Goal: Information Seeking & Learning: Learn about a topic

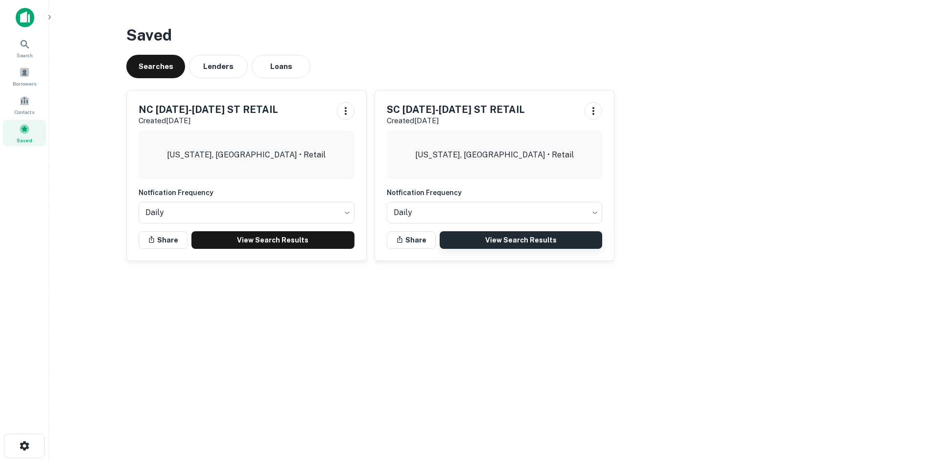
click at [459, 236] on link "View Search Results" at bounding box center [520, 240] width 163 height 18
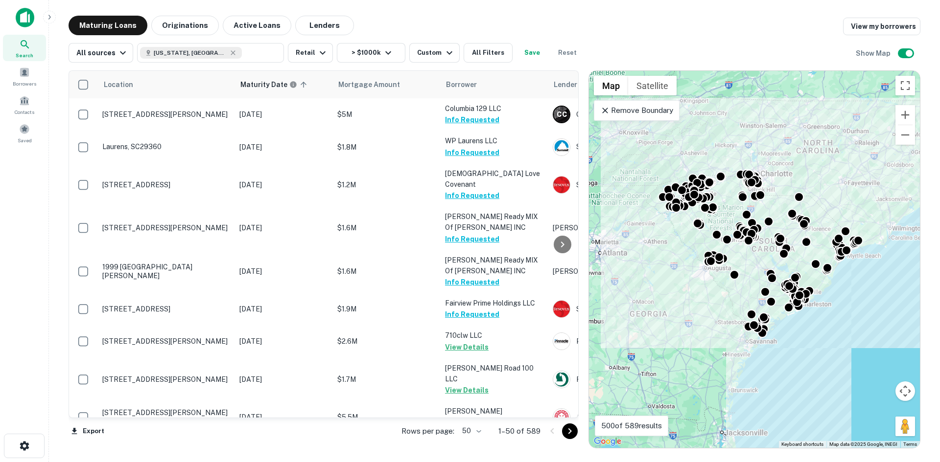
click at [463, 432] on body "Search Borrowers Contacts Saved Maturing Loans Originations Active Loans Lender…" at bounding box center [470, 231] width 940 height 462
click at [472, 437] on li "100" at bounding box center [472, 442] width 28 height 18
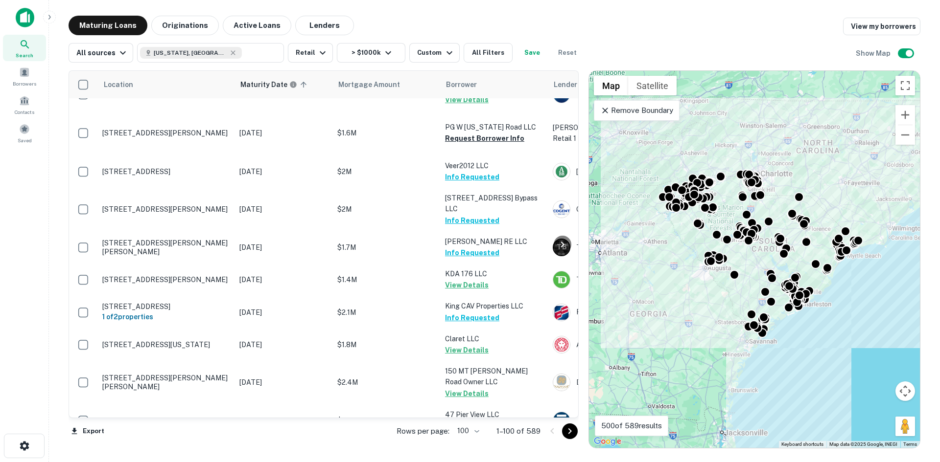
scroll to position [2943, 0]
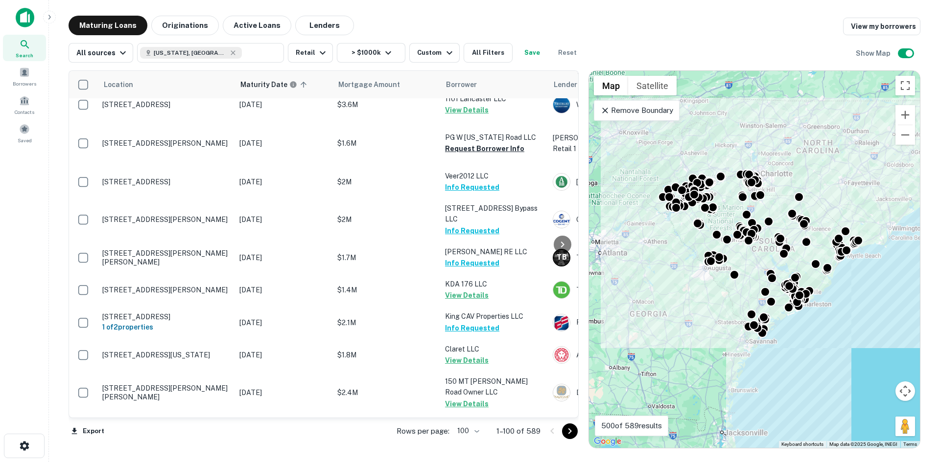
click at [563, 432] on button "Go to next page" at bounding box center [570, 432] width 16 height 16
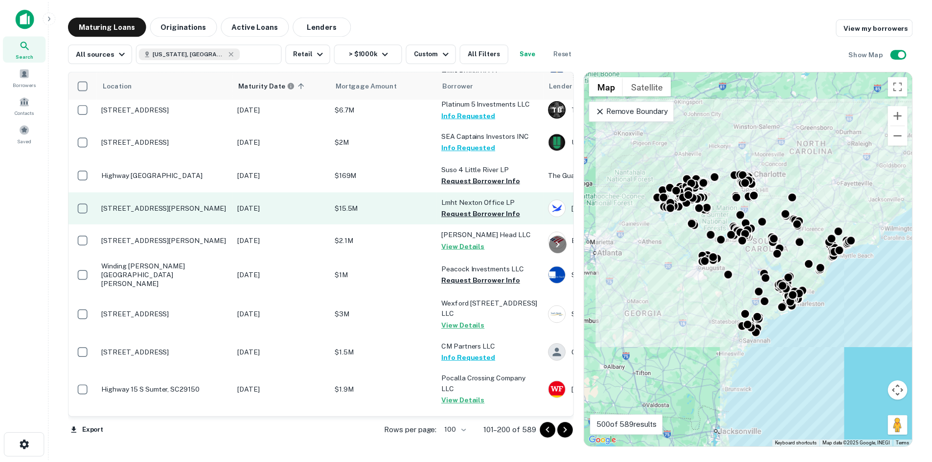
scroll to position [440, 0]
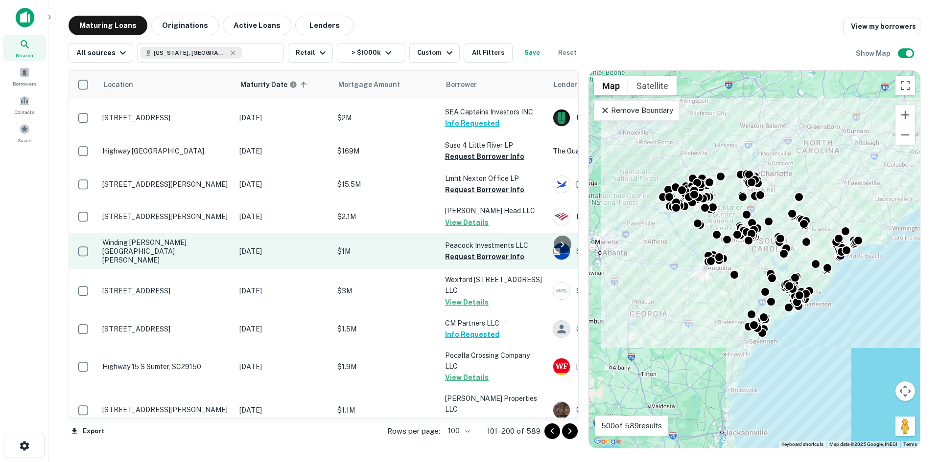
click at [193, 238] on p "Winding Woods Rd Saint George, SC29477" at bounding box center [165, 251] width 127 height 27
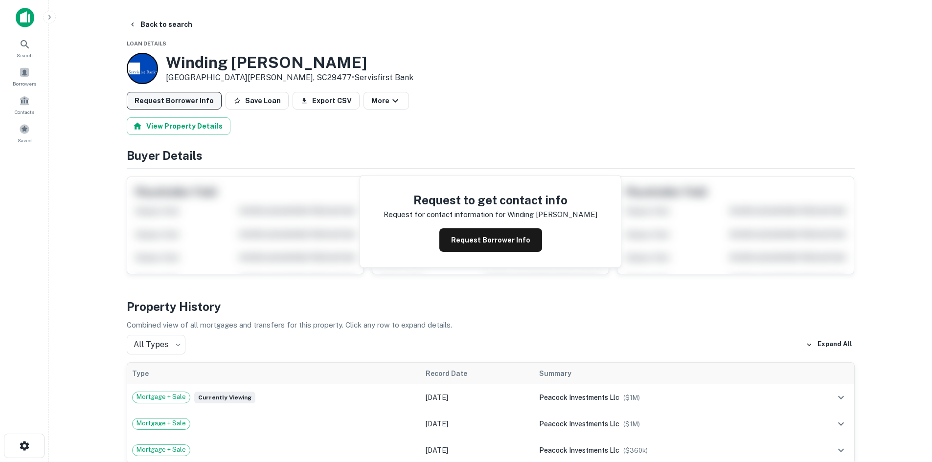
click at [184, 106] on button "Request Borrower Info" at bounding box center [174, 101] width 95 height 18
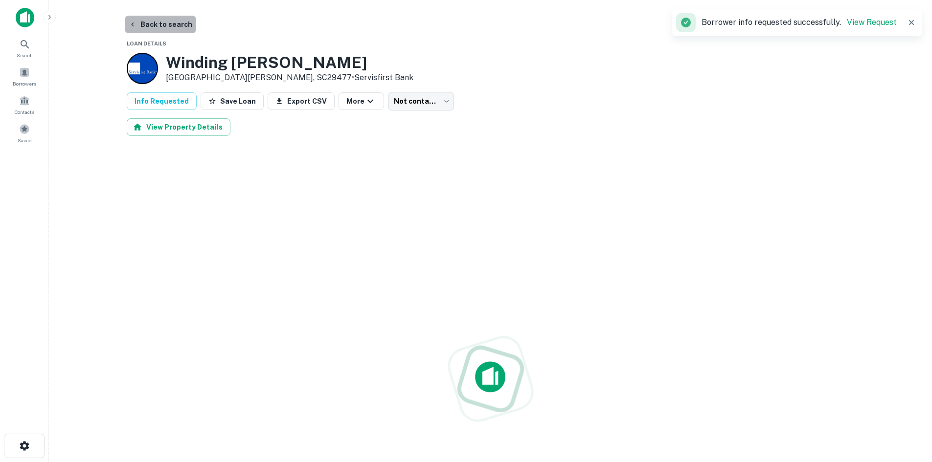
click at [170, 22] on button "Back to search" at bounding box center [160, 25] width 71 height 18
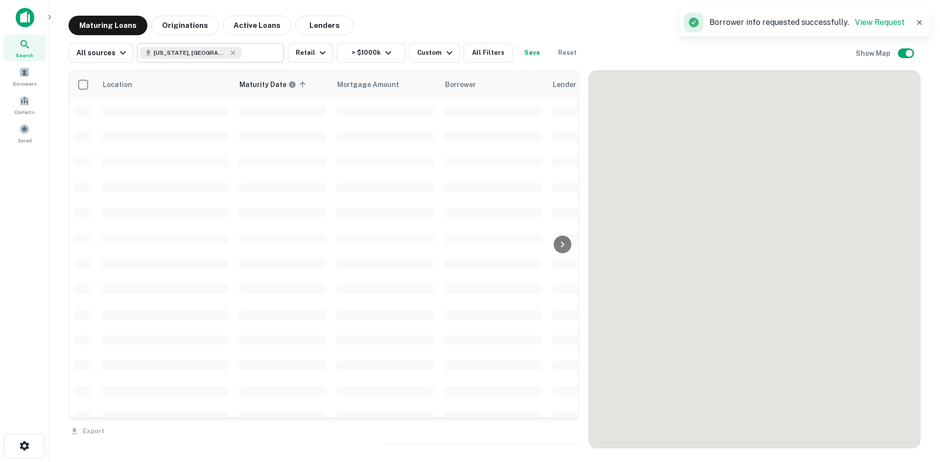
scroll to position [440, 0]
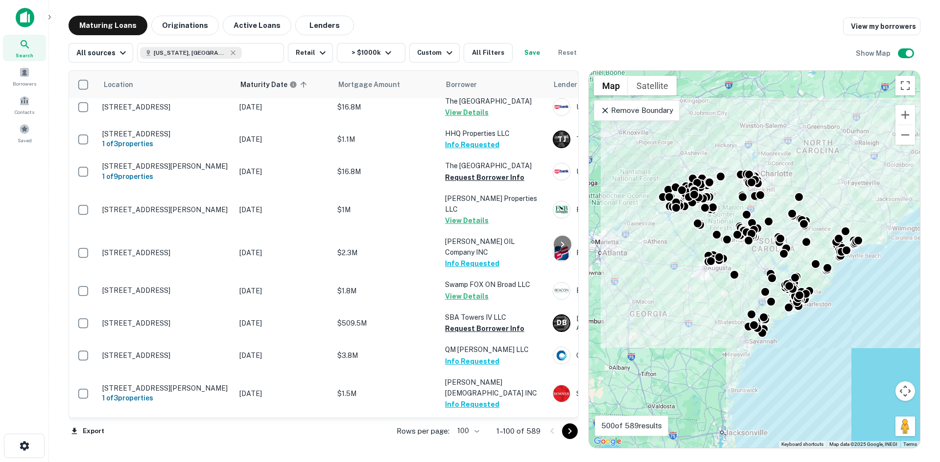
drag, startPoint x: 567, startPoint y: 434, endPoint x: 556, endPoint y: 193, distance: 241.0
click at [567, 434] on icon "Go to next page" at bounding box center [570, 432] width 12 height 12
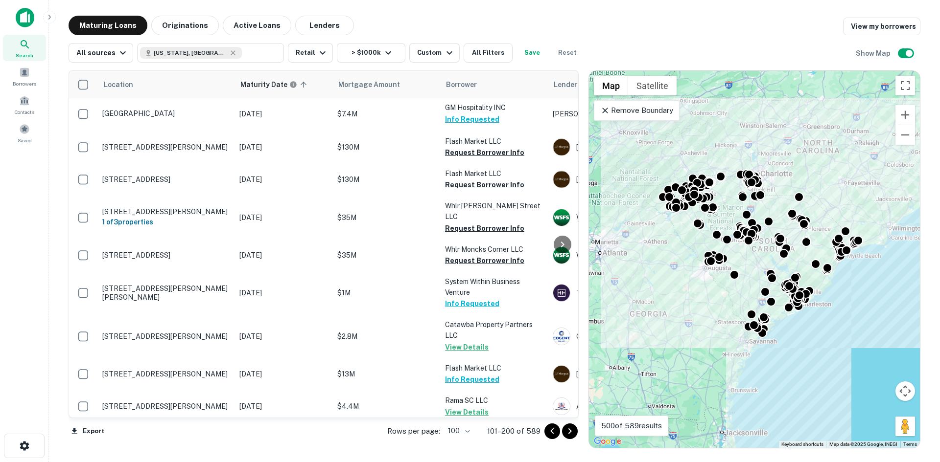
scroll to position [3114, 0]
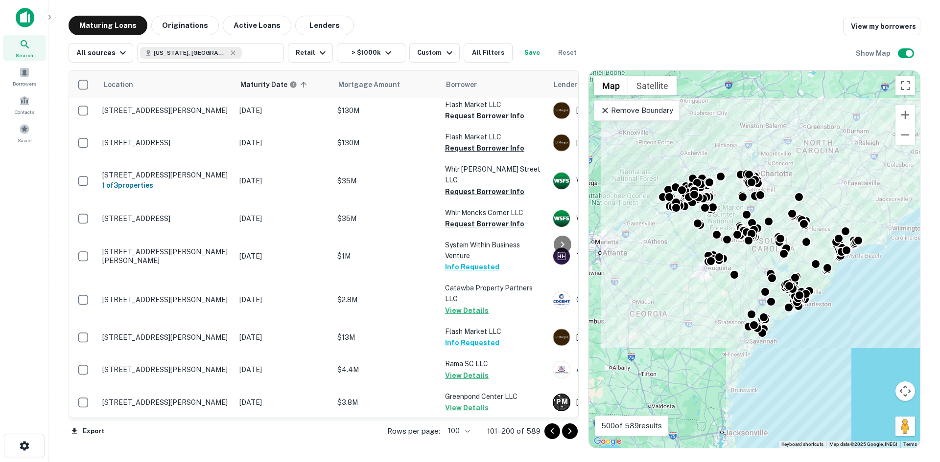
click at [570, 435] on icon "Go to next page" at bounding box center [570, 432] width 12 height 12
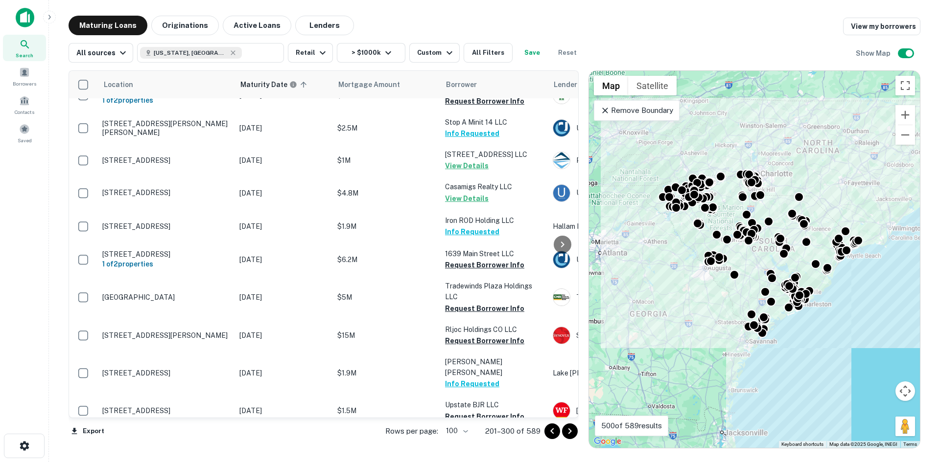
scroll to position [1077, 0]
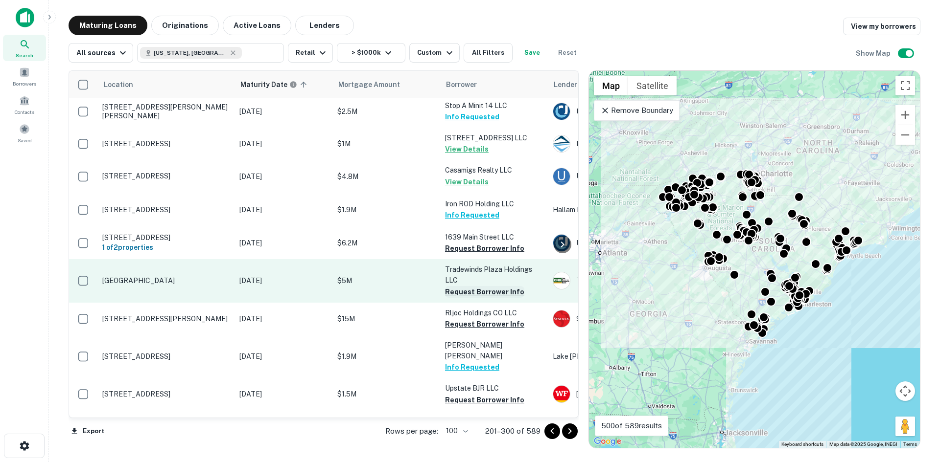
click at [454, 287] on button "Request Borrower Info" at bounding box center [484, 292] width 79 height 12
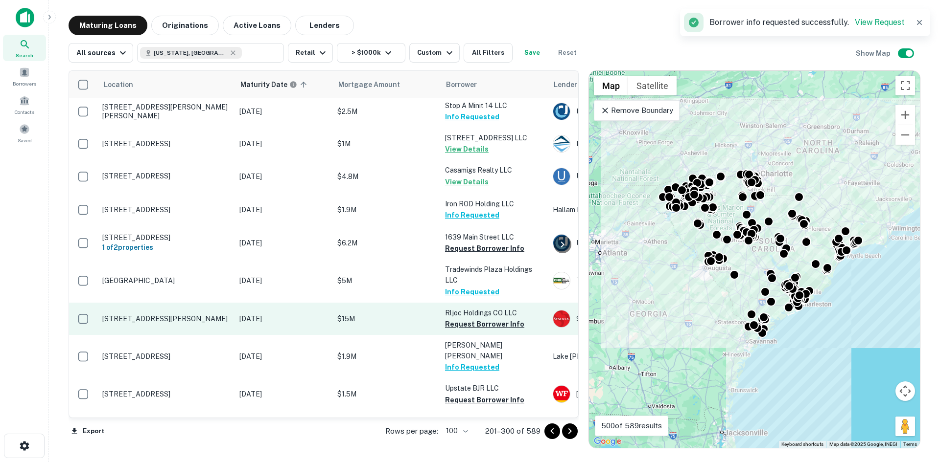
click at [461, 243] on button "Request Borrower Info" at bounding box center [484, 249] width 79 height 12
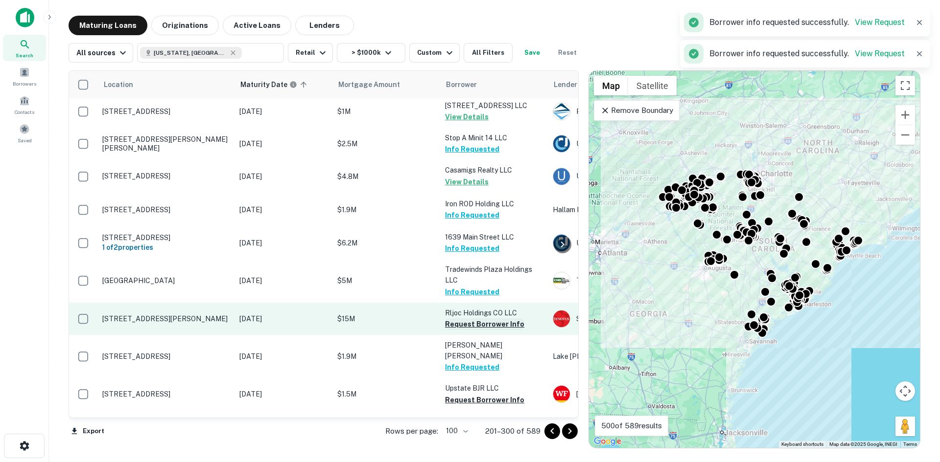
click at [468, 319] on button "Request Borrower Info" at bounding box center [484, 325] width 79 height 12
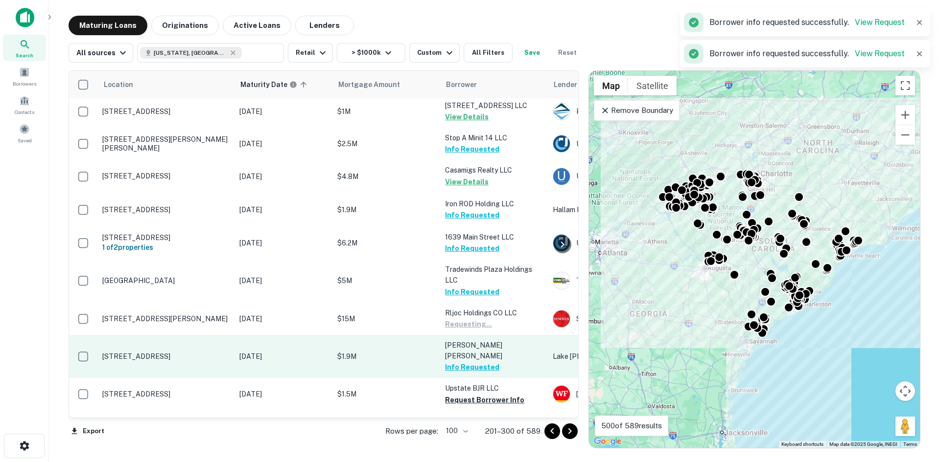
scroll to position [1174, 0]
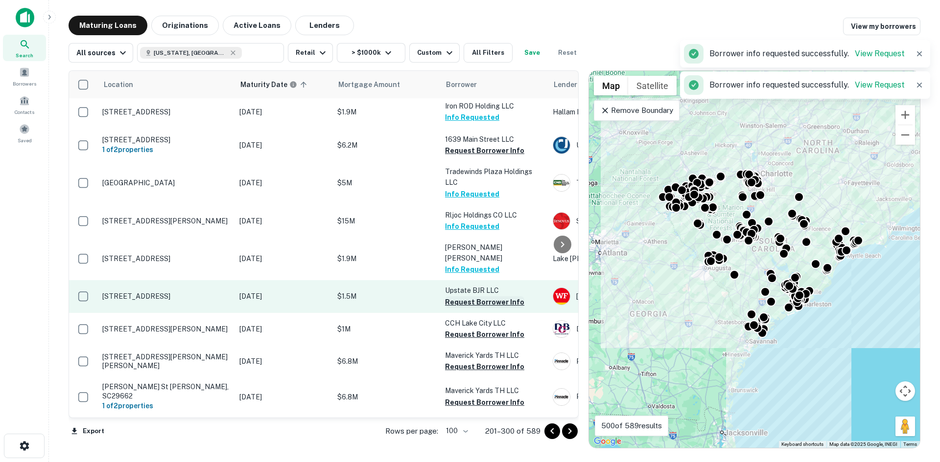
click at [465, 297] on button "Request Borrower Info" at bounding box center [484, 303] width 79 height 12
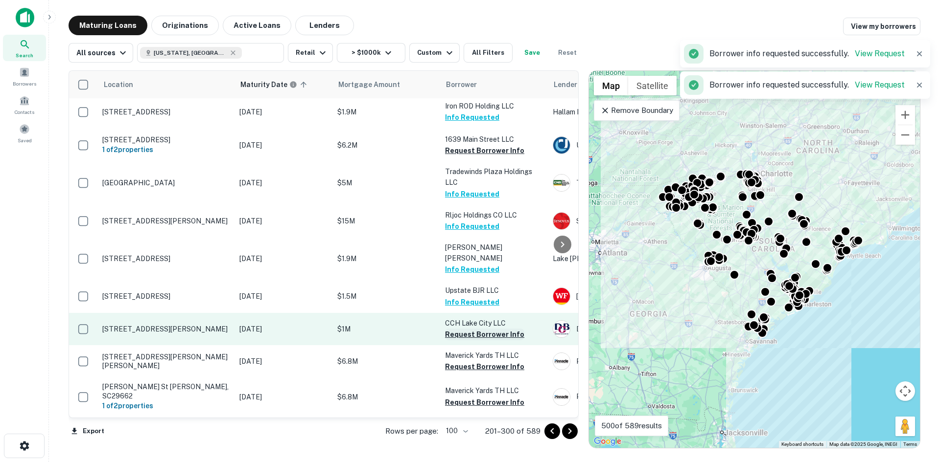
click at [469, 329] on button "Request Borrower Info" at bounding box center [484, 335] width 79 height 12
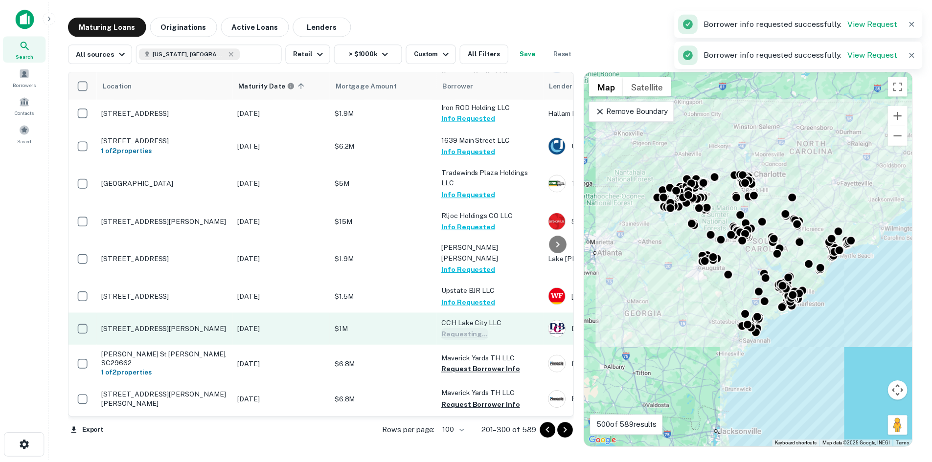
scroll to position [1272, 0]
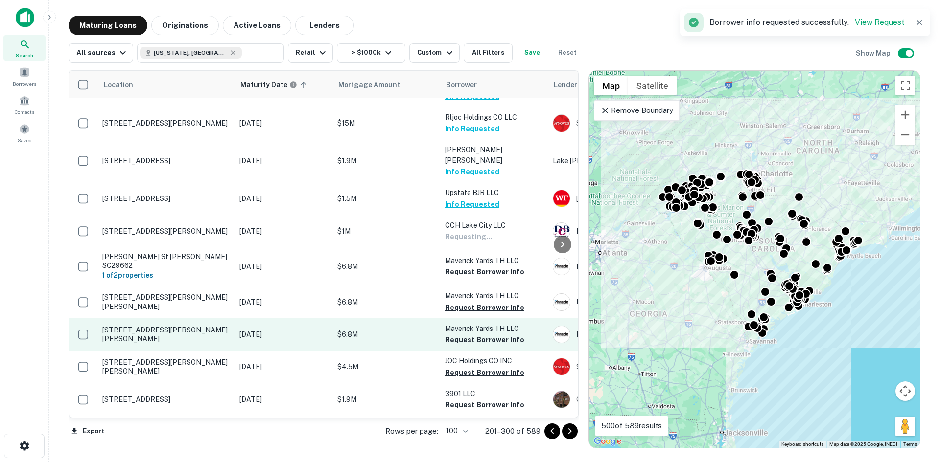
click at [164, 326] on p "13 Jenkins Ct Mauldin, SC29662" at bounding box center [165, 335] width 127 height 18
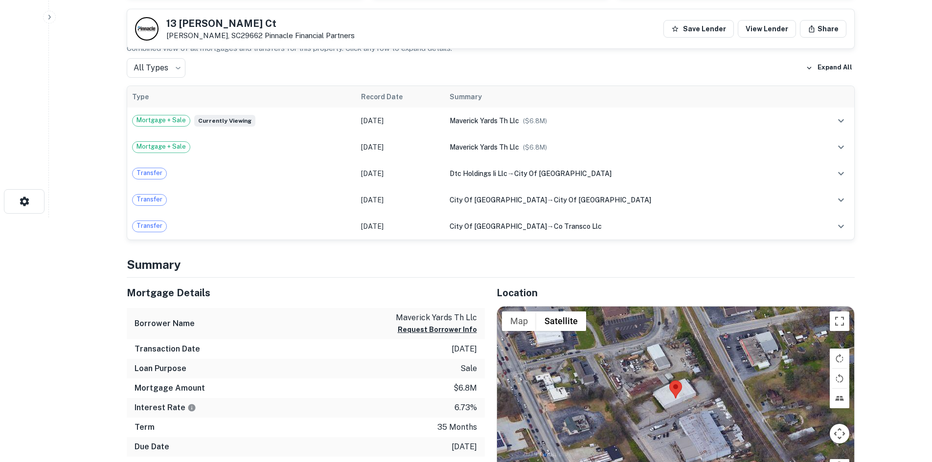
scroll to position [391, 0]
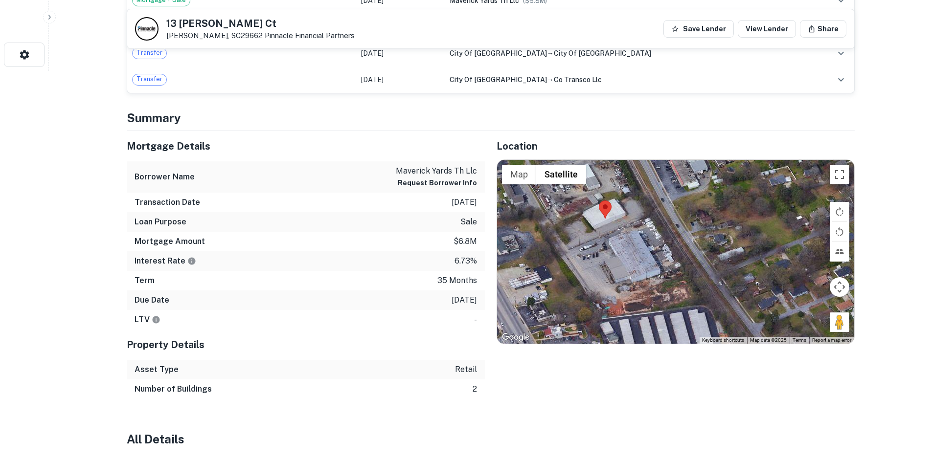
drag, startPoint x: 848, startPoint y: 332, endPoint x: 871, endPoint y: 338, distance: 23.6
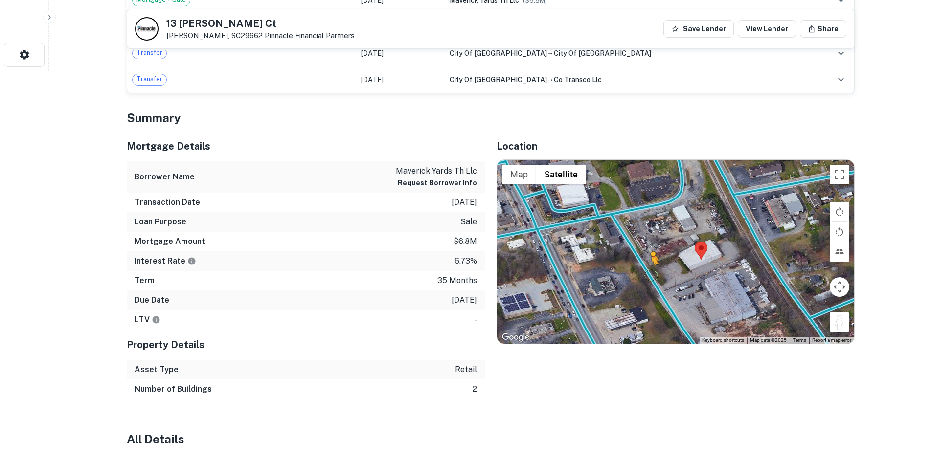
drag, startPoint x: 846, startPoint y: 325, endPoint x: 649, endPoint y: 275, distance: 202.5
click at [649, 275] on div "To activate drag with keyboard, press Alt + Enter. Once in keyboard drag state,…" at bounding box center [675, 252] width 357 height 184
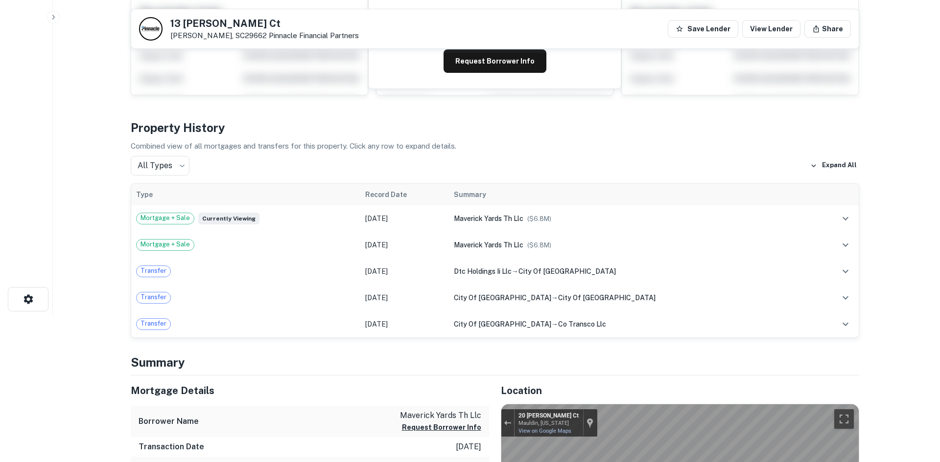
scroll to position [0, 0]
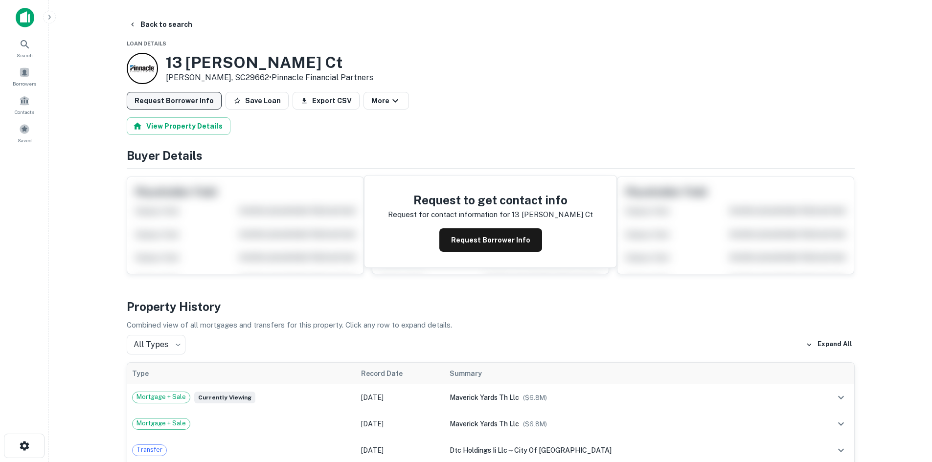
click at [195, 102] on button "Request Borrower Info" at bounding box center [174, 101] width 95 height 18
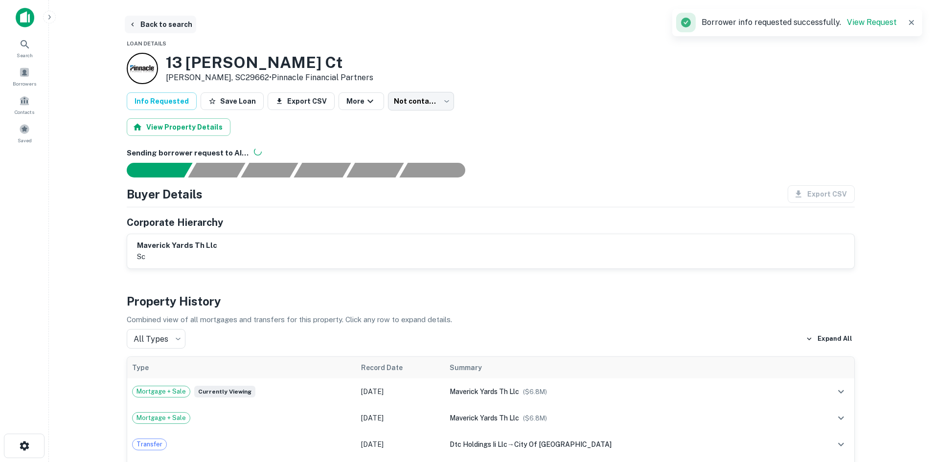
click at [152, 21] on button "Back to search" at bounding box center [160, 25] width 71 height 18
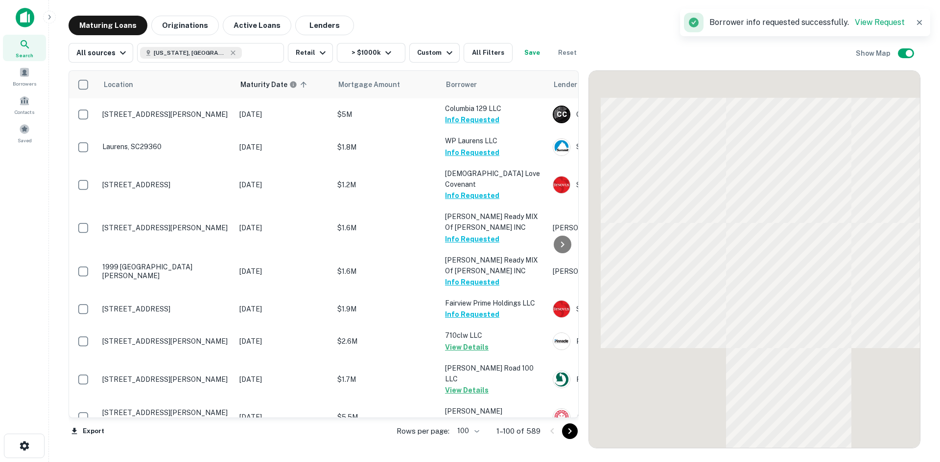
scroll to position [1272, 0]
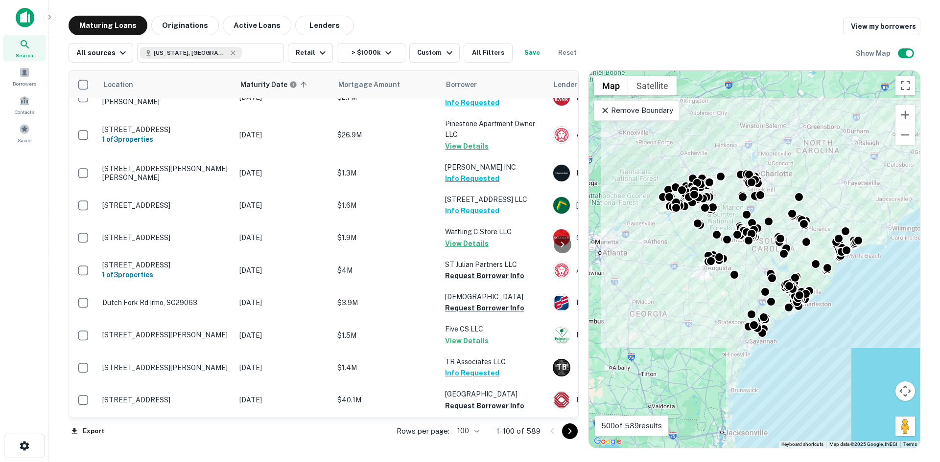
click at [569, 433] on icon "Go to next page" at bounding box center [570, 432] width 12 height 12
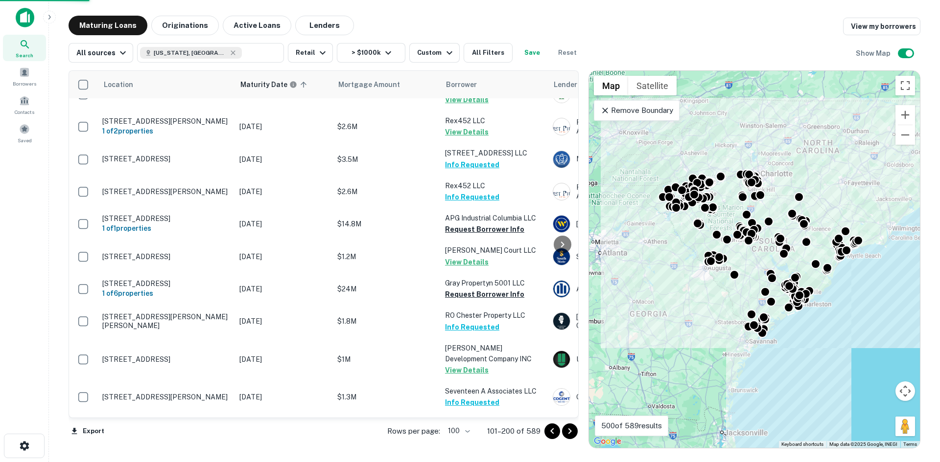
click at [567, 434] on icon "Go to next page" at bounding box center [570, 432] width 12 height 12
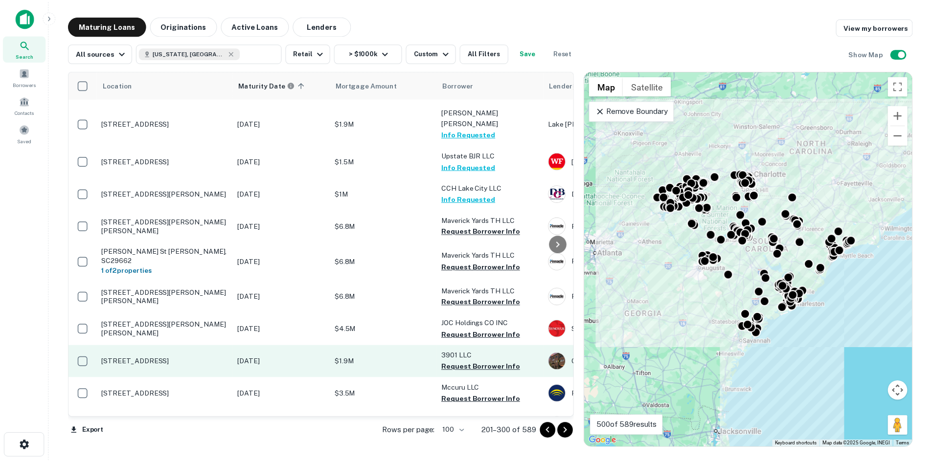
scroll to position [1370, 0]
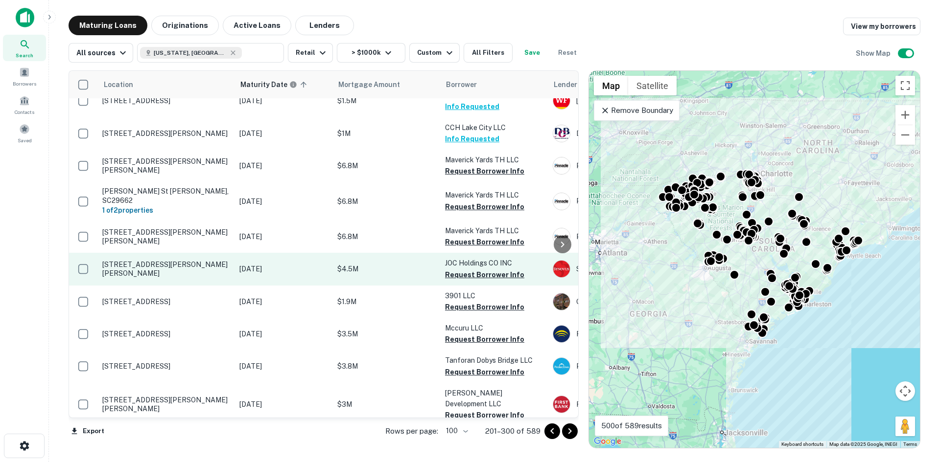
drag, startPoint x: 149, startPoint y: 250, endPoint x: 144, endPoint y: 252, distance: 5.3
click at [148, 260] on p "2801 Gentry Memorial Hwy Pickens, SC29671" at bounding box center [165, 269] width 127 height 18
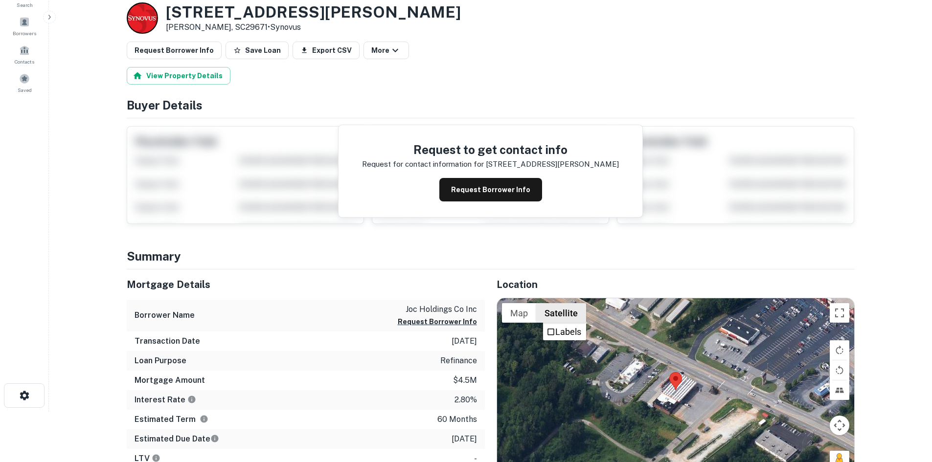
scroll to position [98, 0]
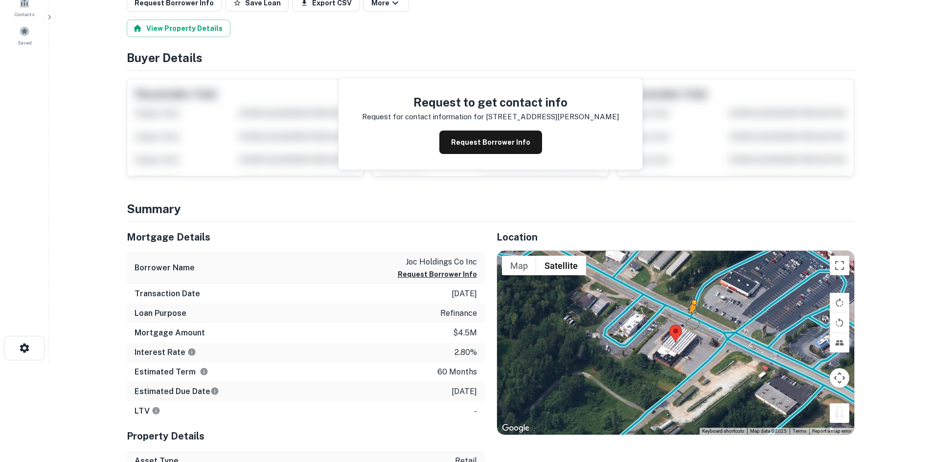
drag, startPoint x: 835, startPoint y: 415, endPoint x: 691, endPoint y: 322, distance: 171.2
click at [691, 322] on div "To activate drag with keyboard, press Alt + Enter. Once in keyboard drag state,…" at bounding box center [675, 343] width 357 height 184
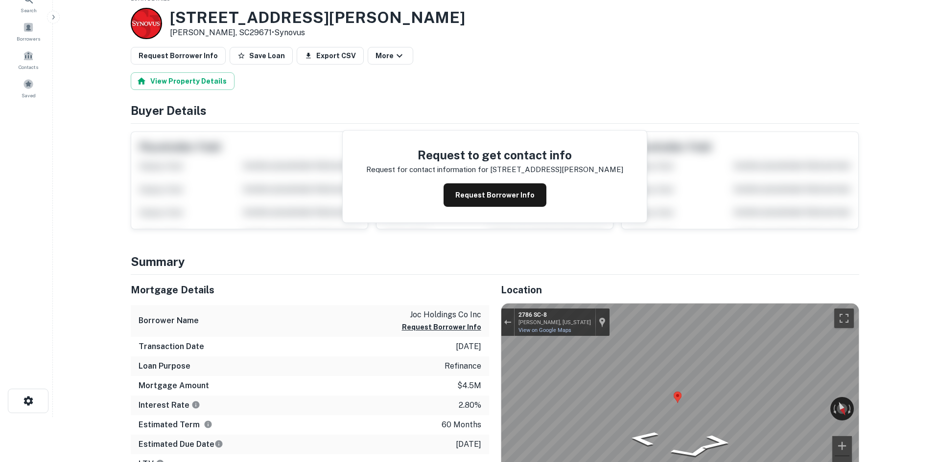
scroll to position [0, 0]
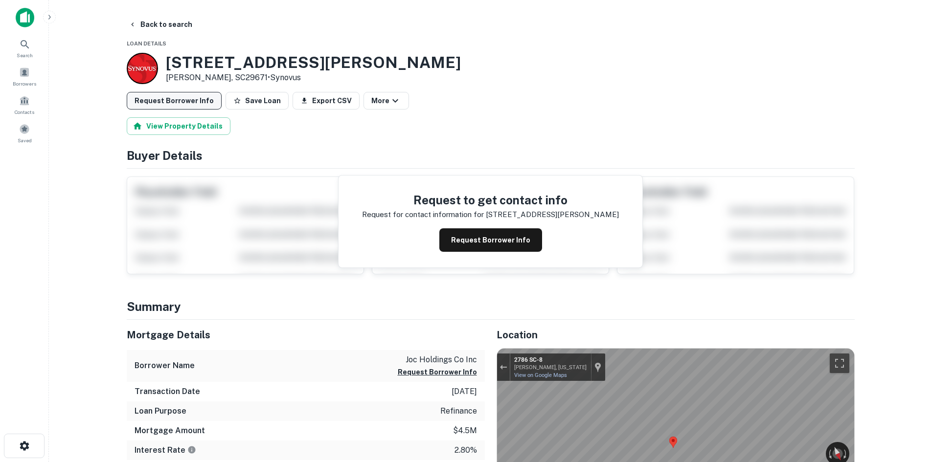
click at [174, 104] on button "Request Borrower Info" at bounding box center [174, 101] width 95 height 18
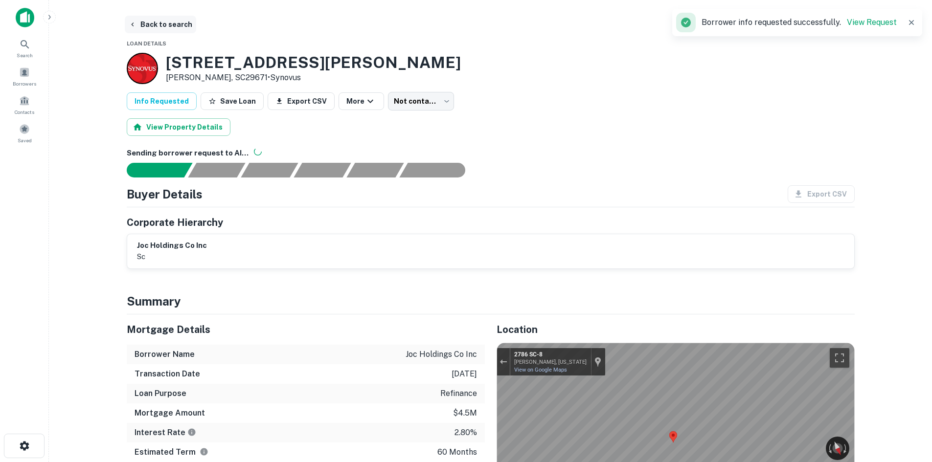
click at [175, 25] on button "Back to search" at bounding box center [160, 25] width 71 height 18
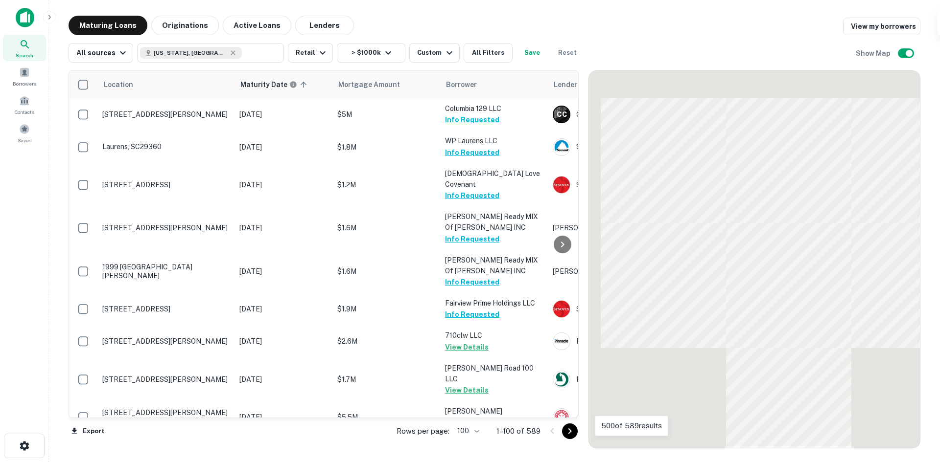
scroll to position [1370, 0]
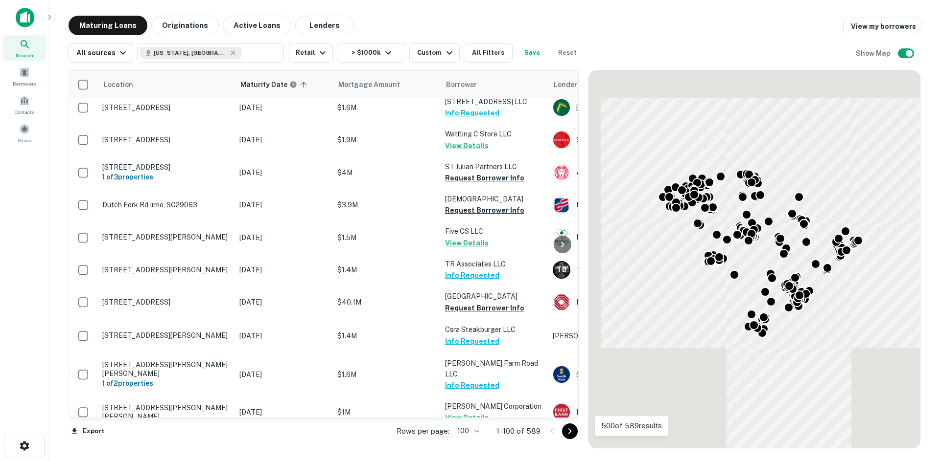
click at [564, 432] on icon "Go to next page" at bounding box center [570, 432] width 12 height 12
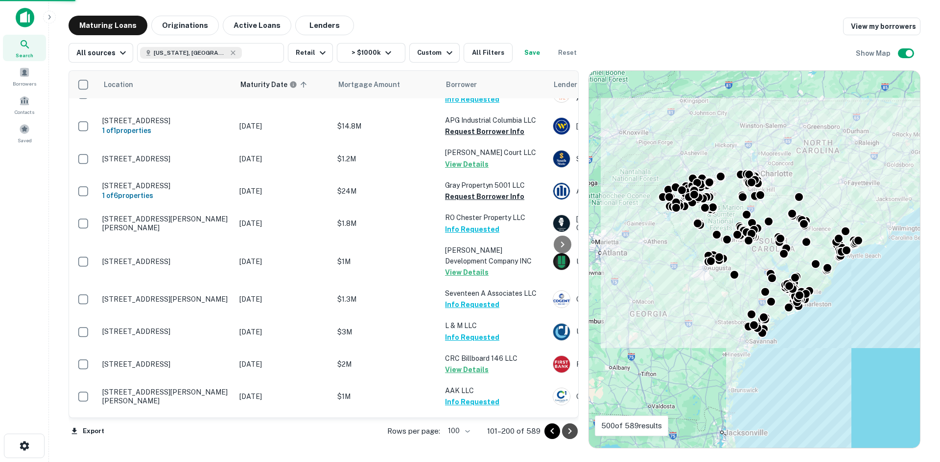
click at [564, 432] on icon "Go to next page" at bounding box center [570, 432] width 12 height 12
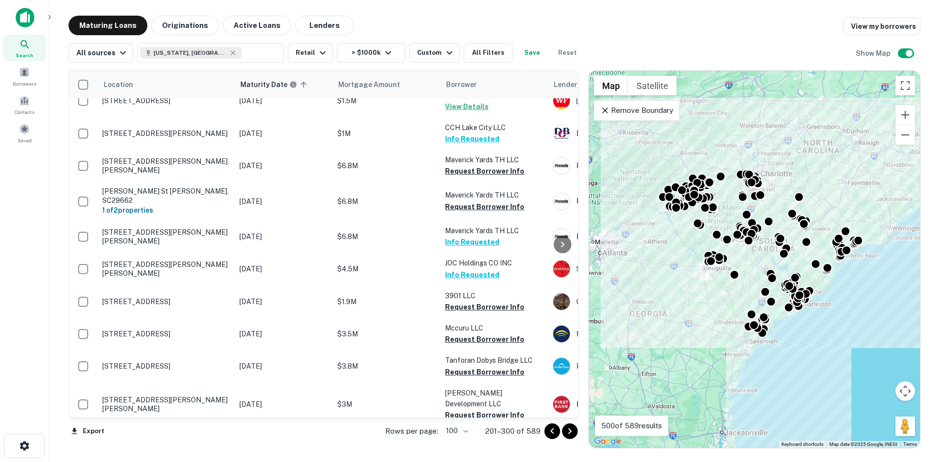
click at [564, 432] on icon "Go to next page" at bounding box center [570, 432] width 12 height 12
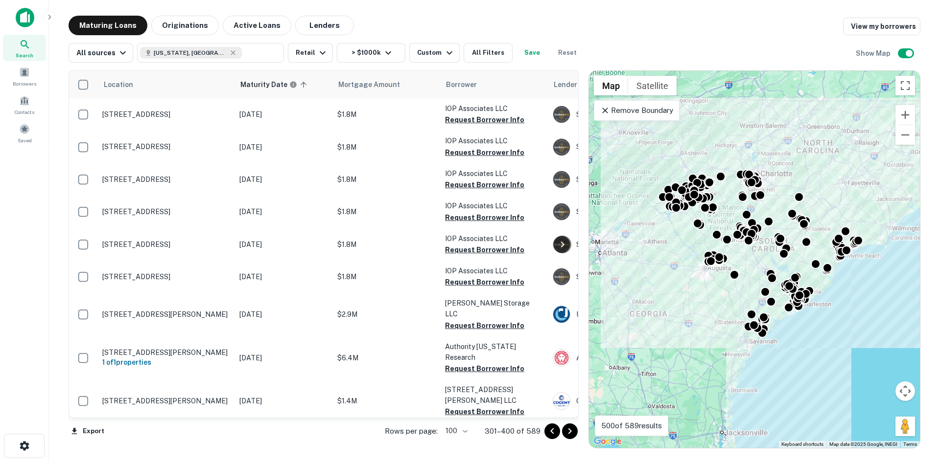
click at [551, 429] on icon "Go to previous page" at bounding box center [552, 432] width 12 height 12
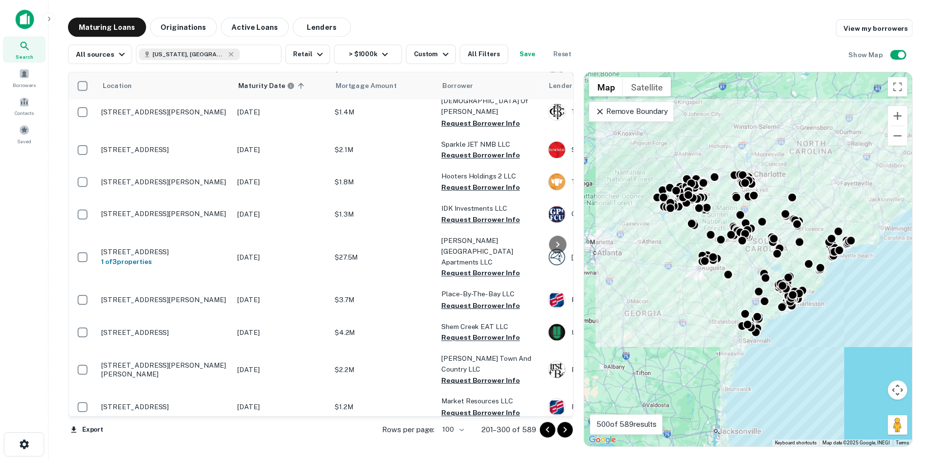
scroll to position [2006, 0]
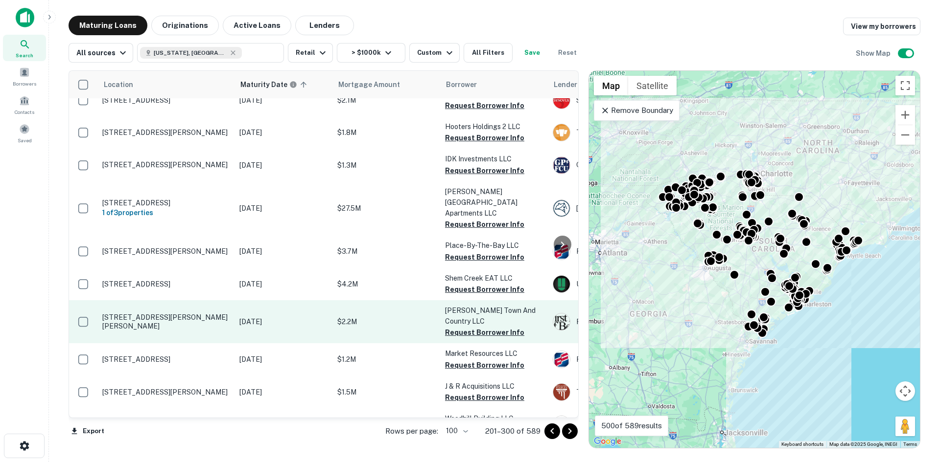
click at [198, 313] on p "6099 Calhoun Memorial Hwy Easley, SC29640" at bounding box center [165, 322] width 127 height 18
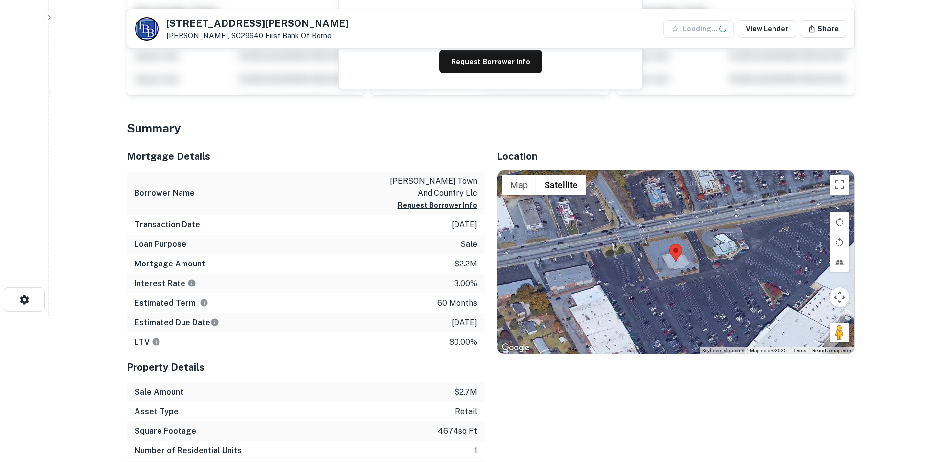
scroll to position [147, 0]
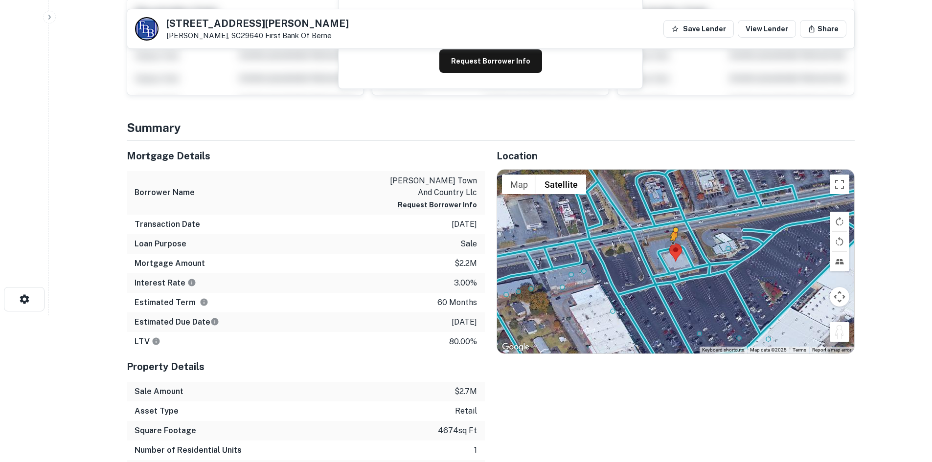
drag, startPoint x: 834, startPoint y: 338, endPoint x: 673, endPoint y: 251, distance: 183.7
click at [673, 251] on div "To activate drag with keyboard, press Alt + Enter. Once in keyboard drag state,…" at bounding box center [675, 262] width 357 height 184
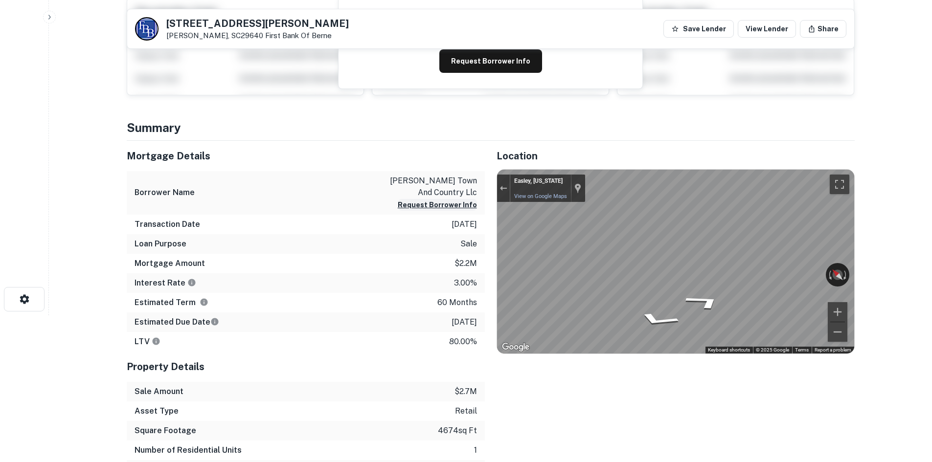
click at [468, 224] on div "Mortgage Details Borrower Name pulliam town and country llc Request Borrower In…" at bounding box center [485, 310] width 740 height 339
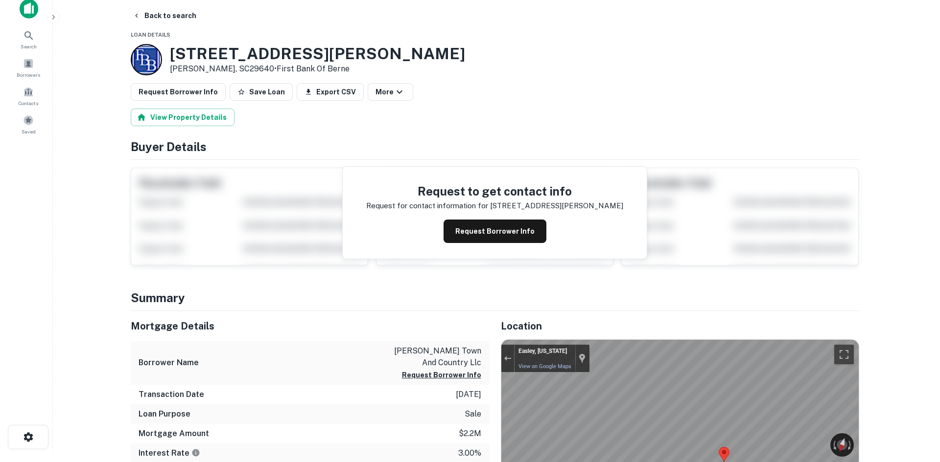
scroll to position [0, 0]
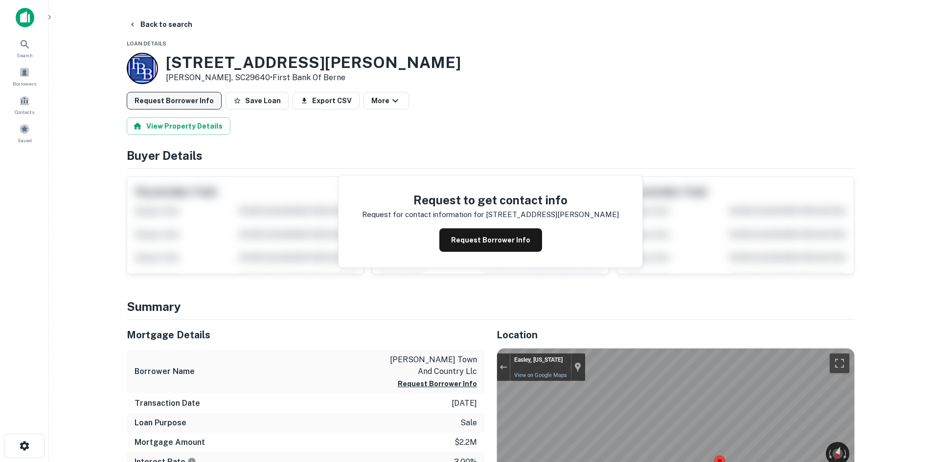
click at [194, 104] on button "Request Borrower Info" at bounding box center [174, 101] width 95 height 18
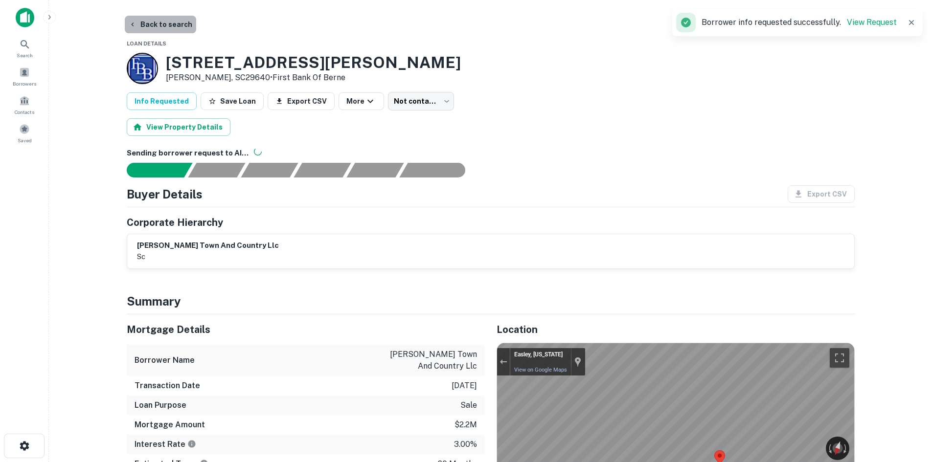
click at [176, 21] on button "Back to search" at bounding box center [160, 25] width 71 height 18
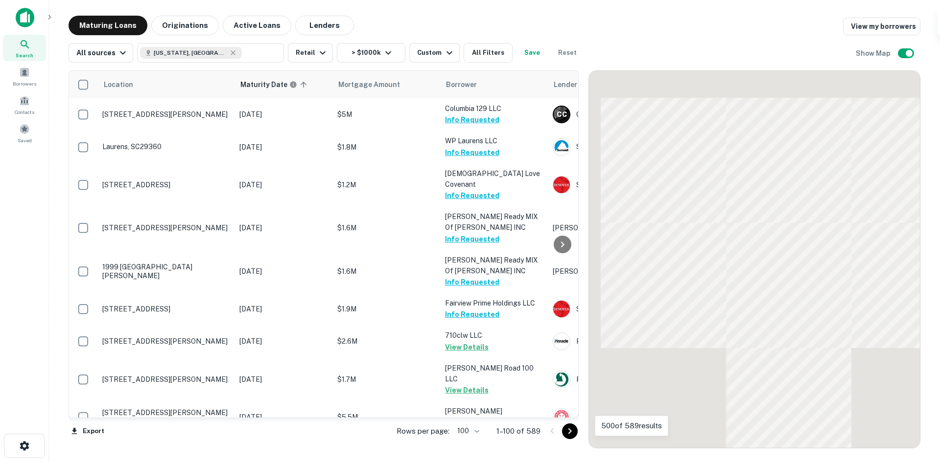
scroll to position [2006, 0]
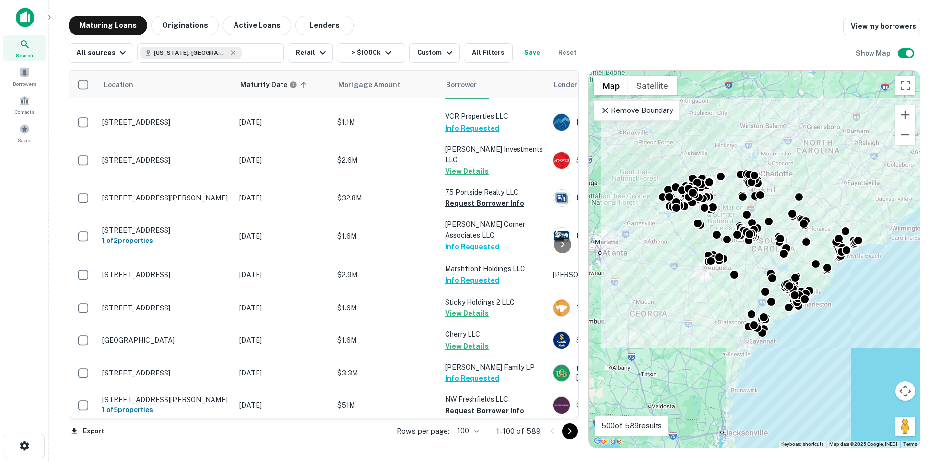
click at [572, 429] on icon "Go to next page" at bounding box center [570, 432] width 12 height 12
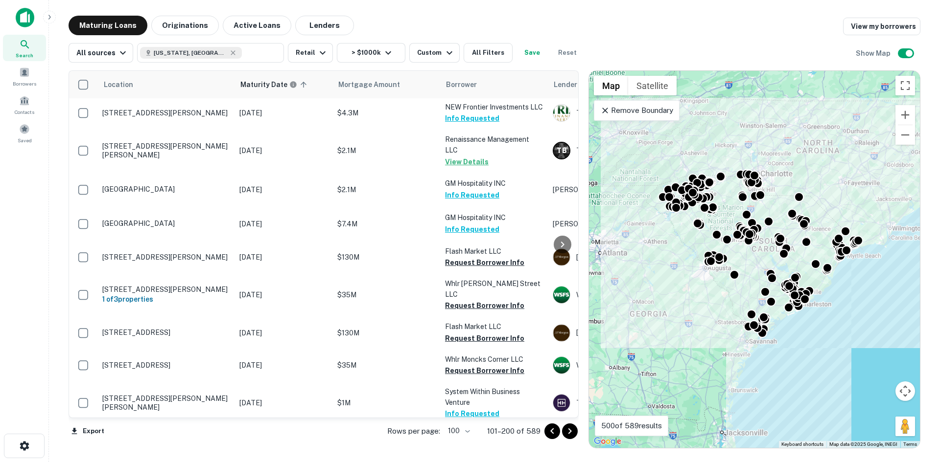
scroll to position [3114, 0]
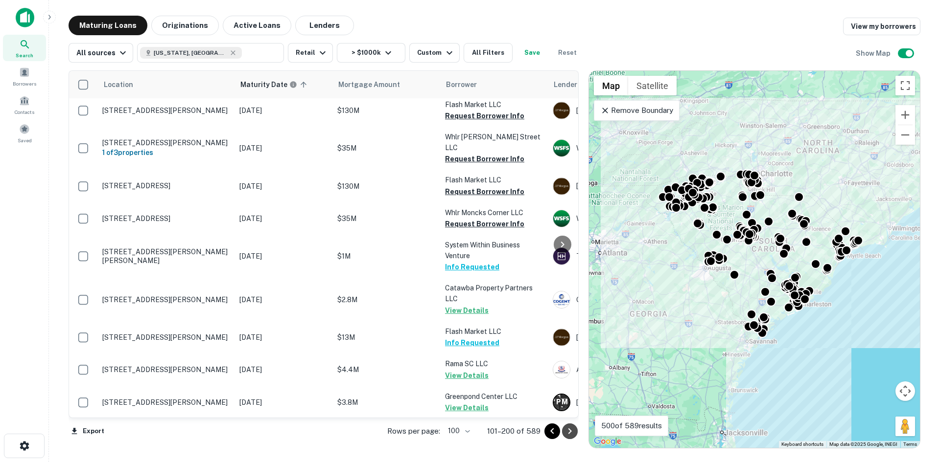
click at [569, 432] on icon "Go to next page" at bounding box center [570, 432] width 12 height 12
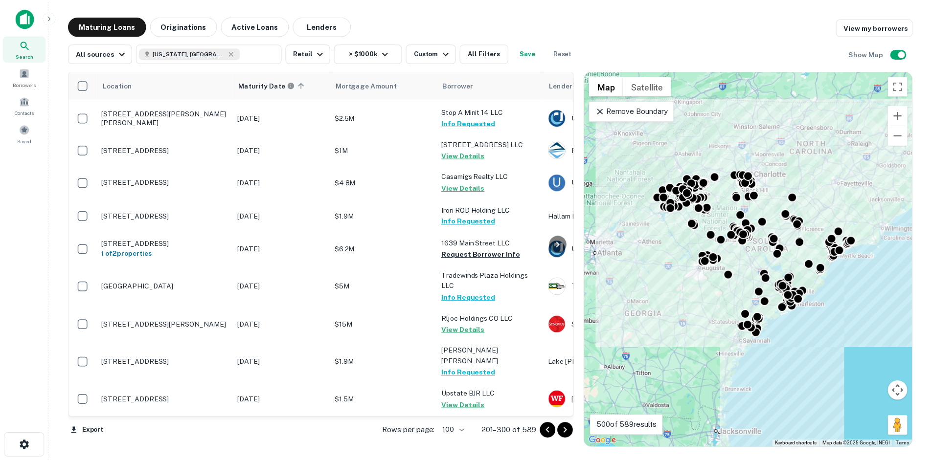
scroll to position [1077, 0]
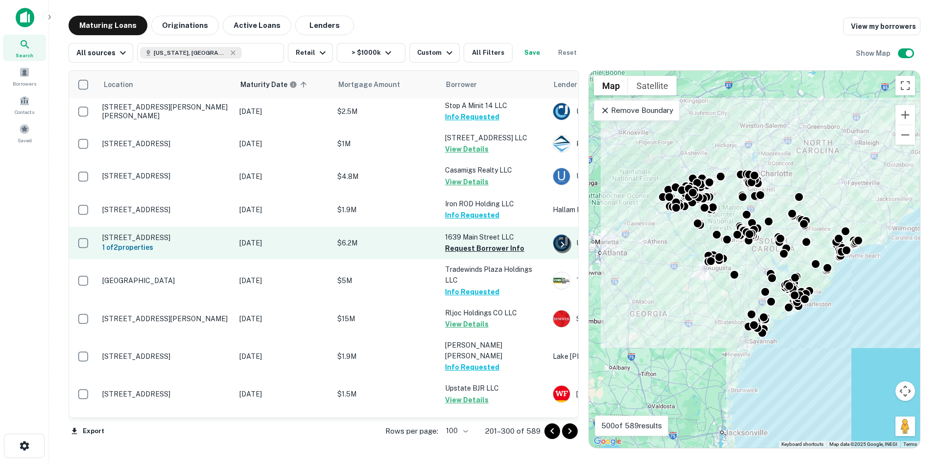
click at [194, 237] on p "1643 Main St Columbia, SC29201" at bounding box center [165, 237] width 127 height 9
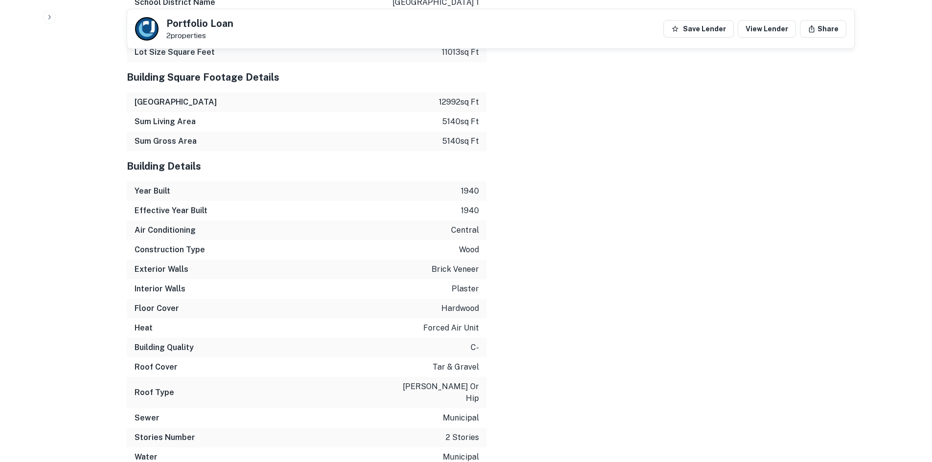
scroll to position [1320, 0]
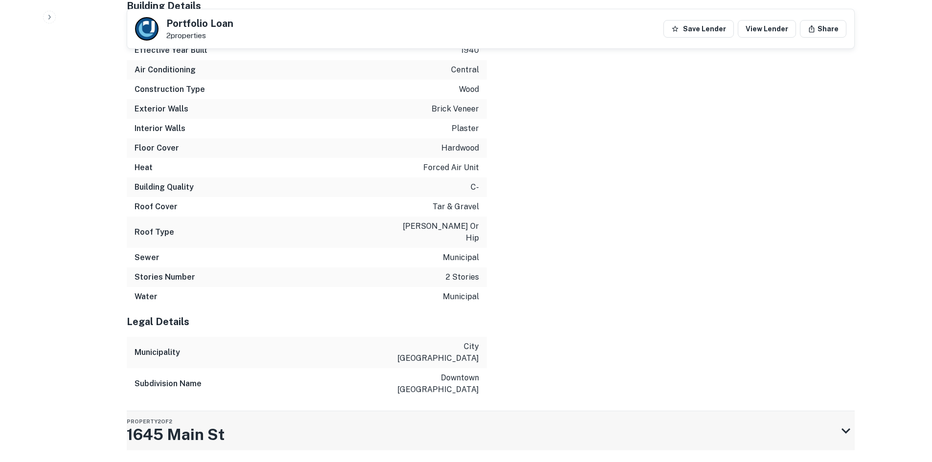
click at [566, 412] on div "Property 2 of 2 1645 Main St" at bounding box center [482, 431] width 711 height 39
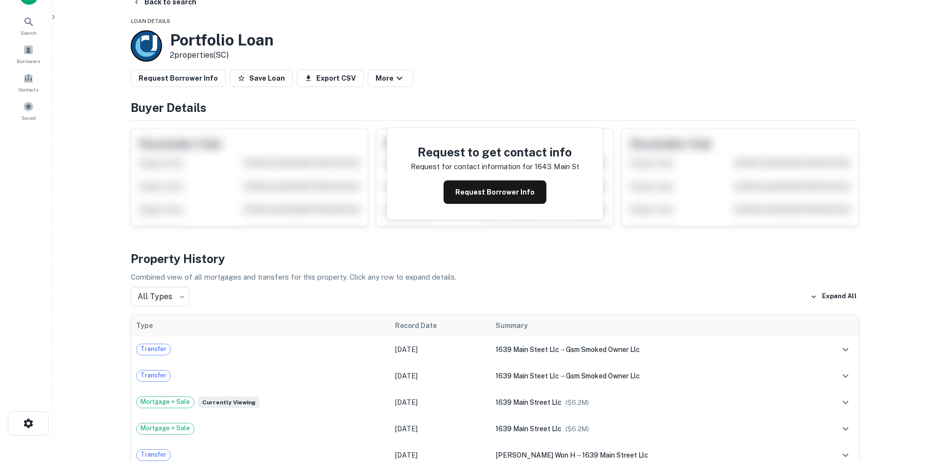
scroll to position [0, 0]
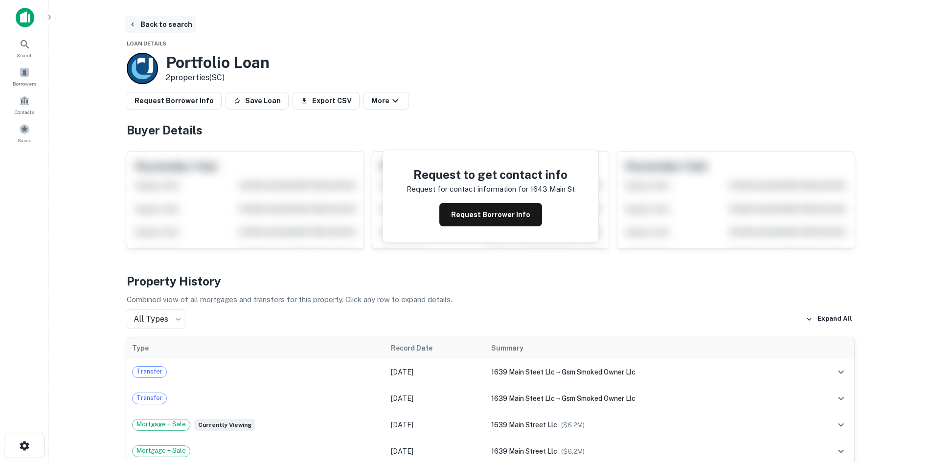
click at [183, 24] on button "Back to search" at bounding box center [160, 25] width 71 height 18
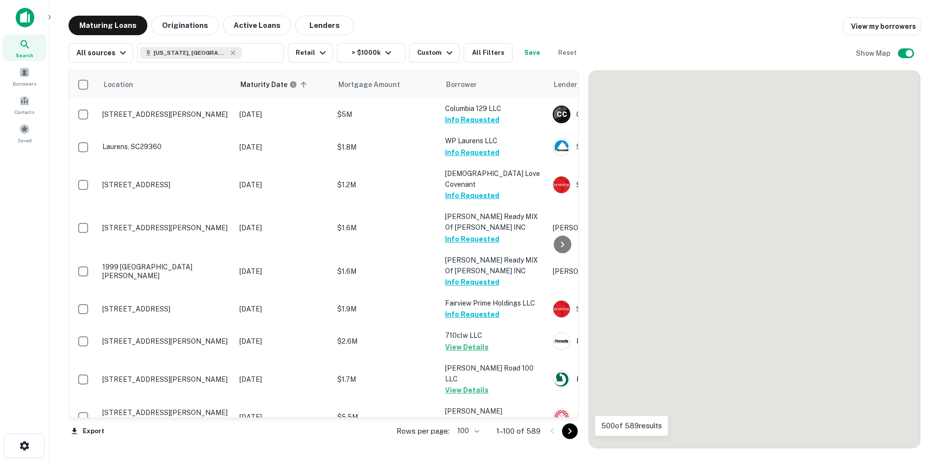
scroll to position [1077, 0]
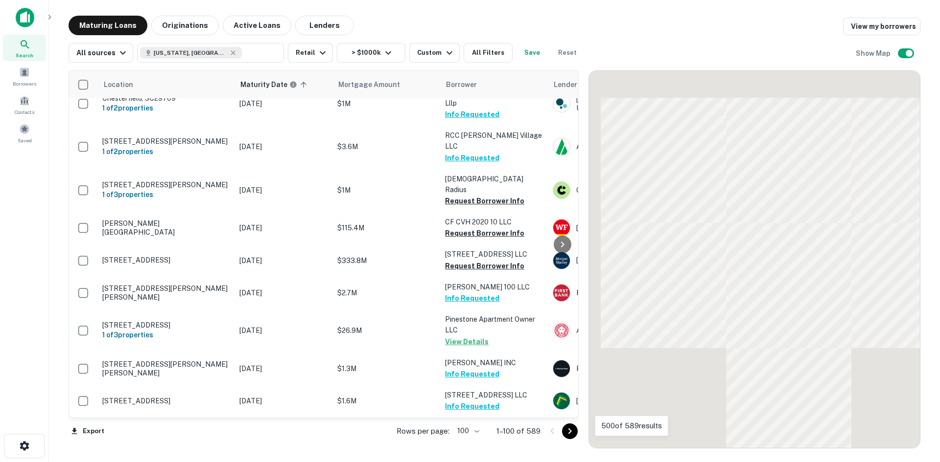
click at [564, 433] on icon "Go to next page" at bounding box center [570, 432] width 12 height 12
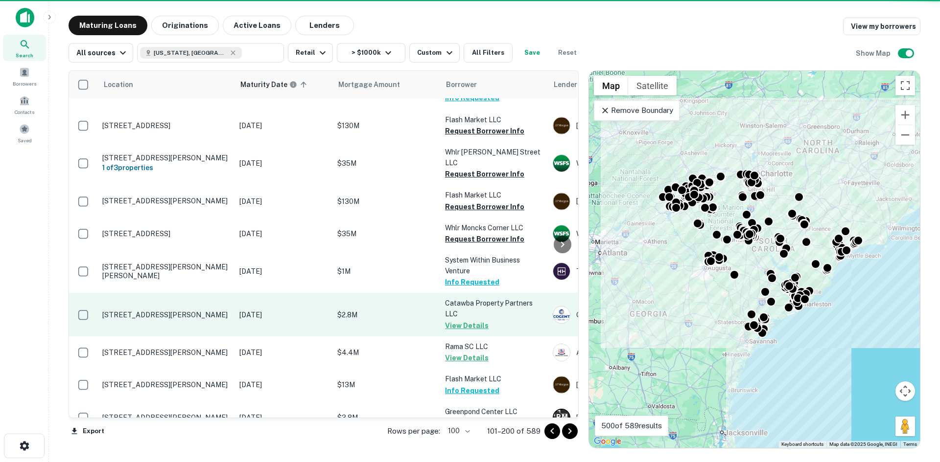
scroll to position [3114, 0]
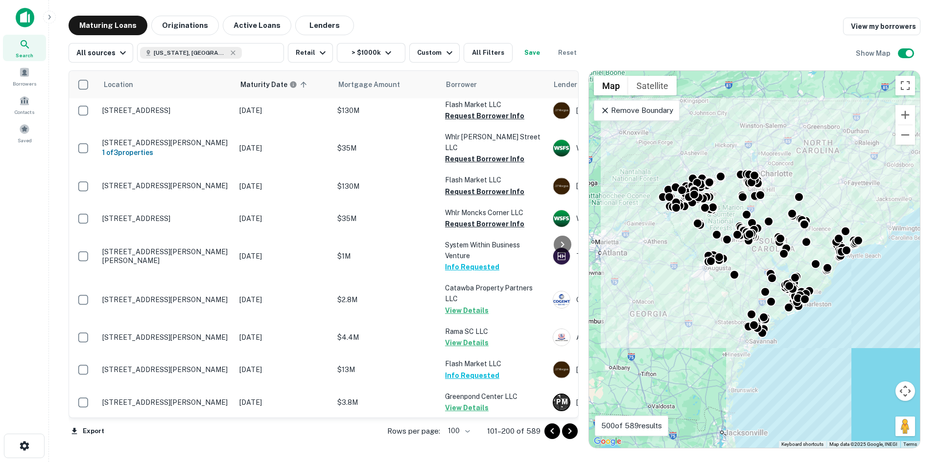
click at [571, 437] on icon "Go to next page" at bounding box center [570, 432] width 12 height 12
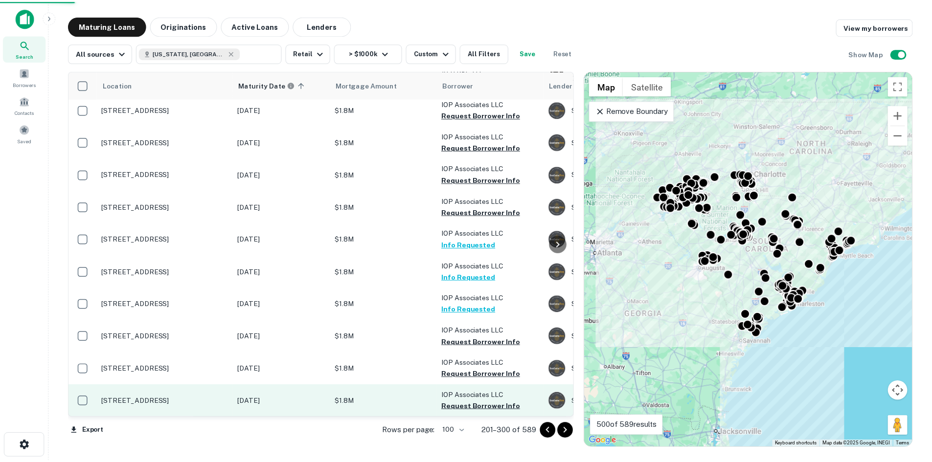
scroll to position [3021, 0]
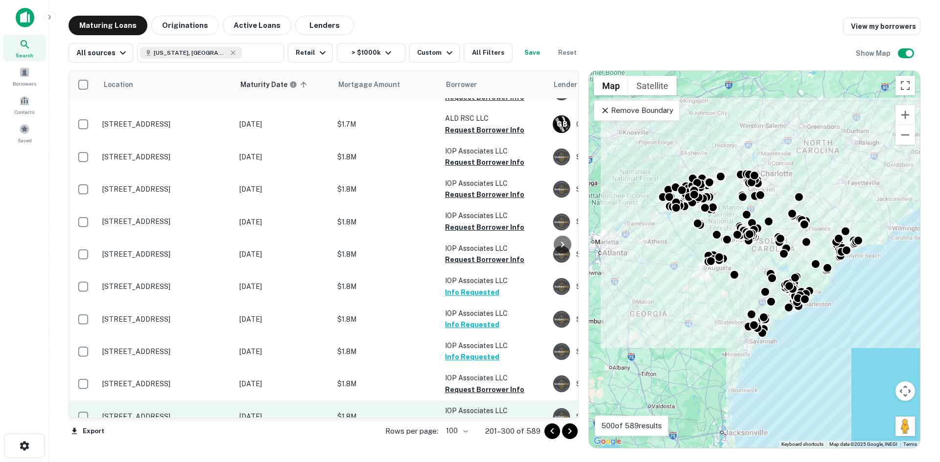
click at [129, 413] on p "1004 Ocean Blvd Isle Of Palms, SC29451" at bounding box center [165, 417] width 127 height 9
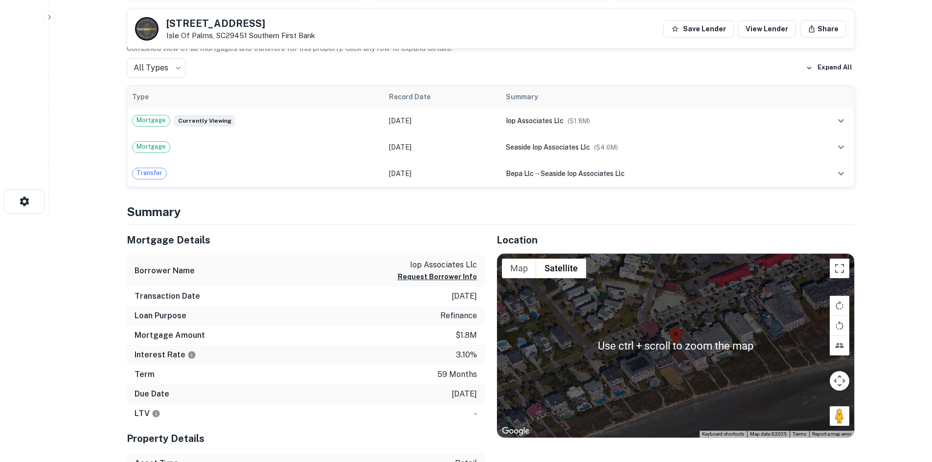
scroll to position [294, 0]
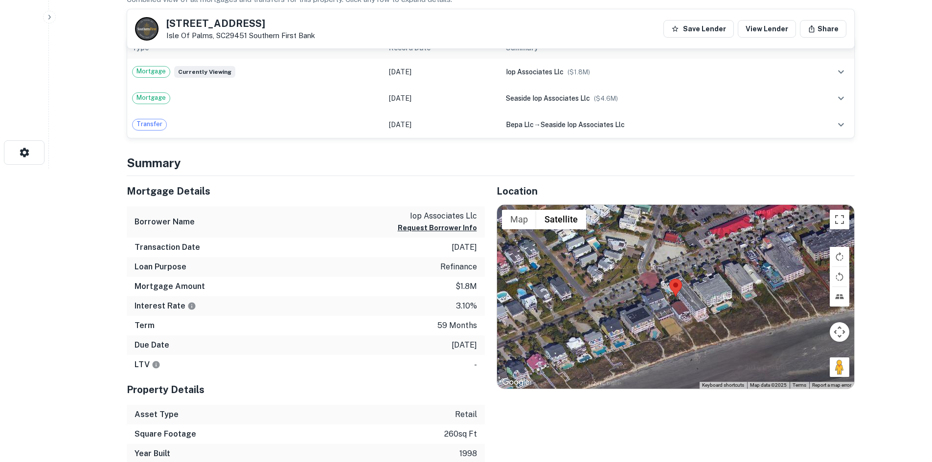
drag, startPoint x: 845, startPoint y: 371, endPoint x: 704, endPoint y: 322, distance: 149.8
click at [704, 322] on div "Use ctrl + scroll to zoom the map Map Terrain Satellite Labels Keyboard shortcu…" at bounding box center [675, 297] width 357 height 184
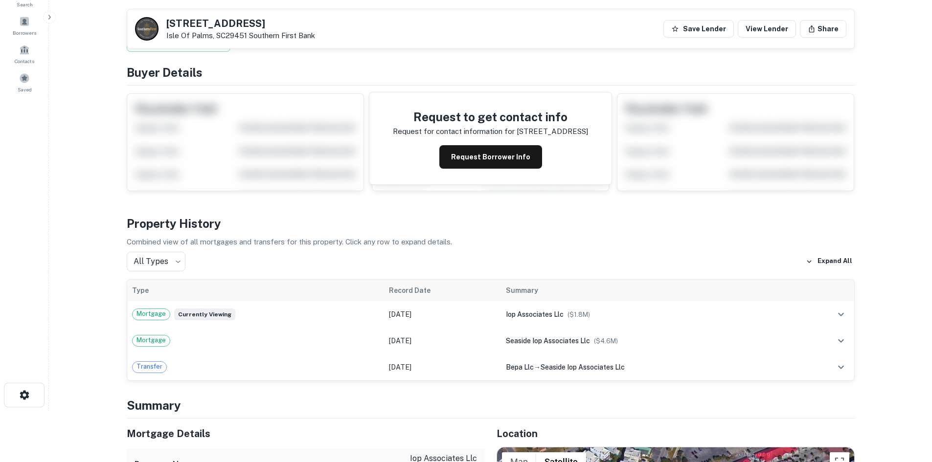
scroll to position [0, 0]
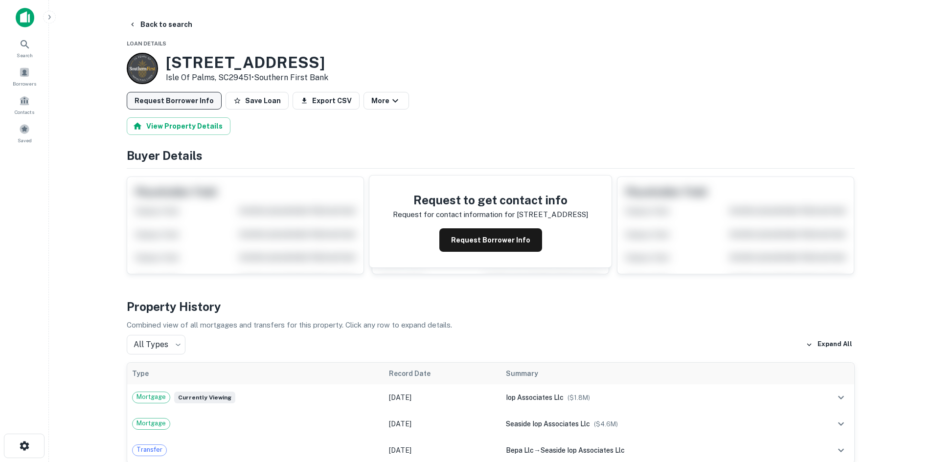
click at [164, 101] on button "Request Borrower Info" at bounding box center [174, 101] width 95 height 18
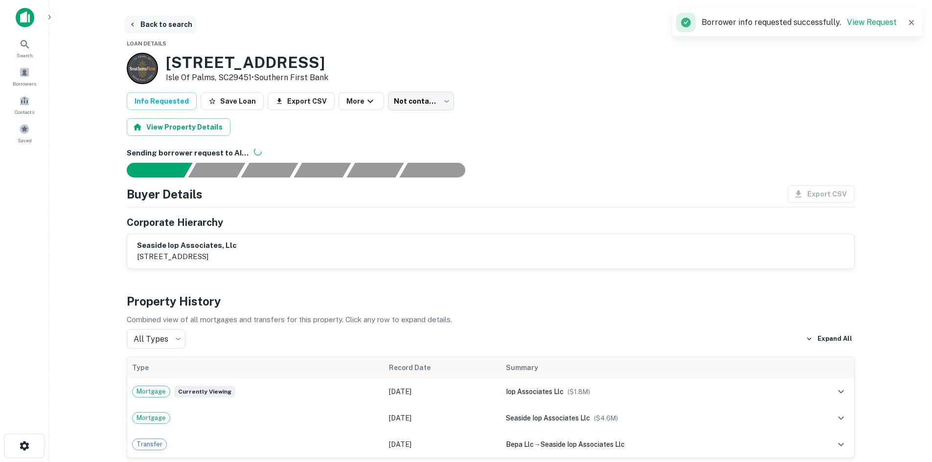
click at [152, 28] on button "Back to search" at bounding box center [160, 25] width 71 height 18
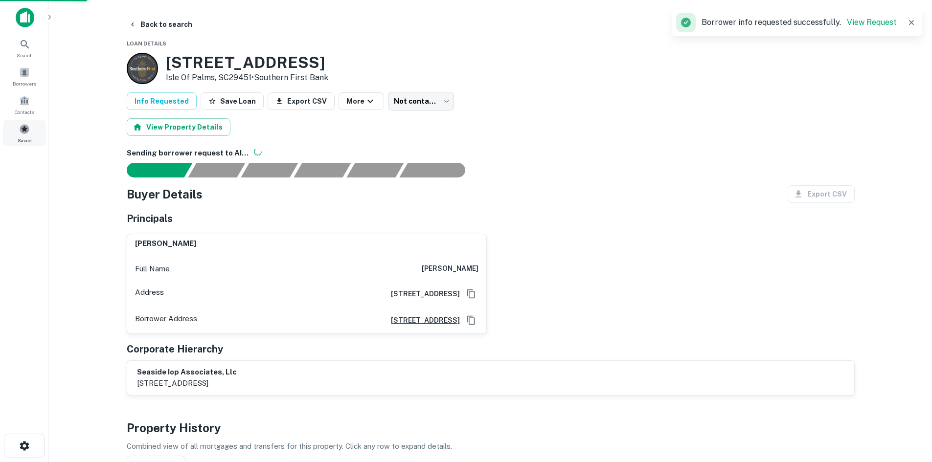
click at [25, 130] on span at bounding box center [24, 129] width 11 height 11
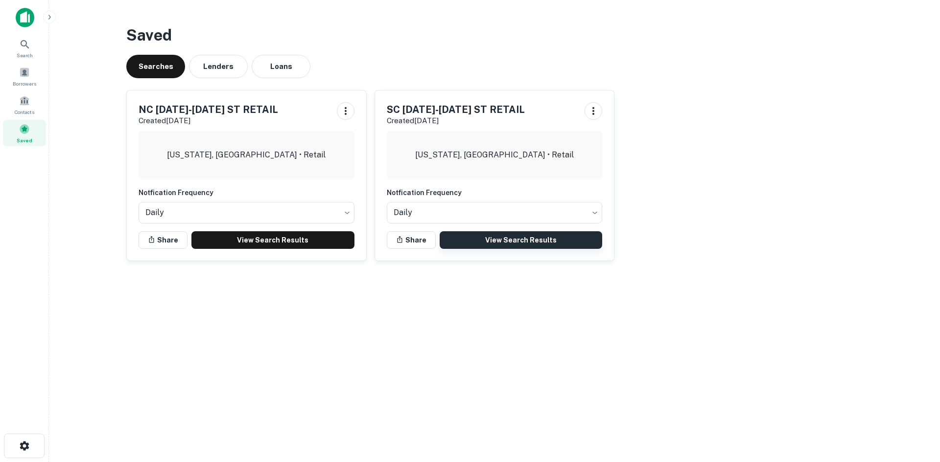
click at [495, 244] on link "View Search Results" at bounding box center [520, 240] width 163 height 18
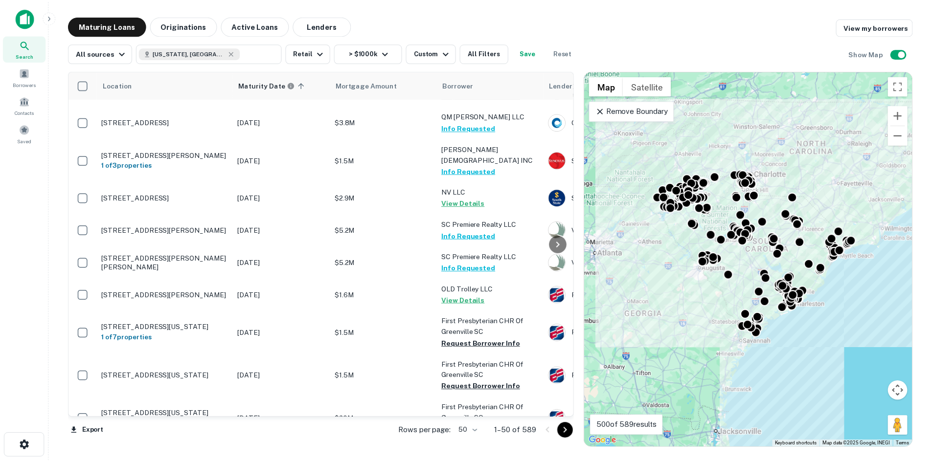
scroll to position [783, 0]
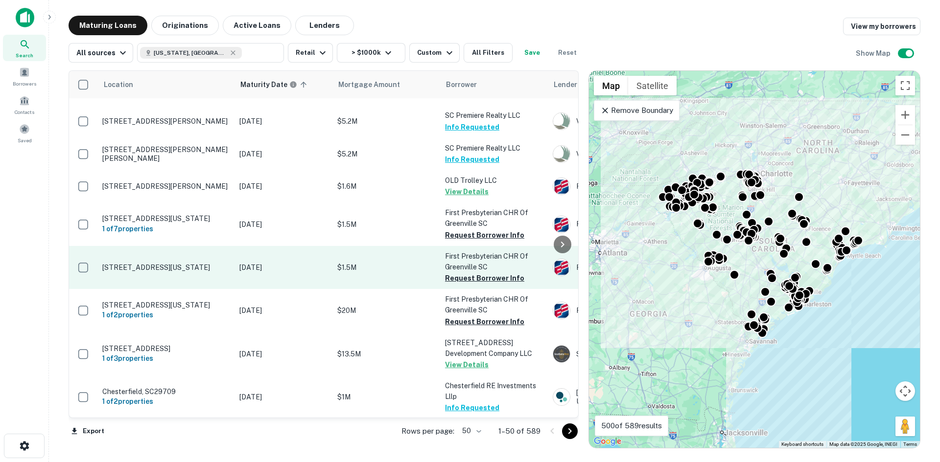
click at [162, 263] on p "200 W Washington St Greenville, SC29601" at bounding box center [165, 267] width 127 height 9
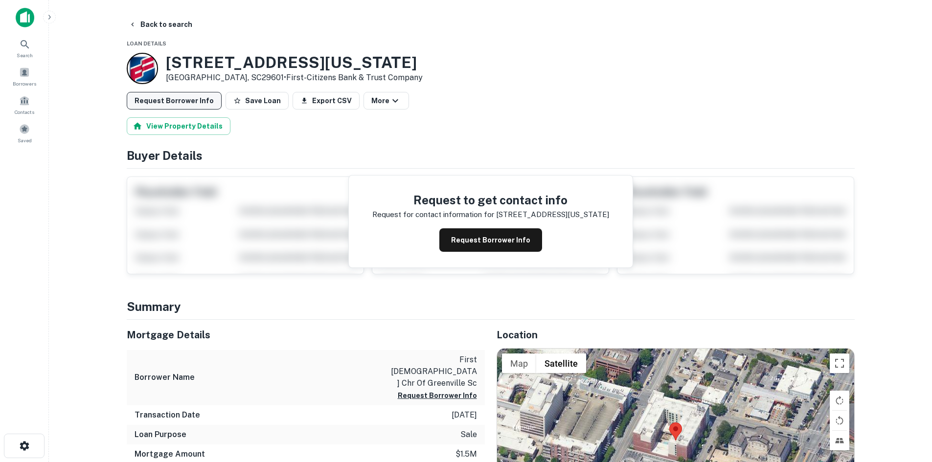
click at [159, 101] on button "Request Borrower Info" at bounding box center [174, 101] width 95 height 18
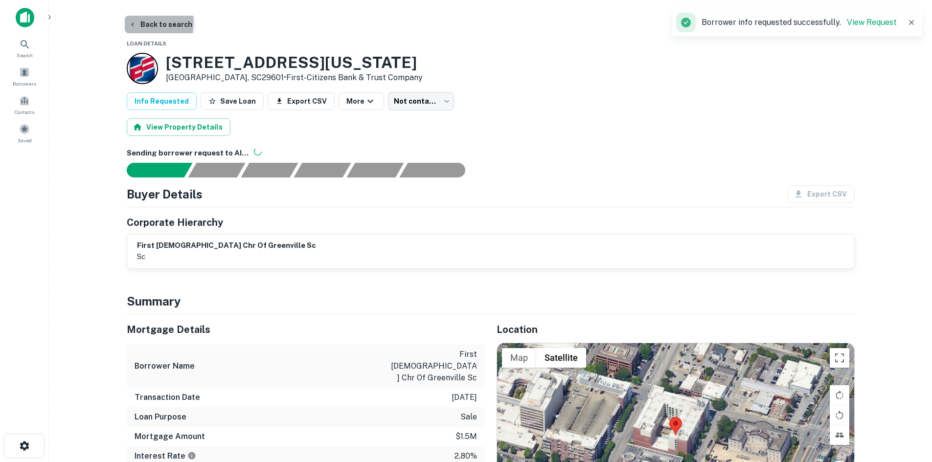
click at [142, 23] on button "Back to search" at bounding box center [160, 25] width 71 height 18
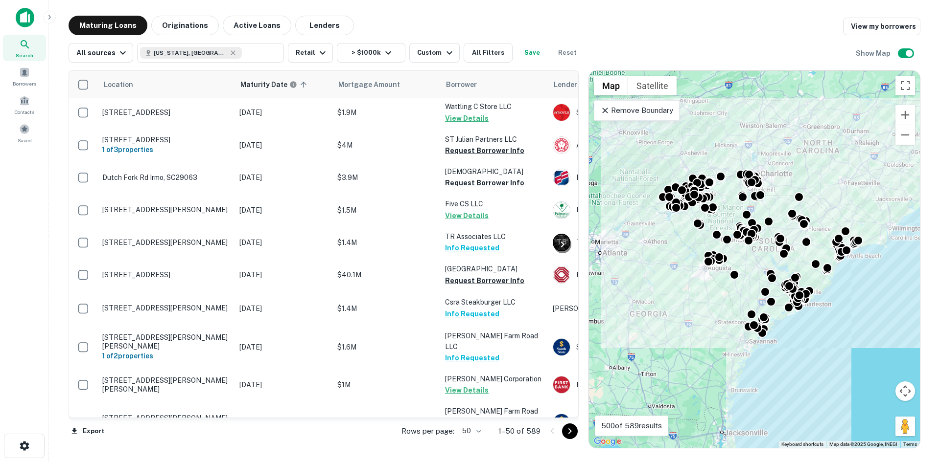
scroll to position [1411, 0]
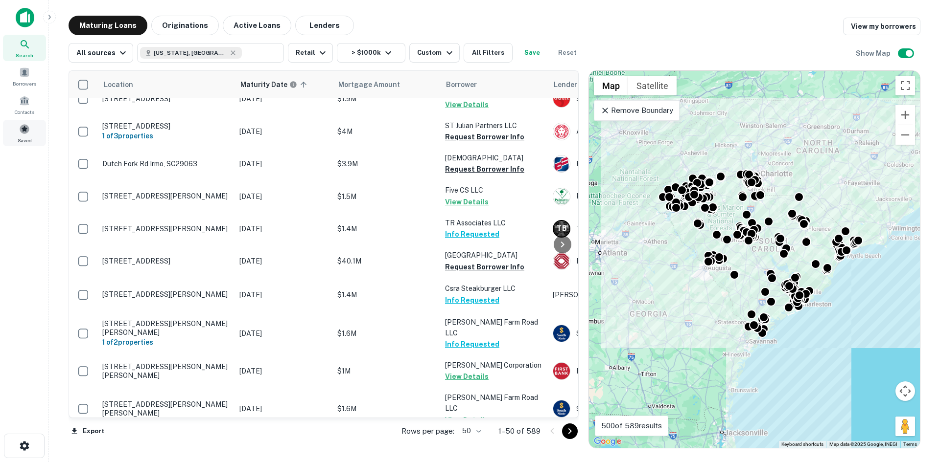
click at [14, 130] on div "Saved" at bounding box center [24, 133] width 43 height 26
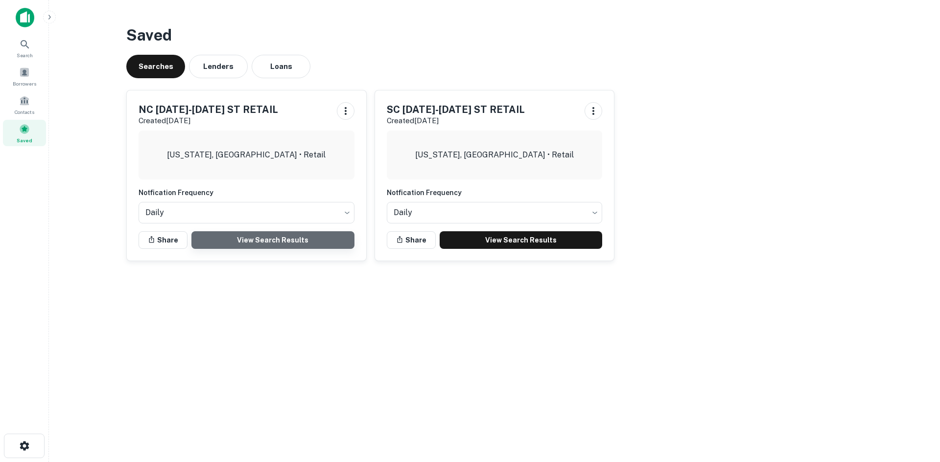
click at [299, 237] on link "View Search Results" at bounding box center [272, 240] width 163 height 18
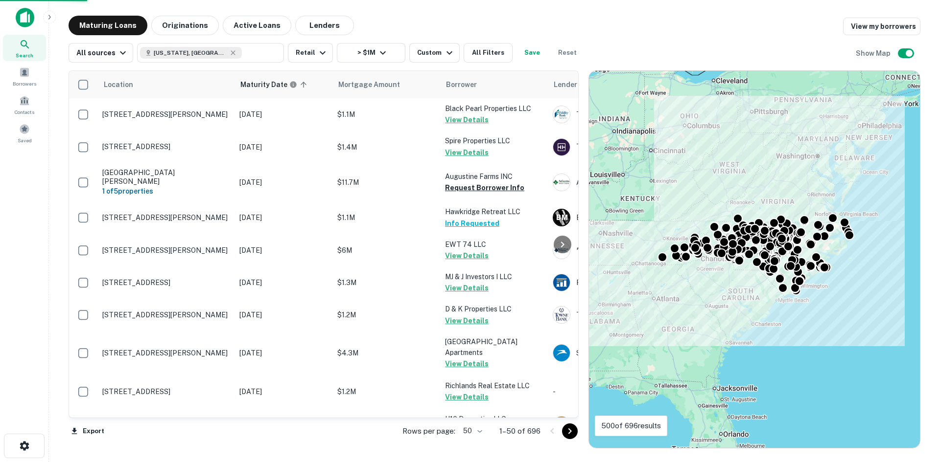
click at [477, 437] on body "Search Borrowers Contacts Saved Maturing Loans Originations Active Loans Lender…" at bounding box center [470, 231] width 940 height 462
drag, startPoint x: 477, startPoint y: 437, endPoint x: 466, endPoint y: 415, distance: 24.5
click at [476, 437] on li "100" at bounding box center [472, 442] width 28 height 18
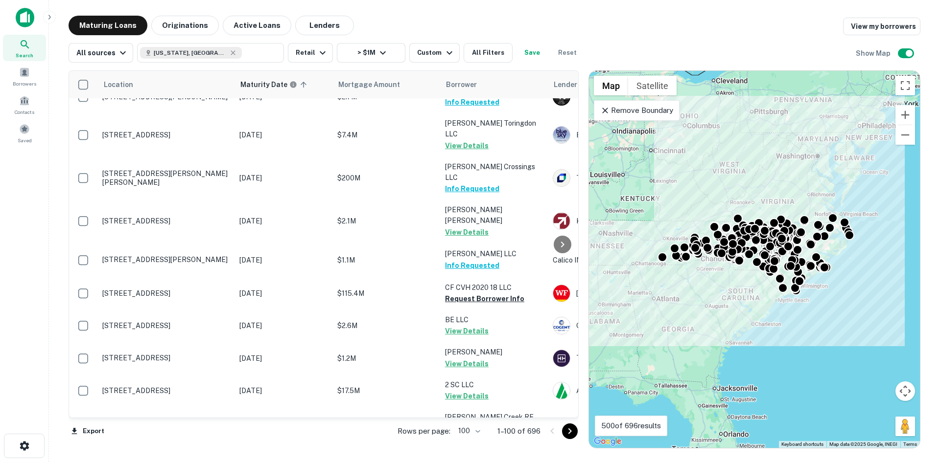
scroll to position [3133, 0]
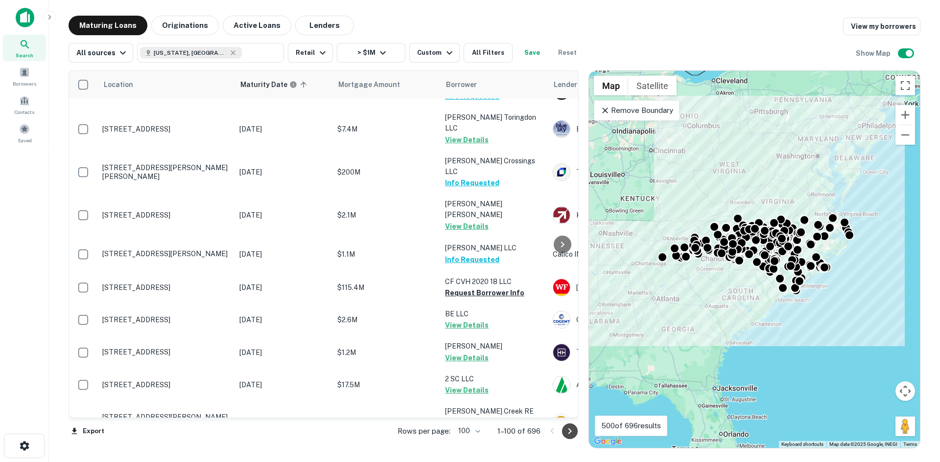
click at [572, 433] on icon "Go to next page" at bounding box center [570, 432] width 12 height 12
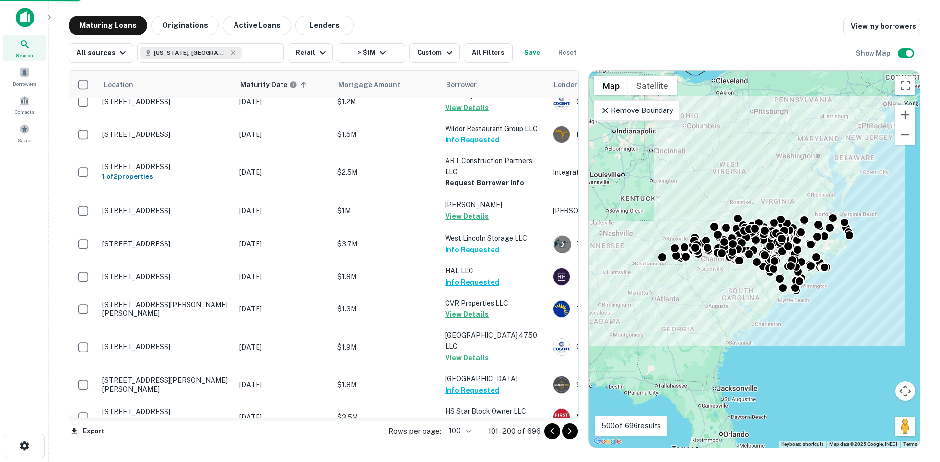
scroll to position [3133, 0]
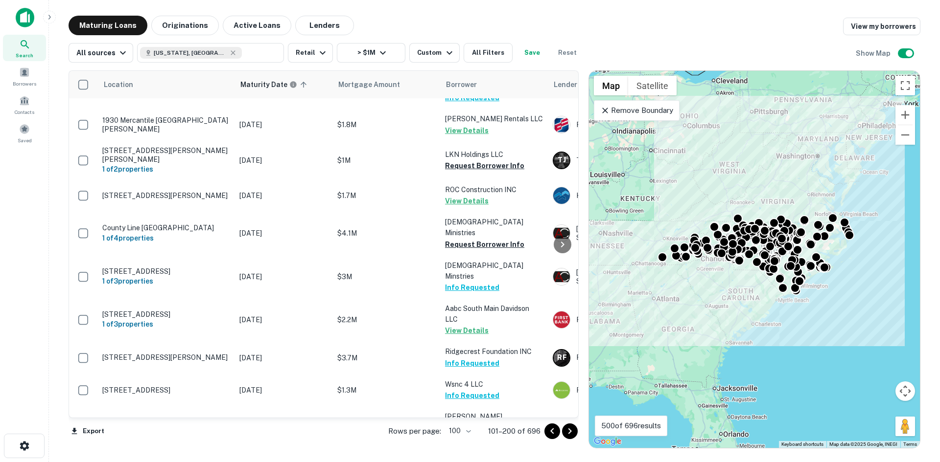
click at [34, 50] on div "Search" at bounding box center [24, 48] width 43 height 26
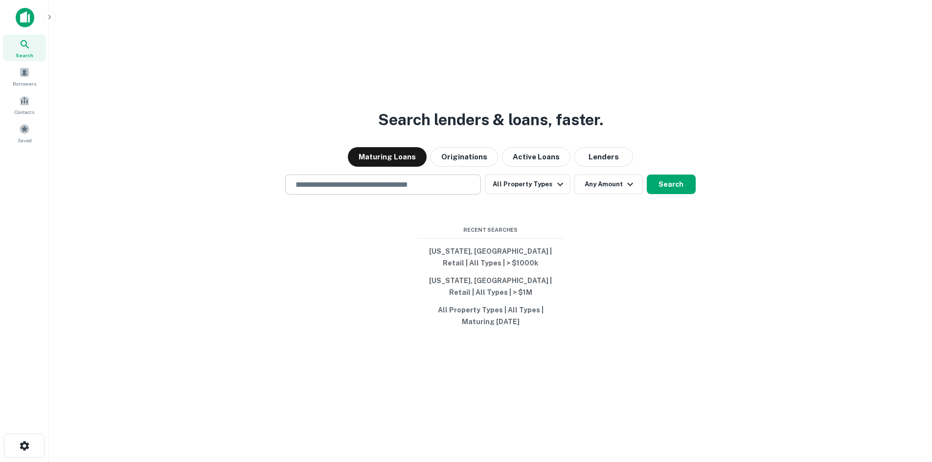
click at [299, 180] on input "text" at bounding box center [383, 184] width 187 height 11
paste input "**********"
type input "**********"
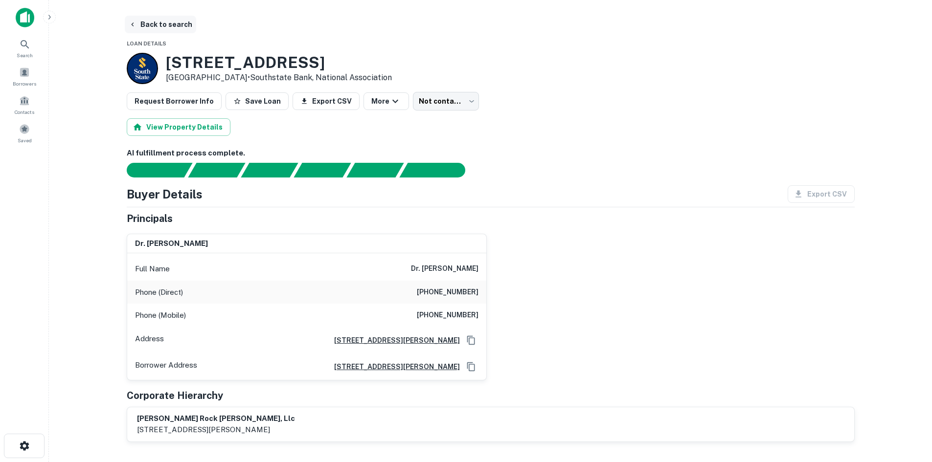
click at [171, 26] on button "Back to search" at bounding box center [160, 25] width 71 height 18
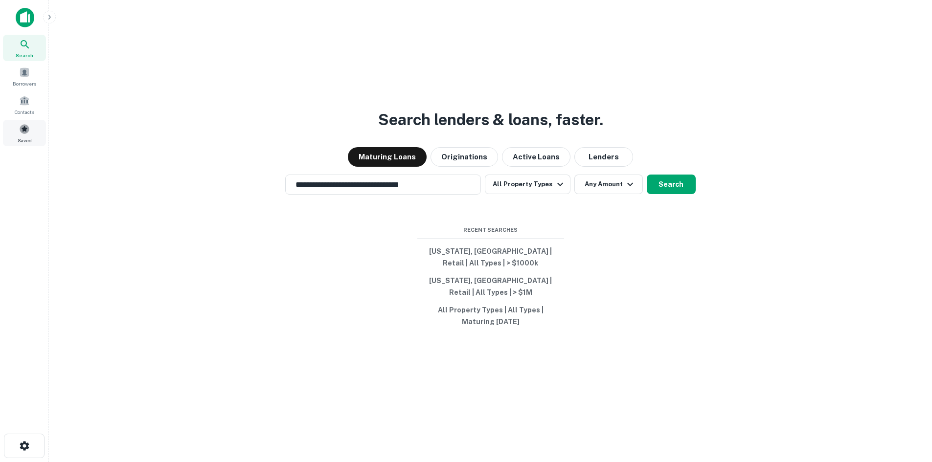
click at [20, 125] on span at bounding box center [24, 129] width 11 height 11
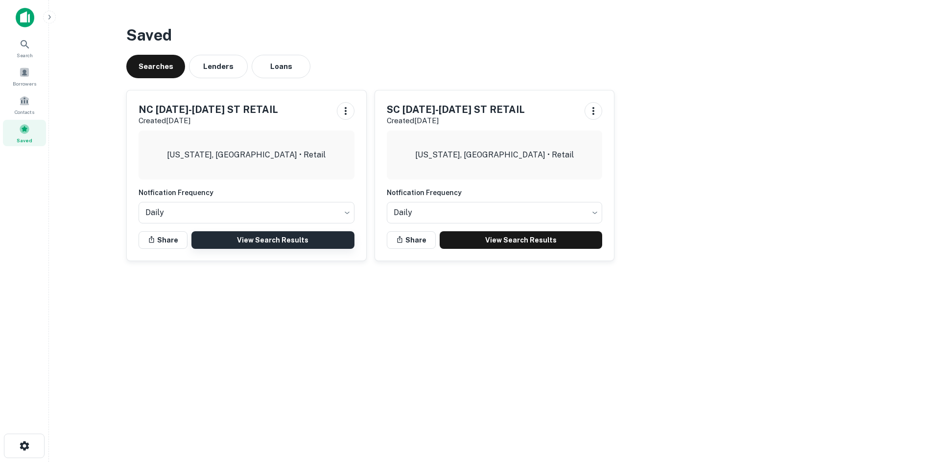
click at [319, 239] on link "View Search Results" at bounding box center [272, 240] width 163 height 18
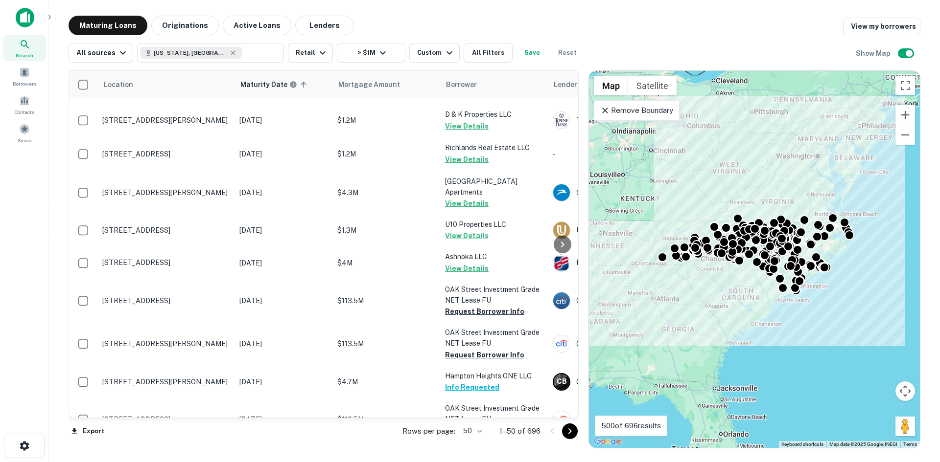
scroll to position [196, 0]
click at [470, 427] on body "Search Borrowers Contacts Saved Maturing Loans Originations Active Loans Lender…" at bounding box center [470, 231] width 940 height 462
click at [471, 437] on li "100" at bounding box center [472, 442] width 28 height 18
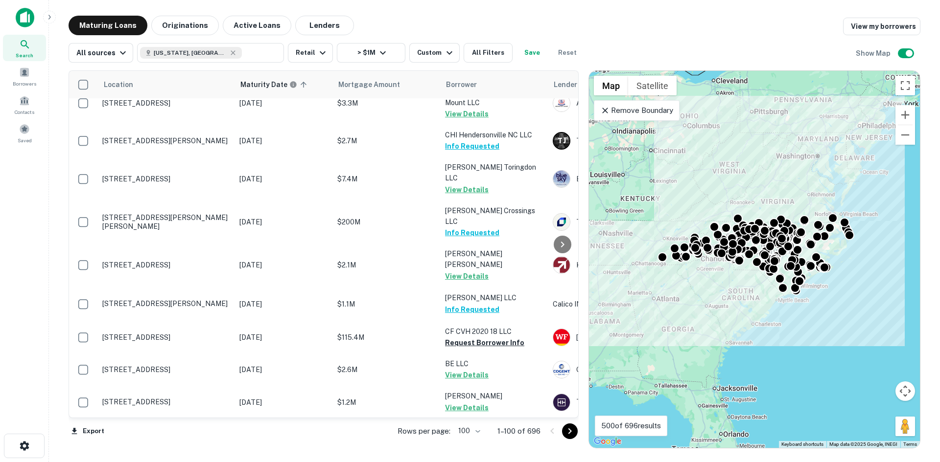
scroll to position [3133, 0]
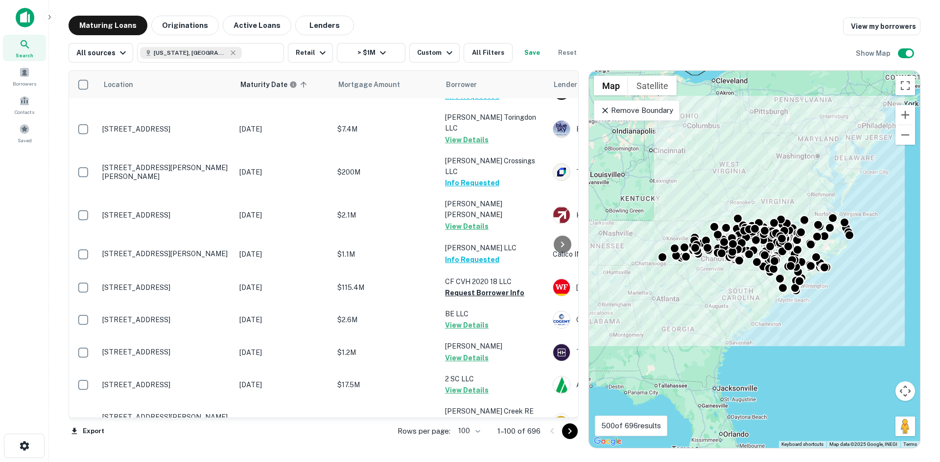
click at [564, 432] on icon "Go to next page" at bounding box center [570, 432] width 12 height 12
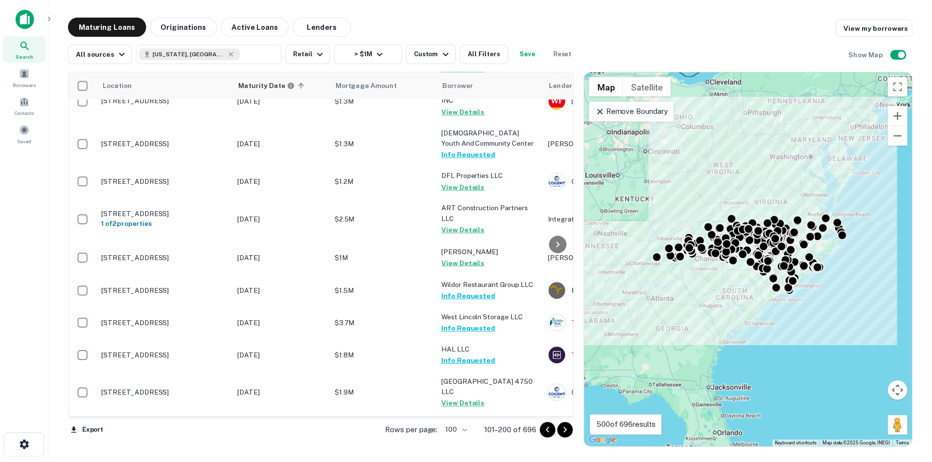
scroll to position [2349, 0]
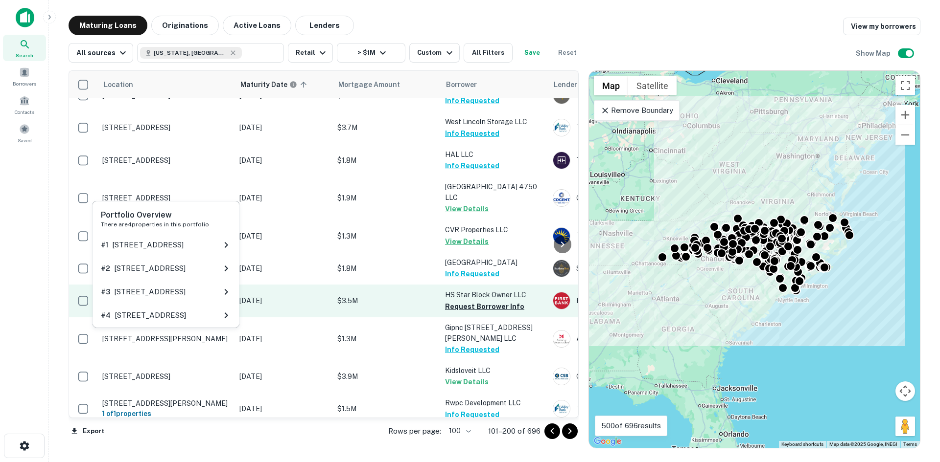
click at [201, 300] on h6 "1 of 4 properties" at bounding box center [165, 305] width 127 height 11
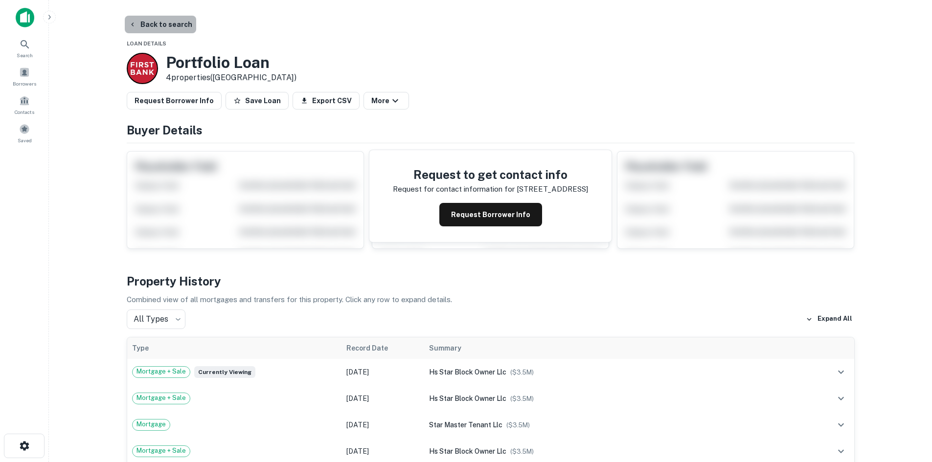
click at [187, 32] on button "Back to search" at bounding box center [160, 25] width 71 height 18
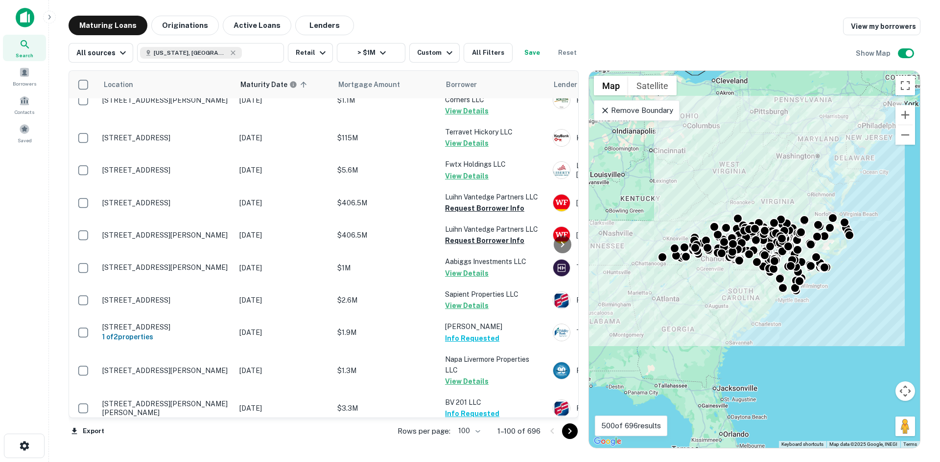
scroll to position [2477, 0]
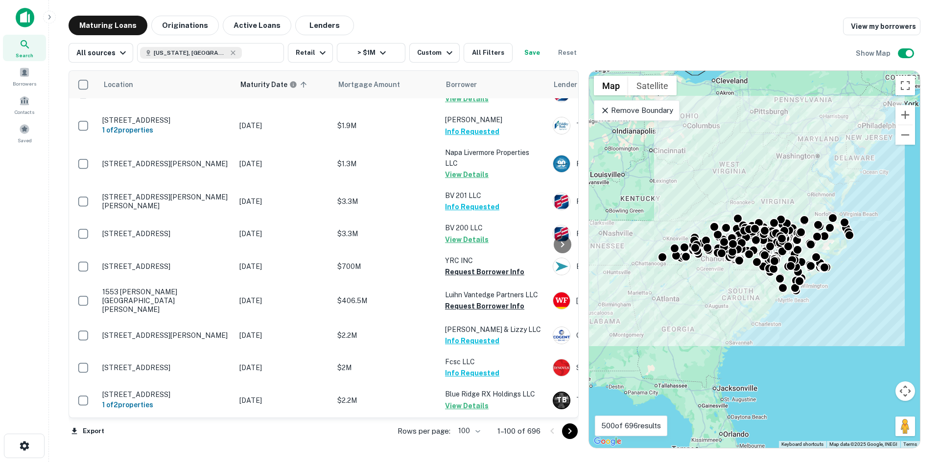
click at [566, 430] on icon "Go to next page" at bounding box center [570, 432] width 12 height 12
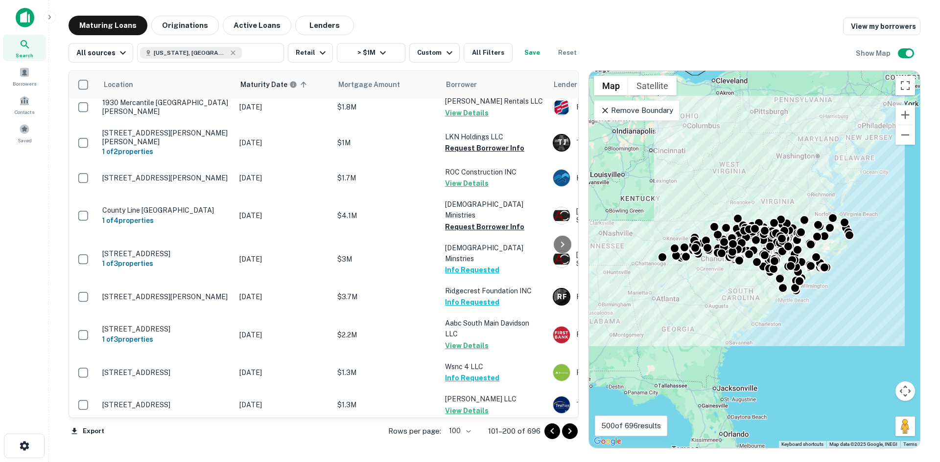
scroll to position [3188, 0]
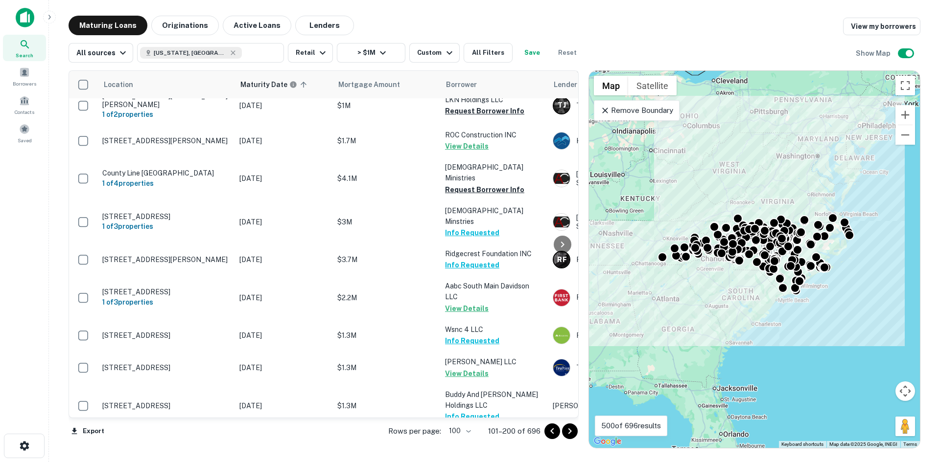
click at [575, 435] on icon "Go to next page" at bounding box center [570, 432] width 12 height 12
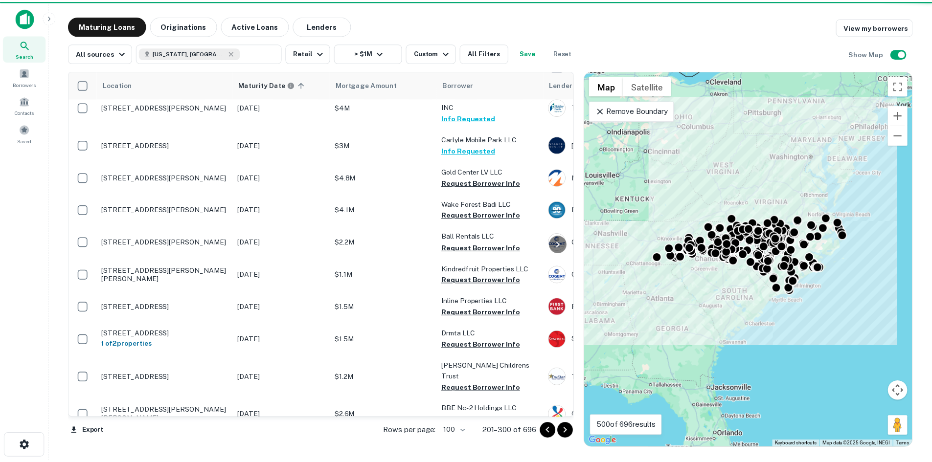
scroll to position [2479, 0]
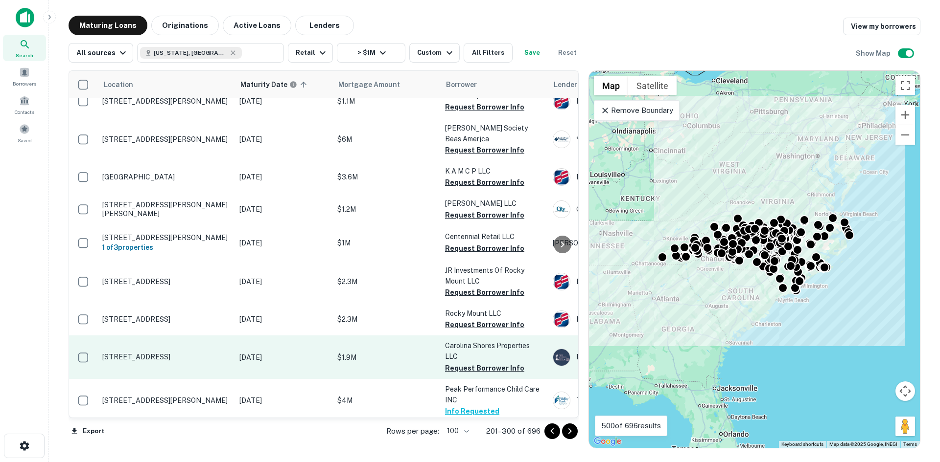
click at [168, 353] on p "[STREET_ADDRESS]" at bounding box center [165, 357] width 127 height 9
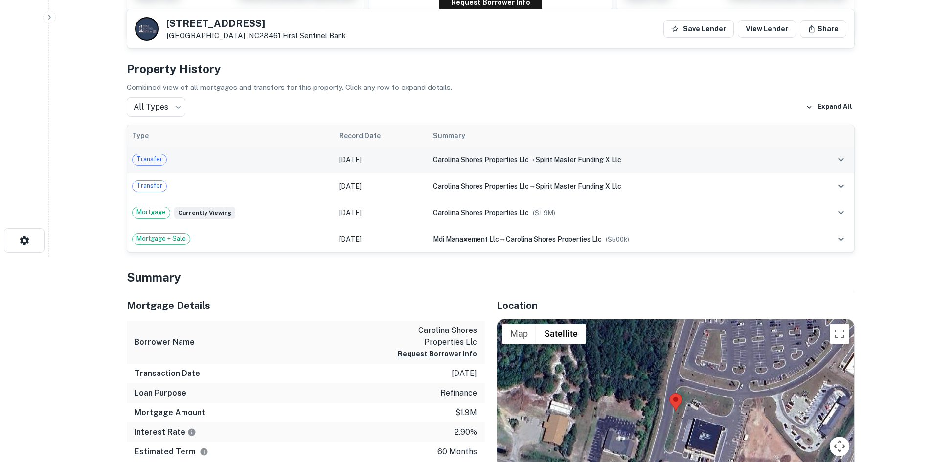
scroll to position [343, 0]
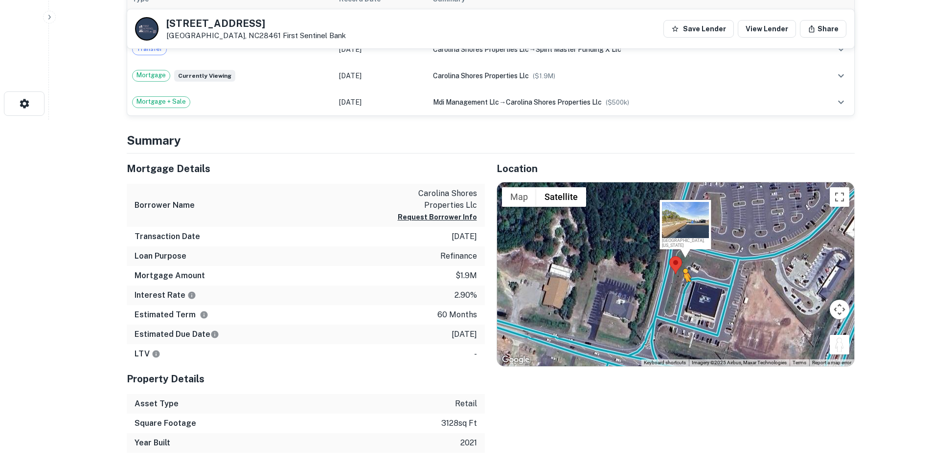
drag, startPoint x: 845, startPoint y: 347, endPoint x: 678, endPoint y: 290, distance: 176.0
click at [678, 290] on div "To activate drag with keyboard, press Alt + Enter. Once in keyboard drag state,…" at bounding box center [675, 275] width 357 height 184
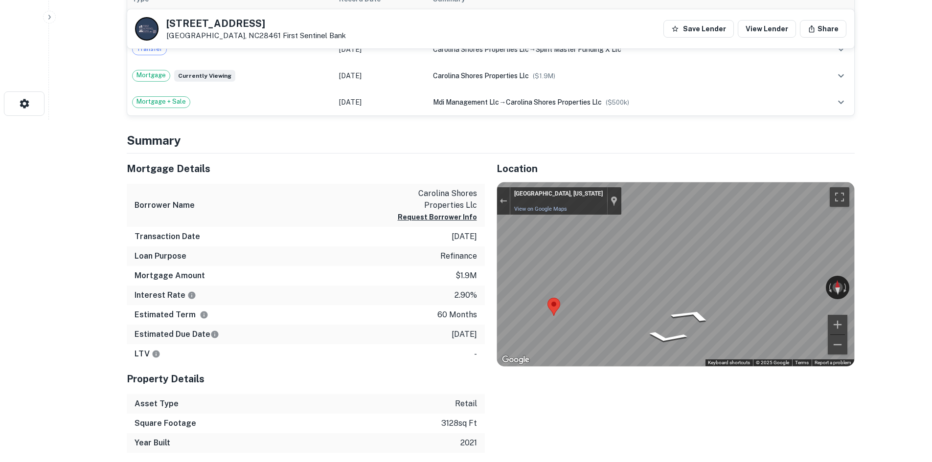
click at [389, 249] on div "Mortgage Details Borrower Name carolina shores properties llc Request Borrower …" at bounding box center [485, 304] width 740 height 300
click at [484, 309] on div "Mortgage Details Borrower Name carolina shores properties llc Request Borrower …" at bounding box center [485, 304] width 740 height 300
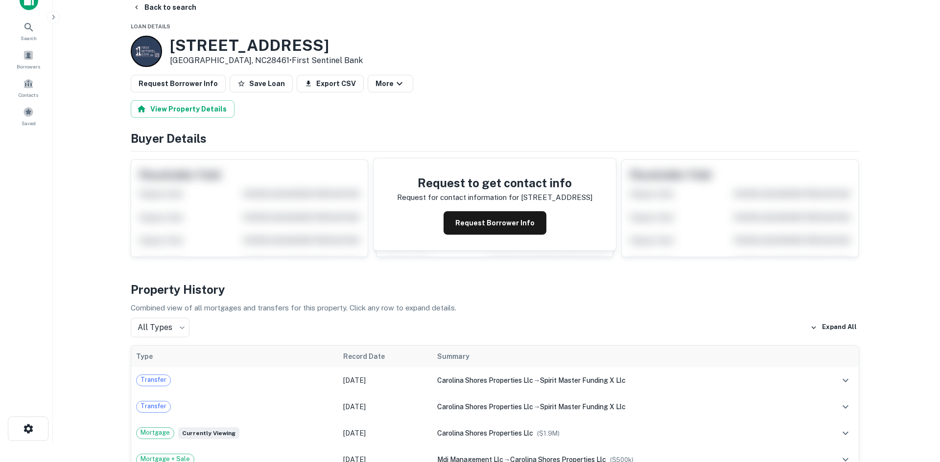
scroll to position [0, 0]
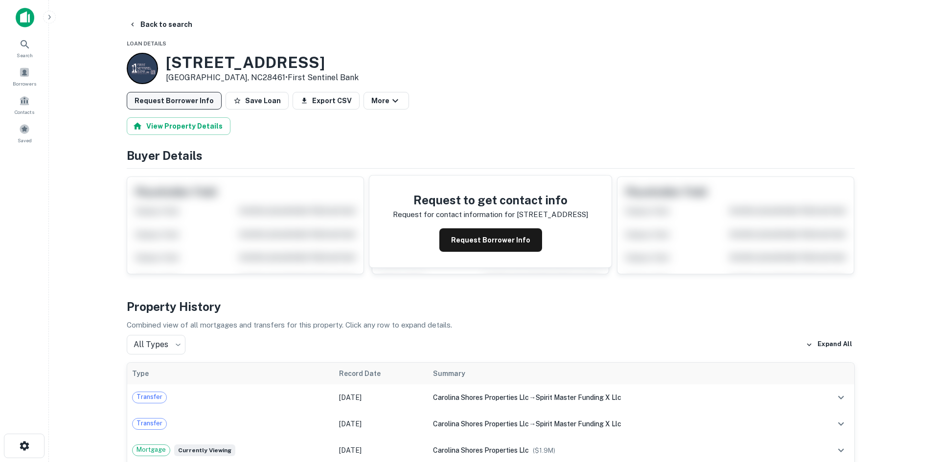
click at [150, 106] on button "Request Borrower Info" at bounding box center [174, 101] width 95 height 18
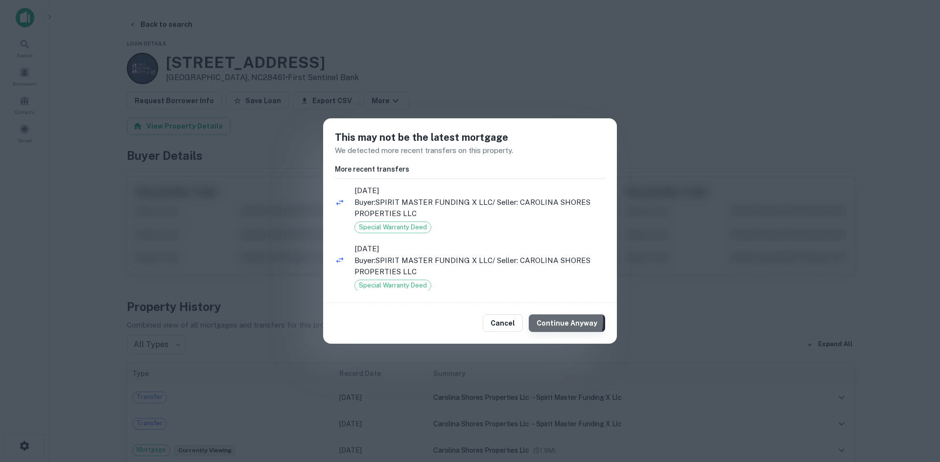
click at [542, 320] on button "Continue Anyway" at bounding box center [567, 324] width 76 height 18
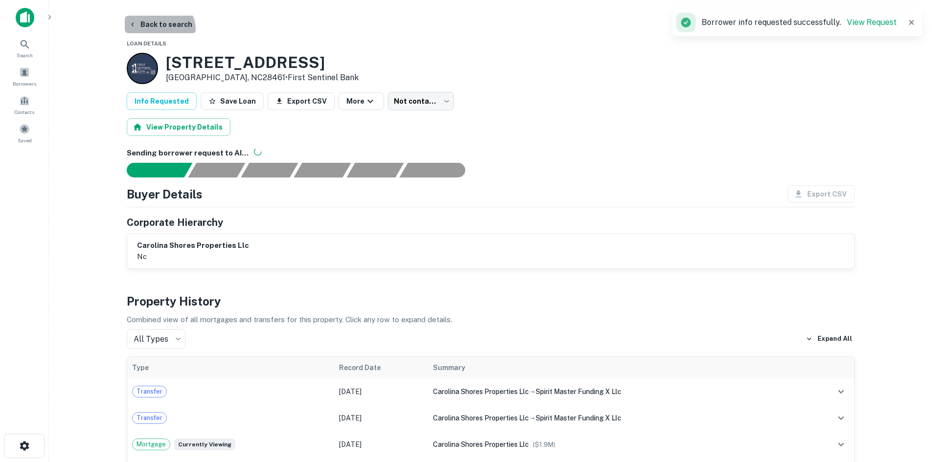
click at [154, 31] on button "Back to search" at bounding box center [160, 25] width 71 height 18
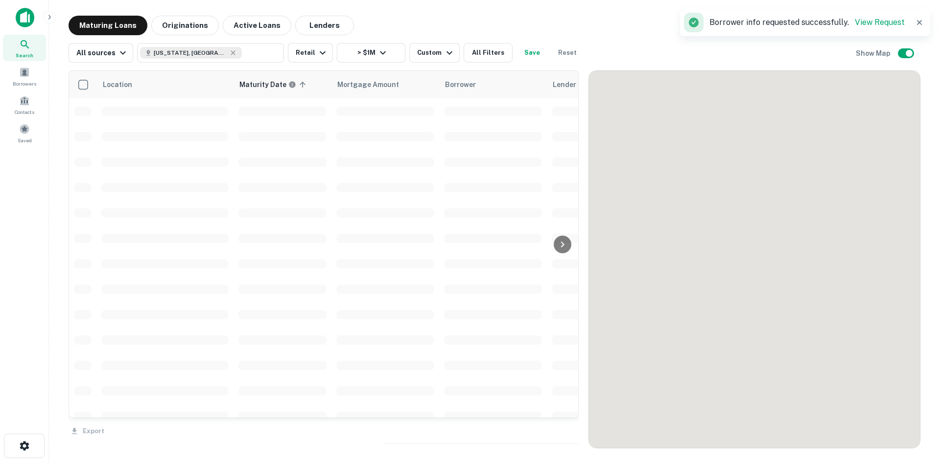
scroll to position [2232, 0]
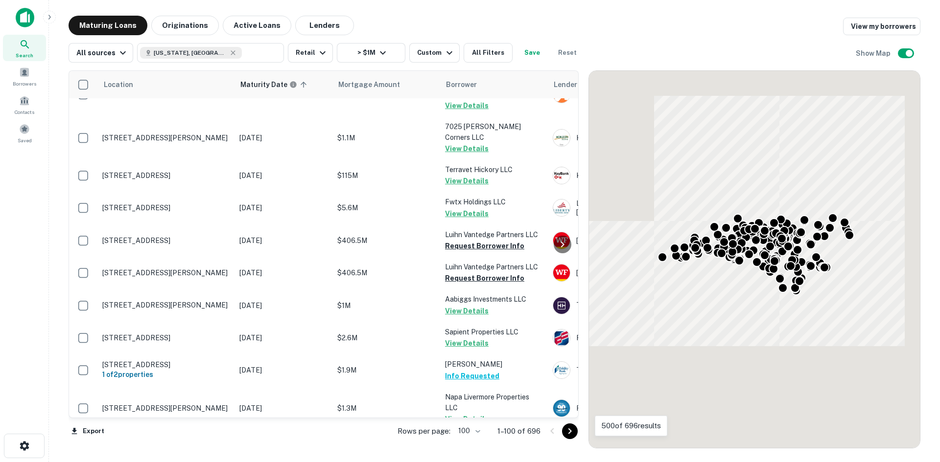
click at [565, 433] on icon "Go to next page" at bounding box center [570, 432] width 12 height 12
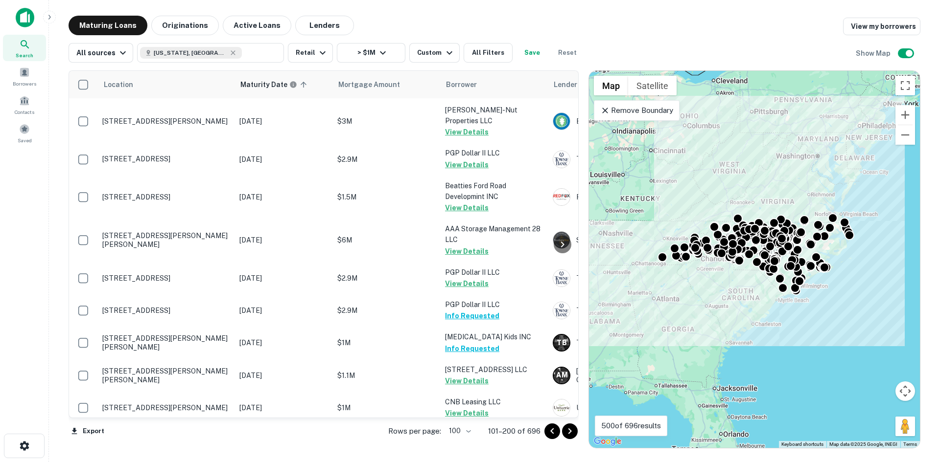
scroll to position [2747, 0]
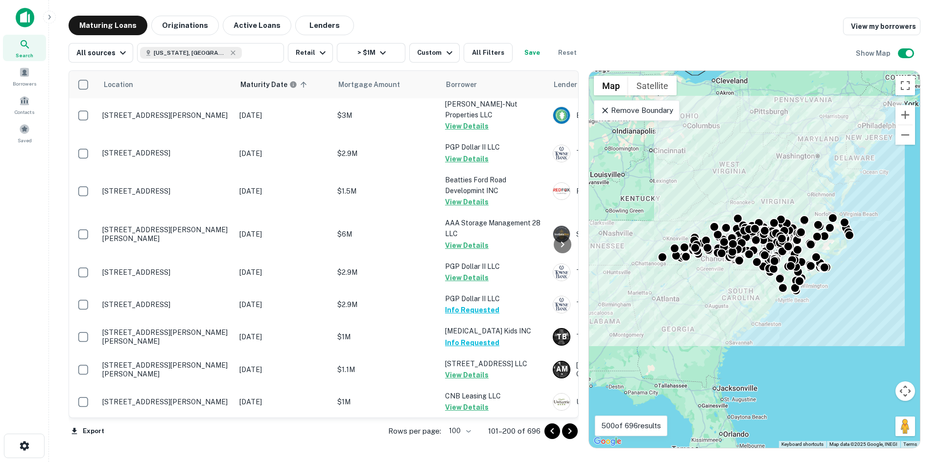
click at [564, 432] on icon "Go to next page" at bounding box center [570, 432] width 12 height 12
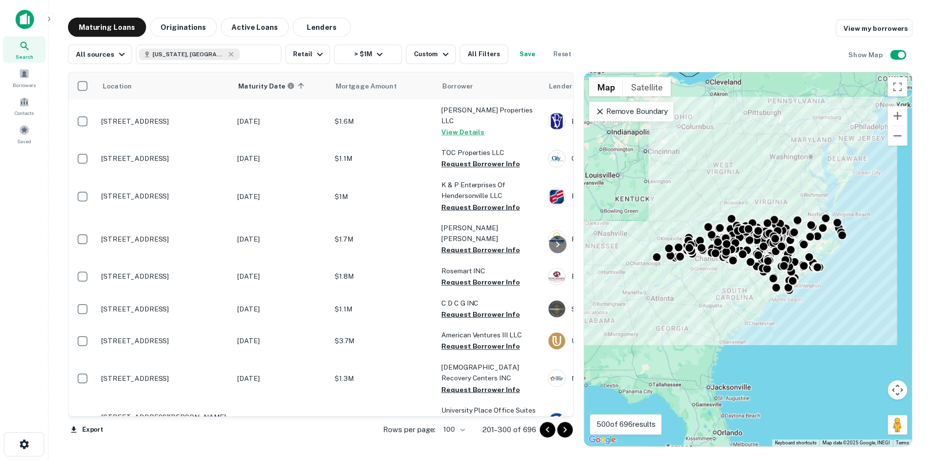
scroll to position [1671, 0]
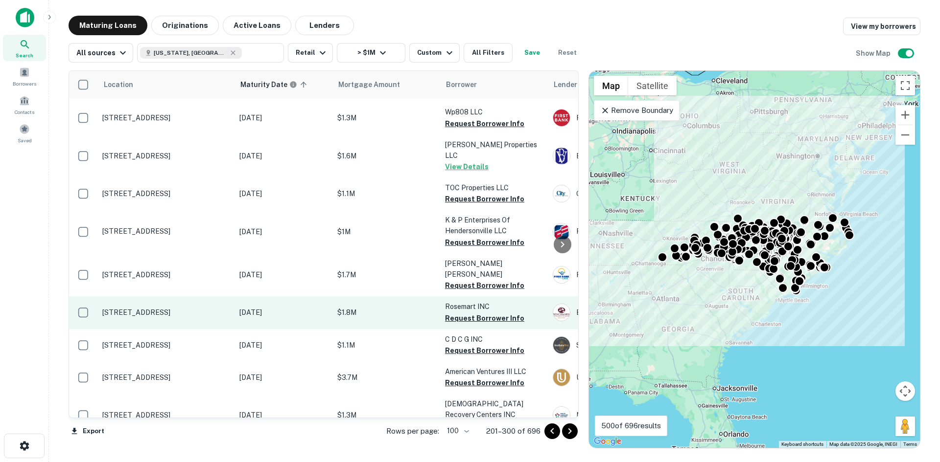
click at [177, 308] on p "[STREET_ADDRESS]" at bounding box center [165, 312] width 127 height 9
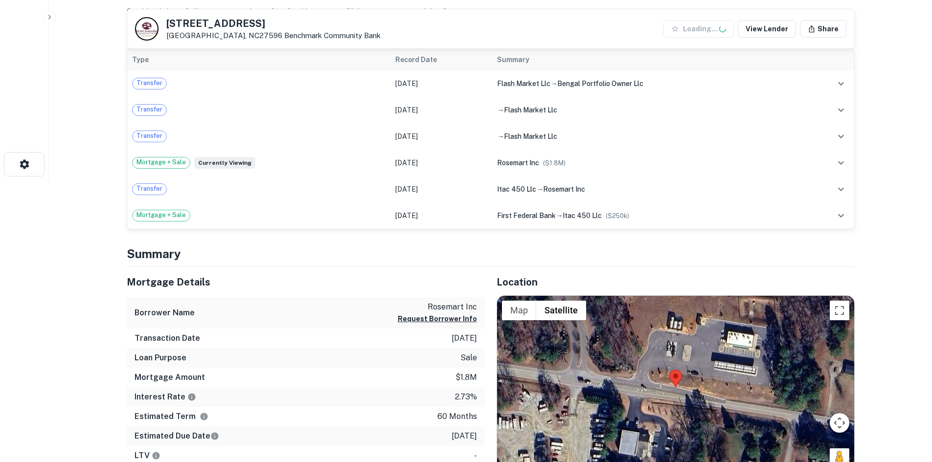
scroll to position [343, 0]
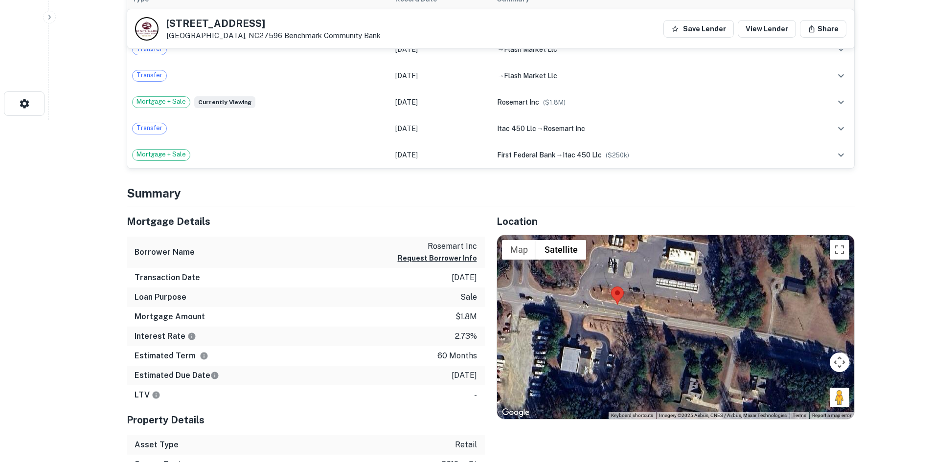
drag, startPoint x: 845, startPoint y: 410, endPoint x: 801, endPoint y: 398, distance: 45.6
click at [801, 398] on div at bounding box center [675, 327] width 357 height 184
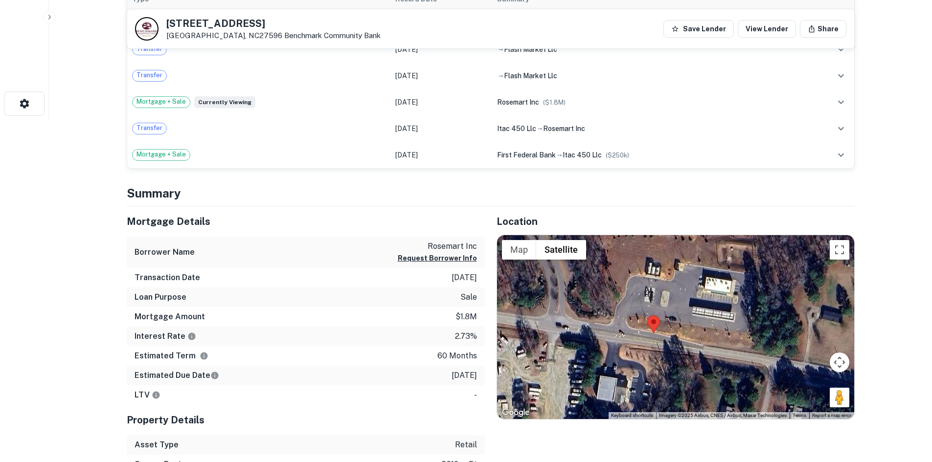
drag, startPoint x: 834, startPoint y: 399, endPoint x: 671, endPoint y: 334, distance: 176.1
click at [671, 334] on div "Map Terrain Satellite Labels Keyboard shortcuts Map Data Imagery ©2025 Airbus, …" at bounding box center [675, 327] width 357 height 184
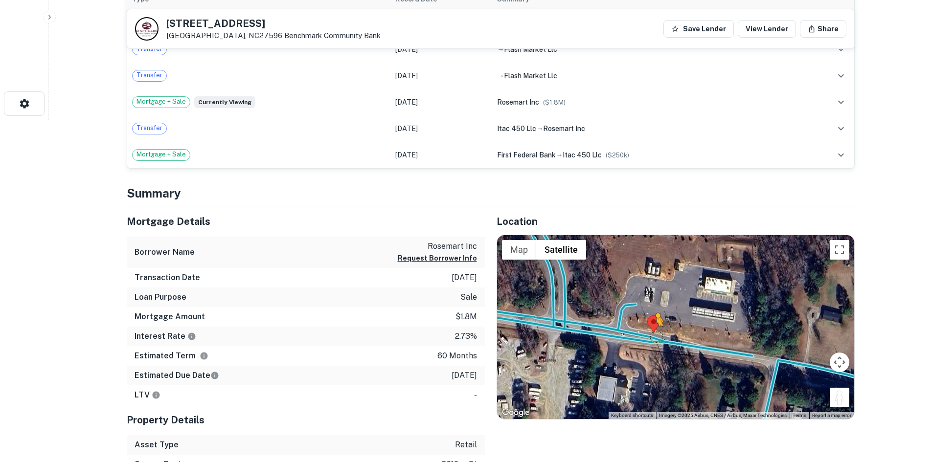
drag, startPoint x: 838, startPoint y: 393, endPoint x: 650, endPoint y: 334, distance: 196.6
click at [650, 334] on div "To activate drag with keyboard, press Alt + Enter. Once in keyboard drag state,…" at bounding box center [675, 327] width 357 height 184
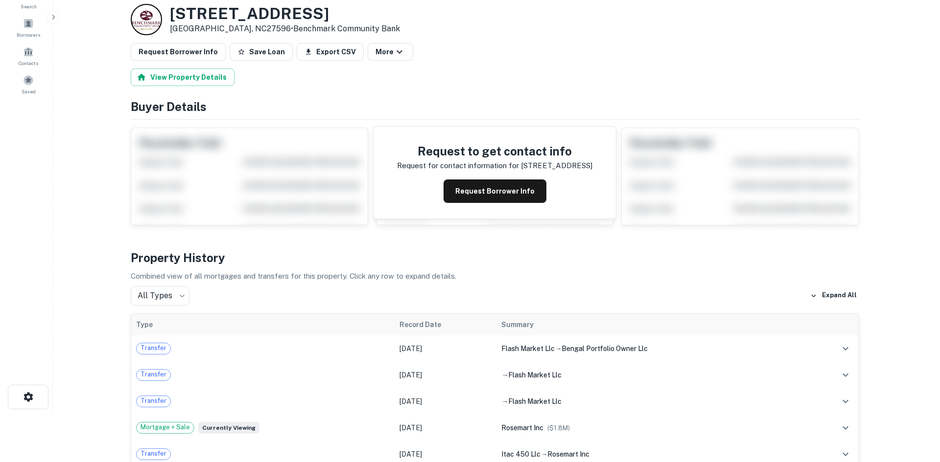
scroll to position [0, 0]
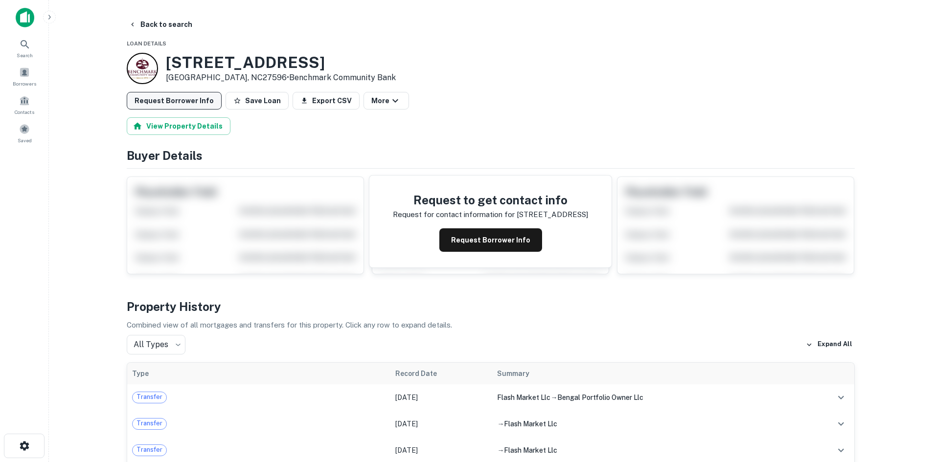
click at [161, 104] on button "Request Borrower Info" at bounding box center [174, 101] width 95 height 18
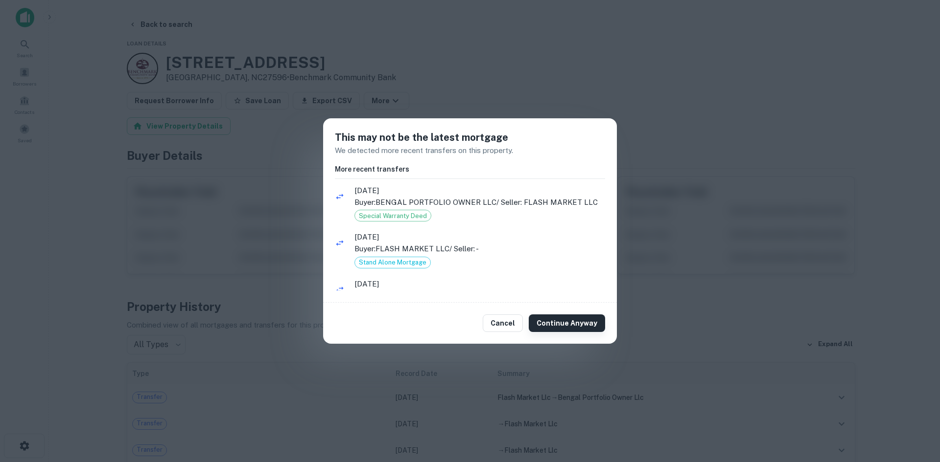
click at [573, 322] on button "Continue Anyway" at bounding box center [567, 324] width 76 height 18
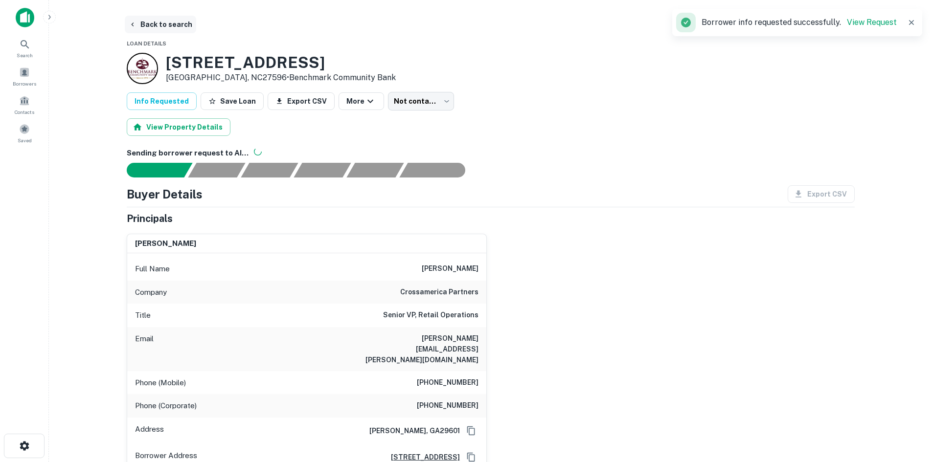
click at [185, 27] on button "Back to search" at bounding box center [160, 25] width 71 height 18
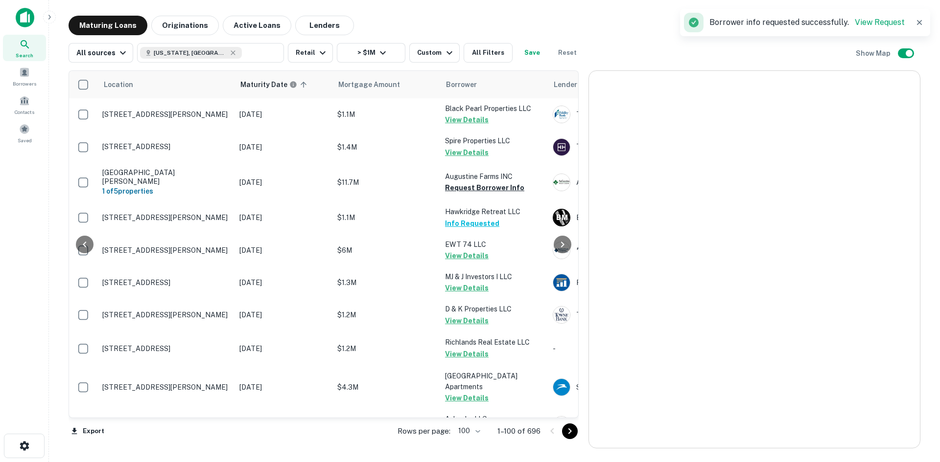
scroll to position [1671, 0]
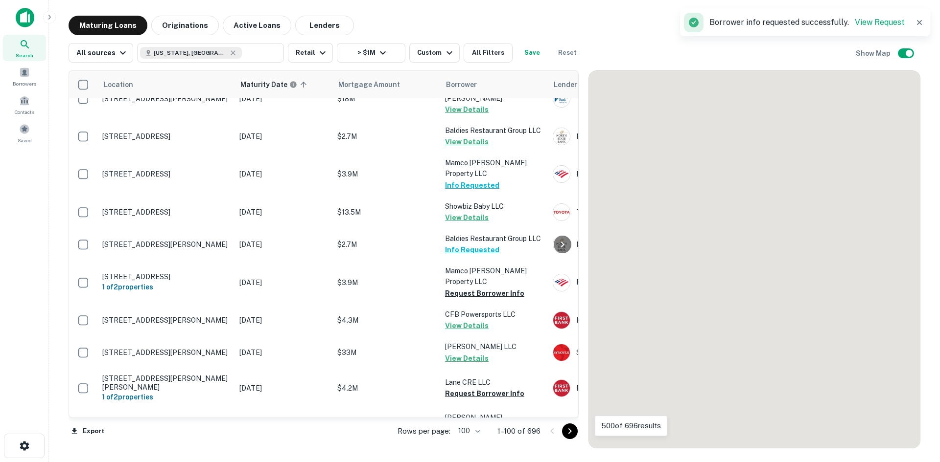
click at [570, 431] on icon "Go to next page" at bounding box center [570, 432] width 12 height 12
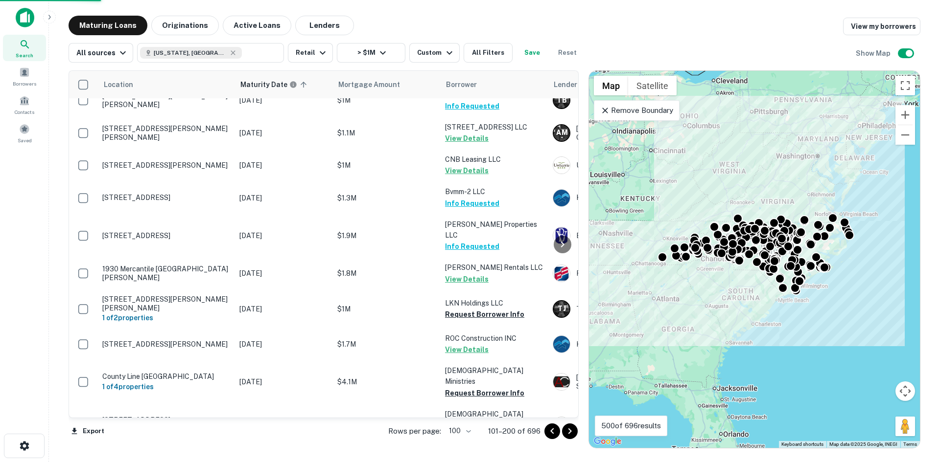
scroll to position [2992, 0]
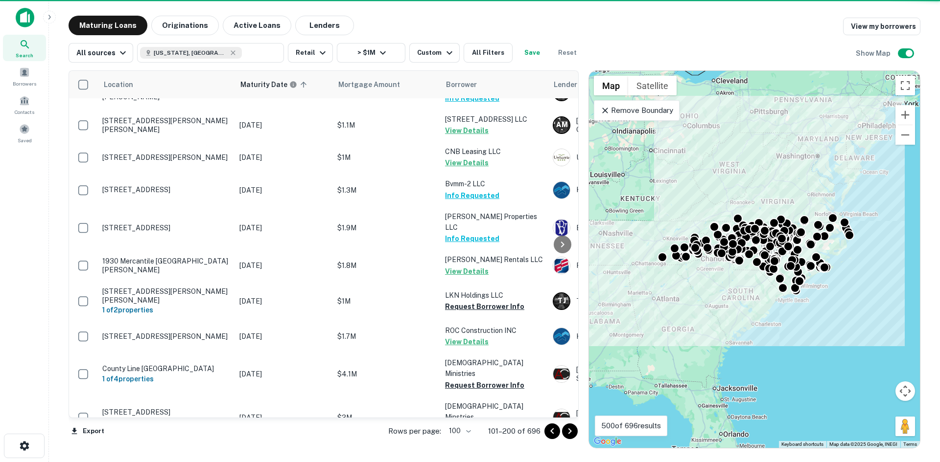
click at [566, 431] on icon "Go to next page" at bounding box center [570, 432] width 12 height 12
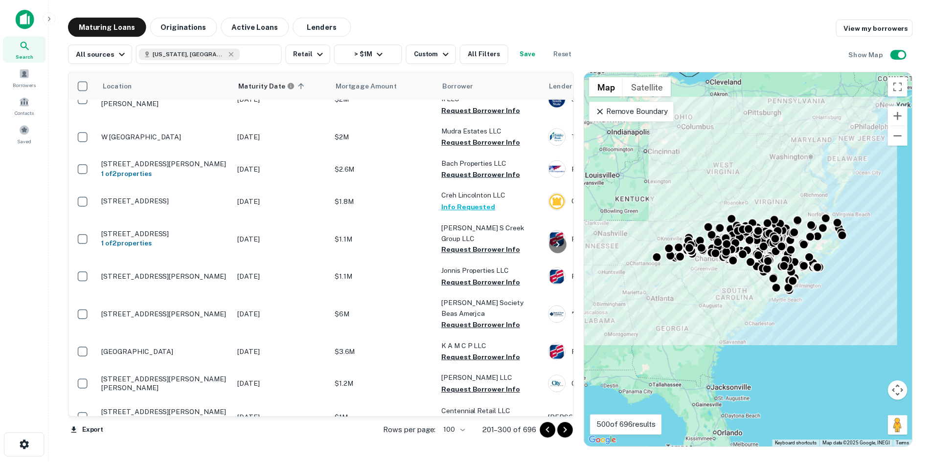
scroll to position [2283, 0]
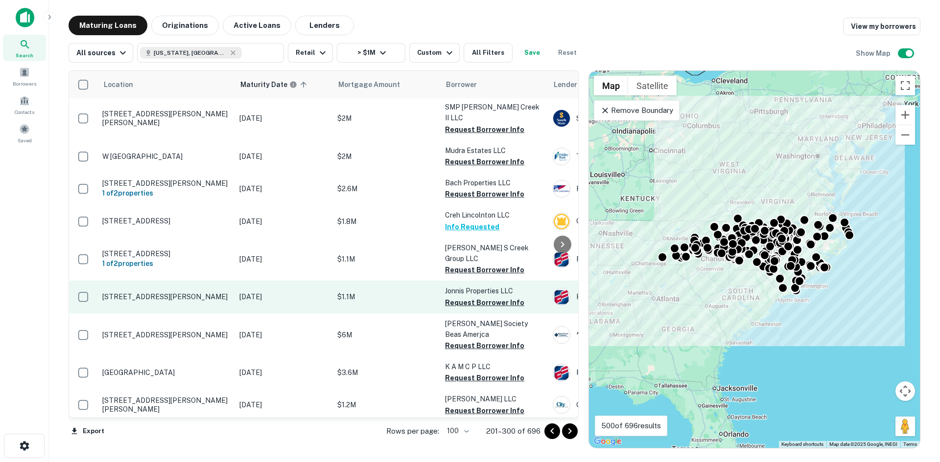
click at [197, 293] on p "[STREET_ADDRESS][PERSON_NAME]" at bounding box center [165, 297] width 127 height 9
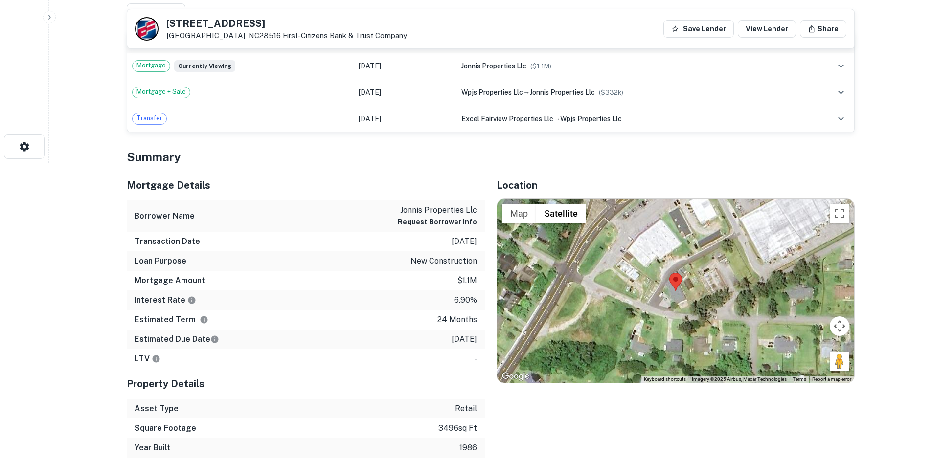
scroll to position [343, 0]
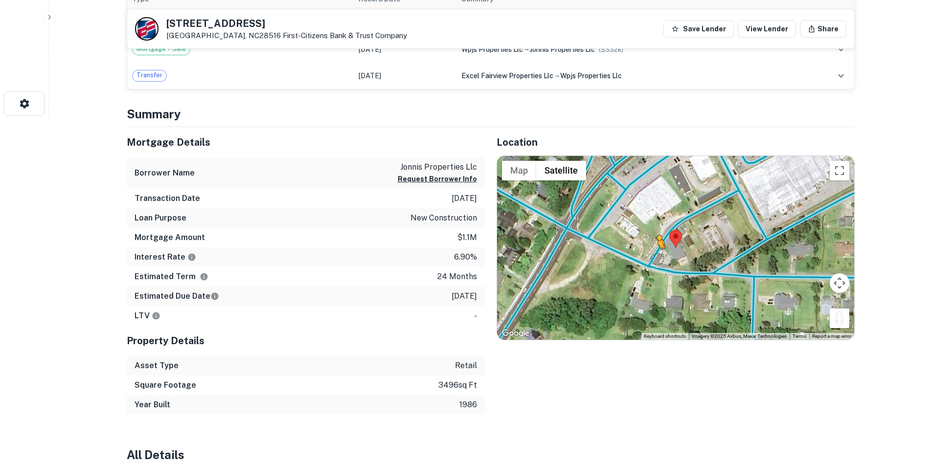
drag, startPoint x: 844, startPoint y: 323, endPoint x: 653, endPoint y: 256, distance: 202.3
click at [653, 256] on div "To activate drag with keyboard, press Alt + Enter. Once in keyboard drag state,…" at bounding box center [675, 248] width 357 height 184
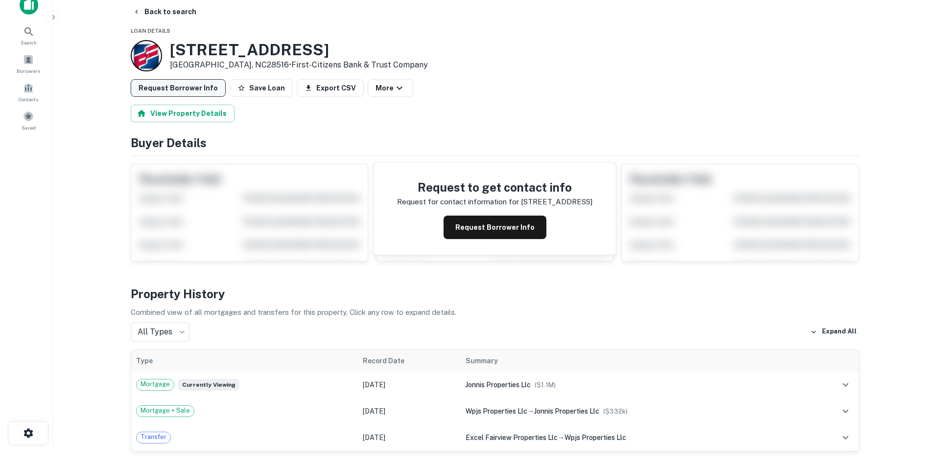
scroll to position [0, 0]
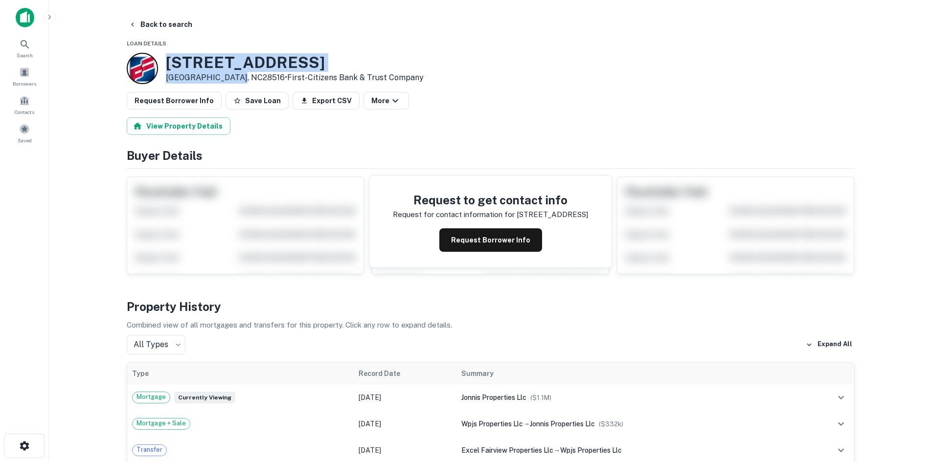
drag, startPoint x: 166, startPoint y: 64, endPoint x: 235, endPoint y: 83, distance: 71.6
click at [235, 83] on div "103 Fairview Dr Beaufort, NC28516 • First-citizens Bank & Trust Company" at bounding box center [295, 68] width 258 height 30
copy div "[STREET_ADDRESS][PERSON_NAME]"
click at [152, 18] on button "Back to search" at bounding box center [160, 25] width 71 height 18
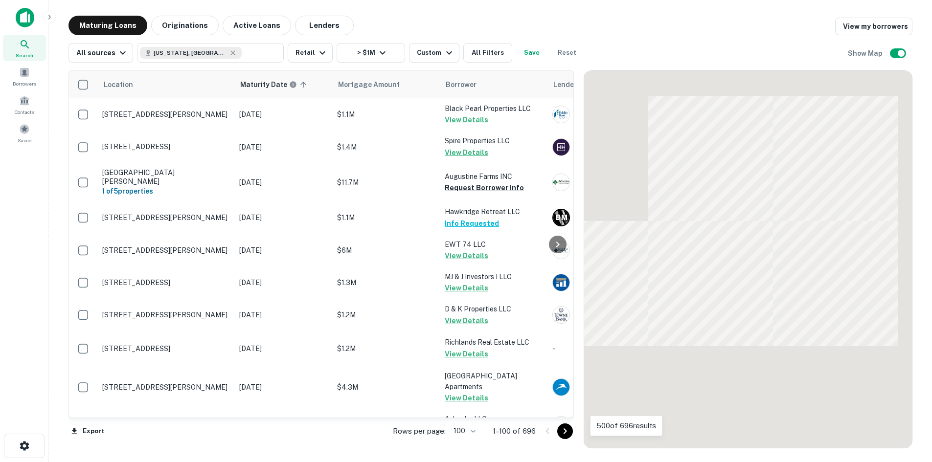
click at [567, 434] on icon "Go to next page" at bounding box center [565, 432] width 3 height 6
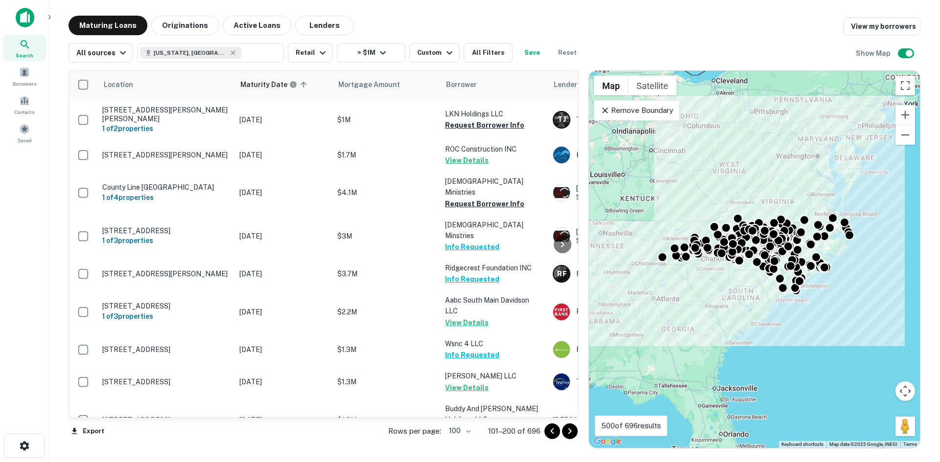
scroll to position [3188, 0]
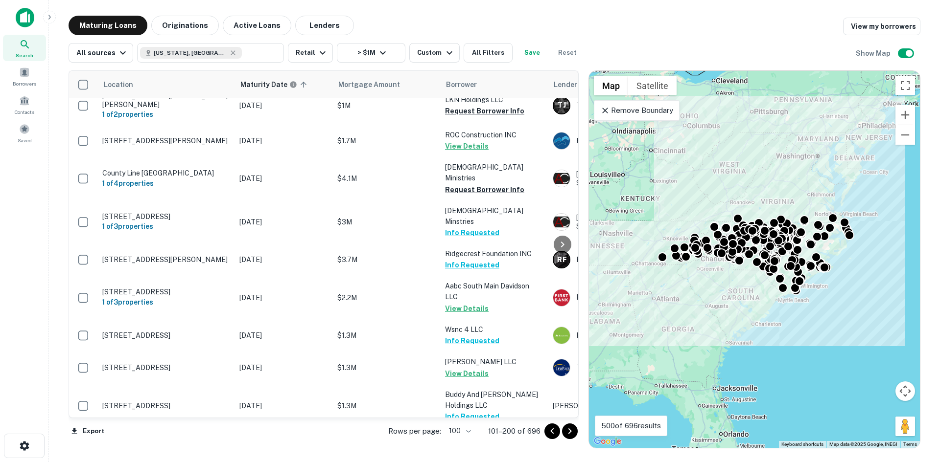
click at [575, 432] on icon "Go to next page" at bounding box center [570, 432] width 12 height 12
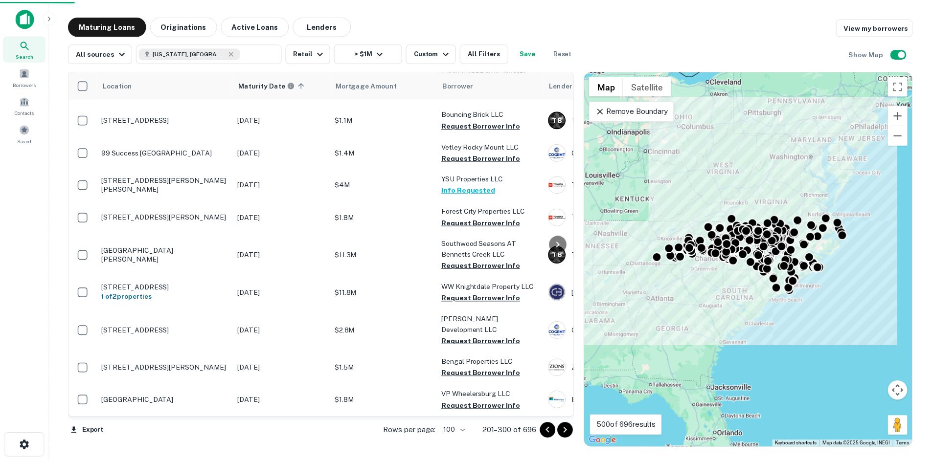
scroll to position [3164, 0]
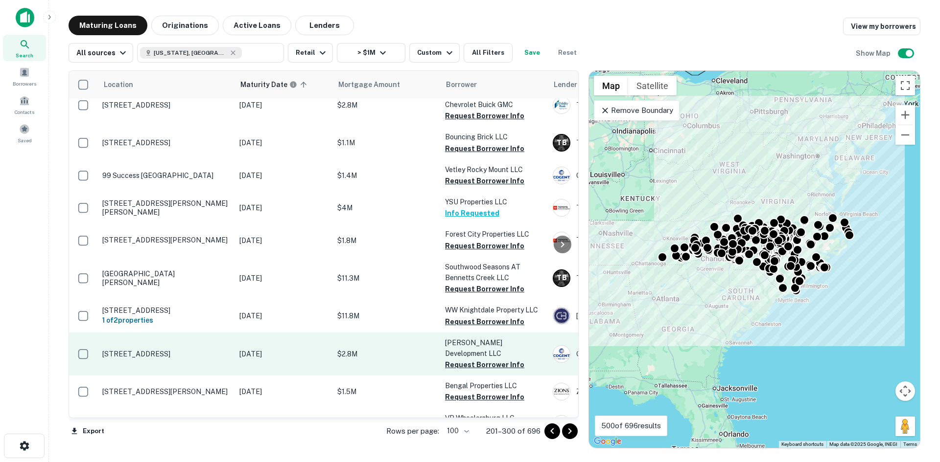
click at [175, 350] on p "[STREET_ADDRESS]" at bounding box center [165, 354] width 127 height 9
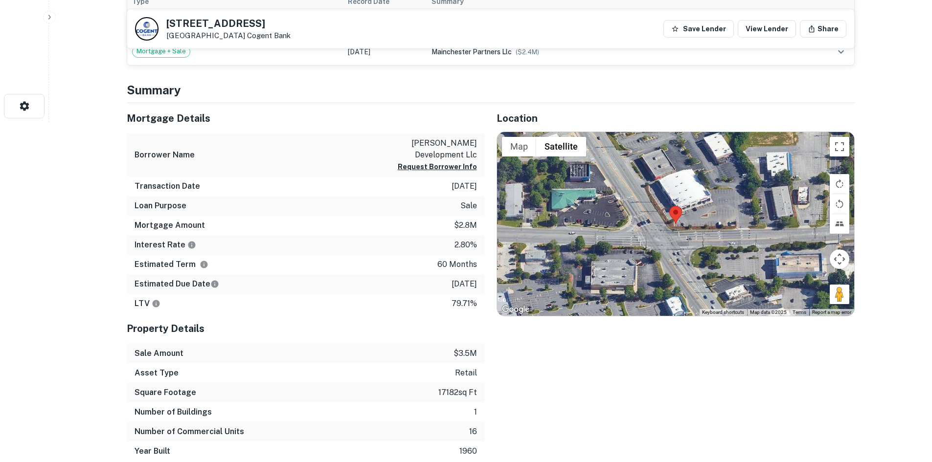
scroll to position [343, 0]
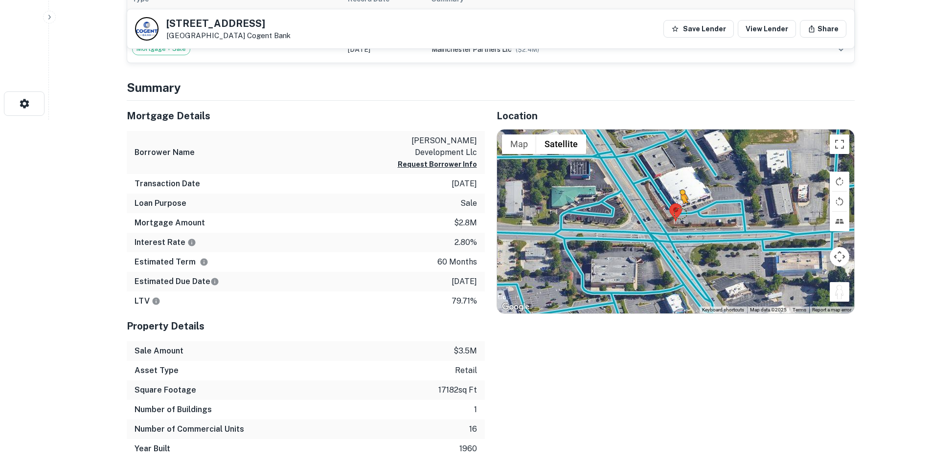
drag, startPoint x: 840, startPoint y: 295, endPoint x: 679, endPoint y: 211, distance: 181.2
click at [679, 211] on div "To activate drag with keyboard, press Alt + Enter. Once in keyboard drag state,…" at bounding box center [675, 222] width 357 height 184
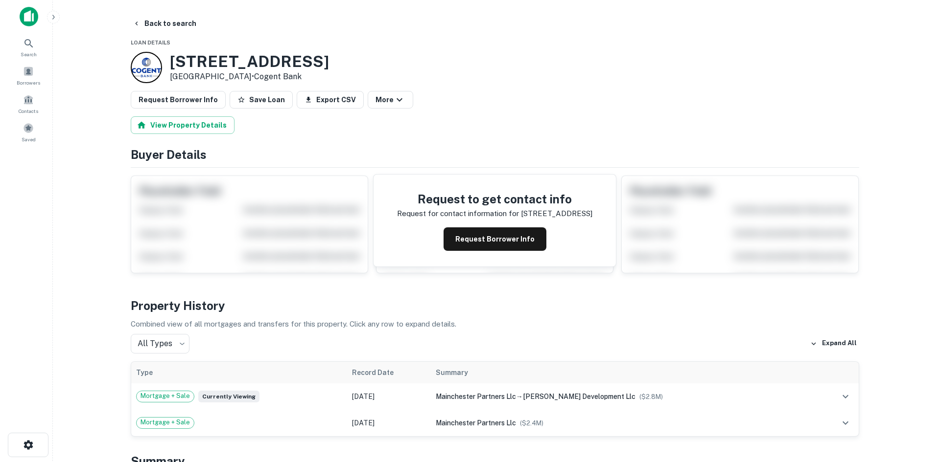
scroll to position [0, 0]
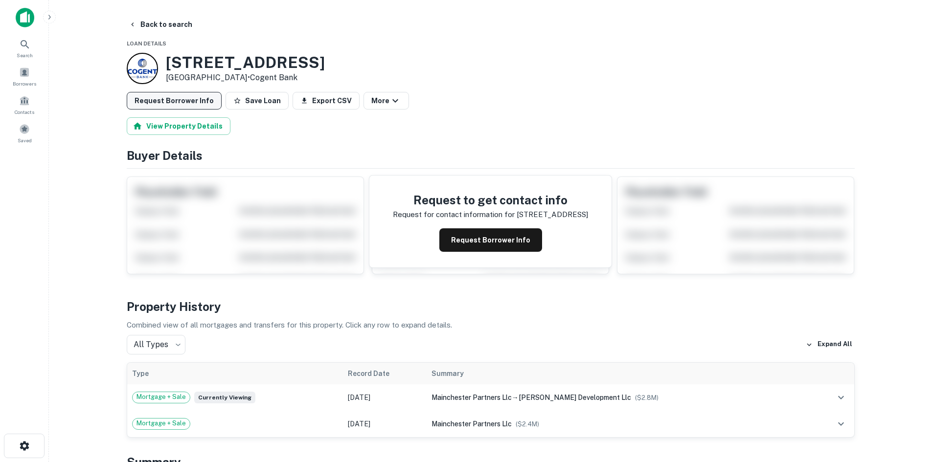
click at [168, 96] on button "Request Borrower Info" at bounding box center [174, 101] width 95 height 18
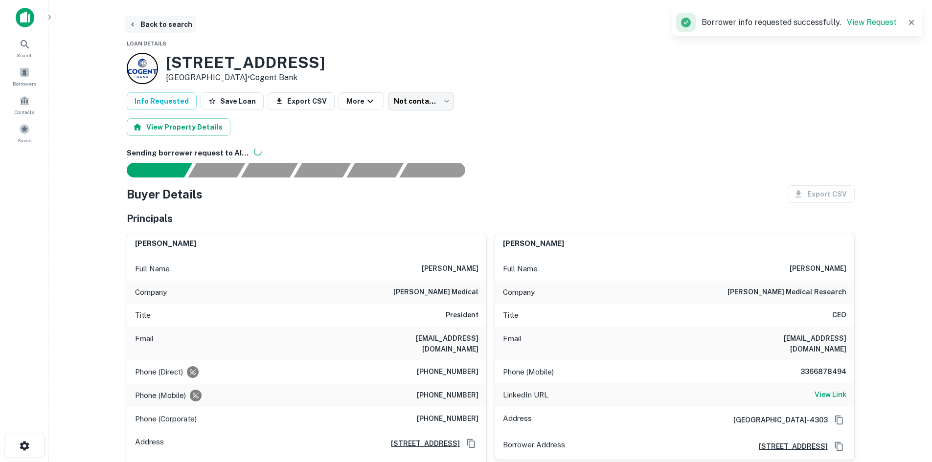
click at [168, 29] on button "Back to search" at bounding box center [160, 25] width 71 height 18
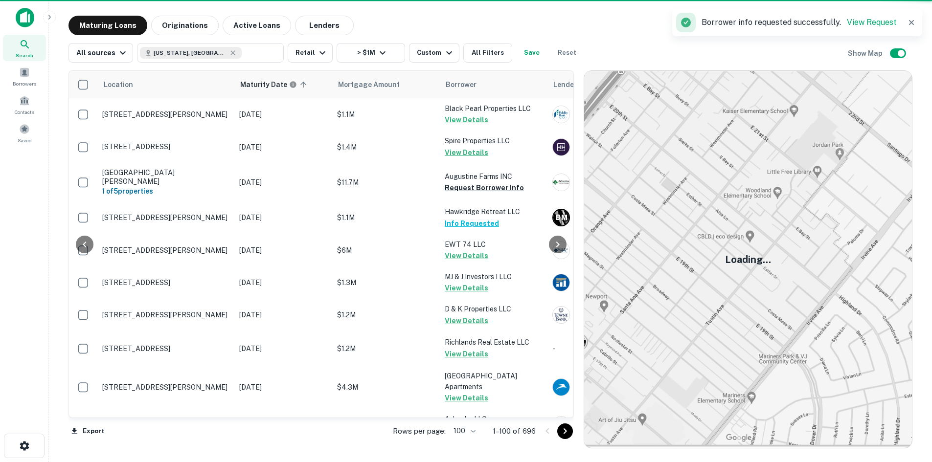
click at [571, 433] on icon "Go to next page" at bounding box center [565, 432] width 12 height 12
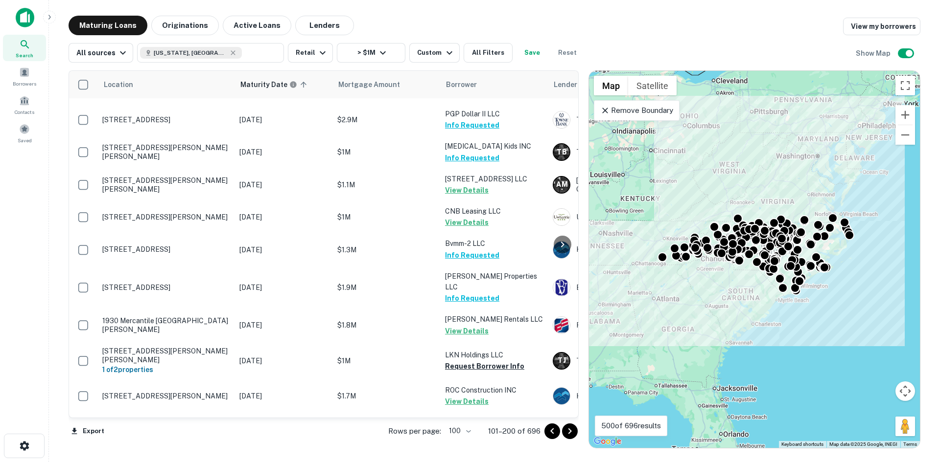
scroll to position [2943, 0]
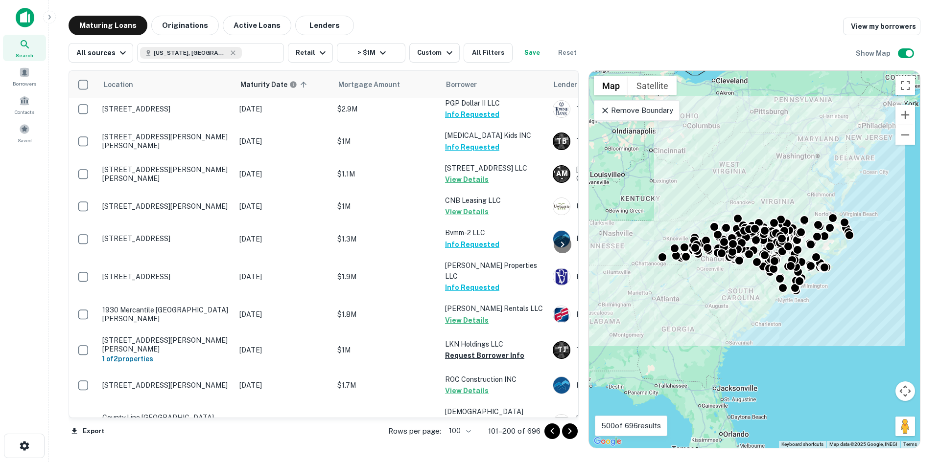
click at [571, 433] on icon "Go to next page" at bounding box center [570, 432] width 12 height 12
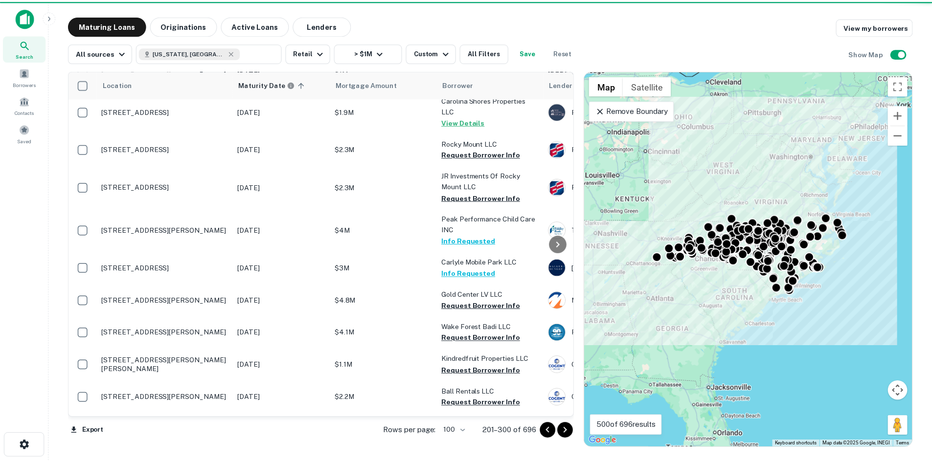
scroll to position [2600, 0]
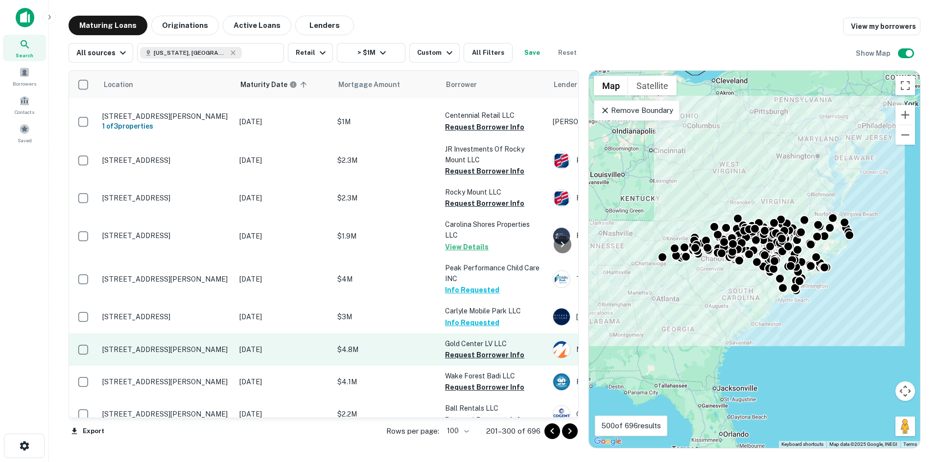
click at [160, 345] on p "[STREET_ADDRESS][PERSON_NAME]" at bounding box center [165, 349] width 127 height 9
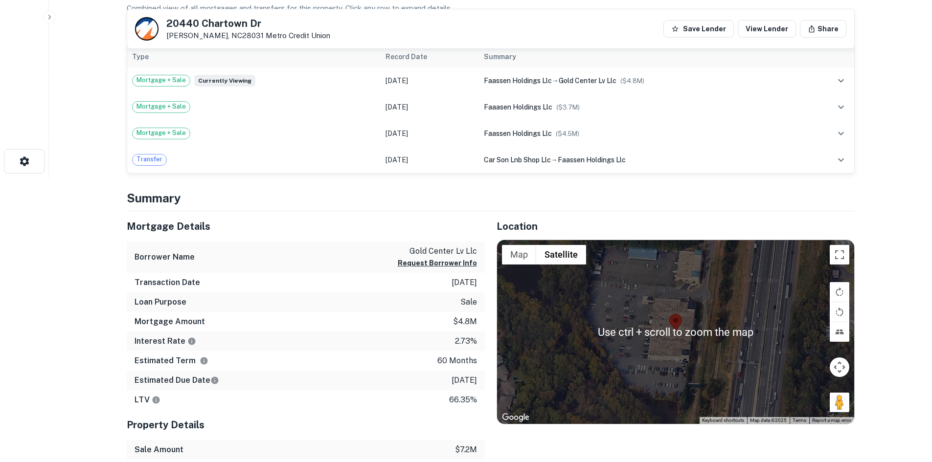
scroll to position [294, 0]
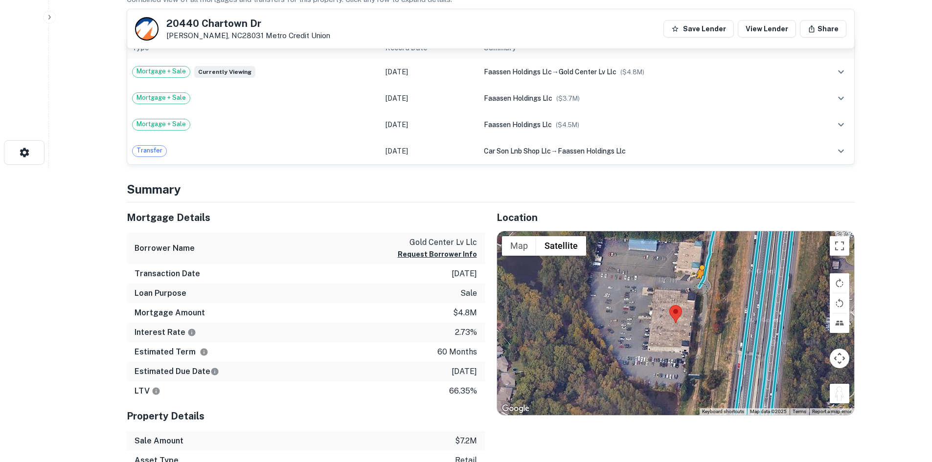
drag, startPoint x: 842, startPoint y: 388, endPoint x: 695, endPoint y: 283, distance: 180.0
click at [695, 283] on div "To activate drag with keyboard, press Alt + Enter. Once in keyboard drag state,…" at bounding box center [675, 323] width 357 height 184
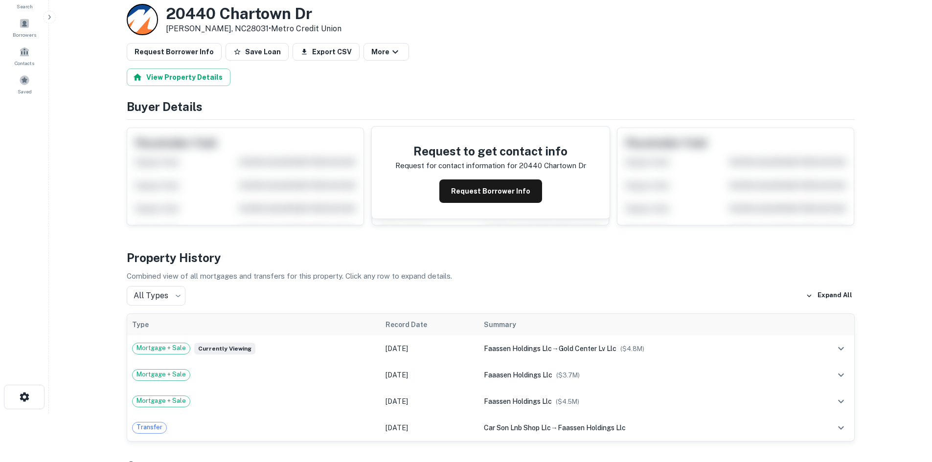
scroll to position [0, 0]
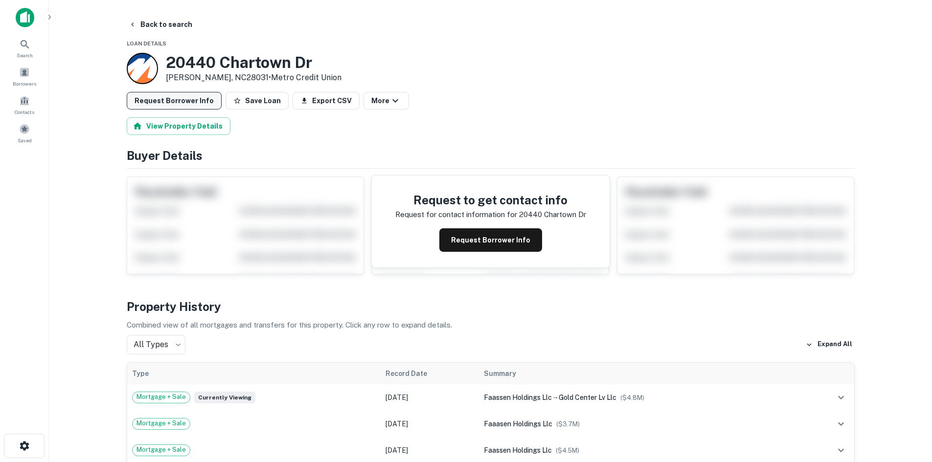
click at [177, 104] on button "Request Borrower Info" at bounding box center [174, 101] width 95 height 18
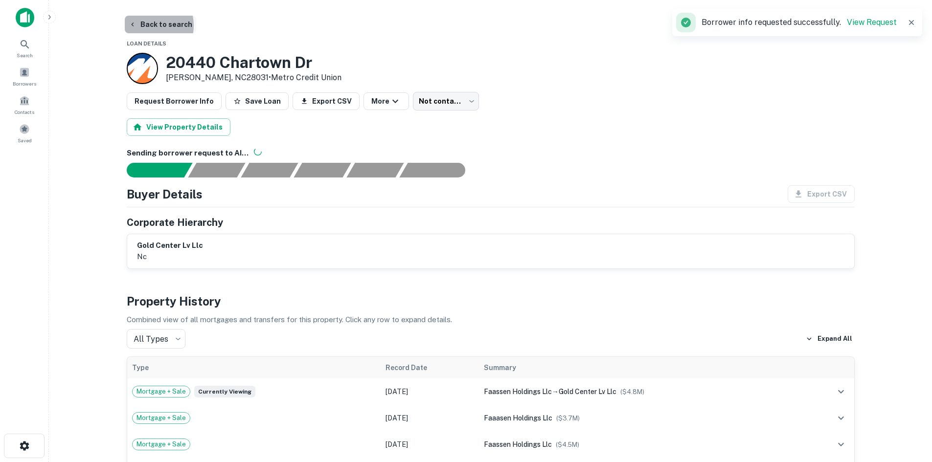
click at [146, 25] on button "Back to search" at bounding box center [160, 25] width 71 height 18
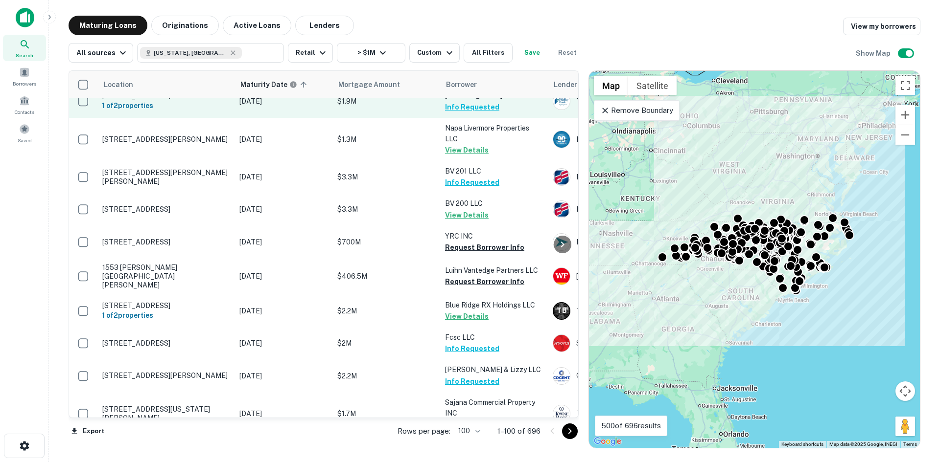
scroll to position [2526, 0]
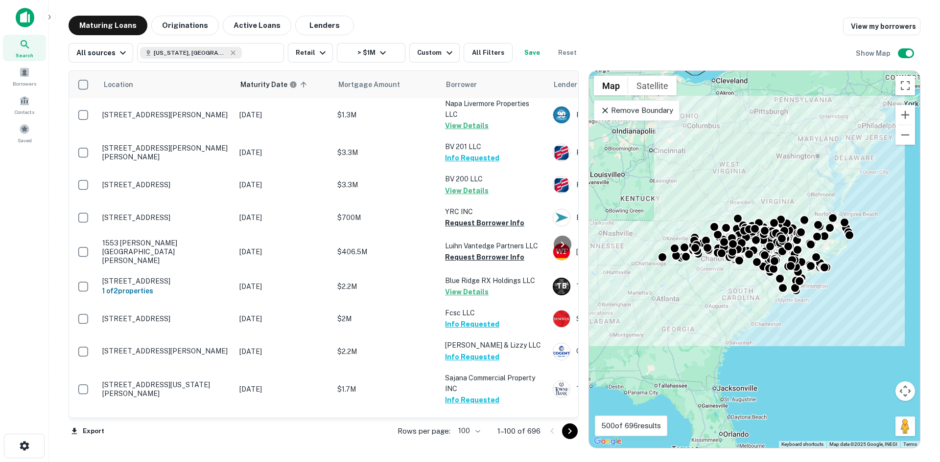
click at [567, 430] on icon "Go to next page" at bounding box center [570, 432] width 12 height 12
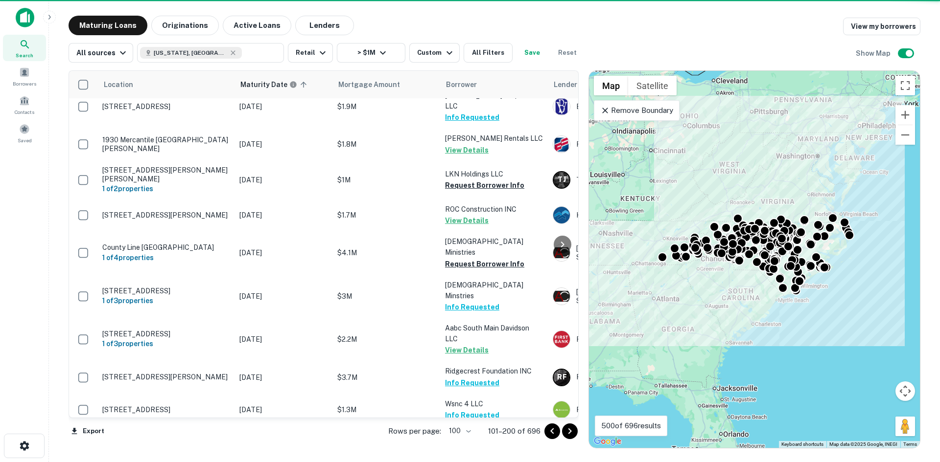
scroll to position [3177, 0]
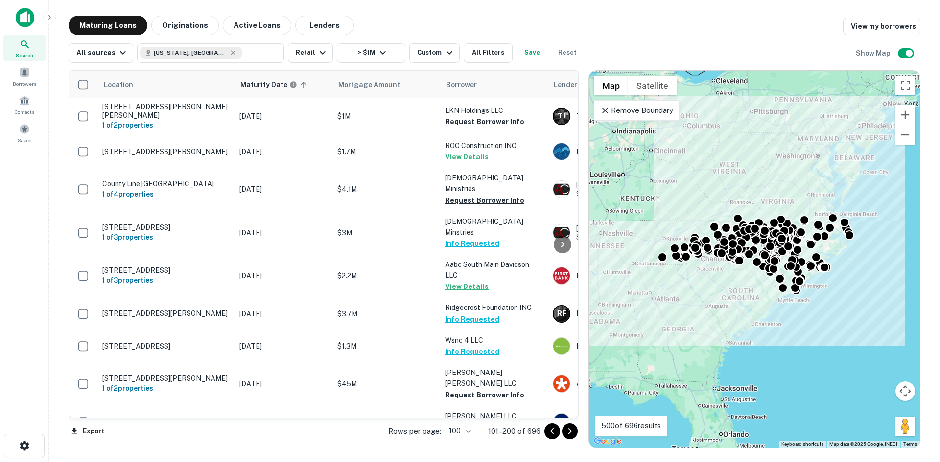
click at [566, 432] on icon "Go to next page" at bounding box center [570, 432] width 12 height 12
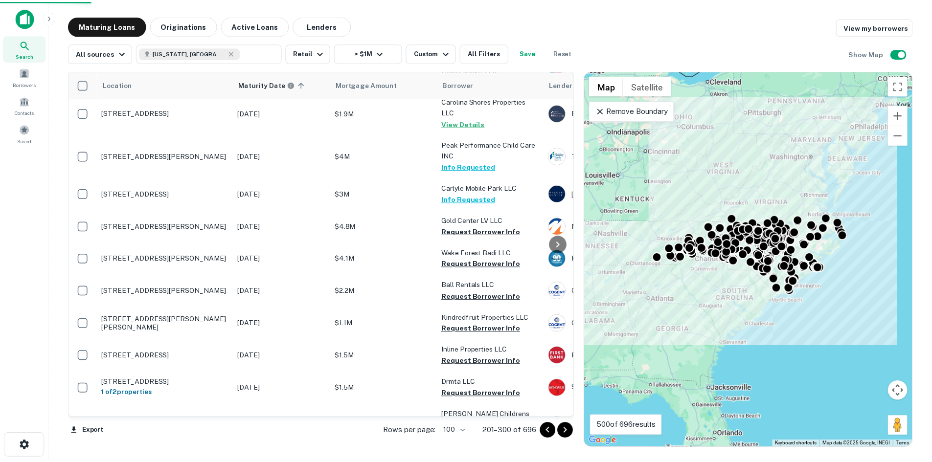
scroll to position [2528, 0]
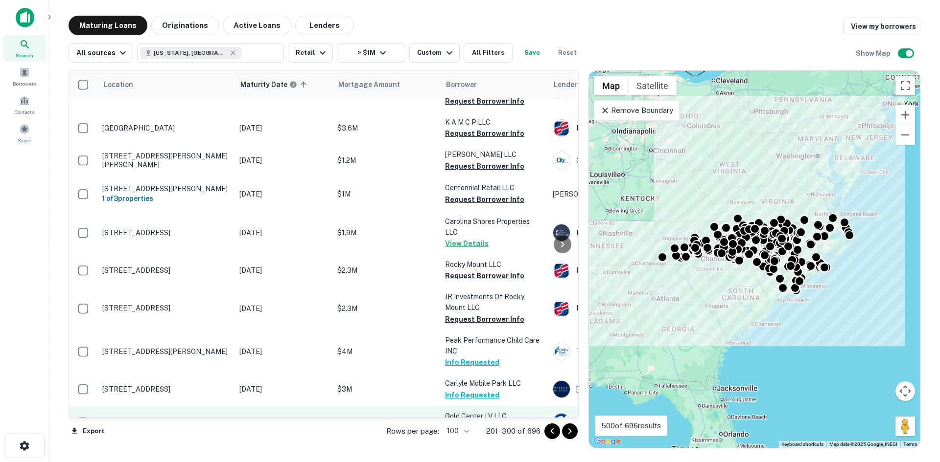
click at [178, 418] on p "[STREET_ADDRESS][PERSON_NAME]" at bounding box center [165, 422] width 127 height 9
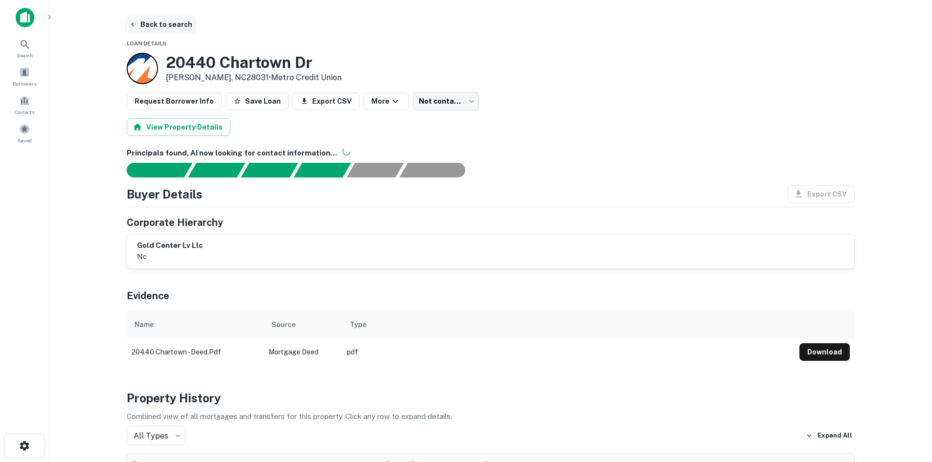
click at [164, 26] on button "Back to search" at bounding box center [160, 25] width 71 height 18
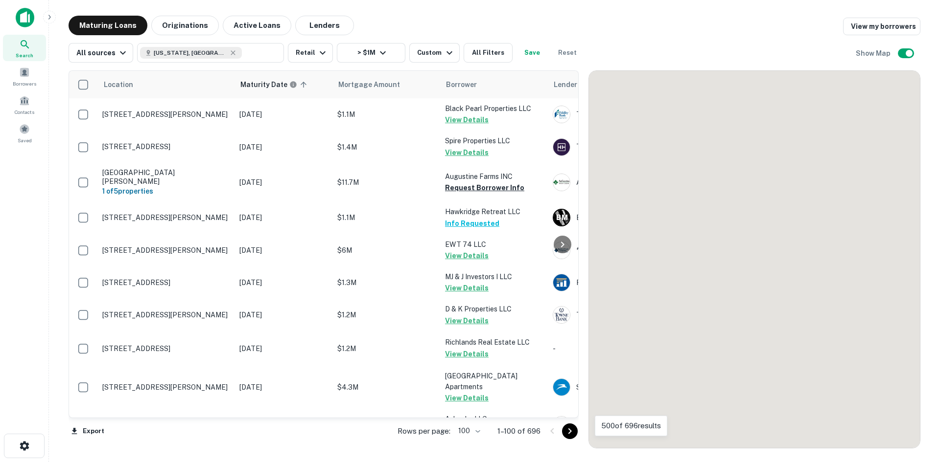
scroll to position [2232, 0]
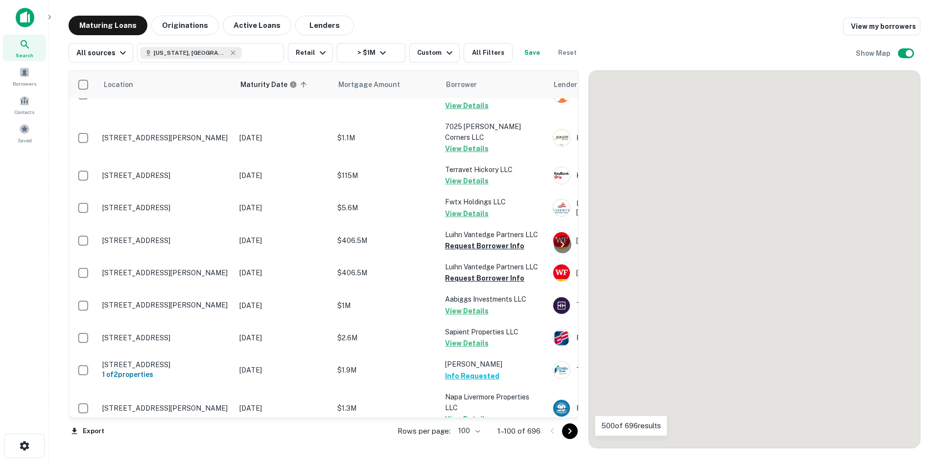
click at [570, 434] on icon "Go to next page" at bounding box center [570, 432] width 12 height 12
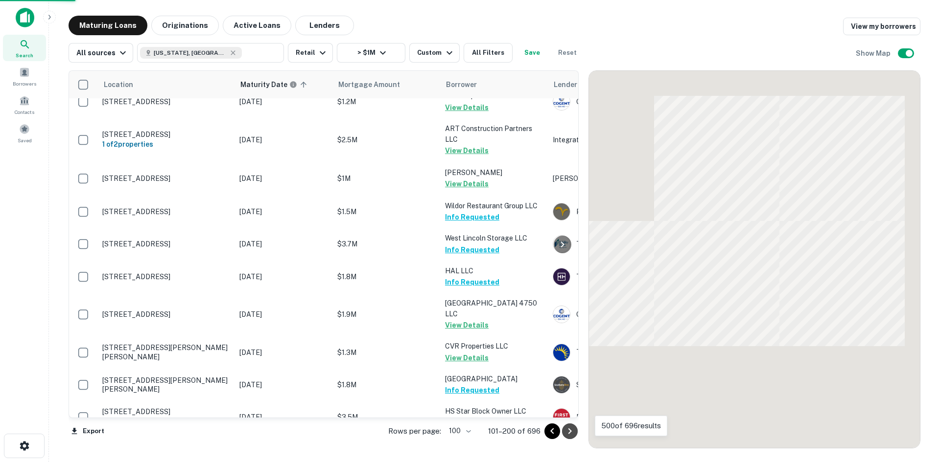
click at [570, 434] on icon "Go to next page" at bounding box center [570, 432] width 12 height 12
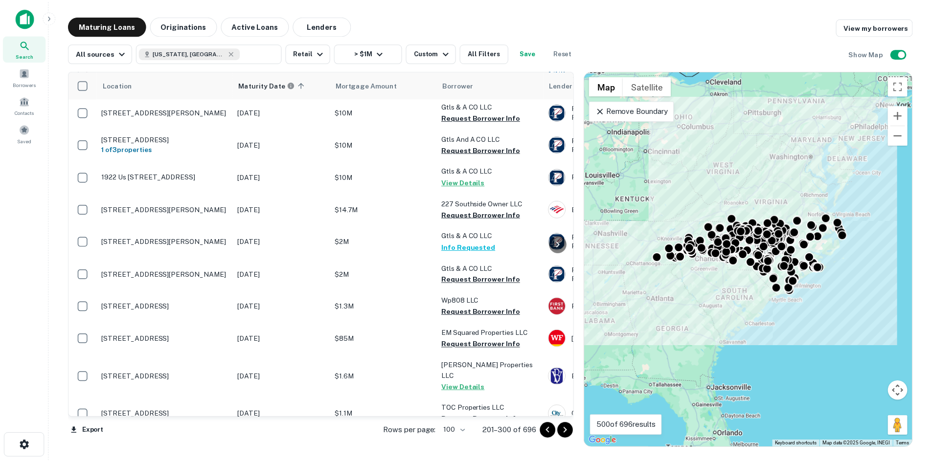
scroll to position [1303, 0]
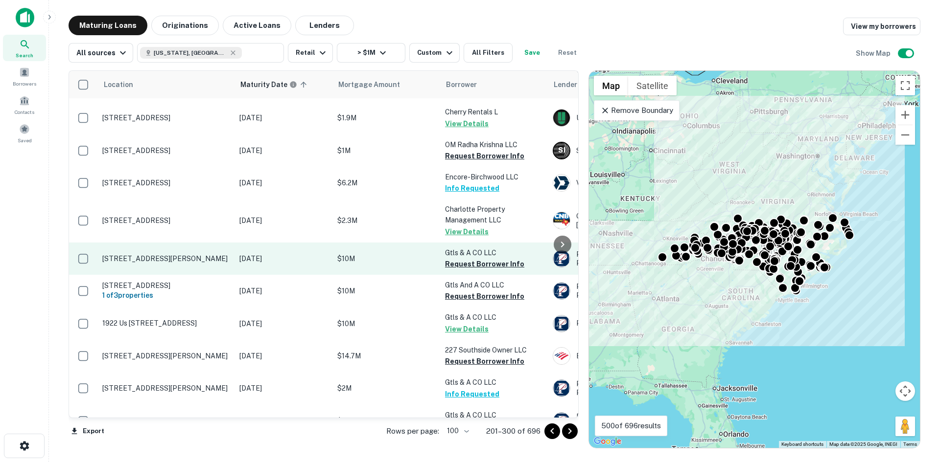
click at [185, 254] on p "77 Sawmill Village Ln Franklin, NC28734" at bounding box center [165, 258] width 127 height 9
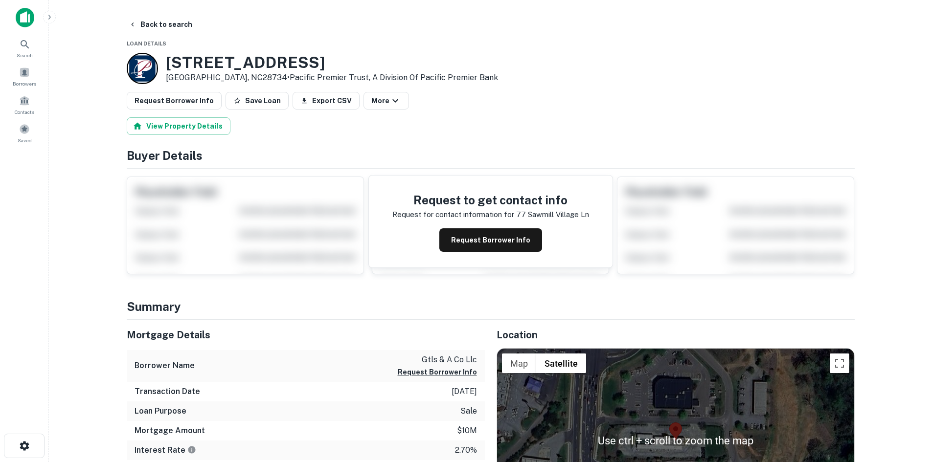
scroll to position [98, 0]
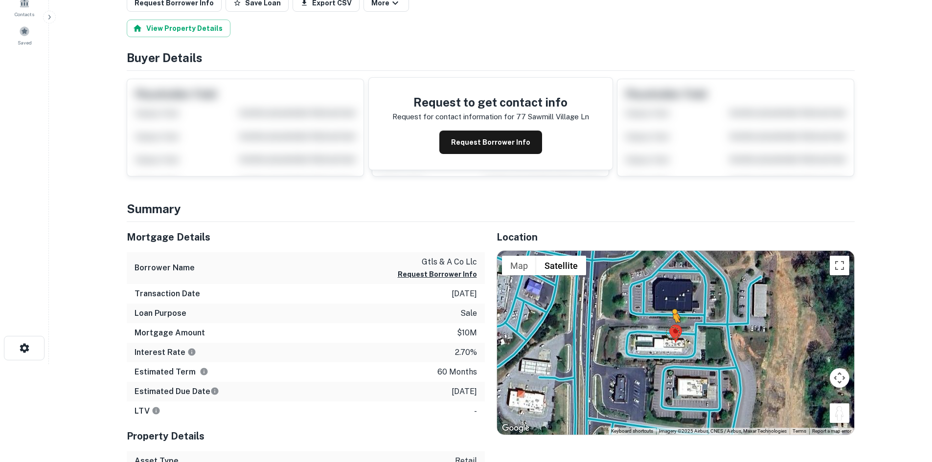
drag, startPoint x: 842, startPoint y: 423, endPoint x: 671, endPoint y: 327, distance: 195.6
click at [671, 327] on div "To activate drag with keyboard, press Alt + Enter. Once in keyboard drag state,…" at bounding box center [675, 343] width 357 height 184
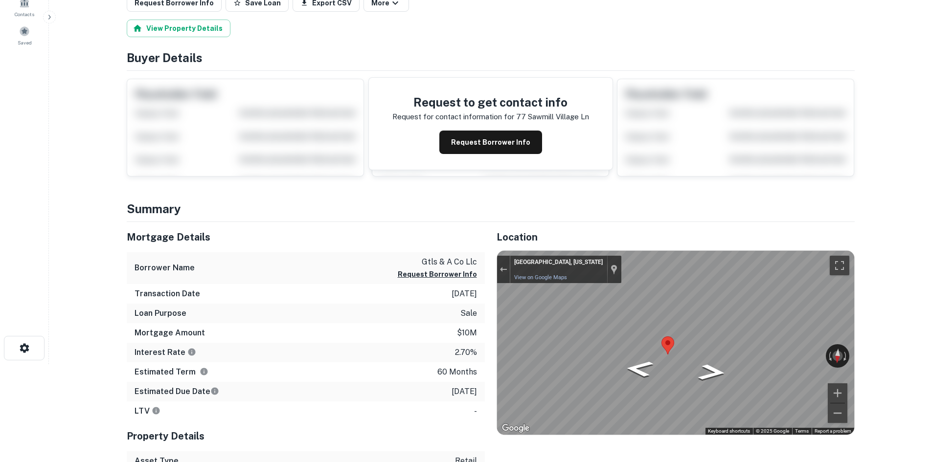
click at [932, 322] on html "Search Borrowers Contacts Saved Back to search Loan Details 77 Sawmill Village …" at bounding box center [466, 133] width 932 height 462
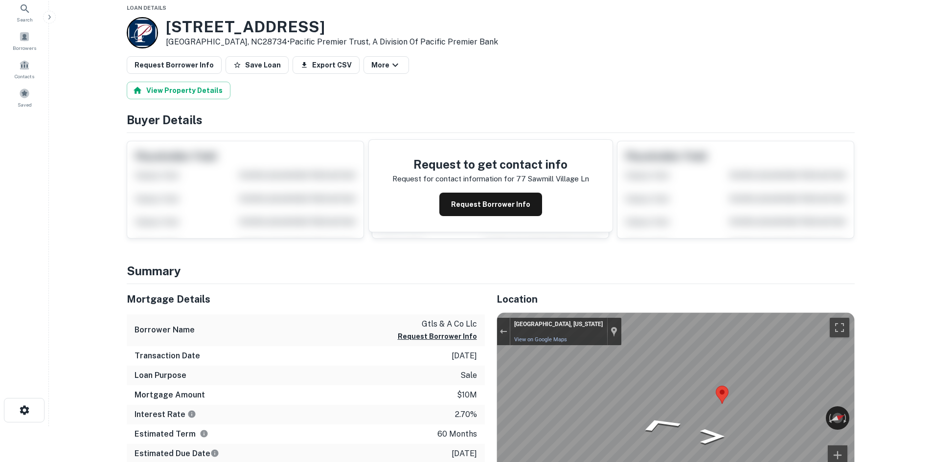
scroll to position [0, 0]
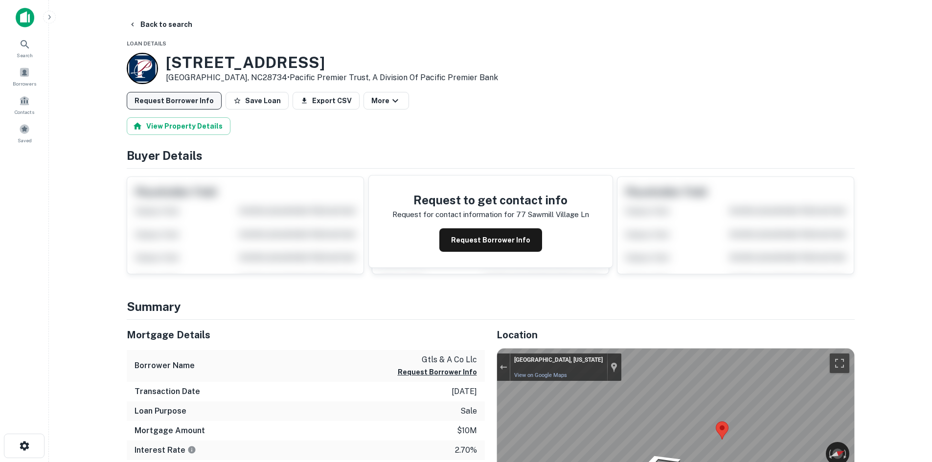
click at [200, 105] on button "Request Borrower Info" at bounding box center [174, 101] width 95 height 18
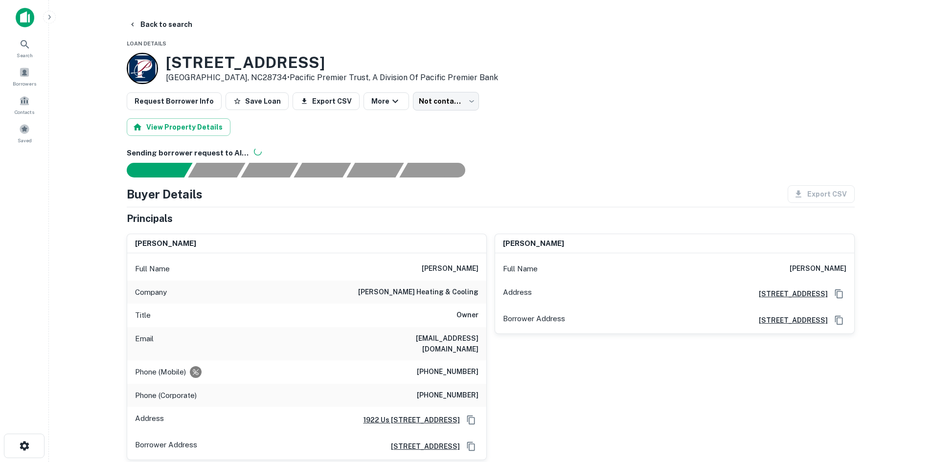
click at [157, 14] on main "Back to search Loan Details 77 Sawmill Village Ln Franklin, NC28734 • Pacific P…" at bounding box center [490, 231] width 883 height 462
click at [157, 25] on button "Back to search" at bounding box center [160, 25] width 71 height 18
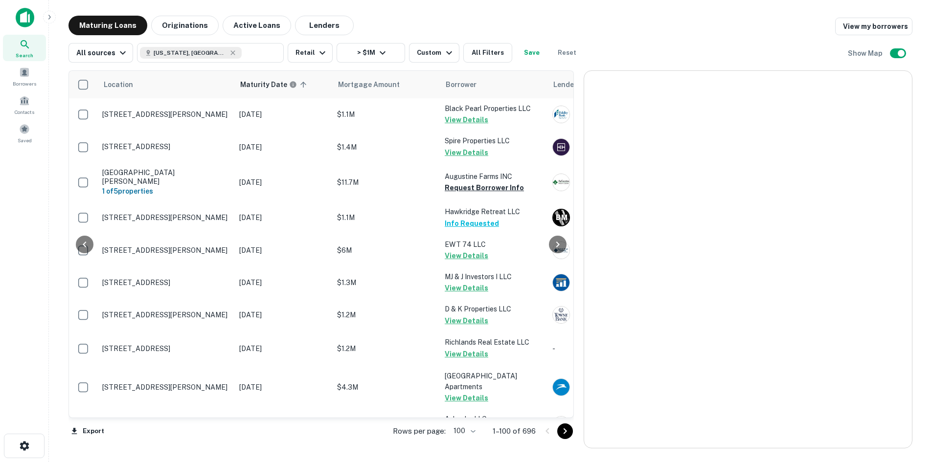
click at [567, 432] on icon "Go to next page" at bounding box center [565, 432] width 12 height 12
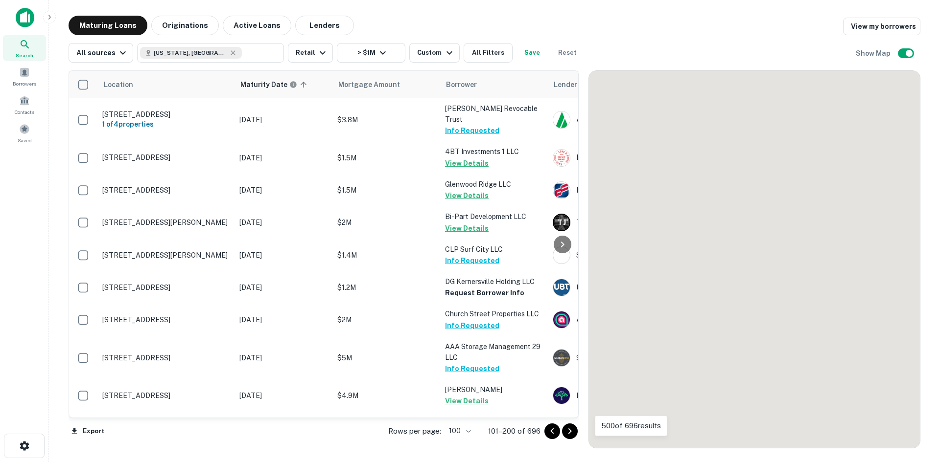
scroll to position [1303, 0]
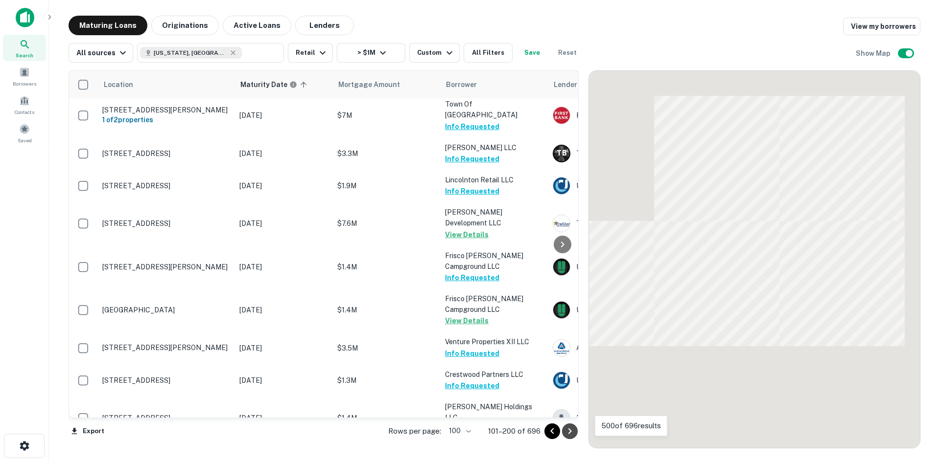
click at [565, 426] on icon "Go to next page" at bounding box center [570, 432] width 12 height 12
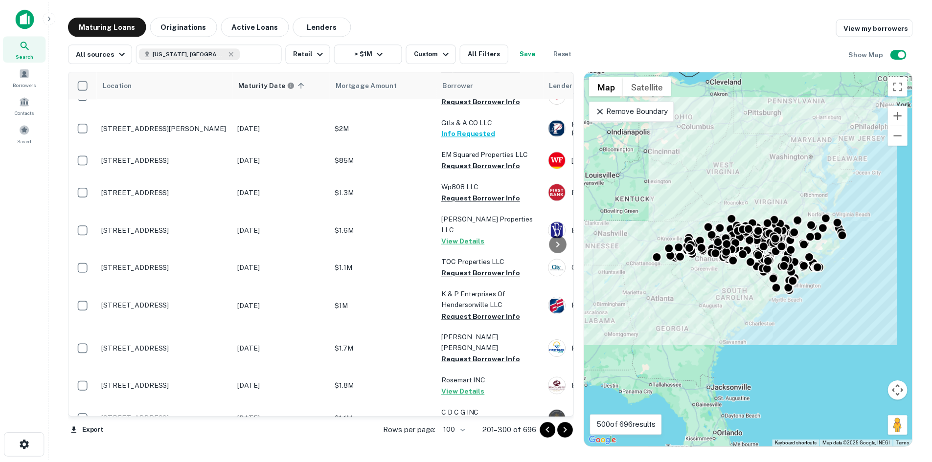
scroll to position [1656, 0]
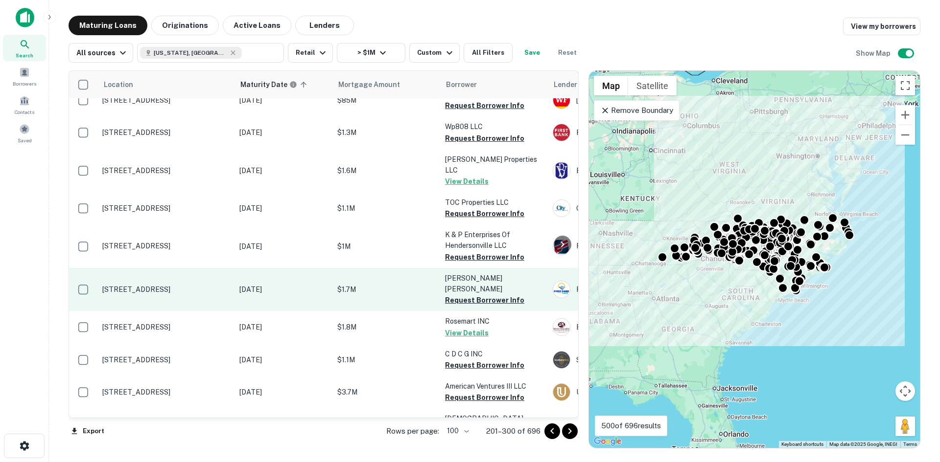
click at [204, 285] on p "1619 Fayetteville St Durham, NC27707" at bounding box center [165, 289] width 127 height 9
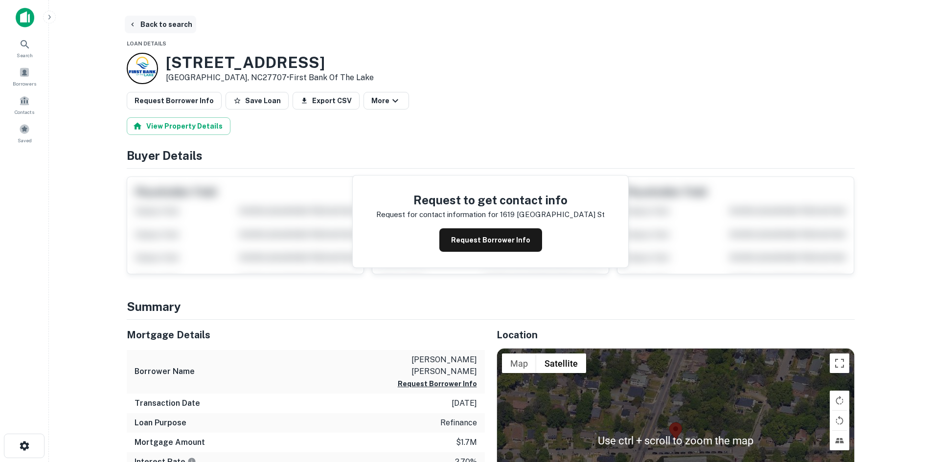
click at [171, 21] on button "Back to search" at bounding box center [160, 25] width 71 height 18
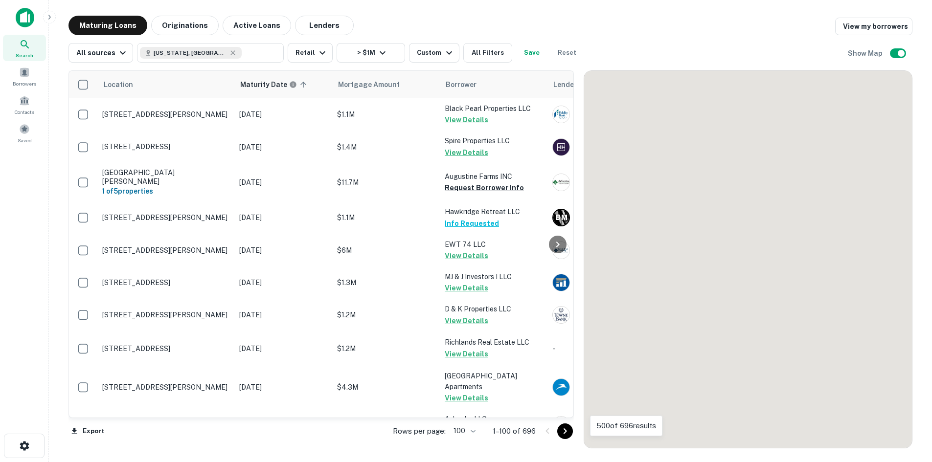
click at [565, 430] on icon "Go to next page" at bounding box center [565, 432] width 12 height 12
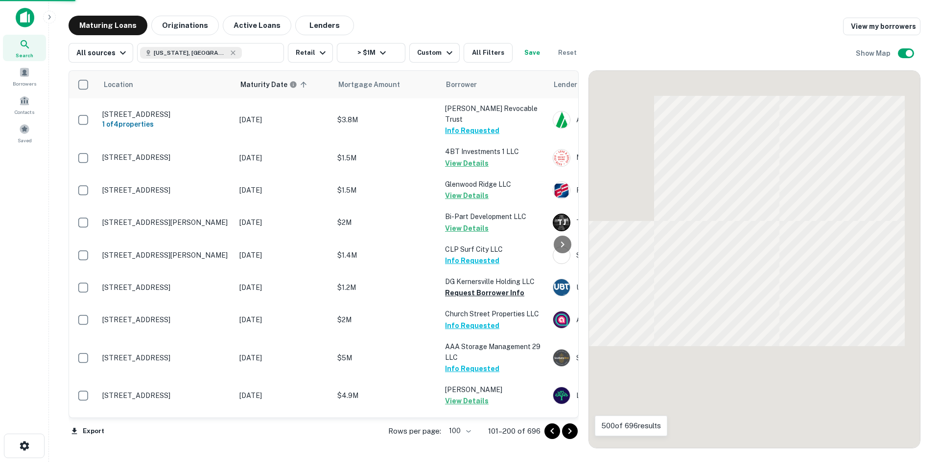
scroll to position [1656, 0]
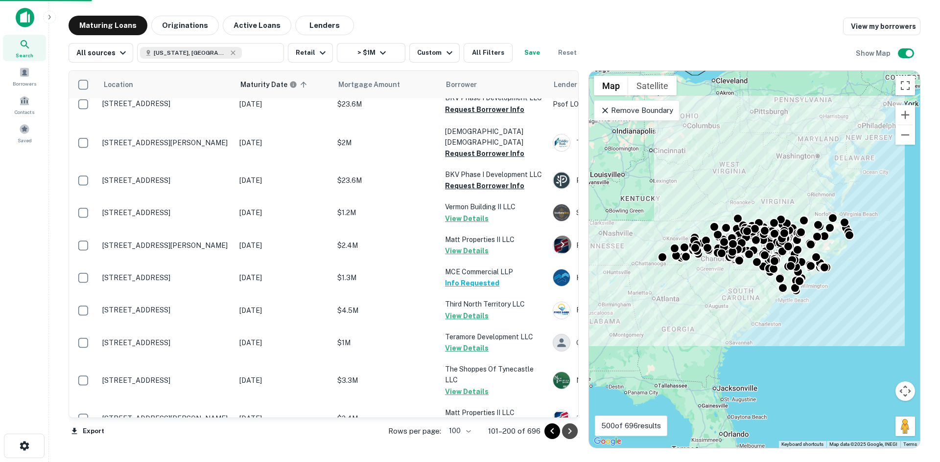
click at [565, 430] on icon "Go to next page" at bounding box center [570, 432] width 12 height 12
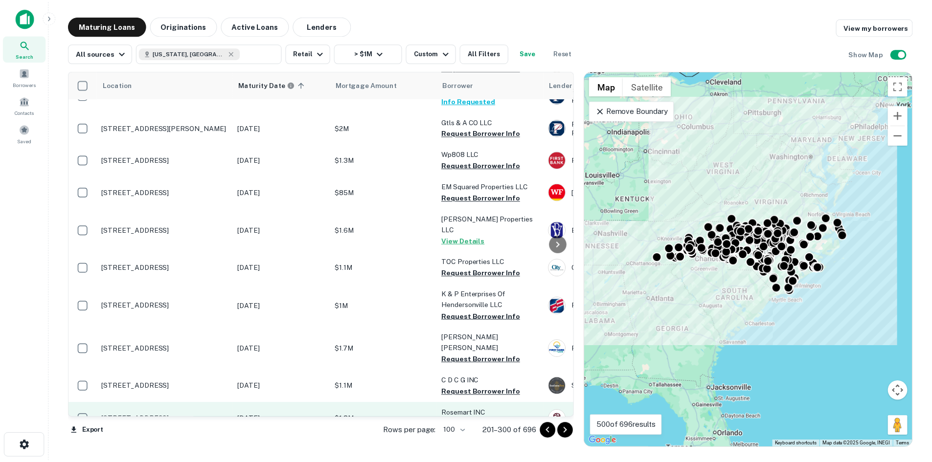
scroll to position [1792, 0]
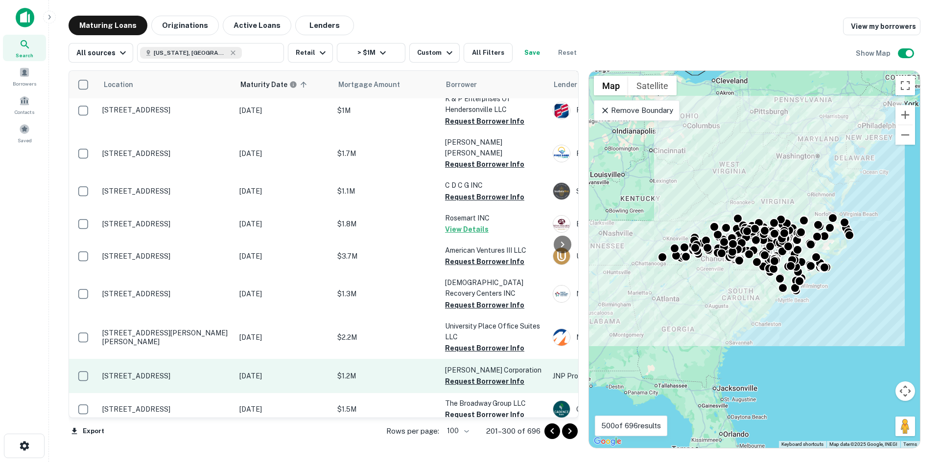
click at [187, 372] on p "7340 W Friendly Ave Greensboro, NC27410" at bounding box center [165, 376] width 127 height 9
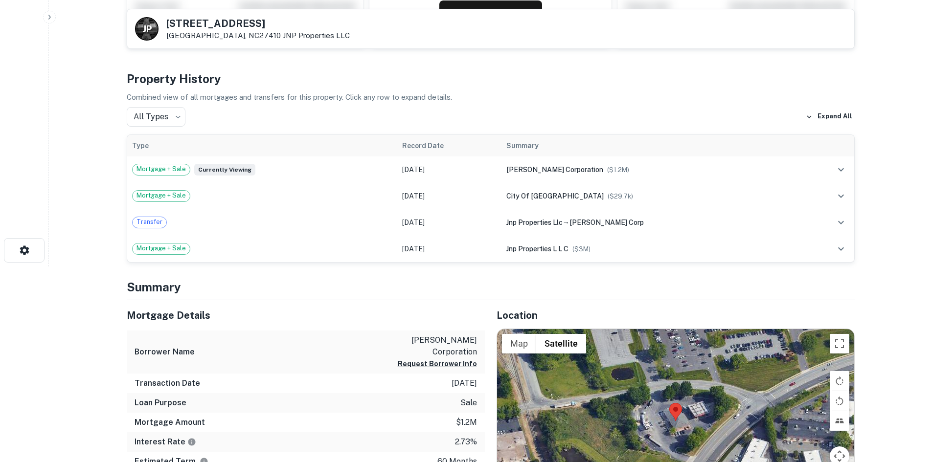
scroll to position [245, 0]
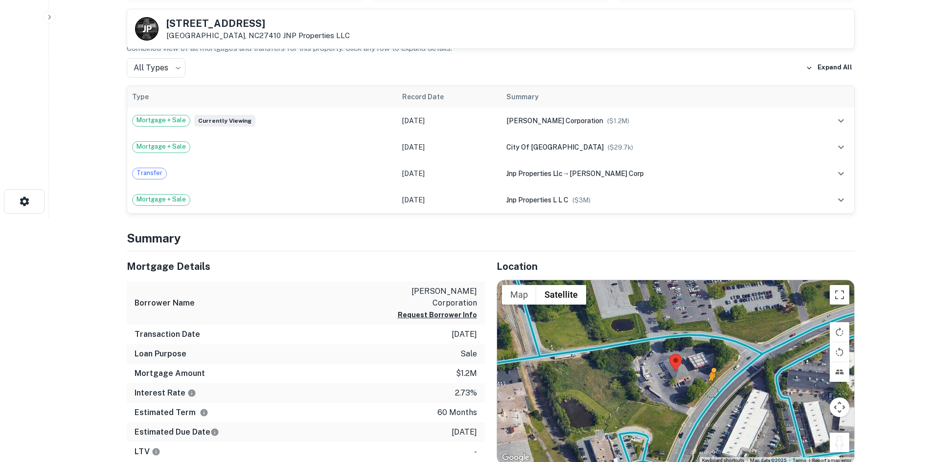
drag, startPoint x: 845, startPoint y: 441, endPoint x: 720, endPoint y: 389, distance: 135.3
click at [720, 389] on div "To activate drag with keyboard, press Alt + Enter. Once in keyboard drag state,…" at bounding box center [675, 372] width 357 height 184
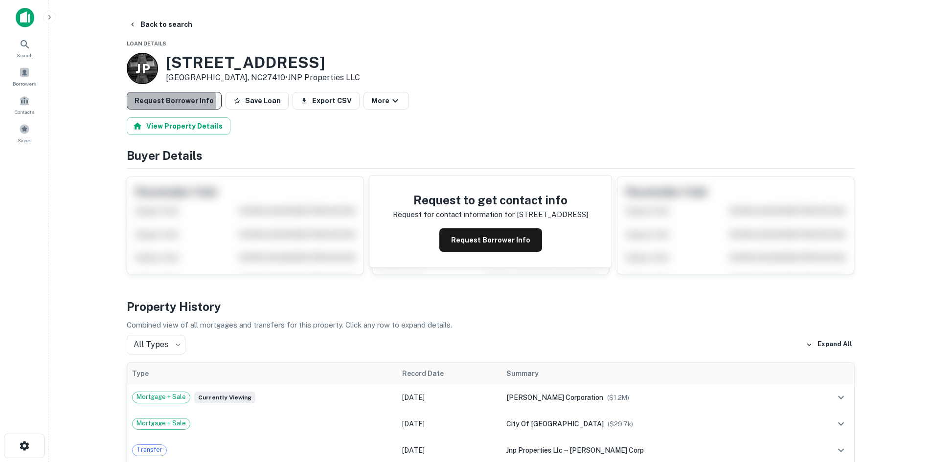
click at [154, 103] on button "Request Borrower Info" at bounding box center [174, 101] width 95 height 18
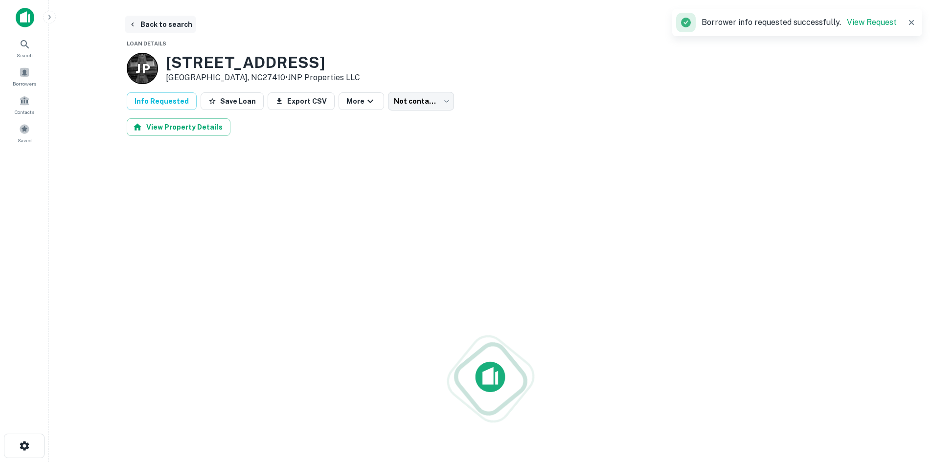
click at [167, 22] on button "Back to search" at bounding box center [160, 25] width 71 height 18
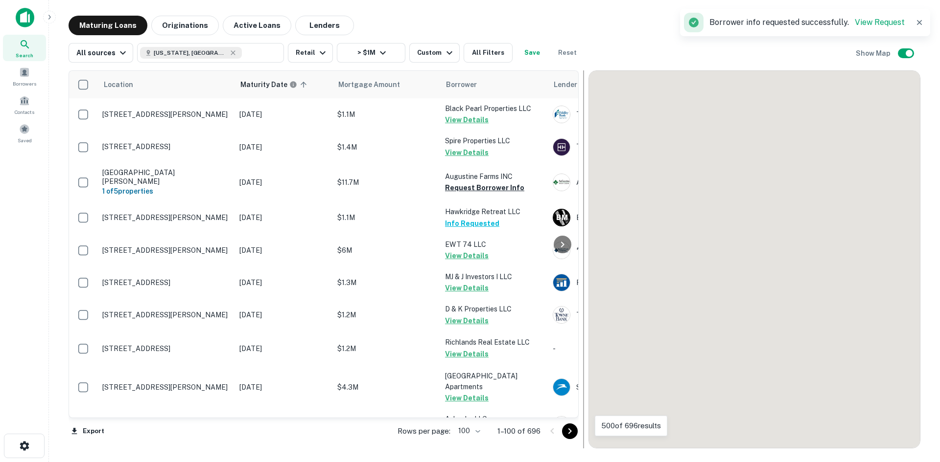
scroll to position [1792, 0]
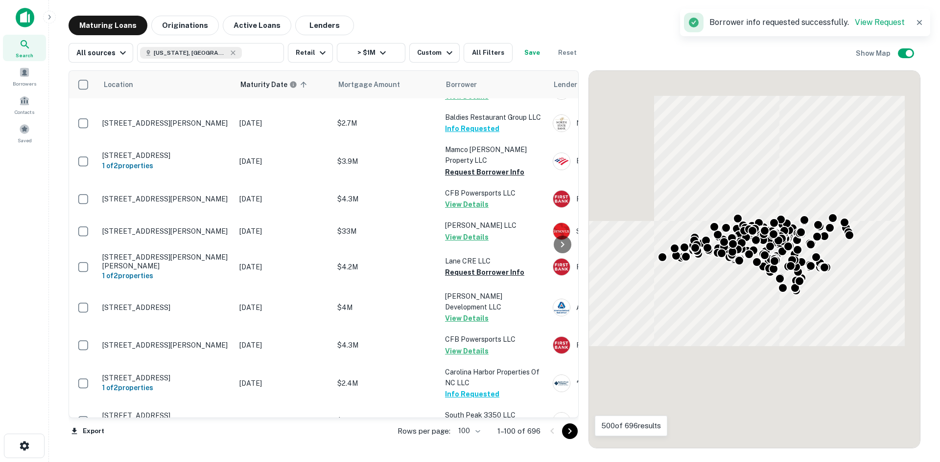
drag, startPoint x: 572, startPoint y: 434, endPoint x: 563, endPoint y: 371, distance: 63.3
click at [572, 434] on icon "Go to next page" at bounding box center [570, 432] width 12 height 12
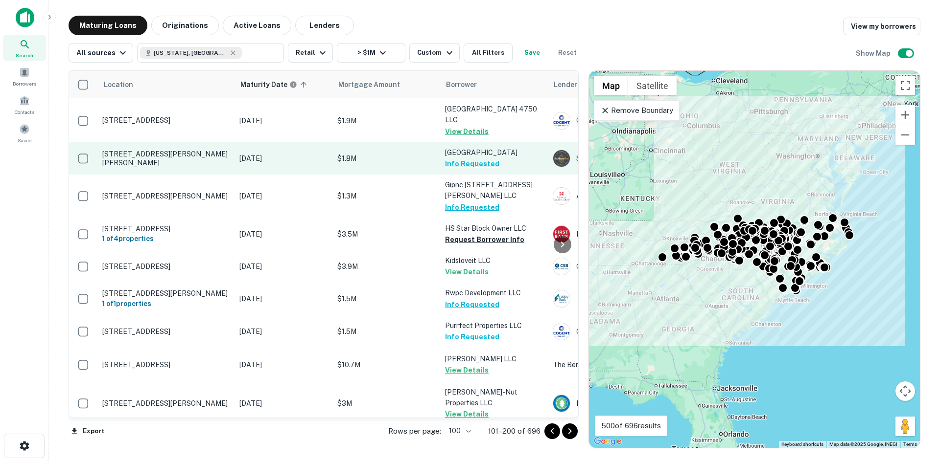
scroll to position [2575, 0]
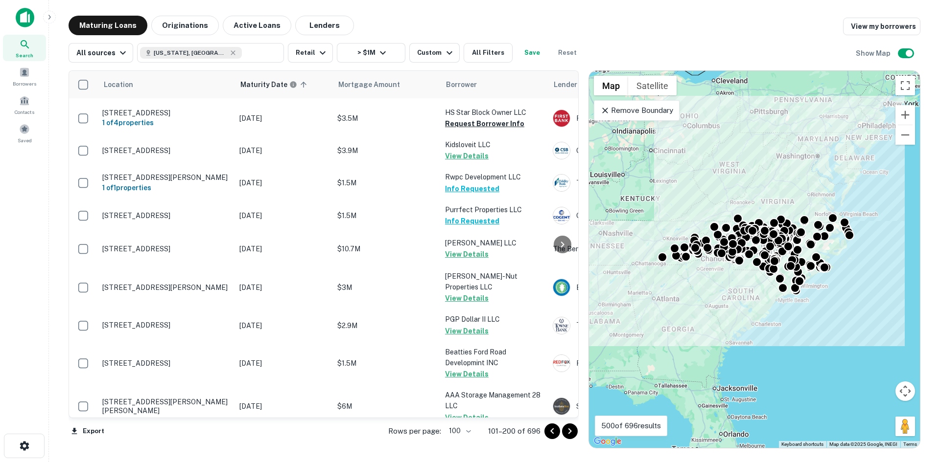
click at [567, 429] on icon "Go to next page" at bounding box center [570, 432] width 12 height 12
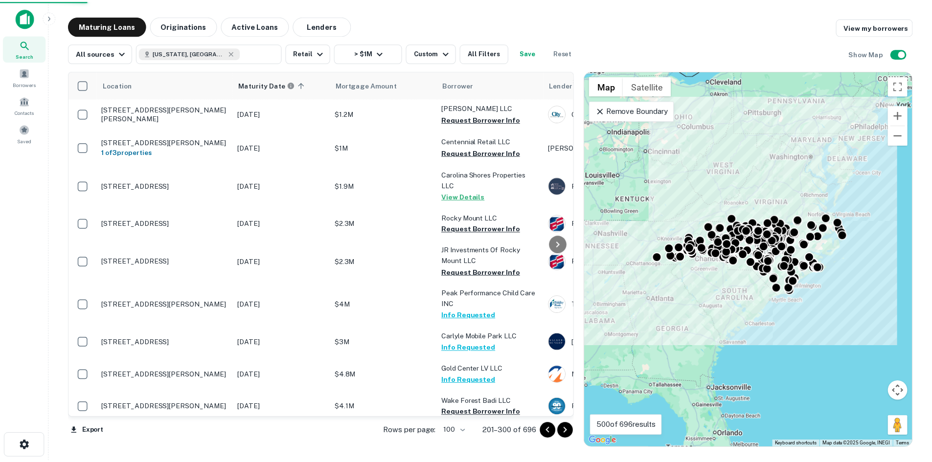
scroll to position [2673, 0]
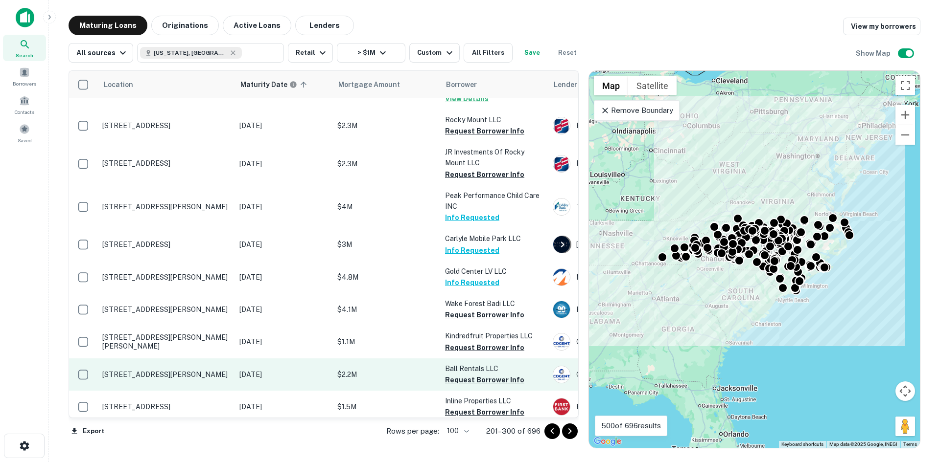
click at [155, 370] on p "[STREET_ADDRESS][PERSON_NAME]" at bounding box center [165, 374] width 127 height 9
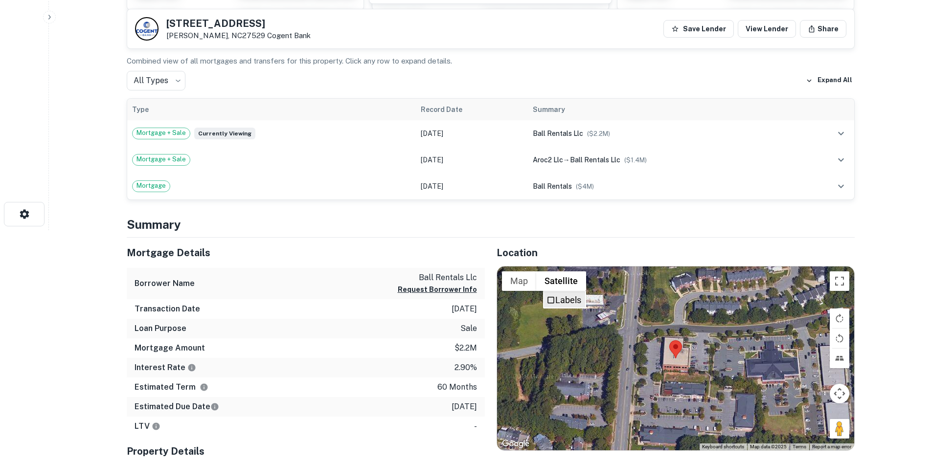
scroll to position [245, 0]
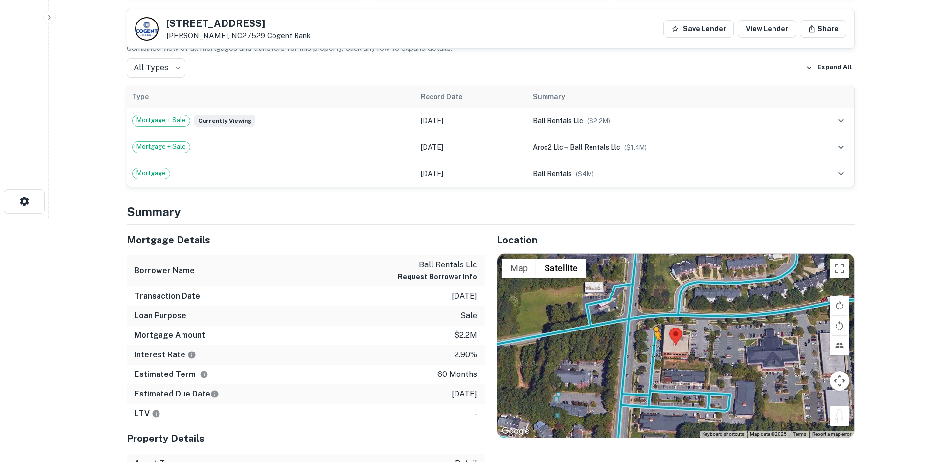
drag, startPoint x: 837, startPoint y: 416, endPoint x: 653, endPoint y: 350, distance: 195.8
click at [653, 350] on div "To activate drag with keyboard, press Alt + Enter. Once in keyboard drag state,…" at bounding box center [675, 346] width 357 height 184
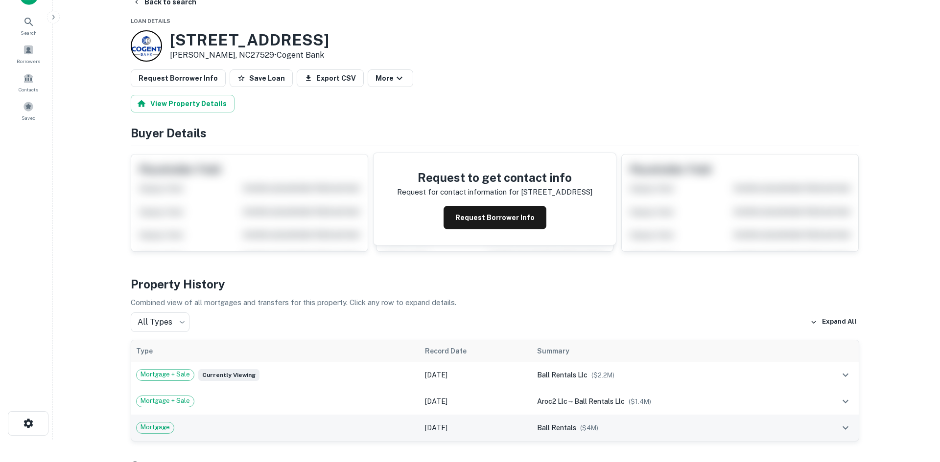
scroll to position [0, 0]
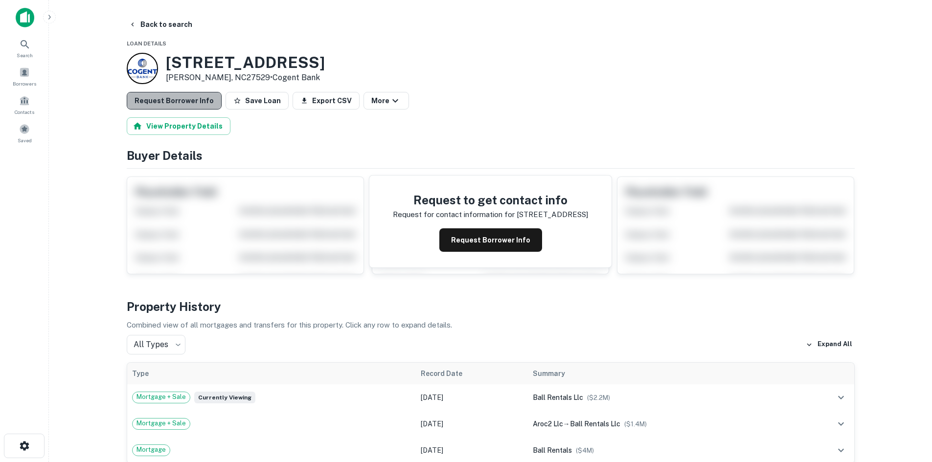
click at [187, 97] on button "Request Borrower Info" at bounding box center [174, 101] width 95 height 18
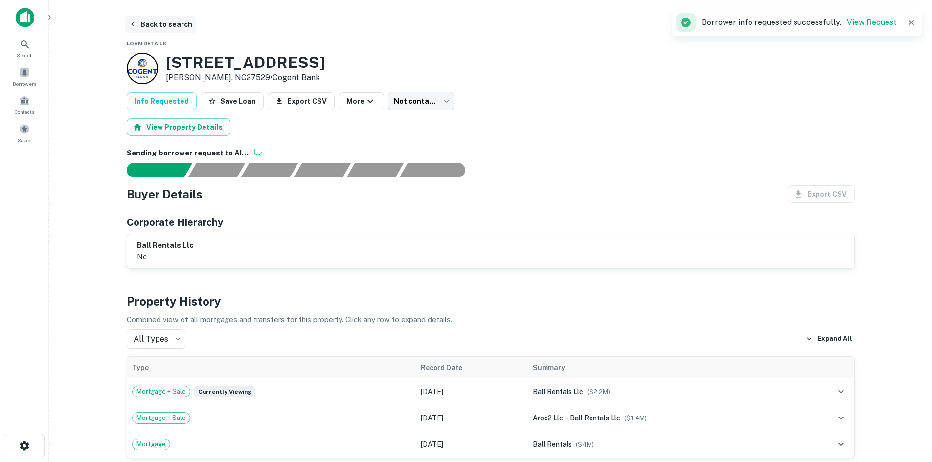
click at [165, 22] on button "Back to search" at bounding box center [160, 25] width 71 height 18
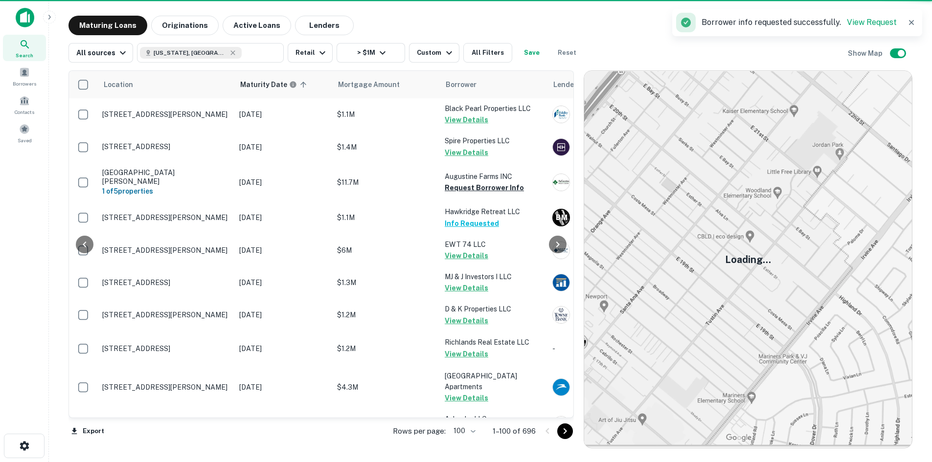
click at [568, 434] on icon "Go to next page" at bounding box center [565, 432] width 12 height 12
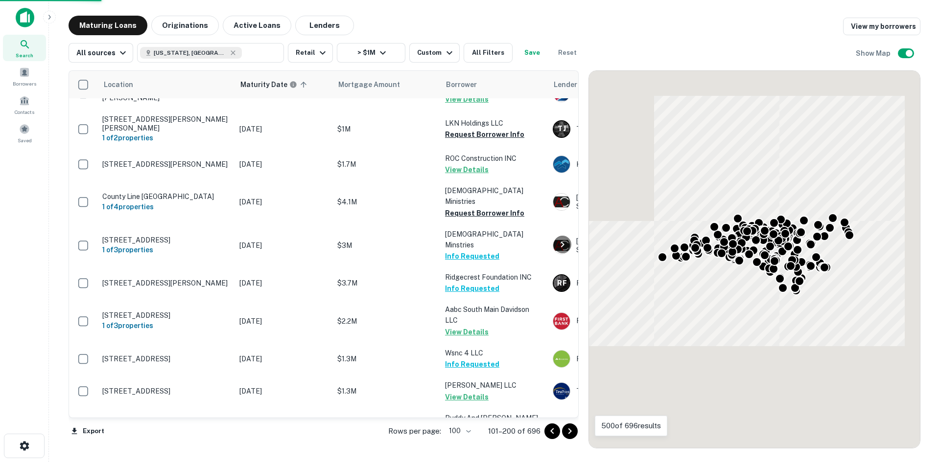
scroll to position [3188, 0]
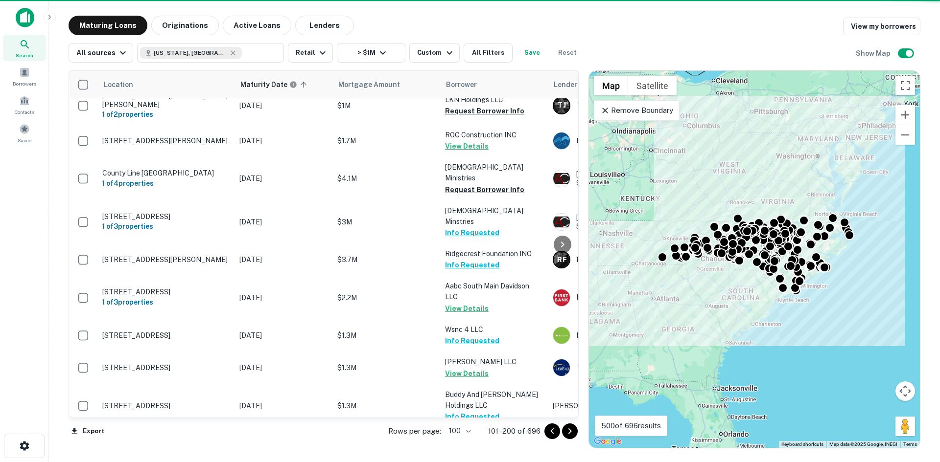
click at [566, 432] on icon "Go to next page" at bounding box center [570, 432] width 12 height 12
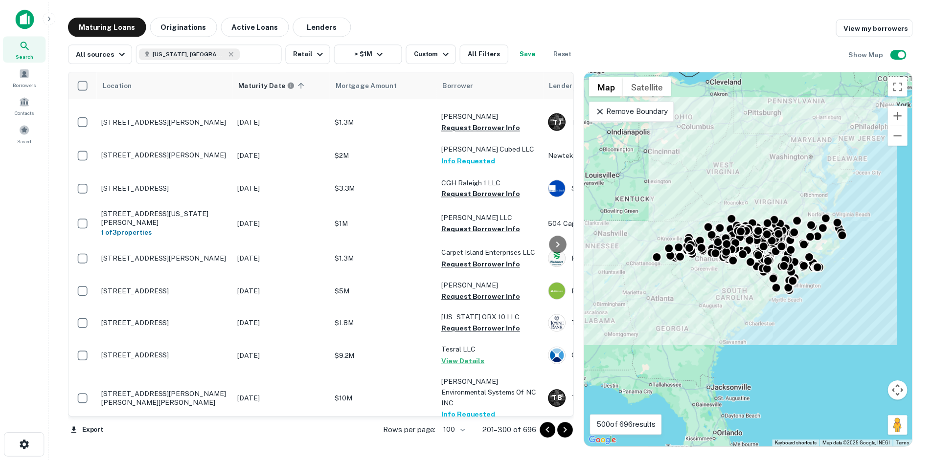
scroll to position [962, 0]
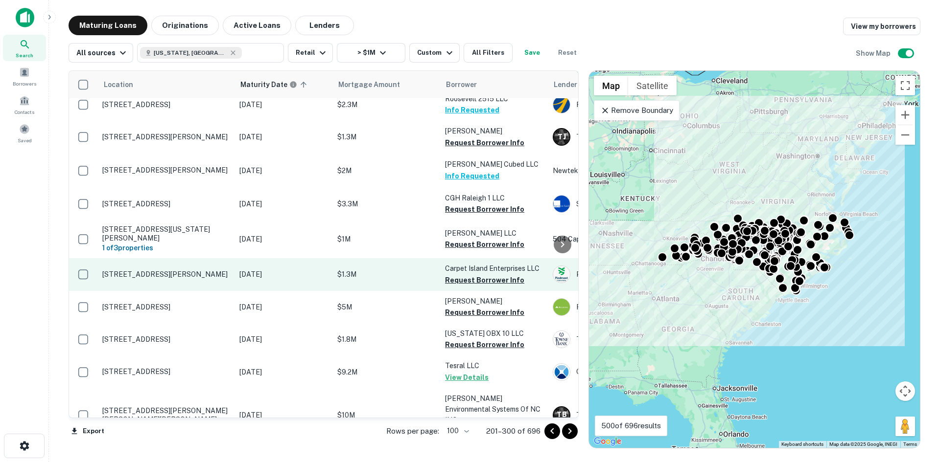
click at [183, 270] on p "[STREET_ADDRESS][PERSON_NAME]" at bounding box center [165, 274] width 127 height 9
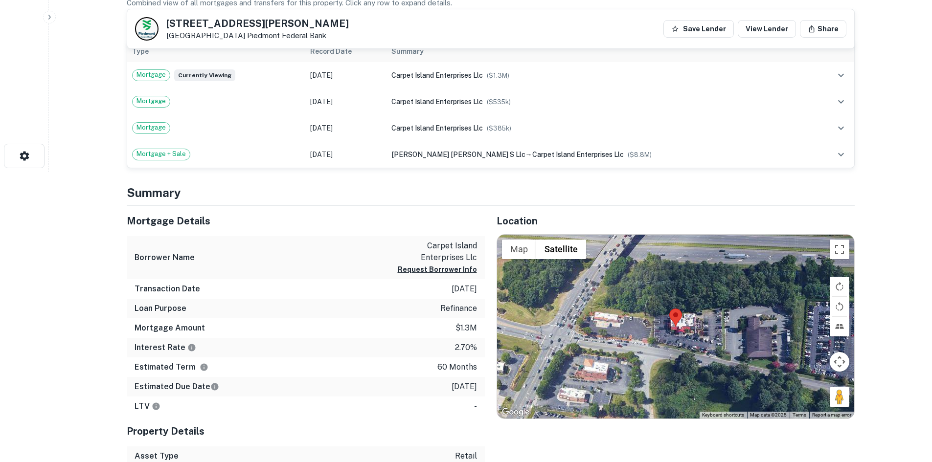
scroll to position [294, 0]
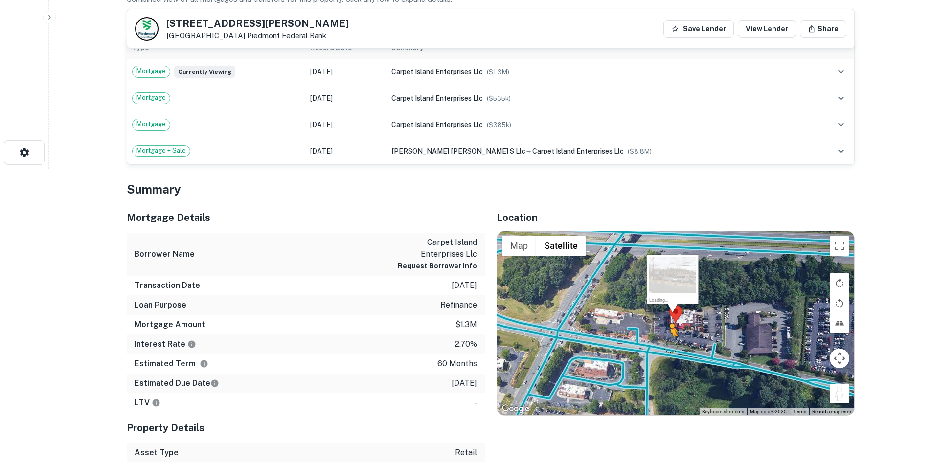
drag, startPoint x: 848, startPoint y: 395, endPoint x: 667, endPoint y: 345, distance: 187.0
click at [667, 345] on div "To activate drag with keyboard, press Alt + Enter. Once in keyboard drag state,…" at bounding box center [675, 323] width 357 height 184
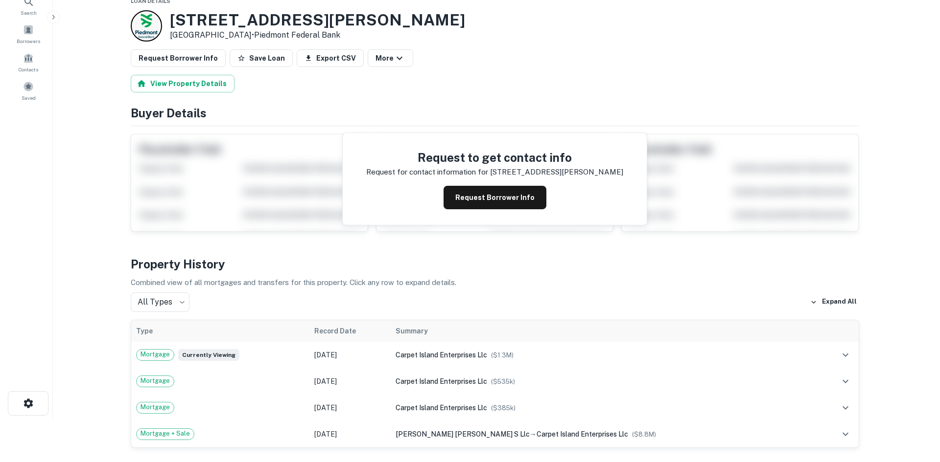
scroll to position [0, 0]
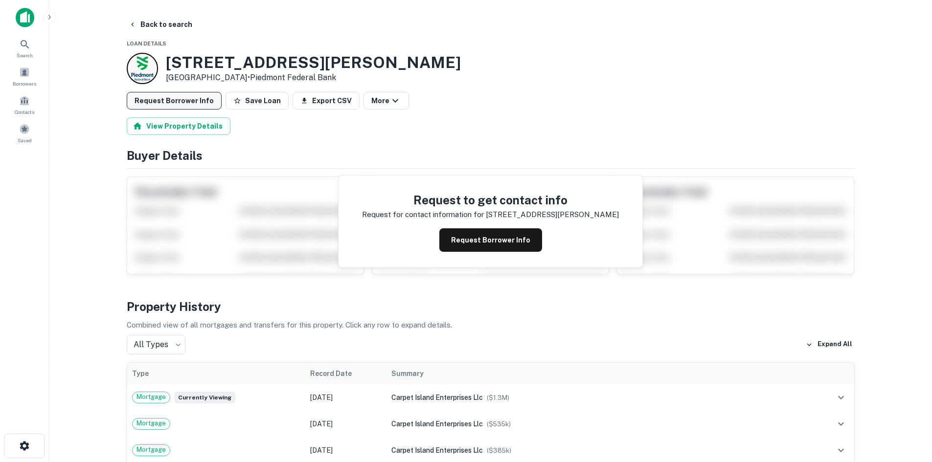
click at [193, 107] on button "Request Borrower Info" at bounding box center [174, 101] width 95 height 18
click at [167, 31] on button "Back to search" at bounding box center [160, 25] width 71 height 18
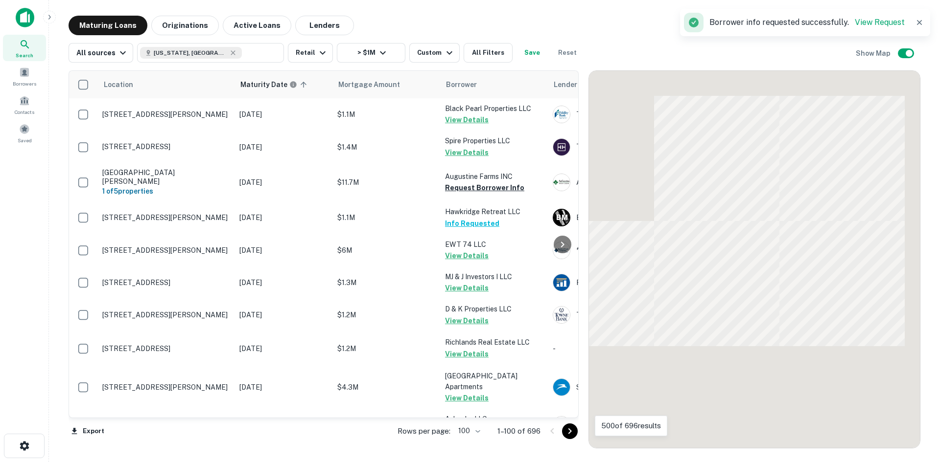
scroll to position [962, 0]
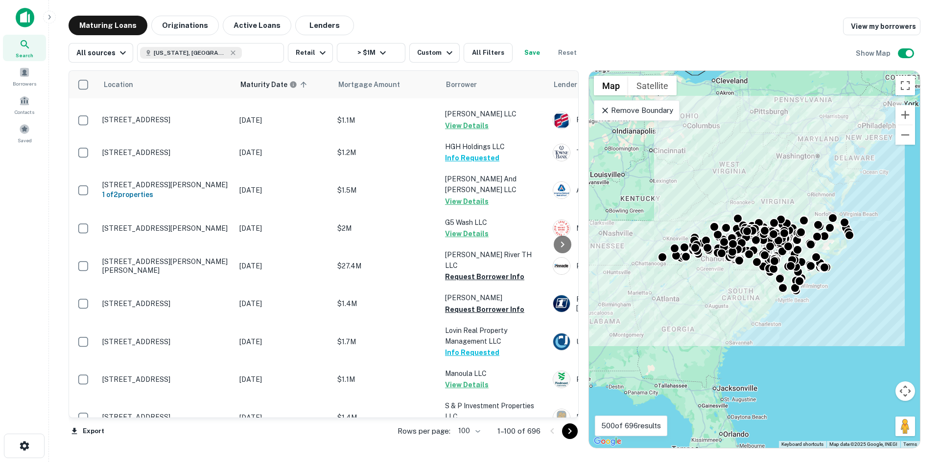
click at [567, 431] on icon "Go to next page" at bounding box center [570, 432] width 12 height 12
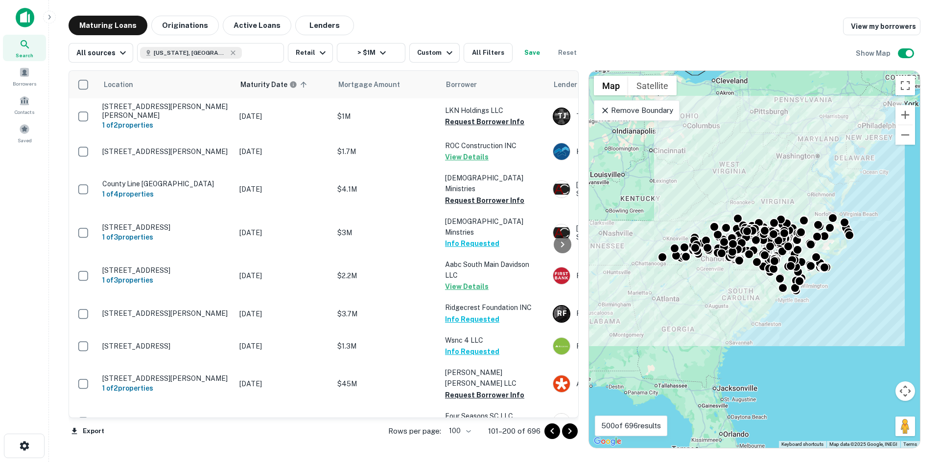
scroll to position [2981, 0]
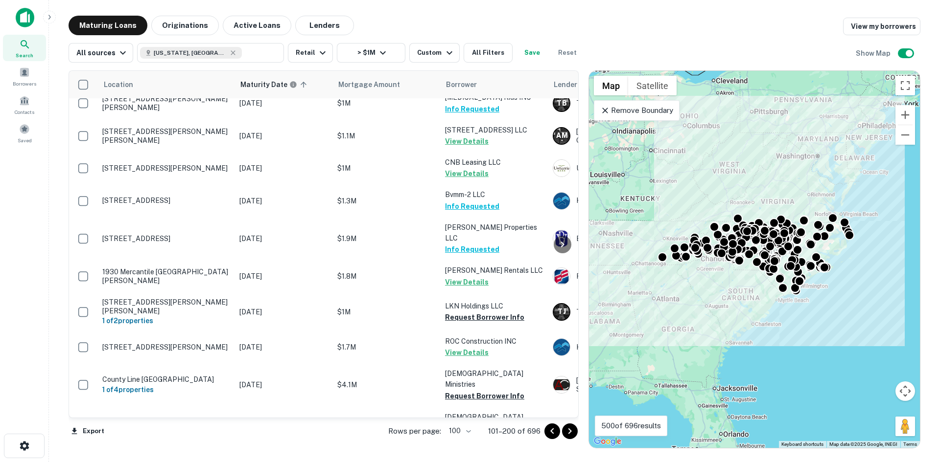
click at [573, 436] on icon "Go to next page" at bounding box center [570, 432] width 12 height 12
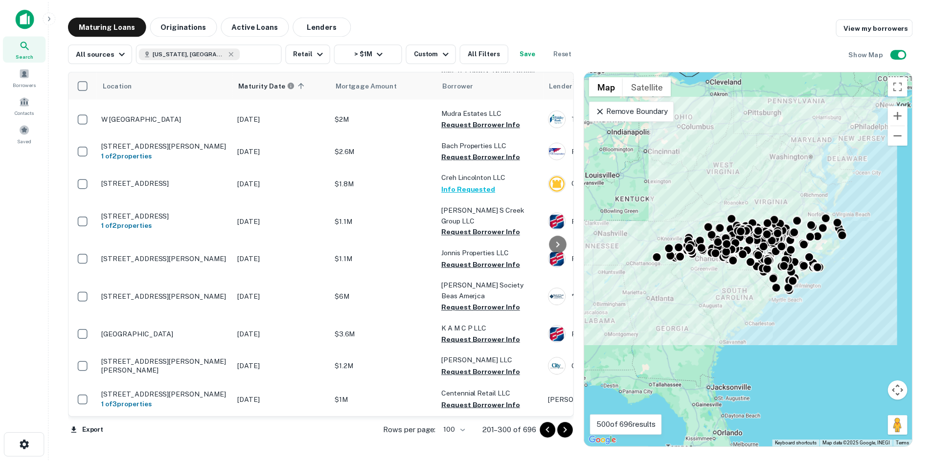
scroll to position [2296, 0]
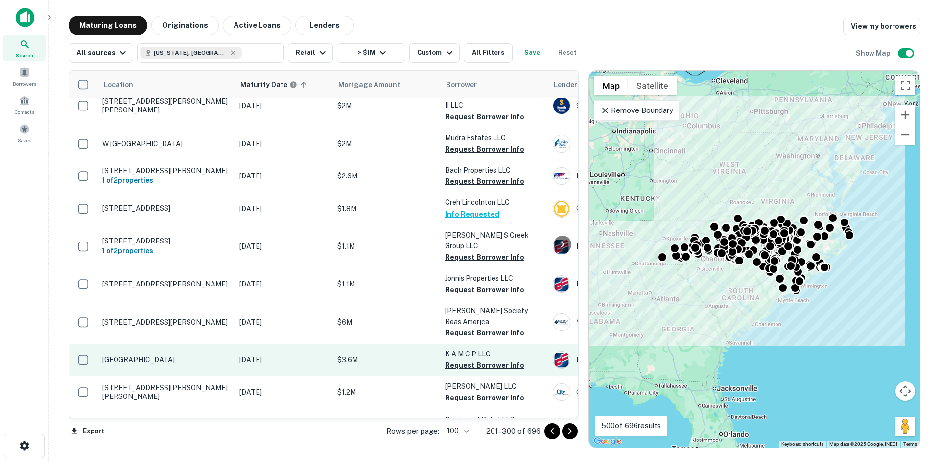
click at [147, 344] on td "[GEOGRAPHIC_DATA]" at bounding box center [165, 360] width 137 height 32
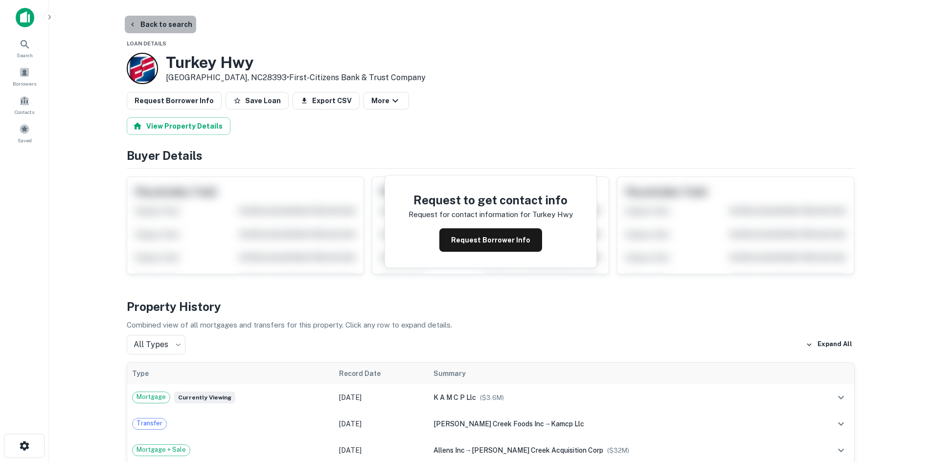
click at [174, 23] on button "Back to search" at bounding box center [160, 25] width 71 height 18
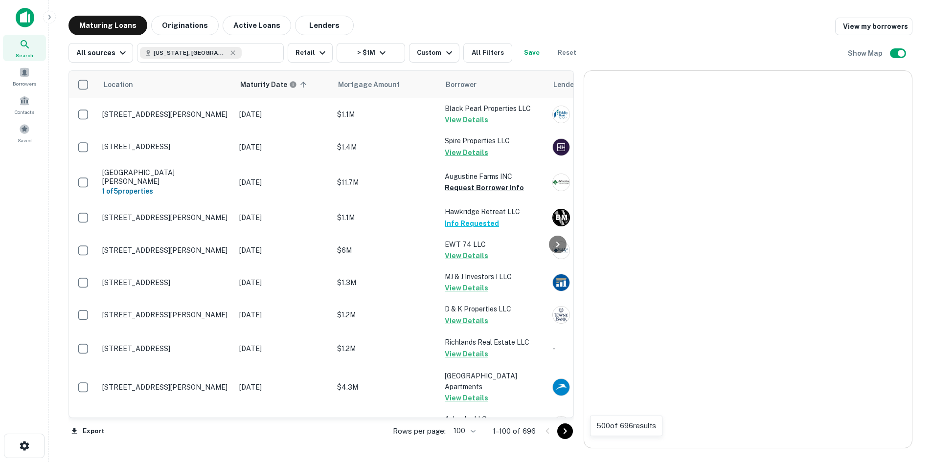
click at [571, 434] on icon "Go to next page" at bounding box center [565, 432] width 12 height 12
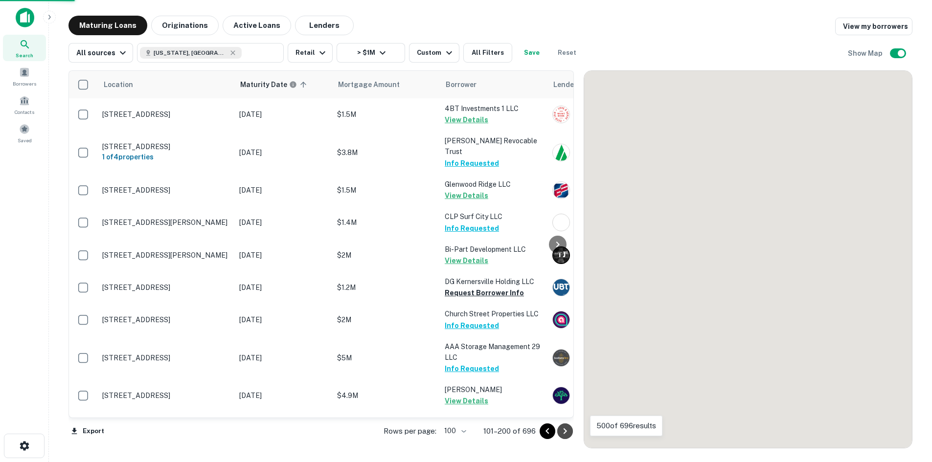
click at [571, 434] on icon "Go to next page" at bounding box center [565, 432] width 12 height 12
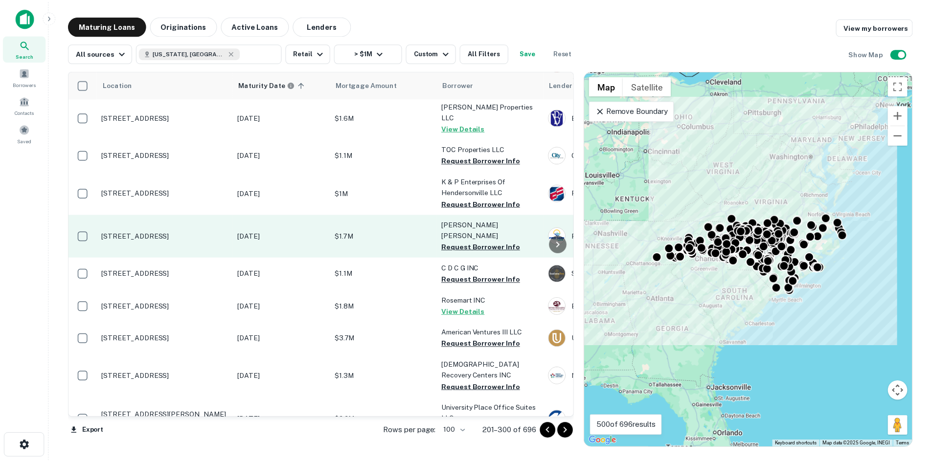
scroll to position [1709, 0]
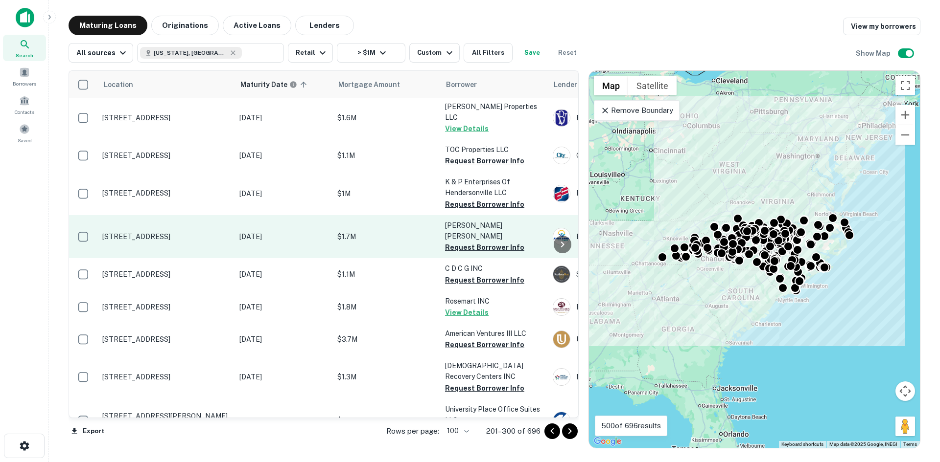
click at [166, 232] on p "[STREET_ADDRESS]" at bounding box center [165, 236] width 127 height 9
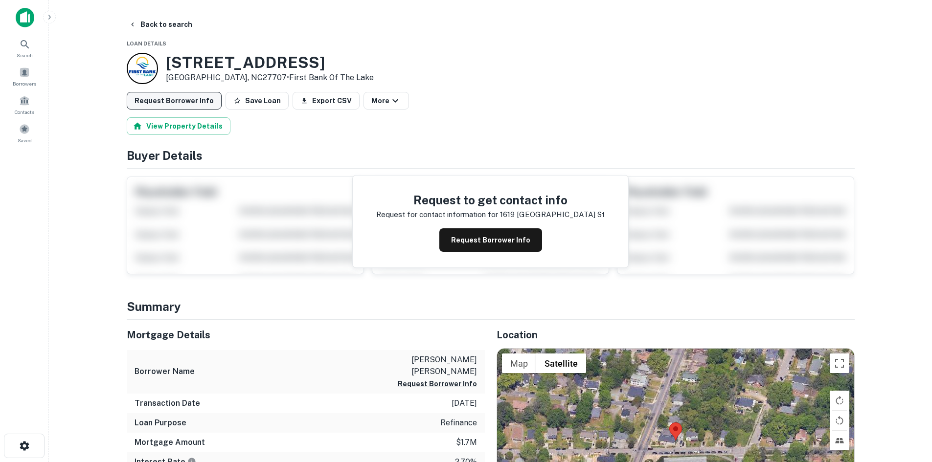
click at [175, 96] on button "Request Borrower Info" at bounding box center [174, 101] width 95 height 18
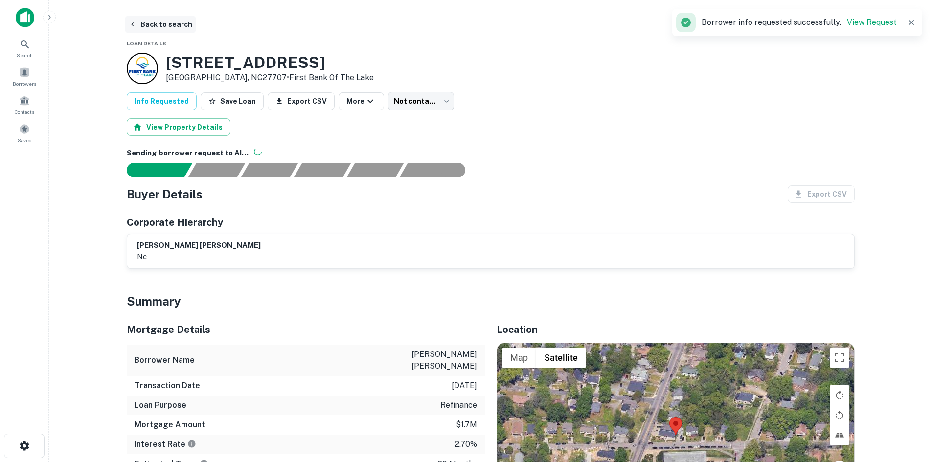
click at [161, 25] on button "Back to search" at bounding box center [160, 25] width 71 height 18
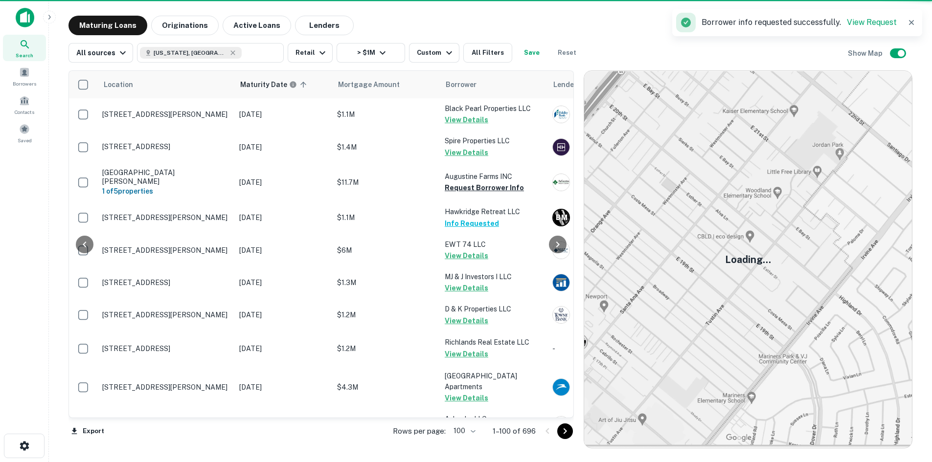
click at [571, 430] on icon "Go to next page" at bounding box center [565, 432] width 12 height 12
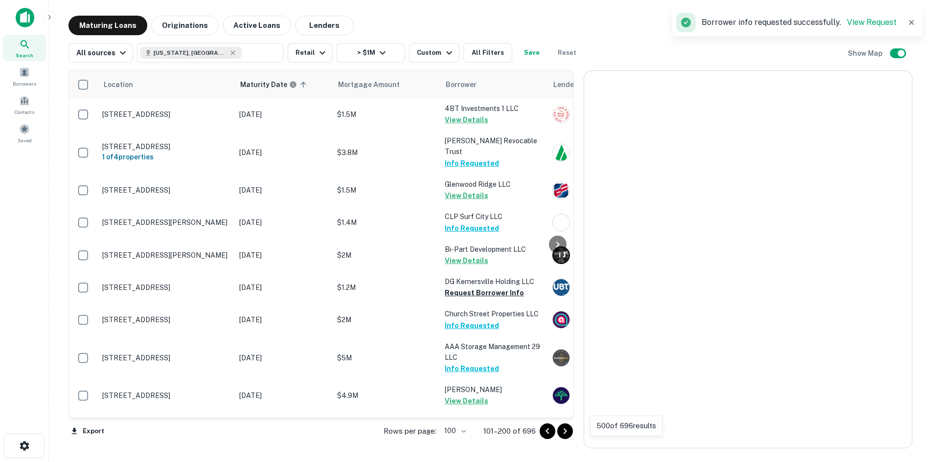
click at [571, 430] on icon "Go to next page" at bounding box center [565, 432] width 12 height 12
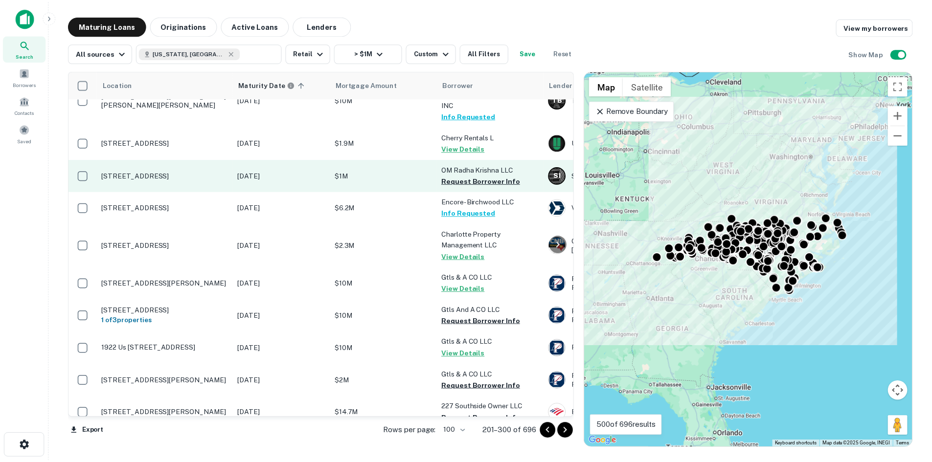
scroll to position [1279, 0]
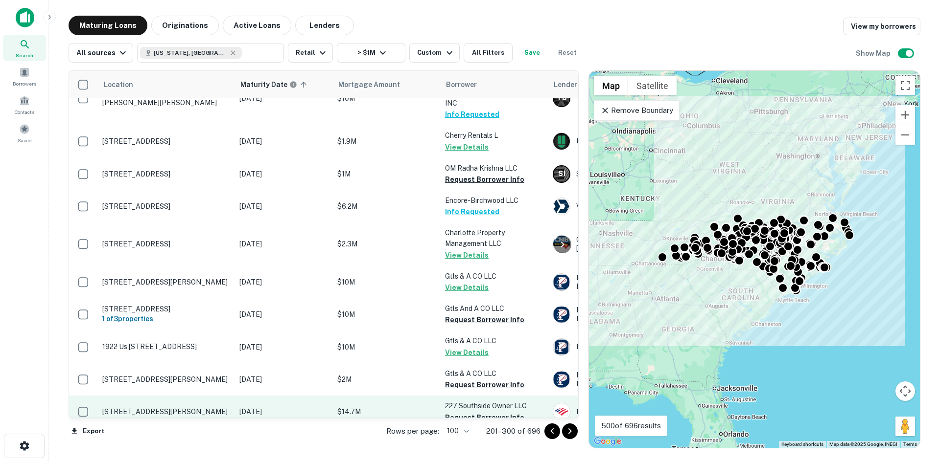
click at [190, 396] on td "[STREET_ADDRESS][PERSON_NAME]" at bounding box center [165, 412] width 137 height 32
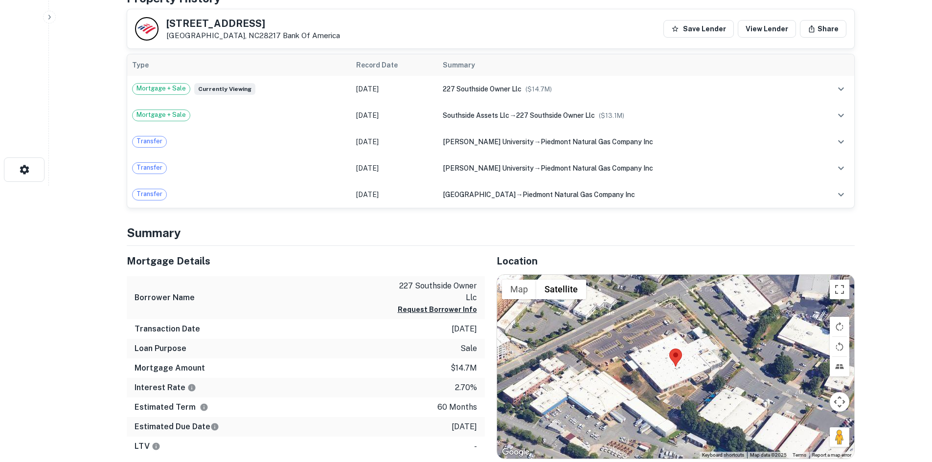
scroll to position [294, 0]
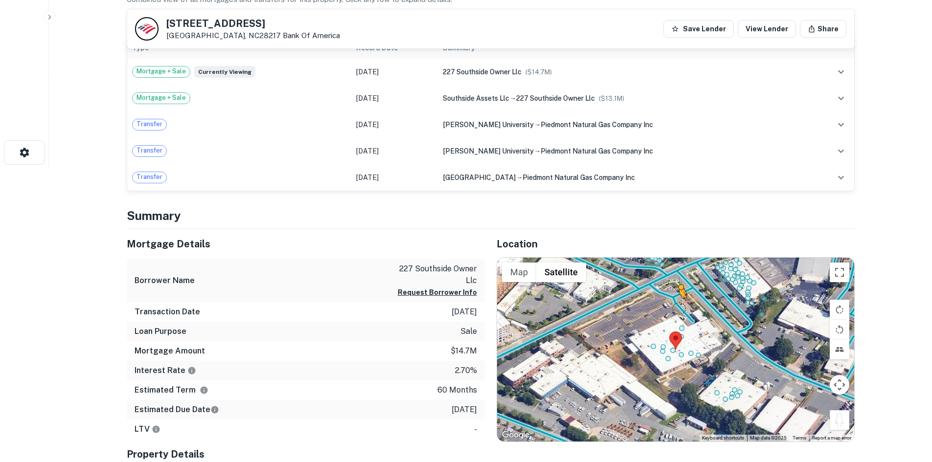
drag, startPoint x: 832, startPoint y: 421, endPoint x: 679, endPoint y: 307, distance: 190.6
click at [679, 307] on div "To activate drag with keyboard, press Alt + Enter. Once in keyboard drag state,…" at bounding box center [675, 350] width 357 height 184
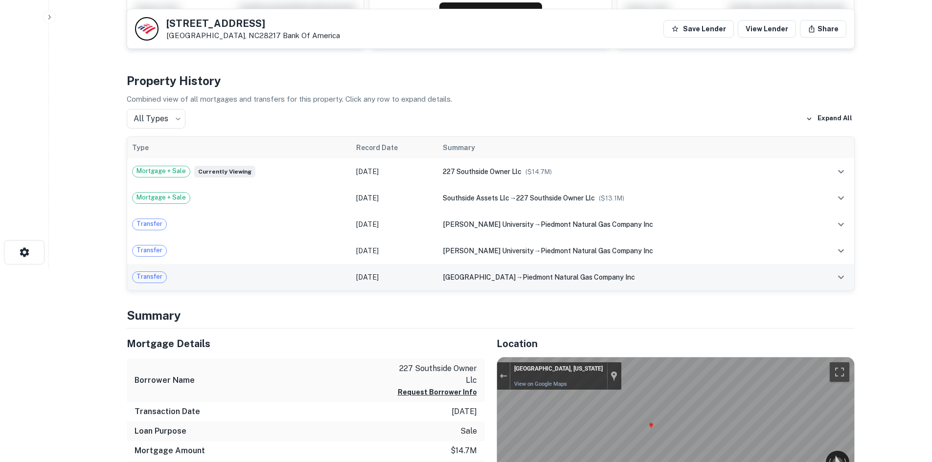
scroll to position [0, 0]
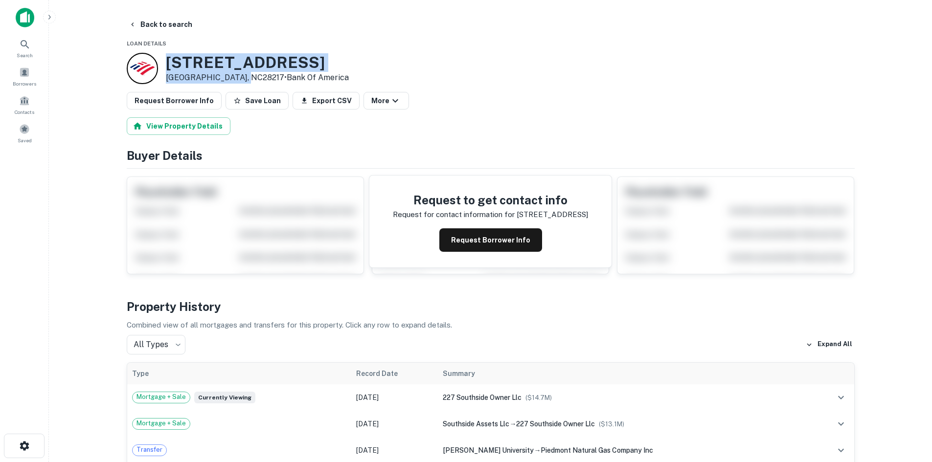
drag, startPoint x: 166, startPoint y: 60, endPoint x: 239, endPoint y: 82, distance: 75.8
click at [239, 82] on div "227 Southside Dr Charlotte, NC28217 • Bank Of America" at bounding box center [257, 68] width 183 height 30
copy div "[STREET_ADDRESS][PERSON_NAME]"
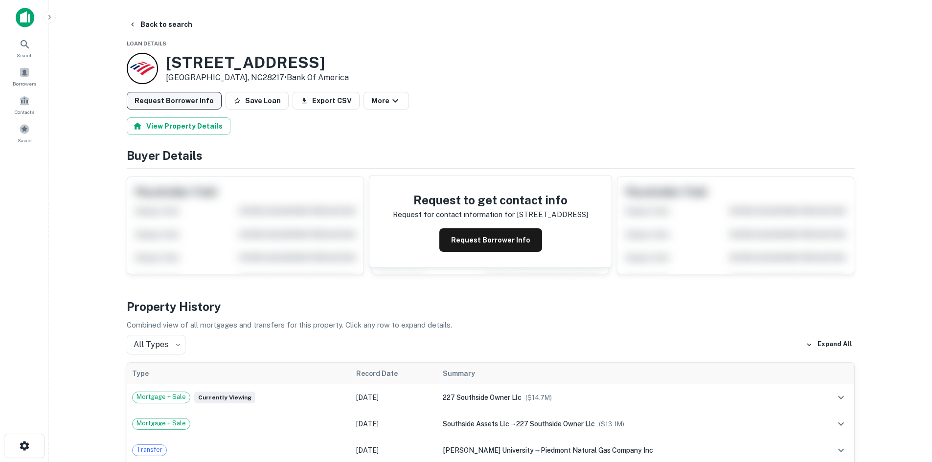
click at [206, 98] on button "Request Borrower Info" at bounding box center [174, 101] width 95 height 18
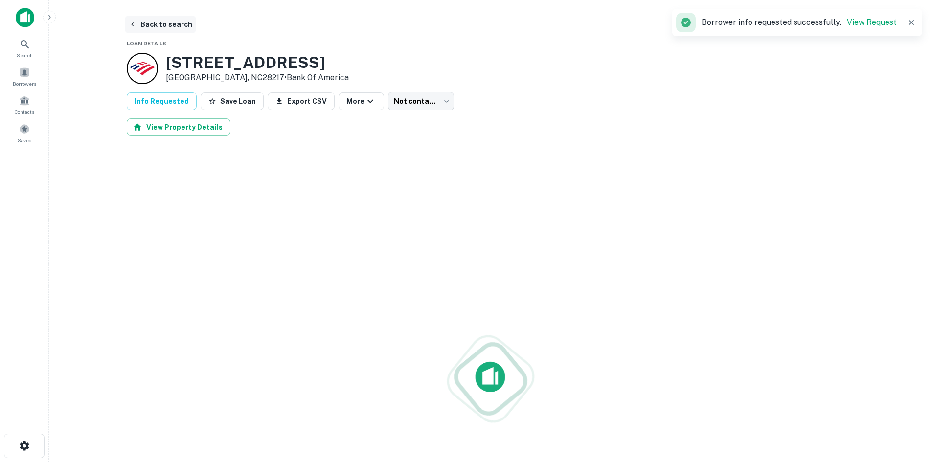
click at [173, 29] on button "Back to search" at bounding box center [160, 25] width 71 height 18
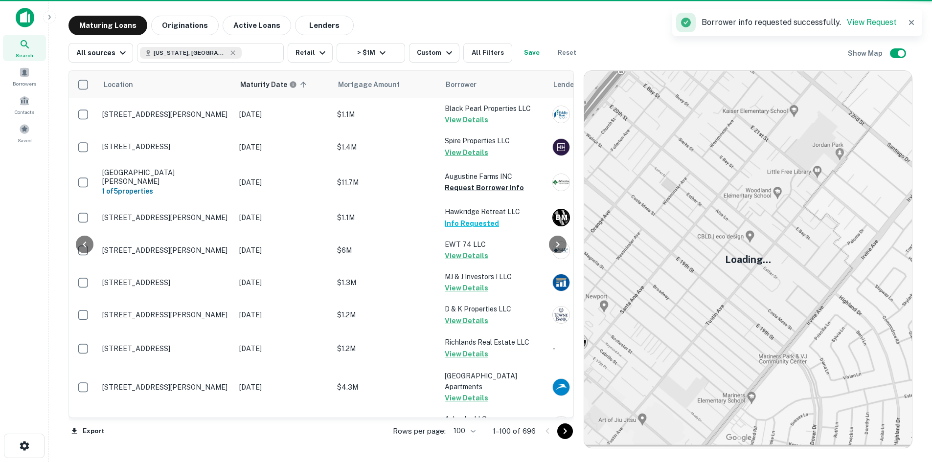
click at [564, 435] on icon "Go to next page" at bounding box center [565, 432] width 12 height 12
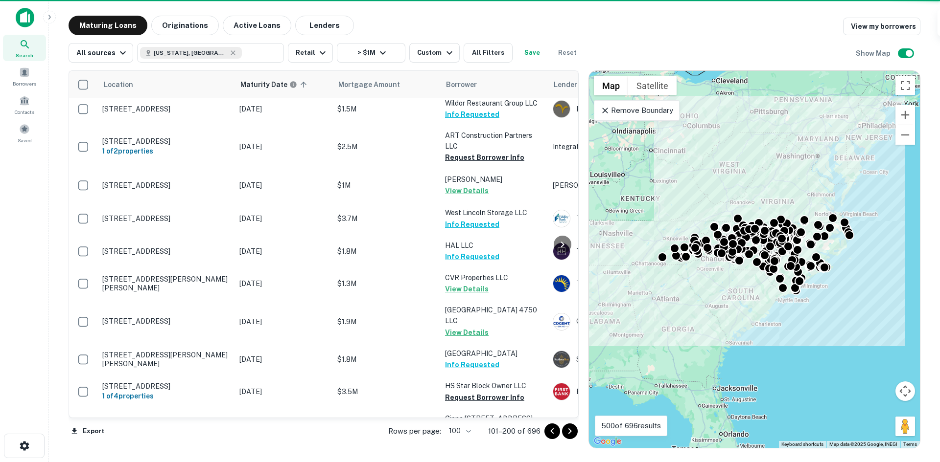
scroll to position [2649, 0]
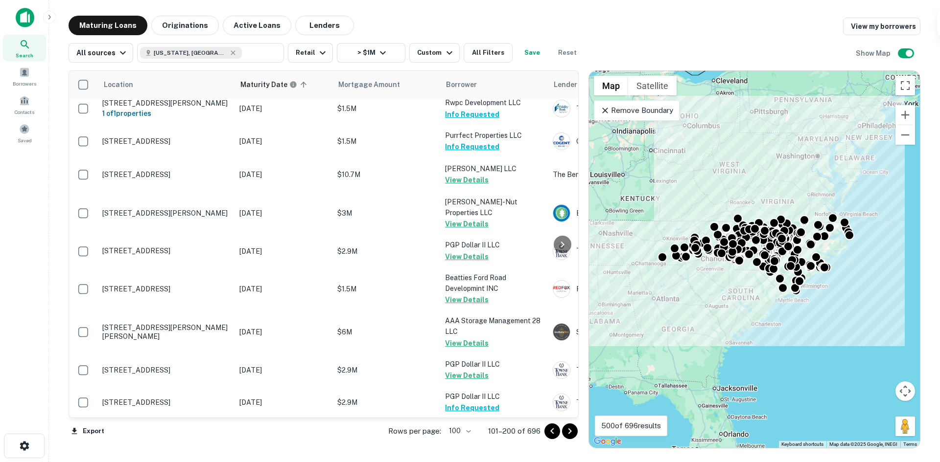
click at [569, 434] on icon "Go to next page" at bounding box center [570, 432] width 12 height 12
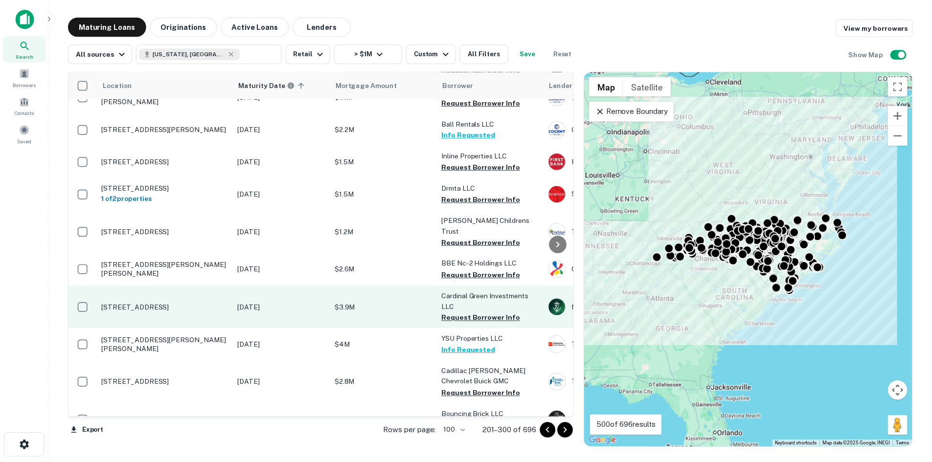
scroll to position [3041, 0]
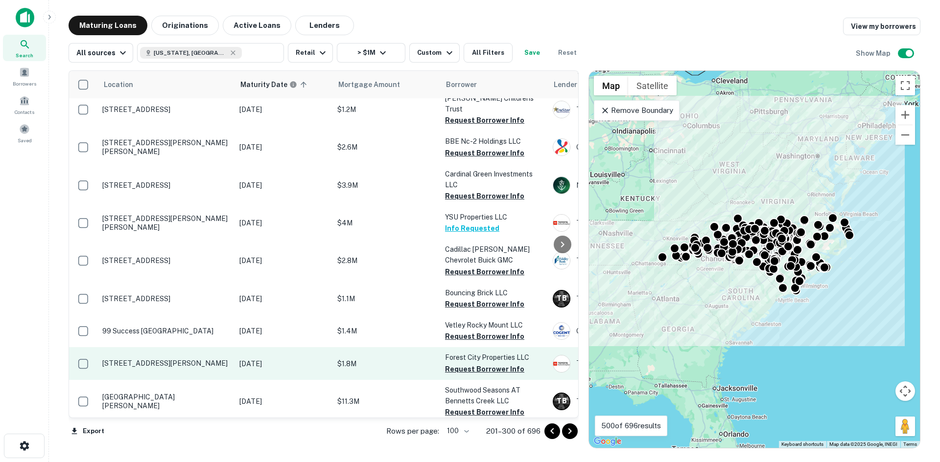
click at [192, 359] on p "[STREET_ADDRESS][PERSON_NAME]" at bounding box center [165, 363] width 127 height 9
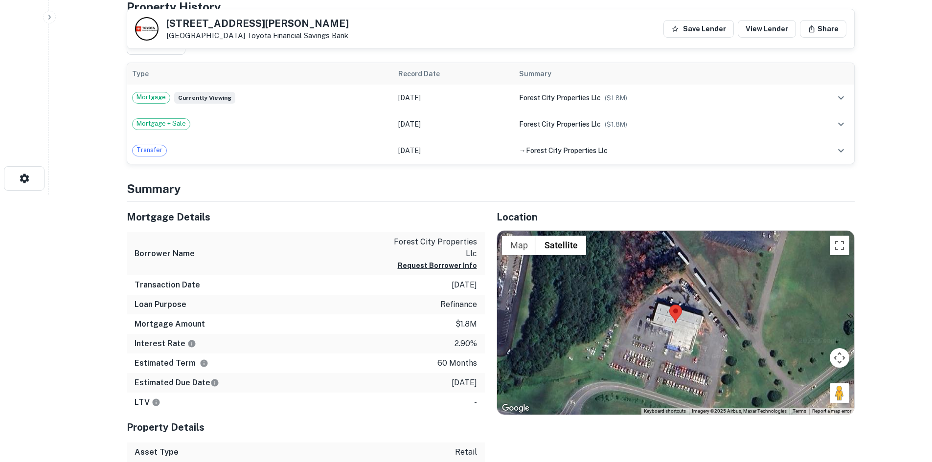
scroll to position [343, 0]
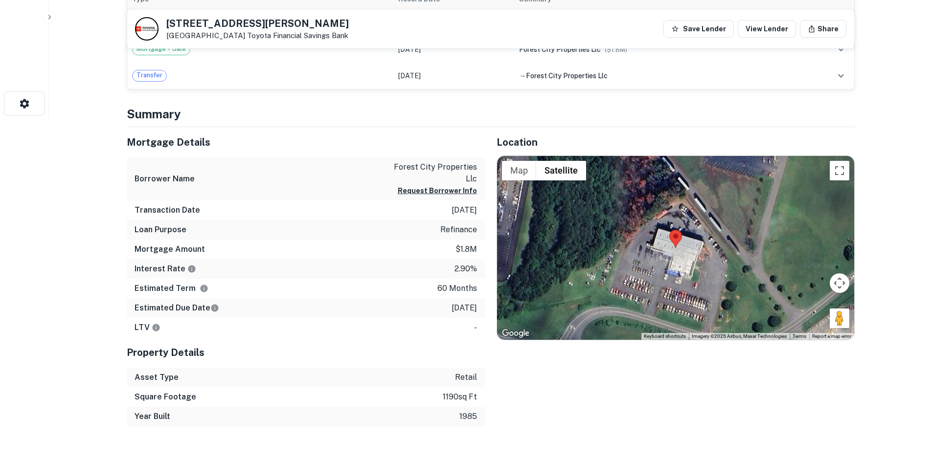
drag, startPoint x: 833, startPoint y: 322, endPoint x: 738, endPoint y: 290, distance: 100.4
click at [738, 290] on div "Map Terrain Satellite Labels Keyboard shortcuts Map Data Imagery ©2025 Airbus, …" at bounding box center [675, 248] width 357 height 184
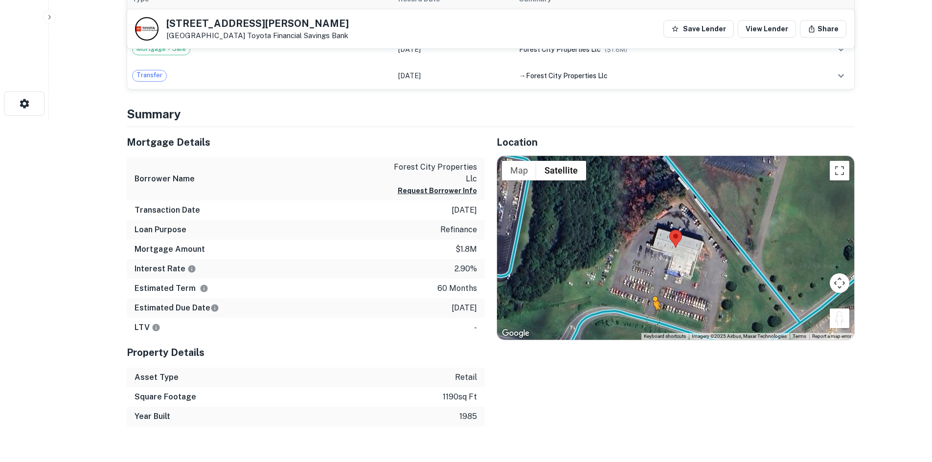
drag, startPoint x: 836, startPoint y: 319, endPoint x: 653, endPoint y: 320, distance: 182.5
click at [653, 320] on div "To activate drag with keyboard, press Alt + Enter. Once in keyboard drag state,…" at bounding box center [675, 248] width 357 height 184
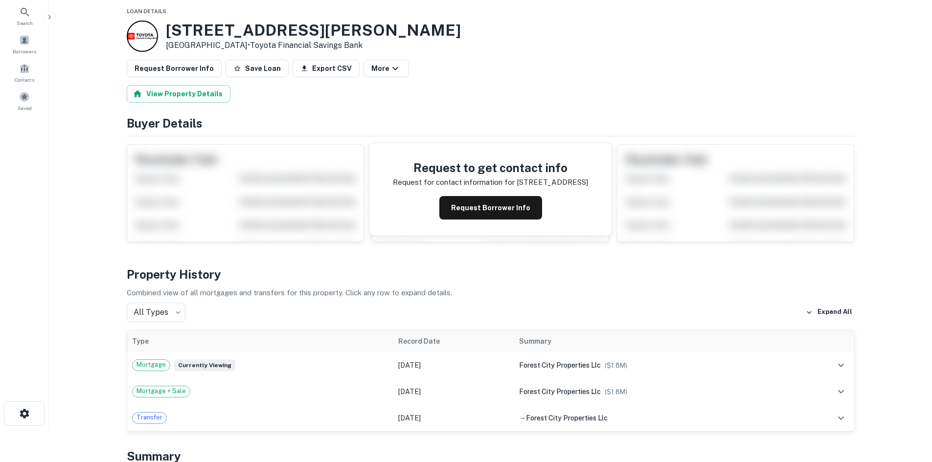
scroll to position [0, 0]
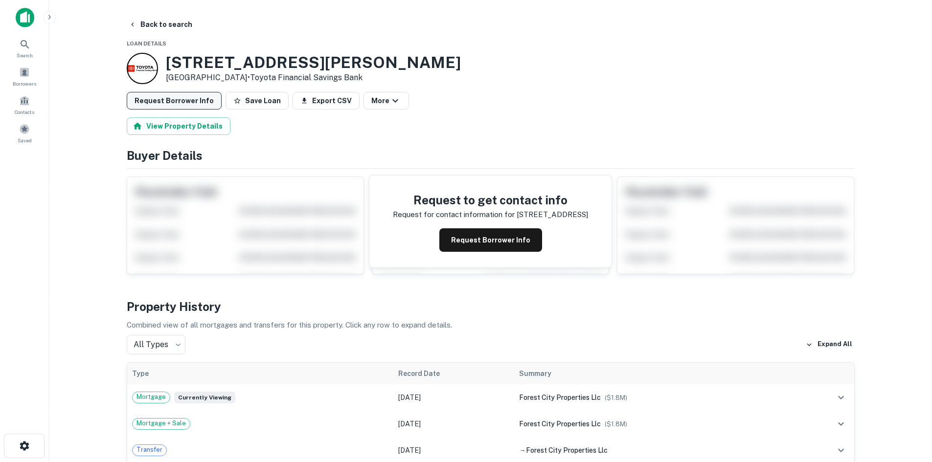
click at [184, 105] on button "Request Borrower Info" at bounding box center [174, 101] width 95 height 18
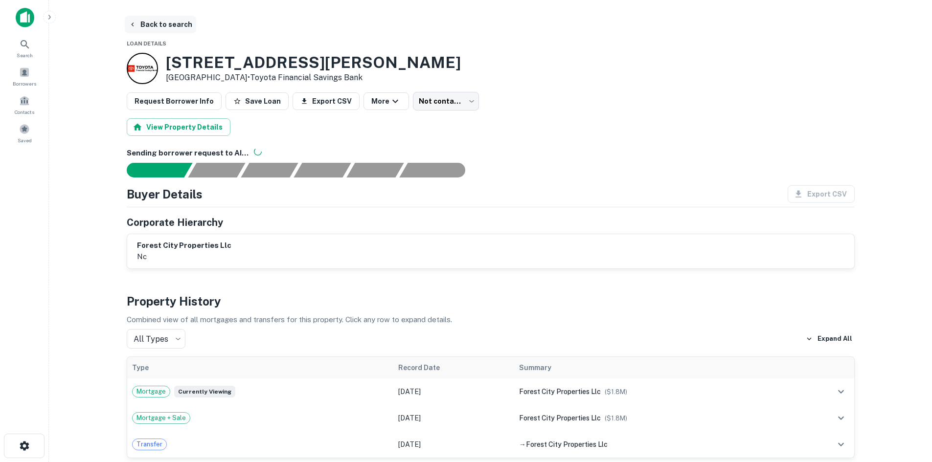
click at [162, 28] on button "Back to search" at bounding box center [160, 25] width 71 height 18
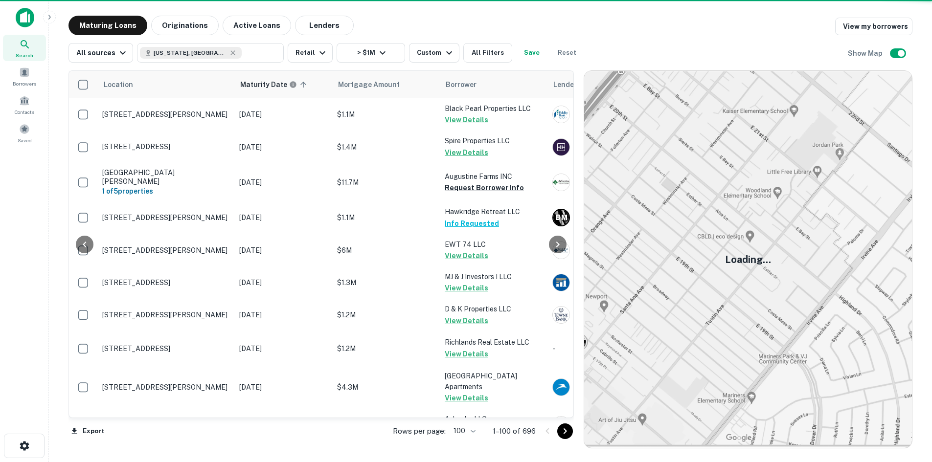
drag, startPoint x: 169, startPoint y: 59, endPoint x: 571, endPoint y: 437, distance: 551.2
click at [571, 437] on icon "Go to next page" at bounding box center [565, 432] width 12 height 12
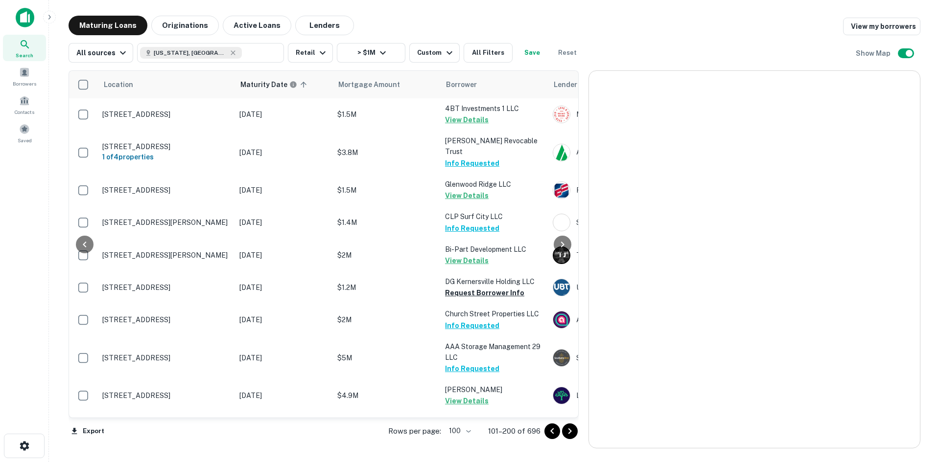
scroll to position [3041, 0]
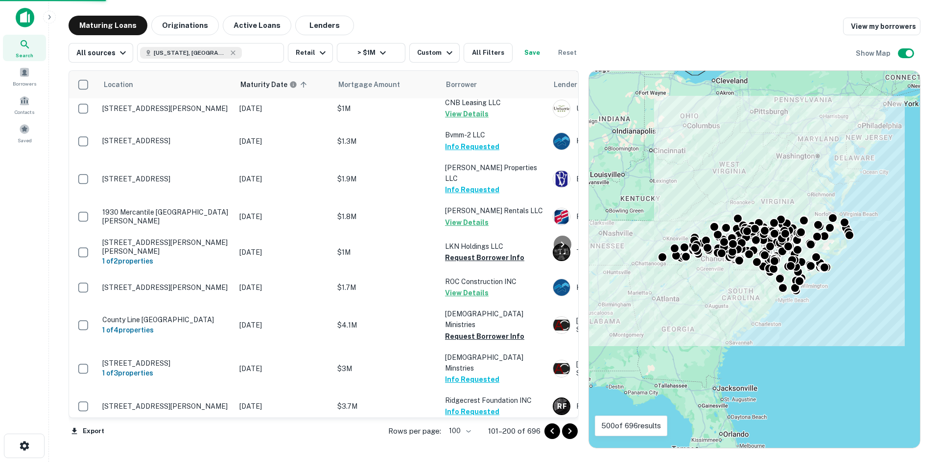
click at [569, 427] on icon "Go to next page" at bounding box center [570, 432] width 12 height 12
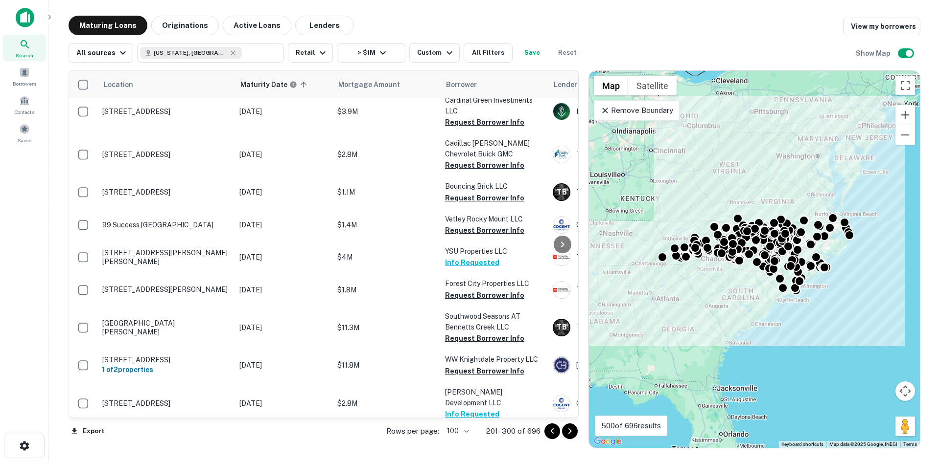
scroll to position [3066, 0]
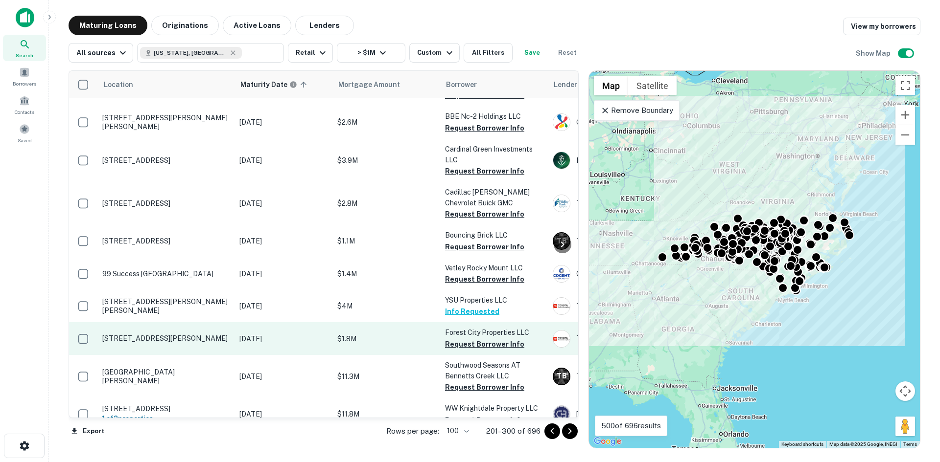
click at [209, 334] on p "[STREET_ADDRESS][PERSON_NAME]" at bounding box center [165, 338] width 127 height 9
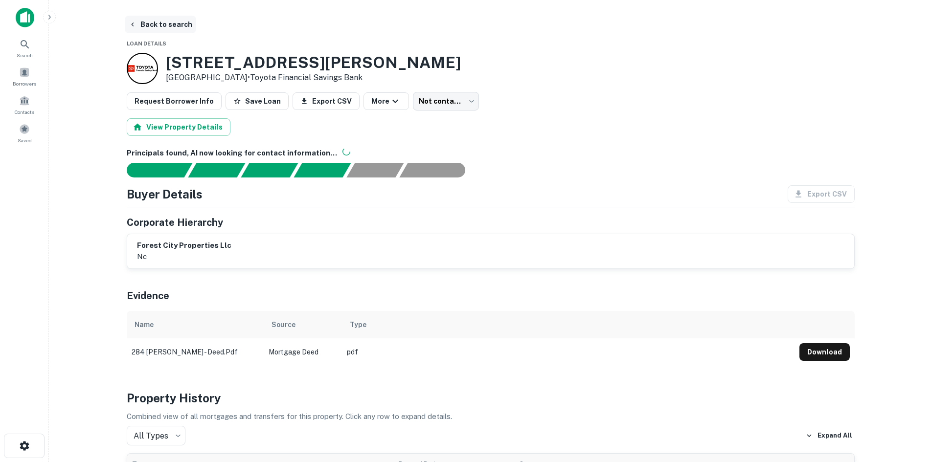
click at [160, 26] on button "Back to search" at bounding box center [160, 25] width 71 height 18
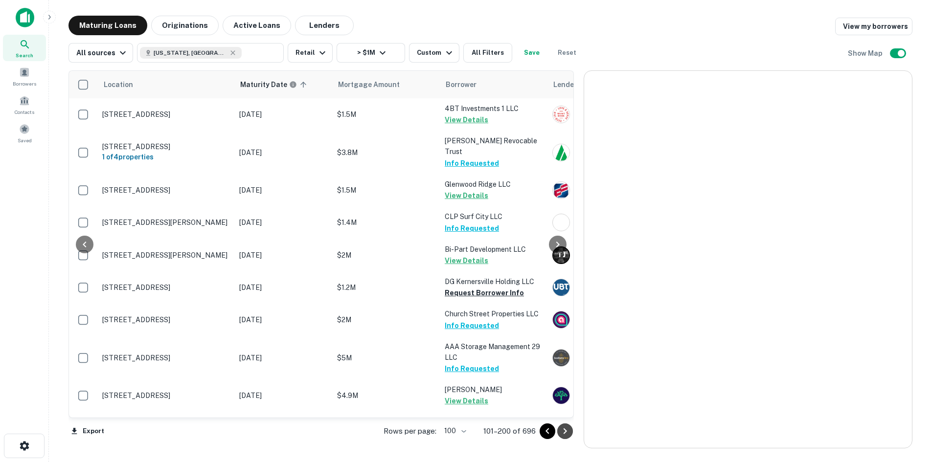
drag, startPoint x: 160, startPoint y: 26, endPoint x: 567, endPoint y: 430, distance: 573.7
click at [567, 430] on icon "Go to next page" at bounding box center [565, 432] width 12 height 12
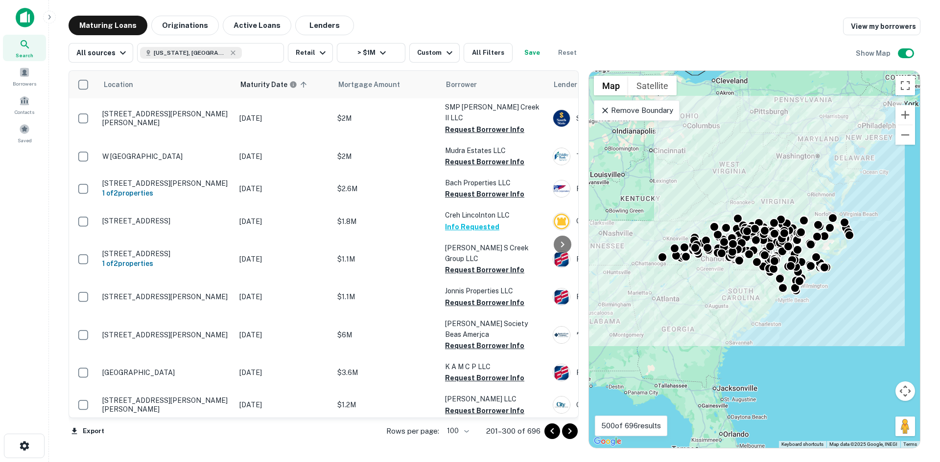
scroll to position [2283, 0]
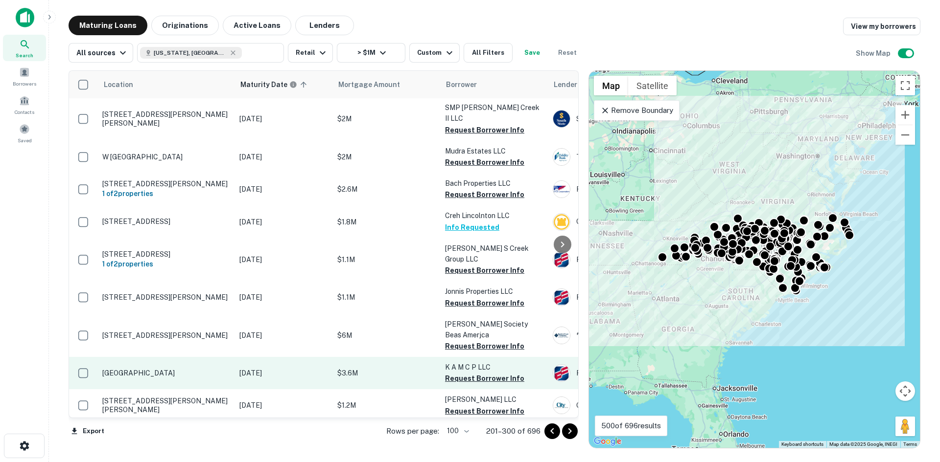
click at [184, 369] on p "[GEOGRAPHIC_DATA]" at bounding box center [165, 373] width 127 height 9
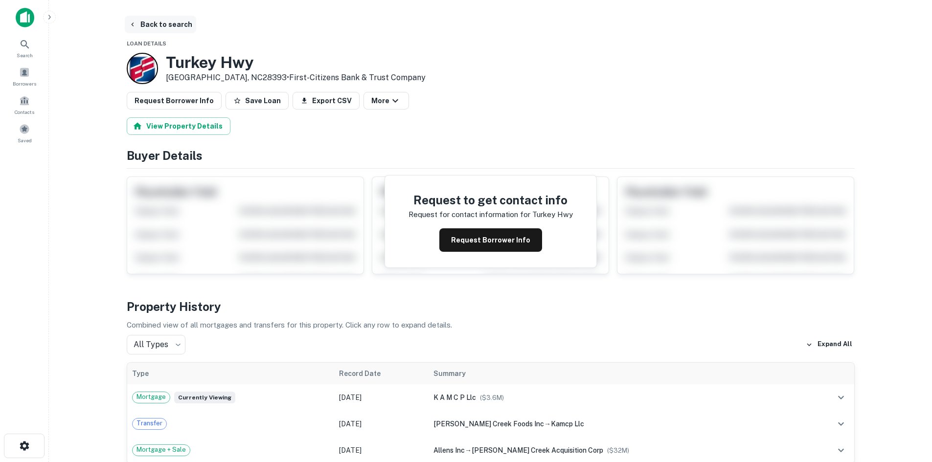
click at [177, 29] on button "Back to search" at bounding box center [160, 25] width 71 height 18
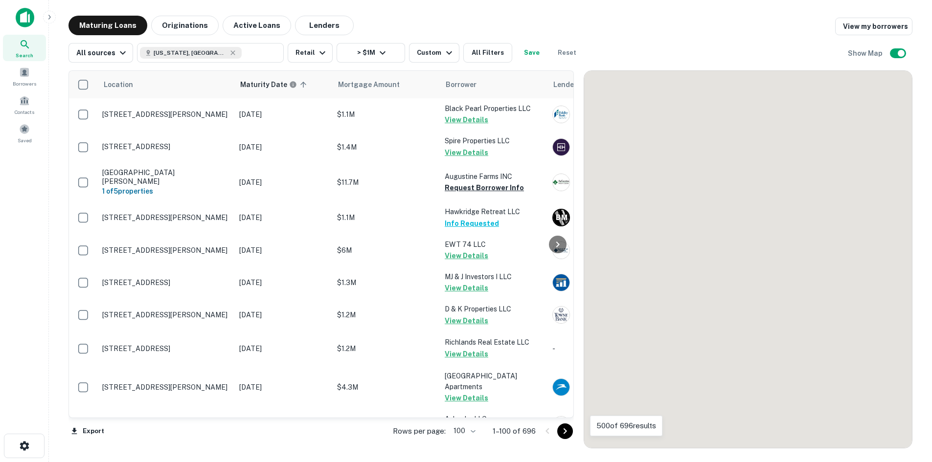
click at [571, 433] on icon "Go to next page" at bounding box center [565, 432] width 12 height 12
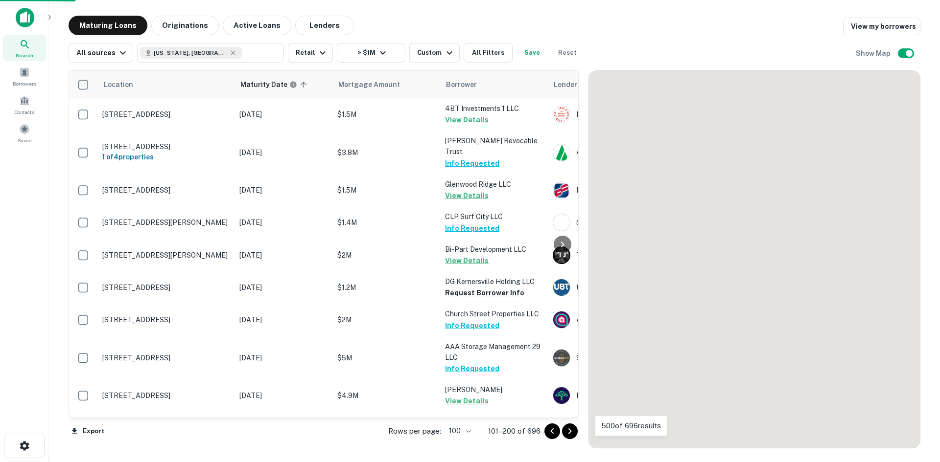
scroll to position [2272, 0]
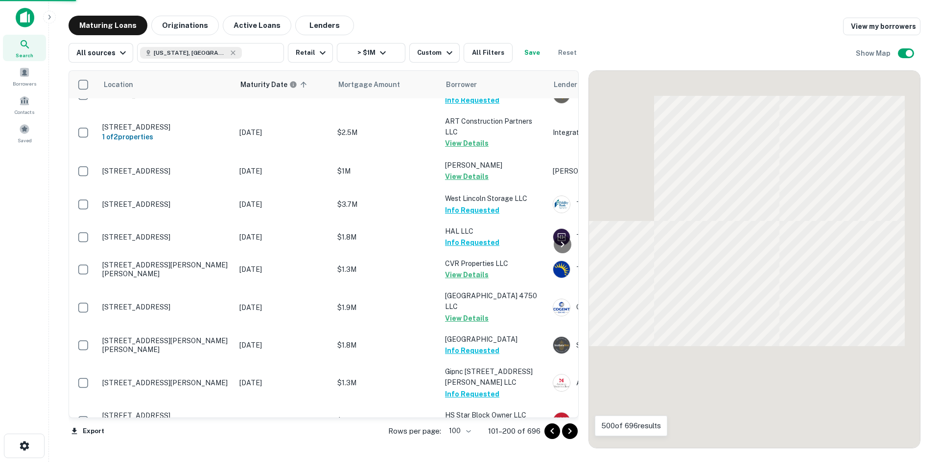
click at [569, 433] on icon "Go to next page" at bounding box center [569, 432] width 3 height 6
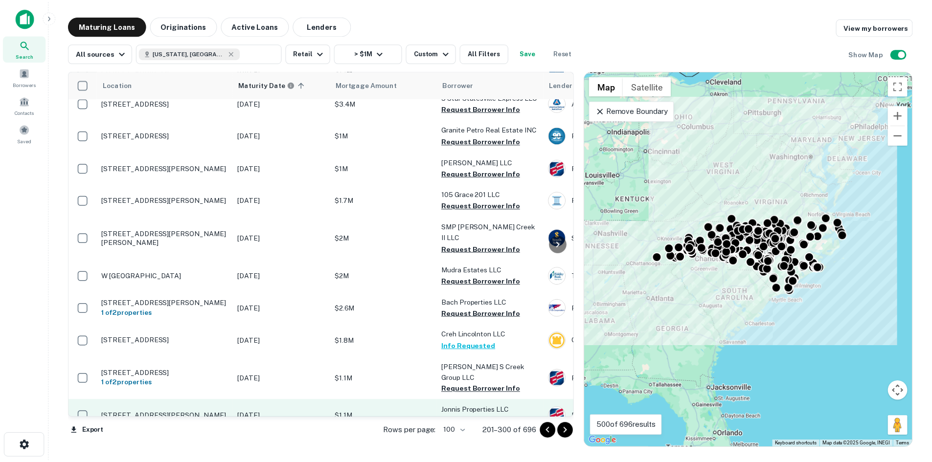
scroll to position [2174, 0]
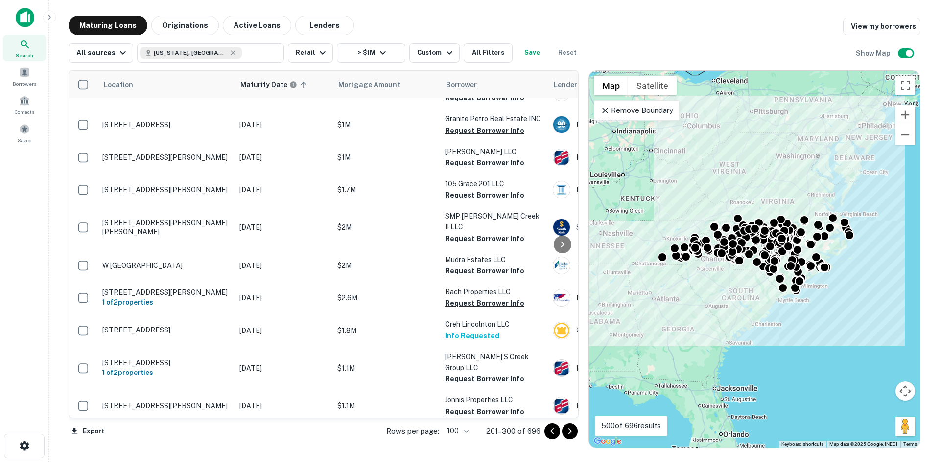
click at [202, 440] on p "[STREET_ADDRESS][PERSON_NAME]" at bounding box center [165, 444] width 127 height 9
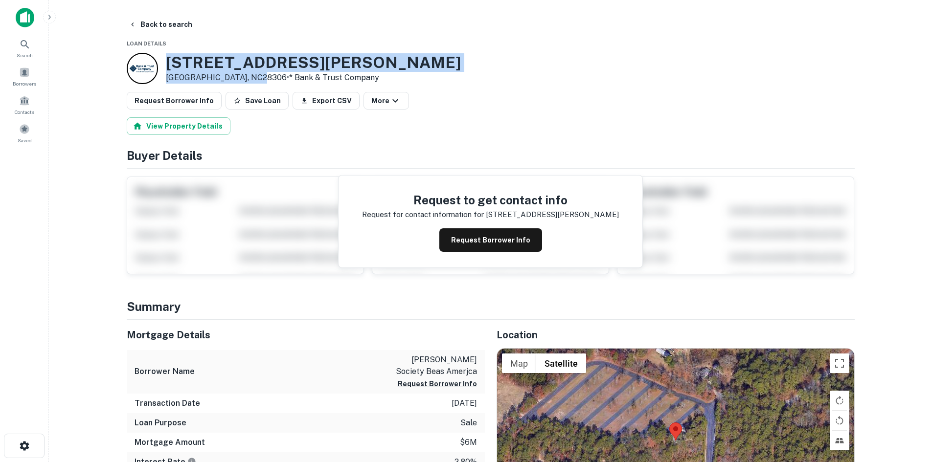
drag, startPoint x: 165, startPoint y: 64, endPoint x: 248, endPoint y: 82, distance: 85.2
click at [248, 82] on div "[STREET_ADDRESS][PERSON_NAME] • * Bank & Trust Company" at bounding box center [294, 68] width 334 height 31
copy div "[STREET_ADDRESS][PERSON_NAME]"
click at [143, 18] on button "Back to search" at bounding box center [160, 25] width 71 height 18
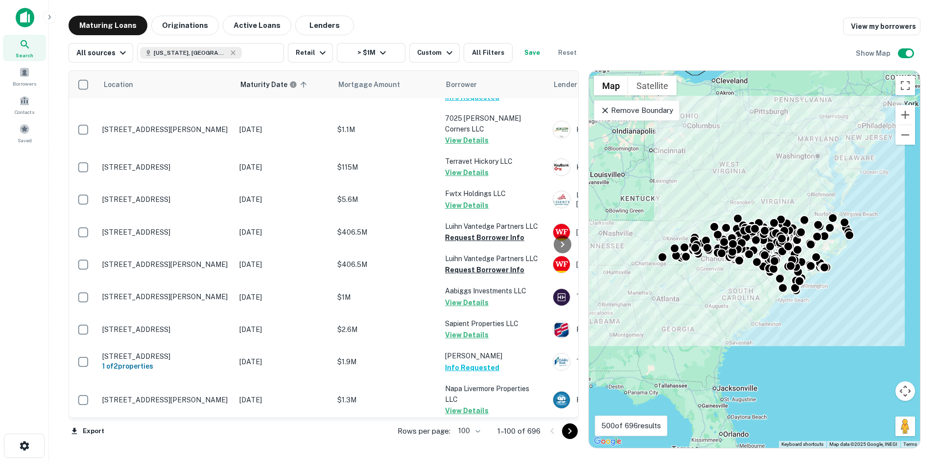
scroll to position [2321, 0]
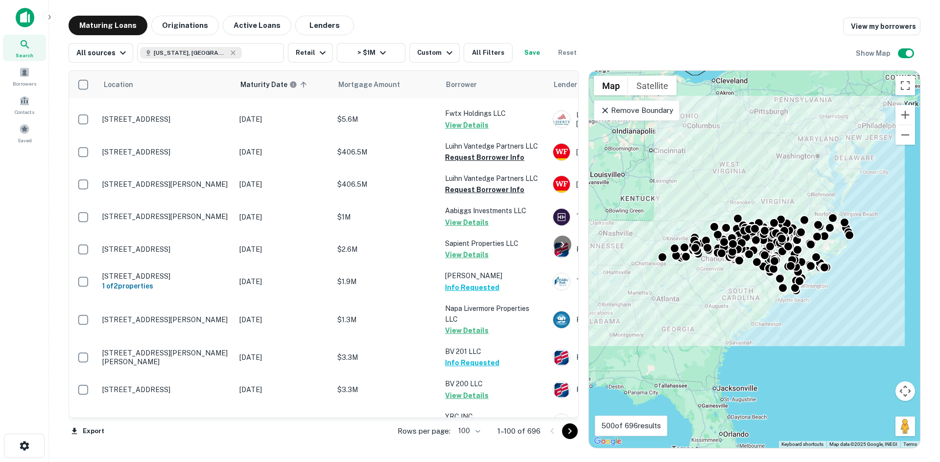
drag, startPoint x: 568, startPoint y: 435, endPoint x: 565, endPoint y: 426, distance: 9.0
click at [570, 435] on icon "Go to next page" at bounding box center [570, 432] width 12 height 12
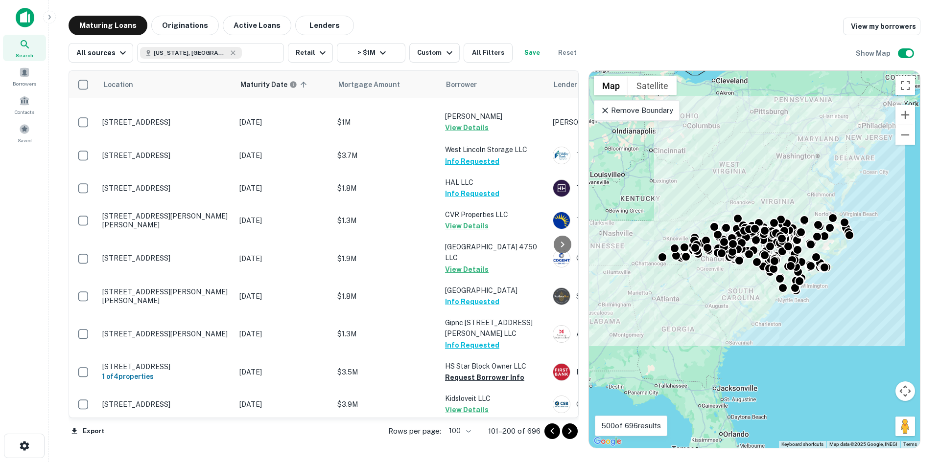
click at [574, 433] on icon "Go to next page" at bounding box center [570, 432] width 12 height 12
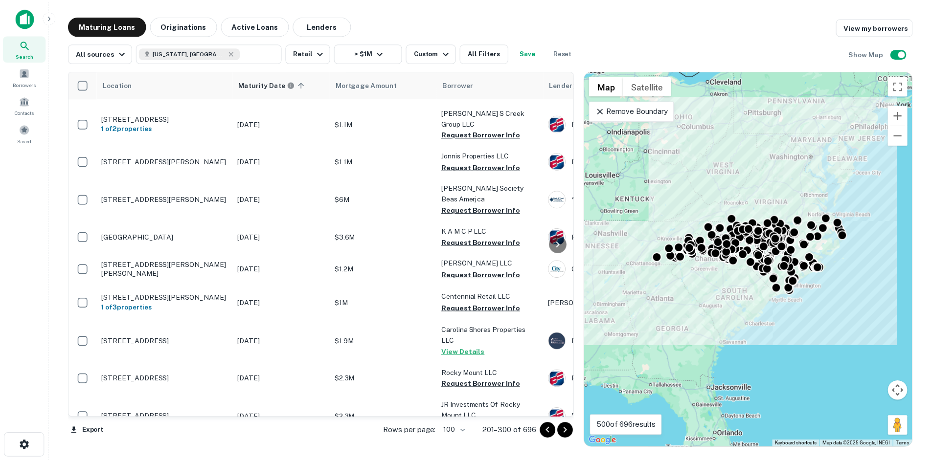
scroll to position [2370, 0]
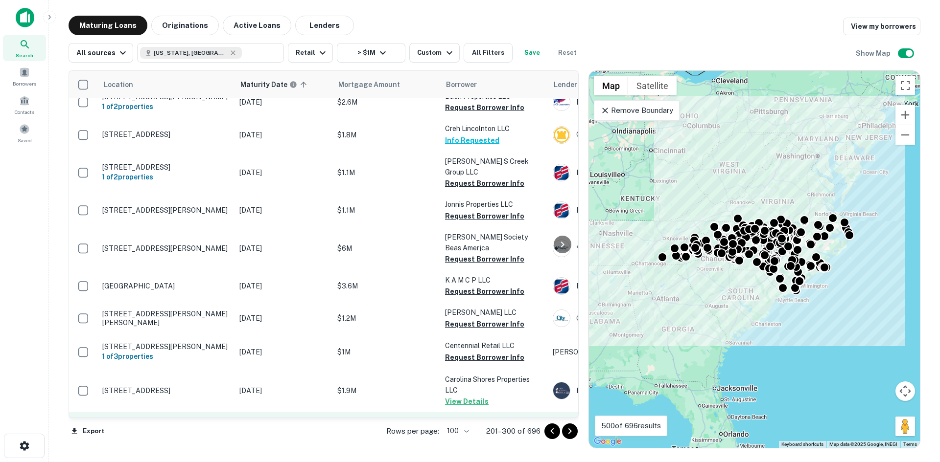
click at [191, 424] on p "[STREET_ADDRESS]" at bounding box center [165, 428] width 127 height 9
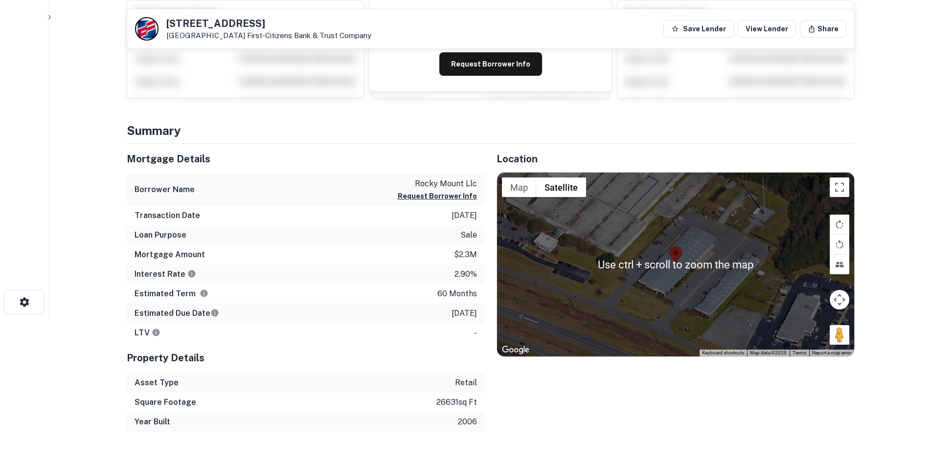
scroll to position [147, 0]
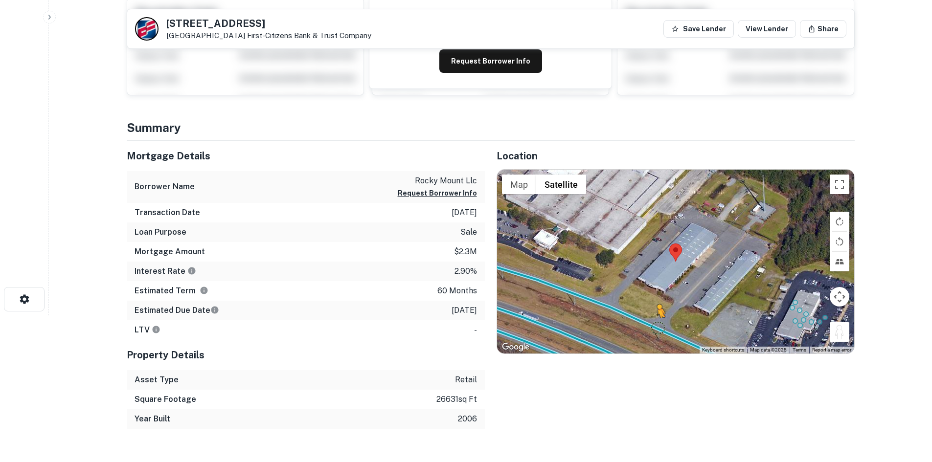
drag, startPoint x: 844, startPoint y: 336, endPoint x: 657, endPoint y: 328, distance: 187.1
click at [657, 328] on div "To activate drag with keyboard, press Alt + Enter. Once in keyboard drag state,…" at bounding box center [675, 262] width 357 height 184
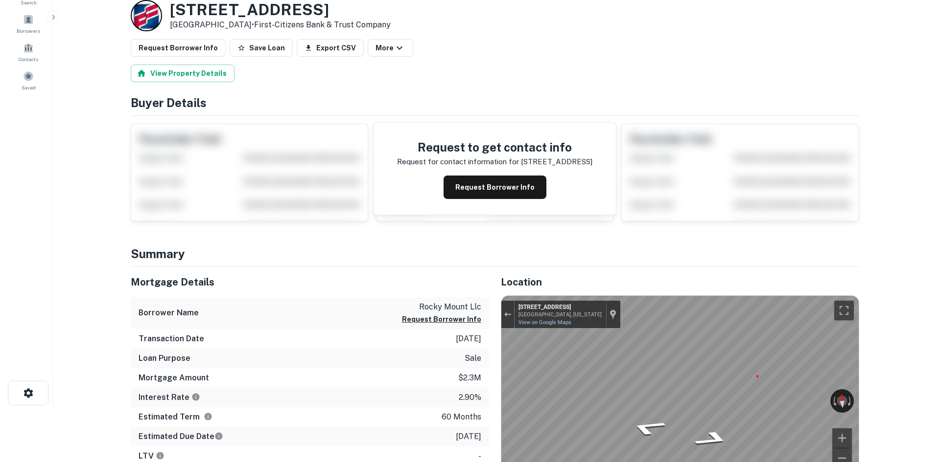
scroll to position [0, 0]
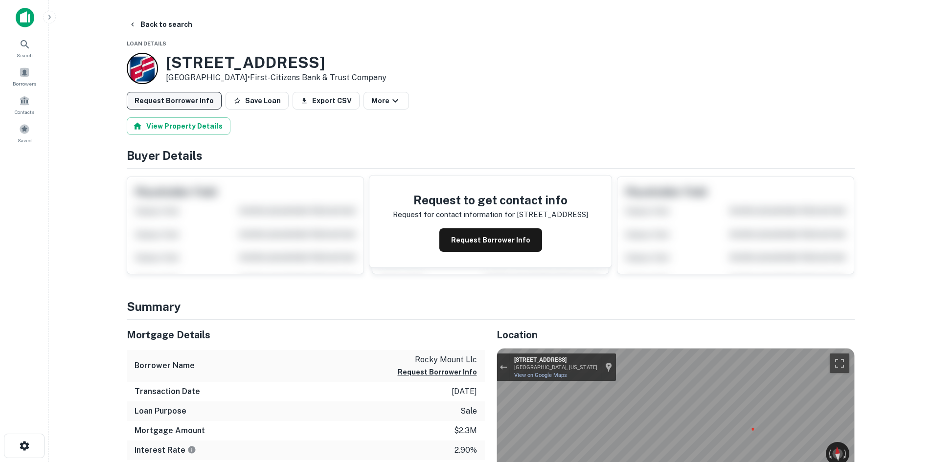
click at [152, 106] on button "Request Borrower Info" at bounding box center [174, 101] width 95 height 18
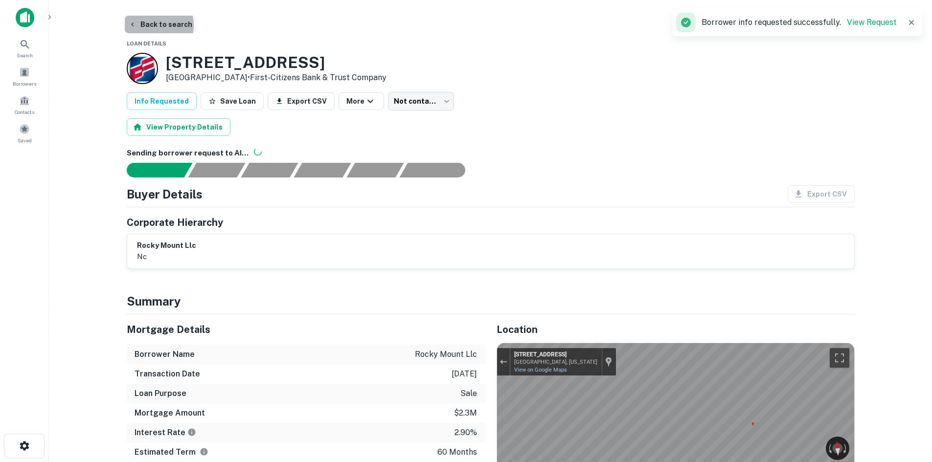
click at [152, 25] on button "Back to search" at bounding box center [160, 25] width 71 height 18
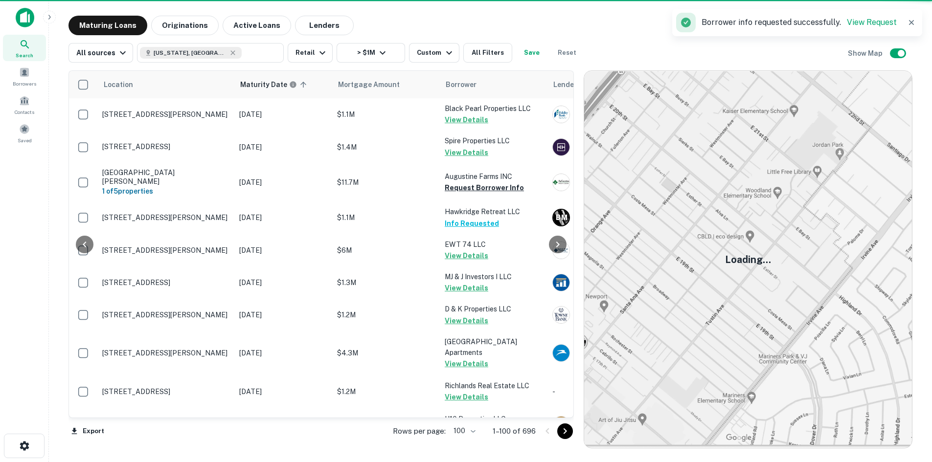
click at [569, 431] on icon "Go to next page" at bounding box center [565, 432] width 12 height 12
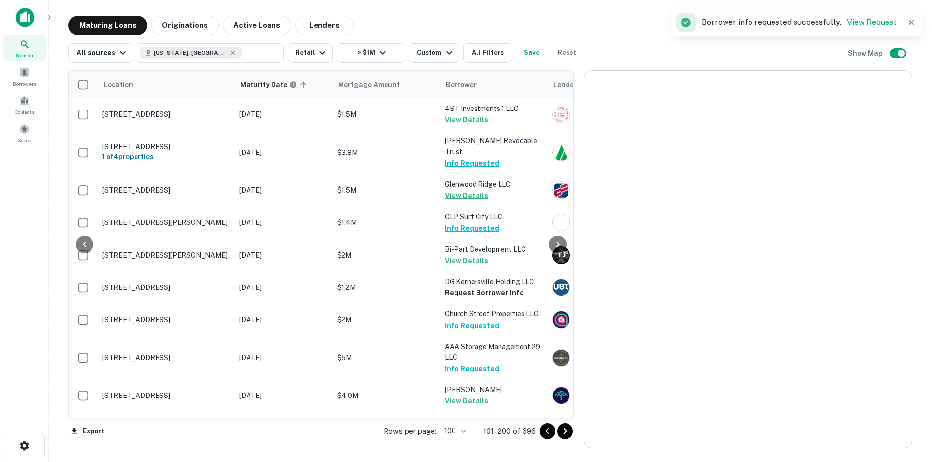
click at [569, 431] on icon "Go to next page" at bounding box center [565, 432] width 12 height 12
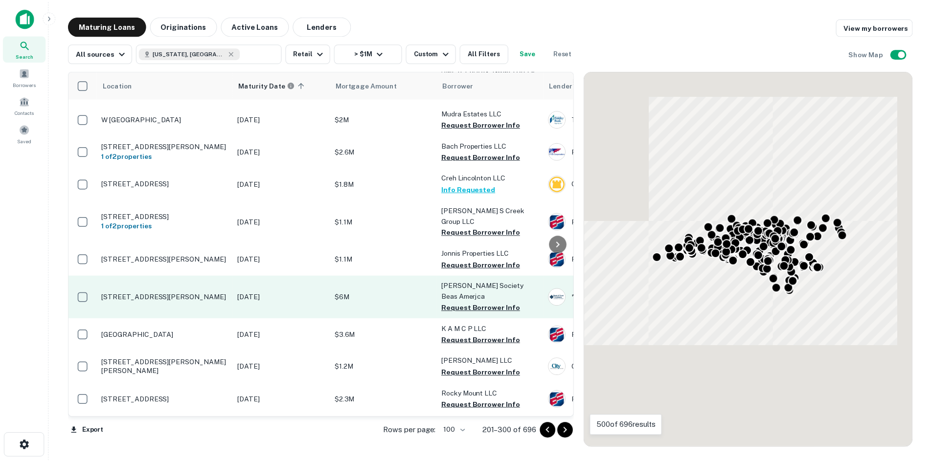
scroll to position [2272, 0]
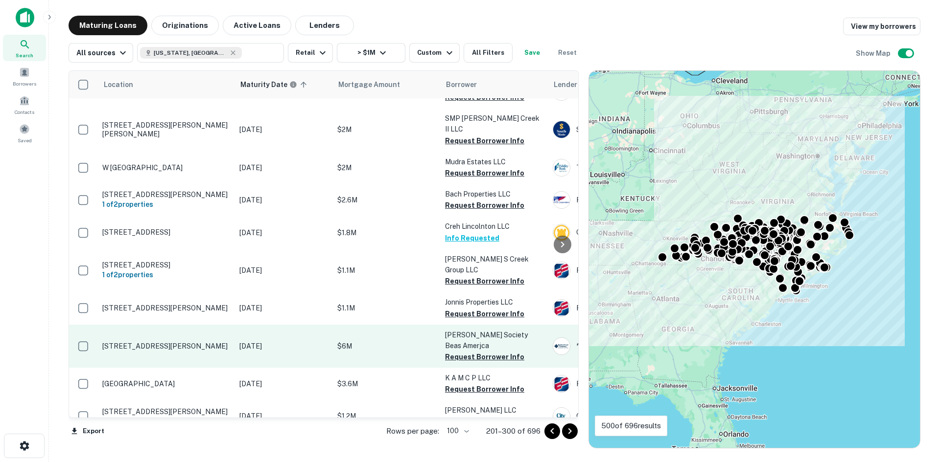
click at [199, 342] on p "[STREET_ADDRESS][PERSON_NAME]" at bounding box center [165, 346] width 127 height 9
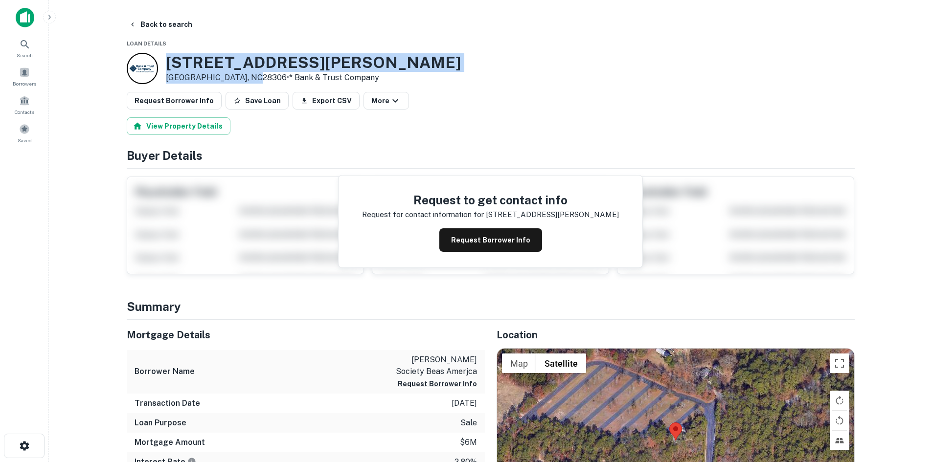
drag, startPoint x: 165, startPoint y: 66, endPoint x: 248, endPoint y: 80, distance: 83.8
click at [248, 80] on div "[STREET_ADDRESS][PERSON_NAME] • * Bank & Trust Company" at bounding box center [294, 68] width 334 height 31
copy div "[STREET_ADDRESS][PERSON_NAME]"
click at [132, 25] on icon "button" at bounding box center [132, 25] width 2 height 4
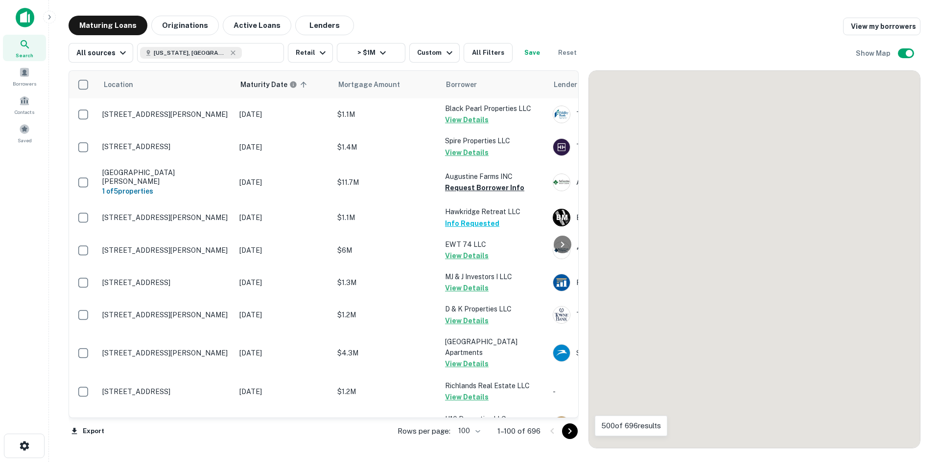
scroll to position [2272, 0]
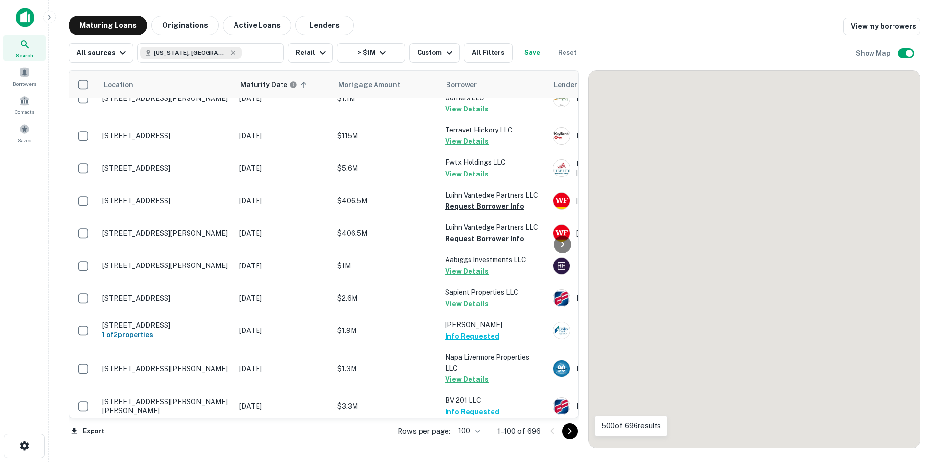
click at [570, 433] on icon "Go to next page" at bounding box center [570, 432] width 12 height 12
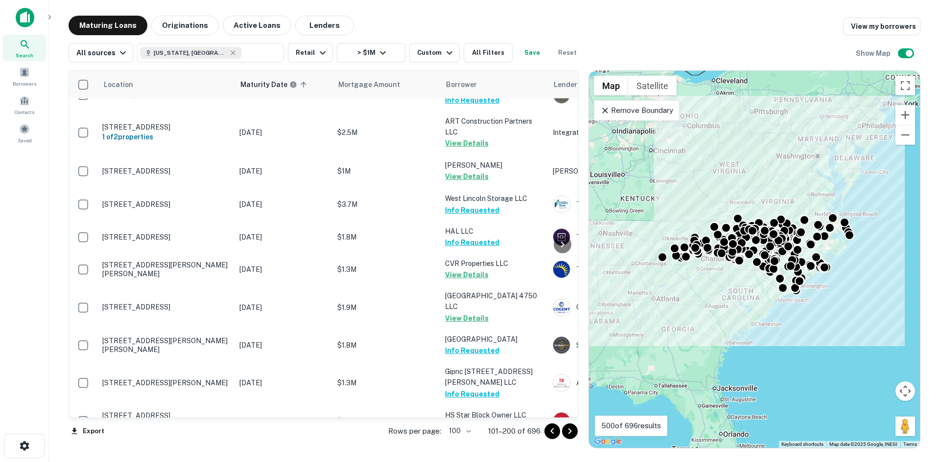
scroll to position [3006, 0]
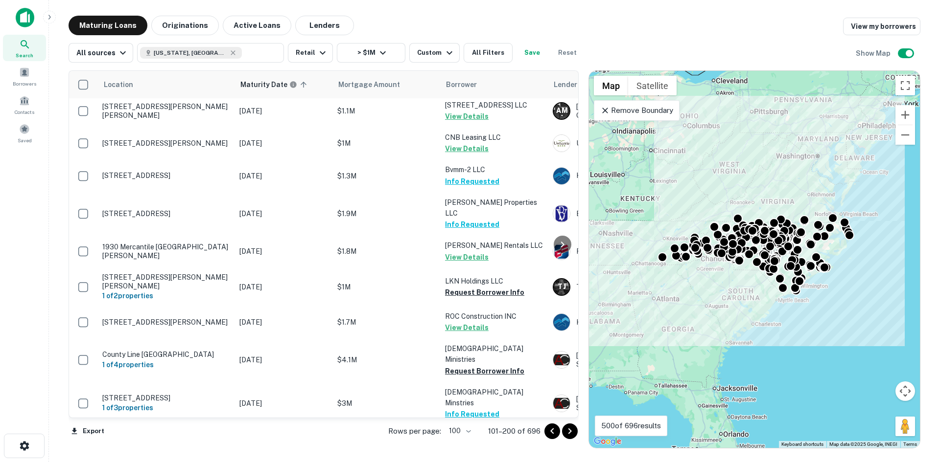
click at [567, 432] on icon "Go to next page" at bounding box center [570, 432] width 12 height 12
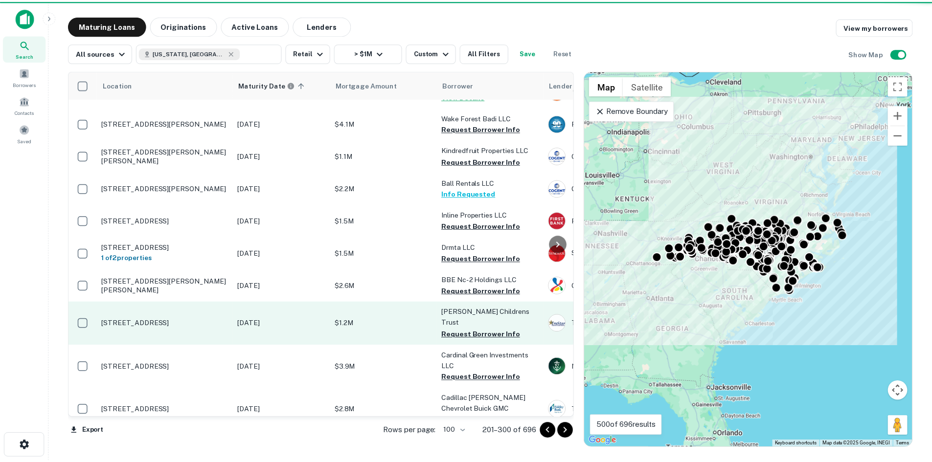
scroll to position [2761, 0]
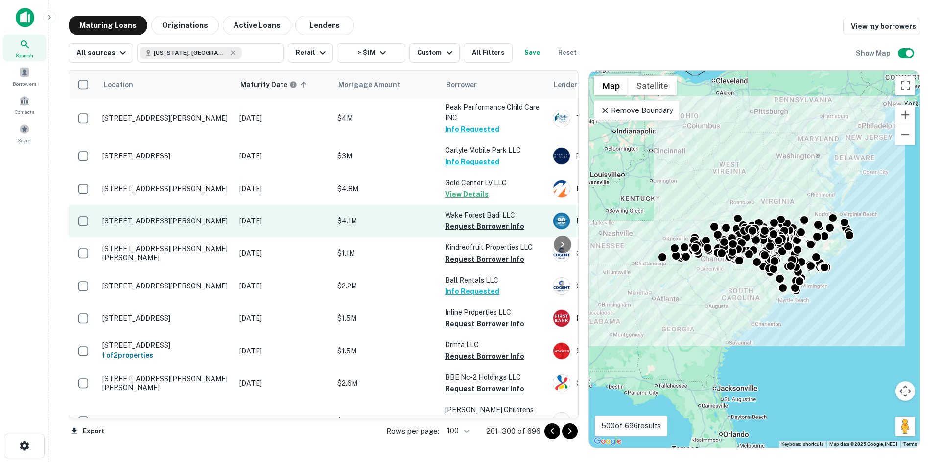
click at [169, 217] on p "[STREET_ADDRESS][PERSON_NAME]" at bounding box center [165, 221] width 127 height 9
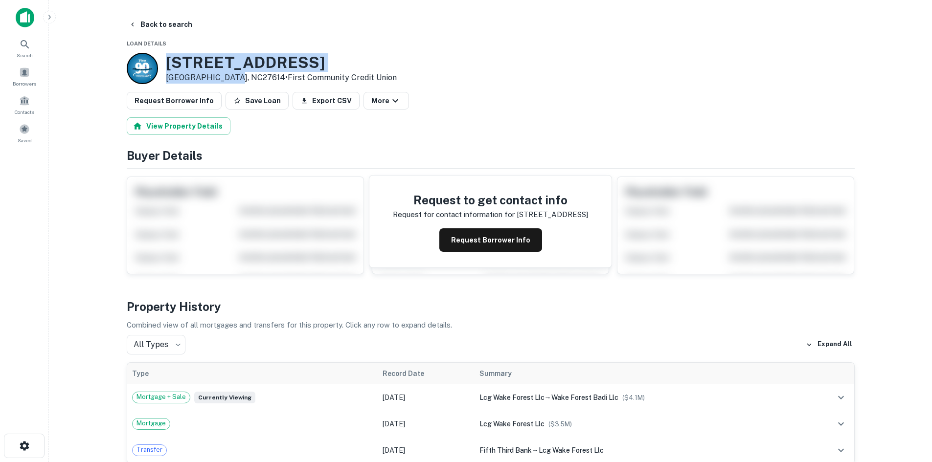
drag, startPoint x: 165, startPoint y: 58, endPoint x: 228, endPoint y: 82, distance: 67.2
click at [228, 82] on div "[STREET_ADDRESS][PERSON_NAME] • First Community Credit Union" at bounding box center [281, 68] width 231 height 30
copy div "[STREET_ADDRESS][PERSON_NAME]"
click at [191, 95] on button "Request Borrower Info" at bounding box center [174, 101] width 95 height 18
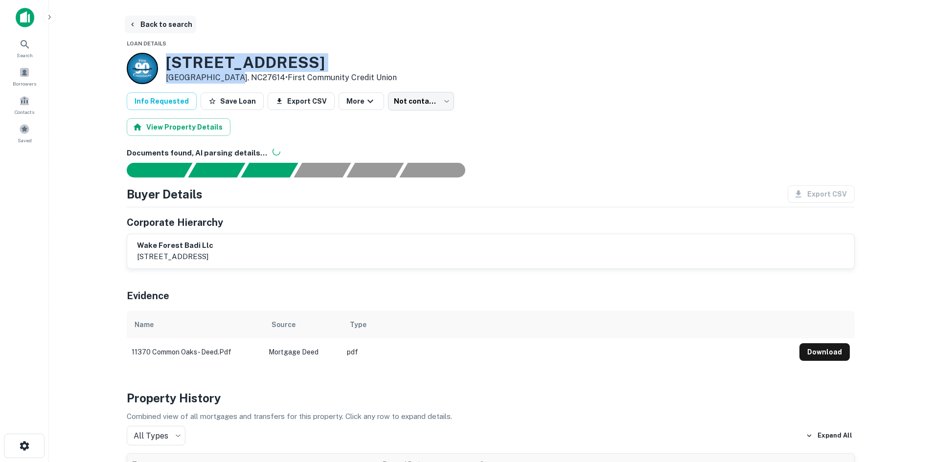
click at [149, 24] on button "Back to search" at bounding box center [160, 25] width 71 height 18
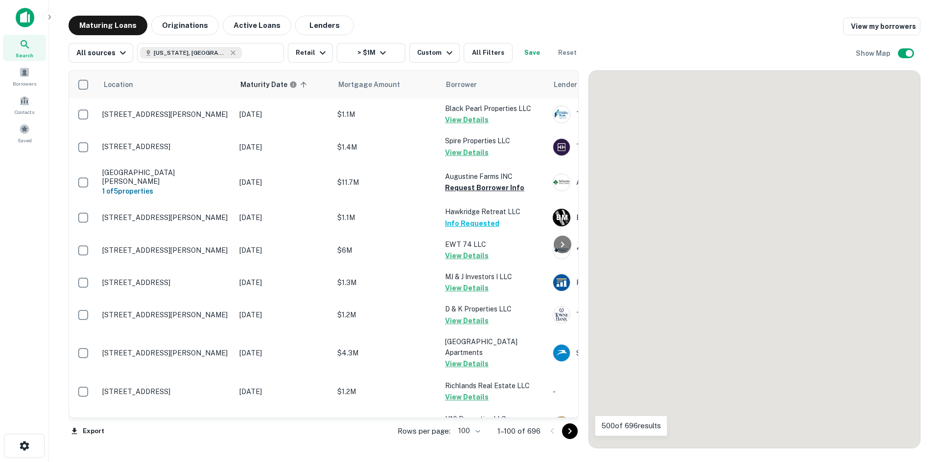
click at [571, 429] on icon "Go to next page" at bounding box center [570, 432] width 12 height 12
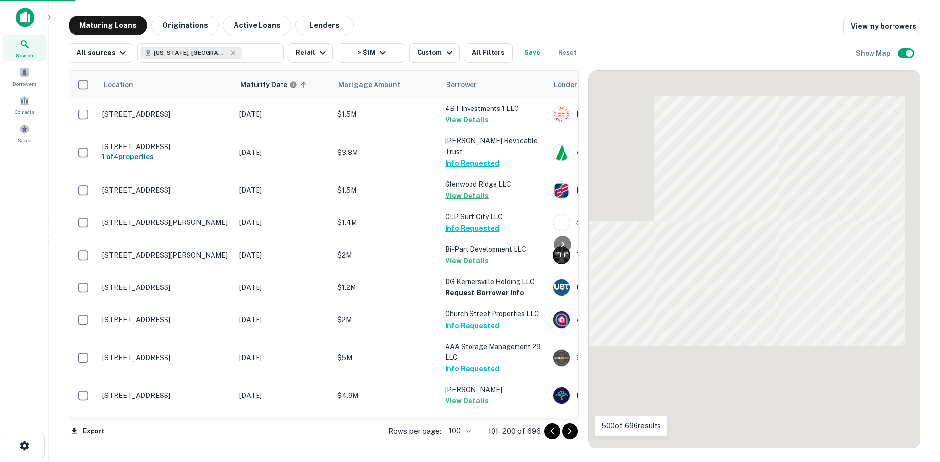
scroll to position [2761, 0]
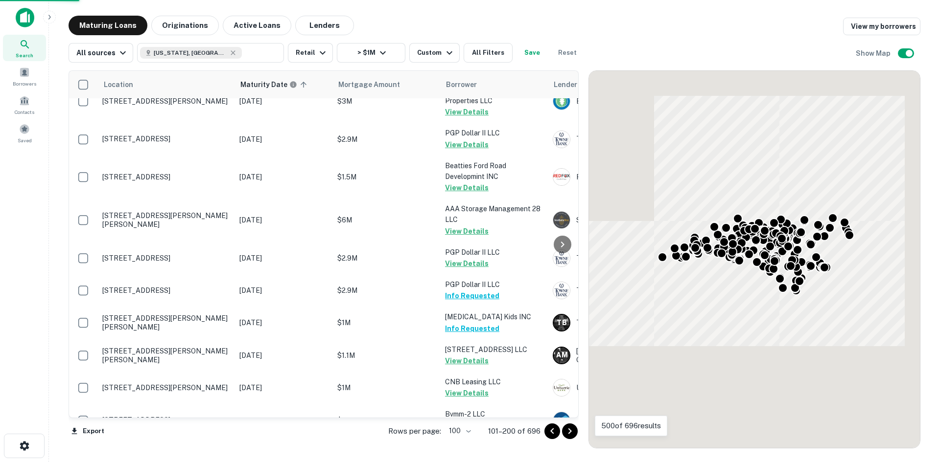
click at [565, 434] on icon "Go to next page" at bounding box center [570, 432] width 12 height 12
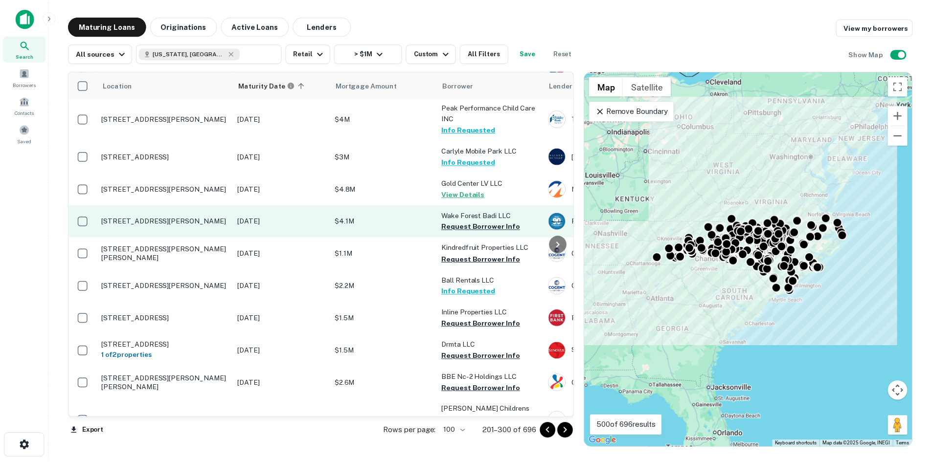
scroll to position [2566, 0]
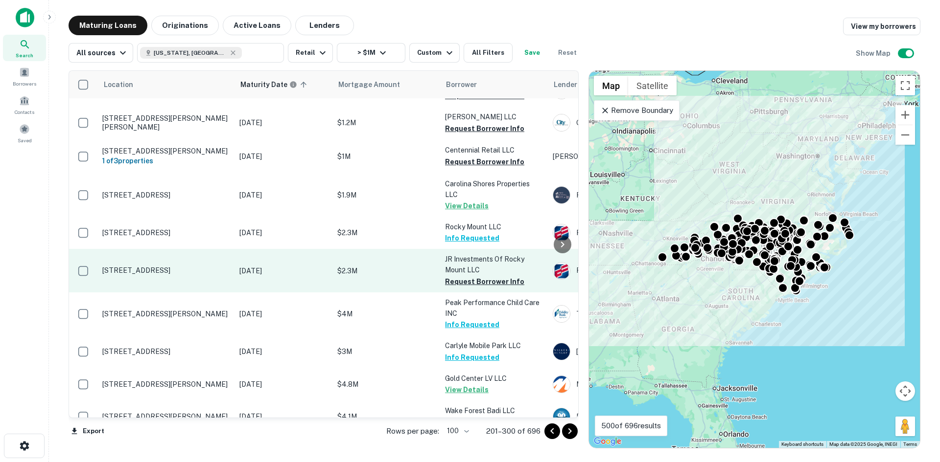
click at [152, 266] on p "[STREET_ADDRESS]" at bounding box center [165, 270] width 127 height 9
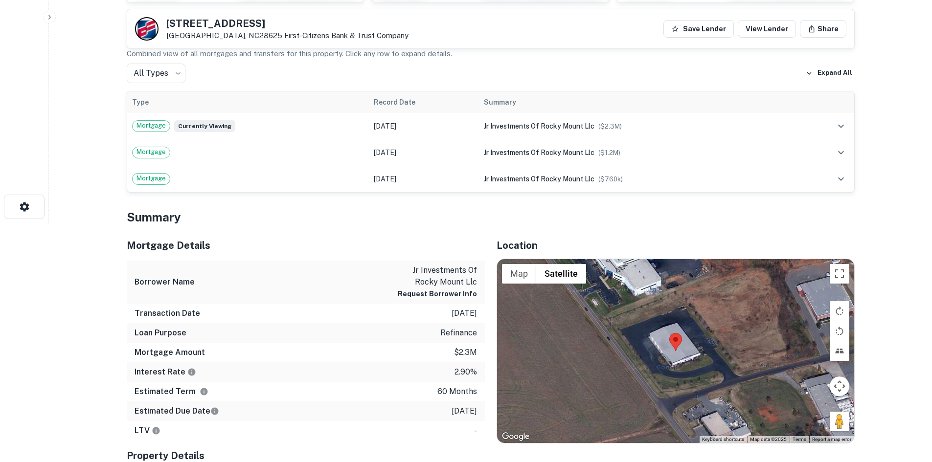
scroll to position [245, 0]
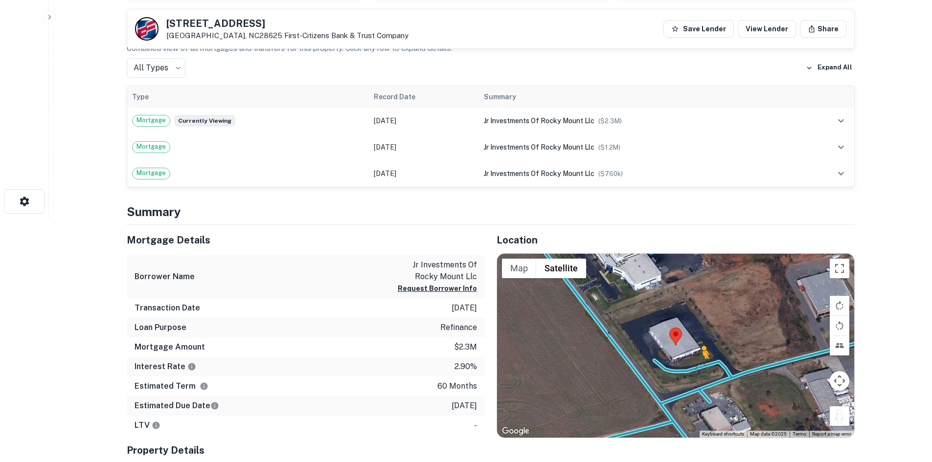
drag, startPoint x: 847, startPoint y: 417, endPoint x: 702, endPoint y: 369, distance: 152.4
click at [702, 369] on div "To activate drag with keyboard, press Alt + Enter. Once in keyboard drag state,…" at bounding box center [675, 346] width 357 height 184
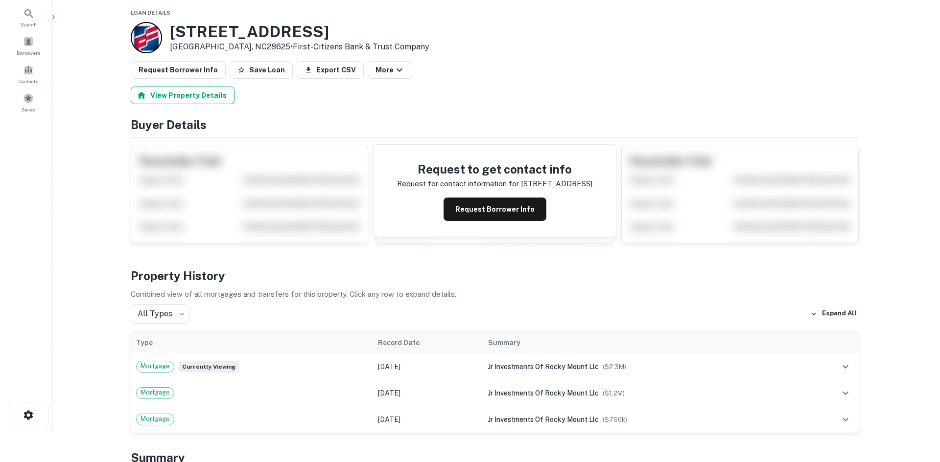
scroll to position [0, 0]
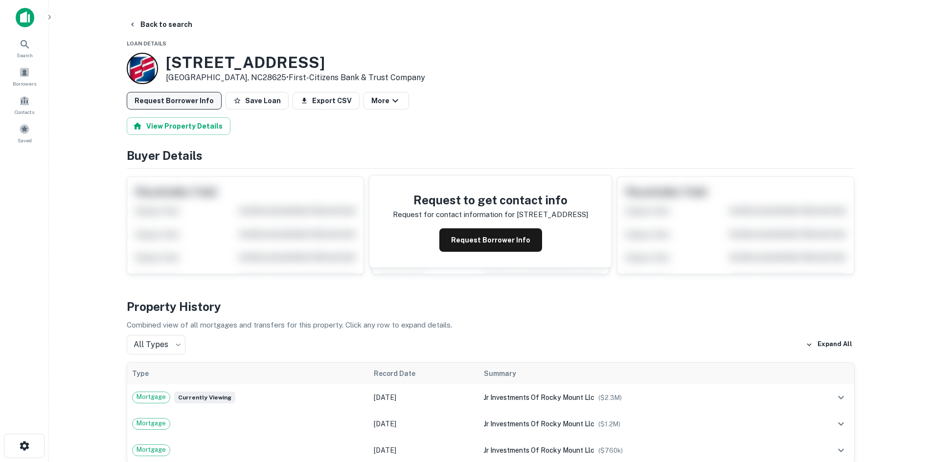
click at [166, 107] on button "Request Borrower Info" at bounding box center [174, 101] width 95 height 18
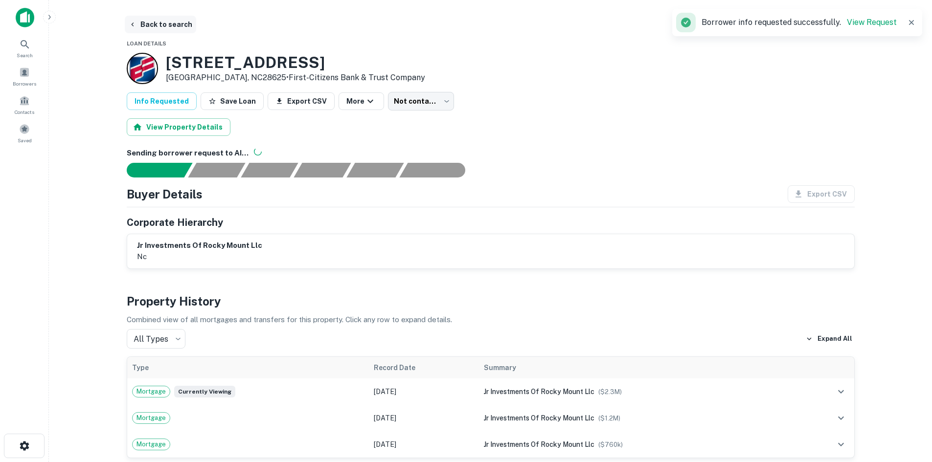
click at [164, 30] on button "Back to search" at bounding box center [160, 25] width 71 height 18
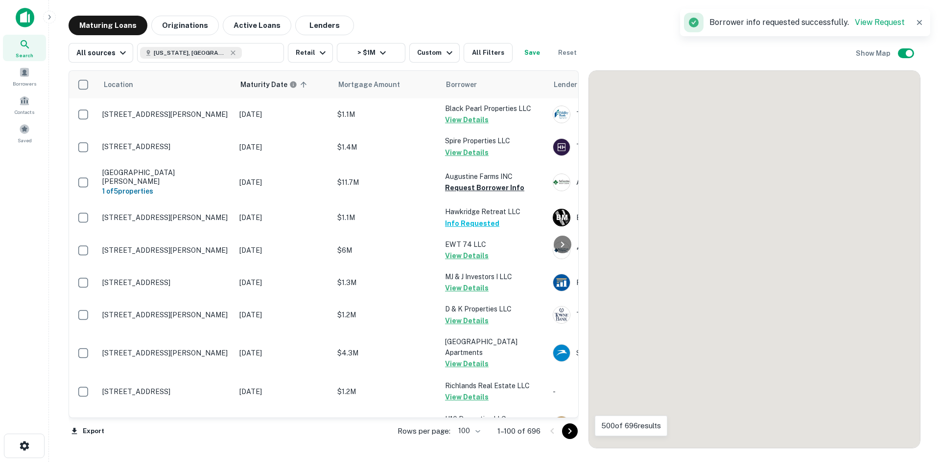
scroll to position [2566, 0]
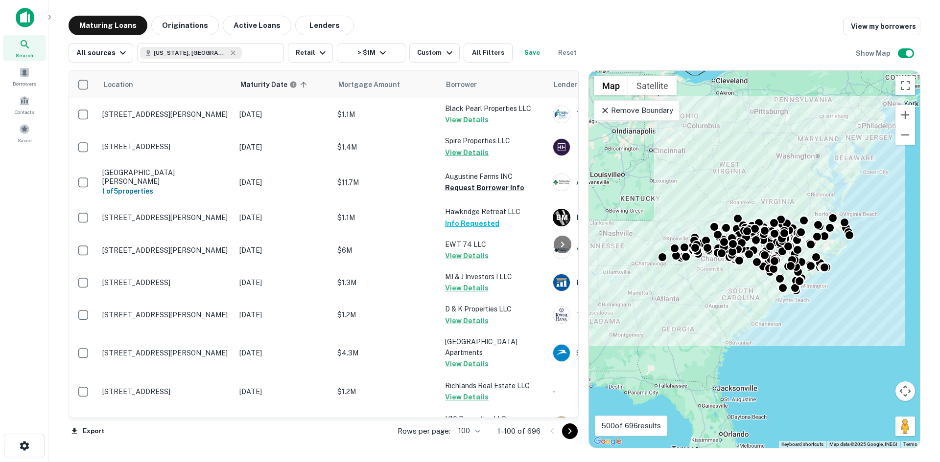
scroll to position [2566, 0]
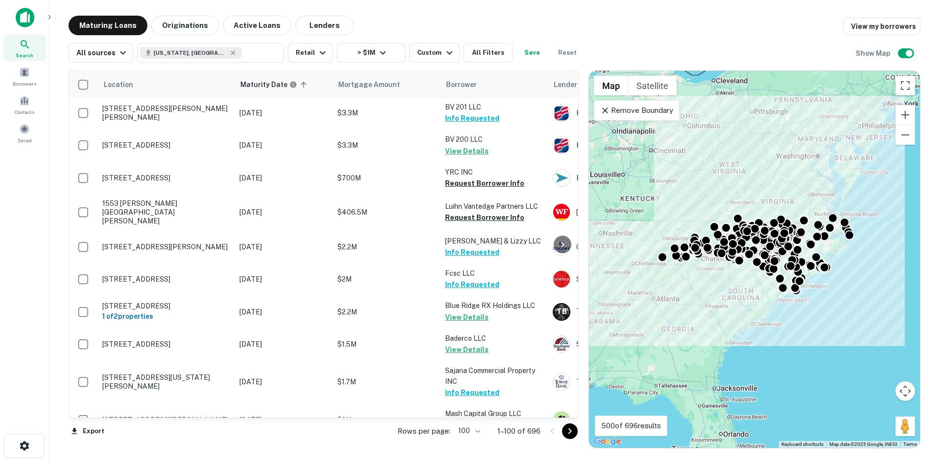
click at [570, 435] on icon "Go to next page" at bounding box center [570, 432] width 12 height 12
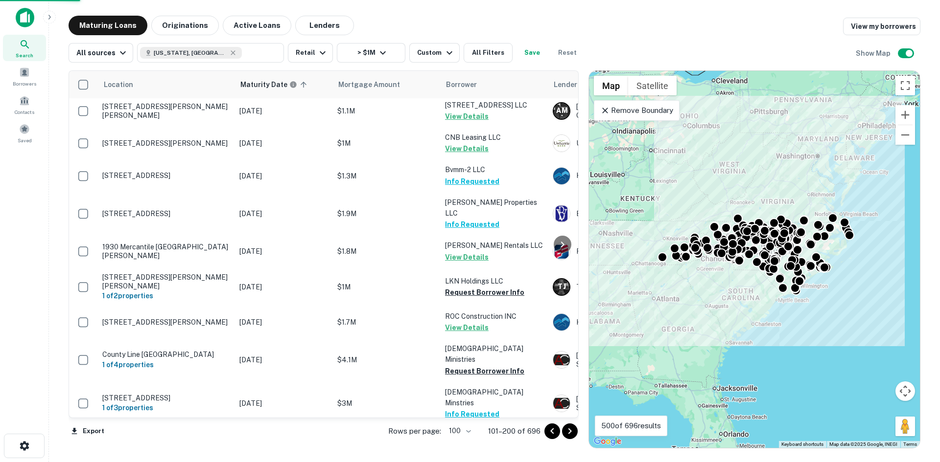
scroll to position [3055, 0]
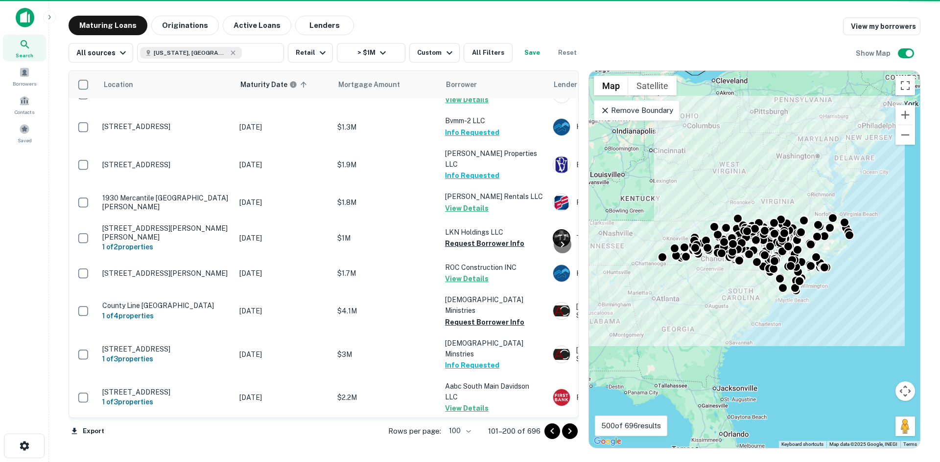
click at [567, 435] on icon "Go to next page" at bounding box center [570, 432] width 12 height 12
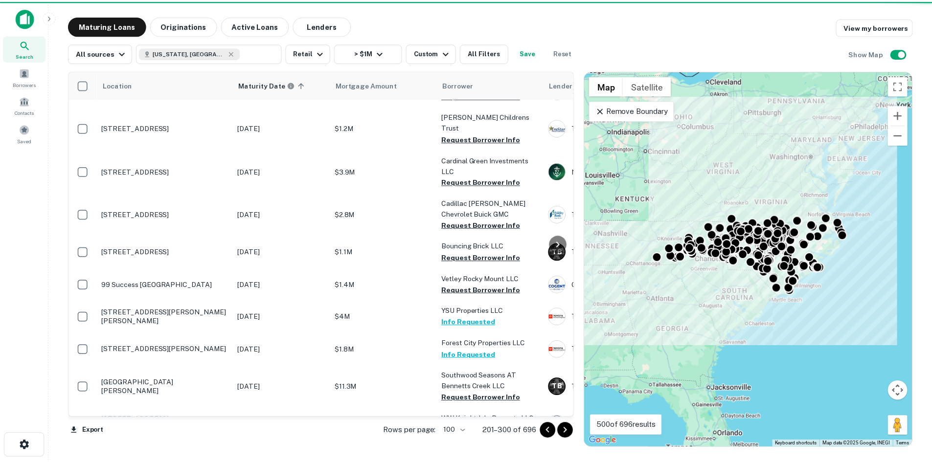
scroll to position [3164, 0]
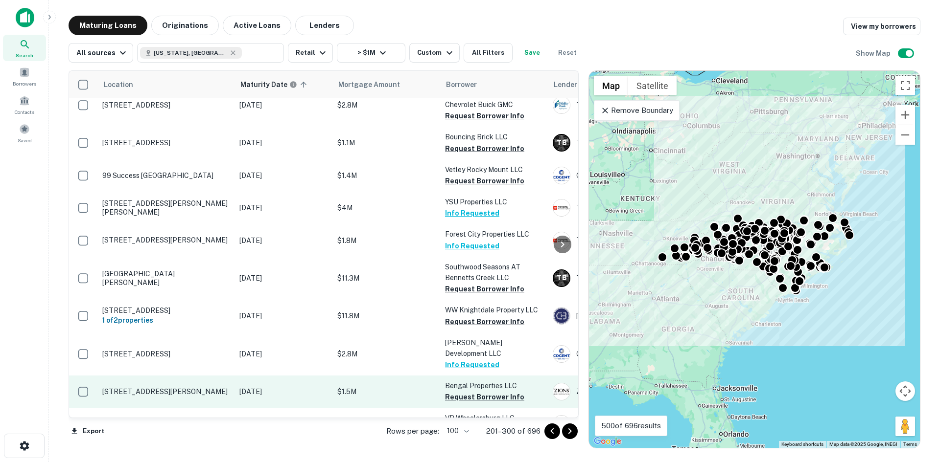
click at [197, 388] on p "[STREET_ADDRESS][PERSON_NAME]" at bounding box center [165, 392] width 127 height 9
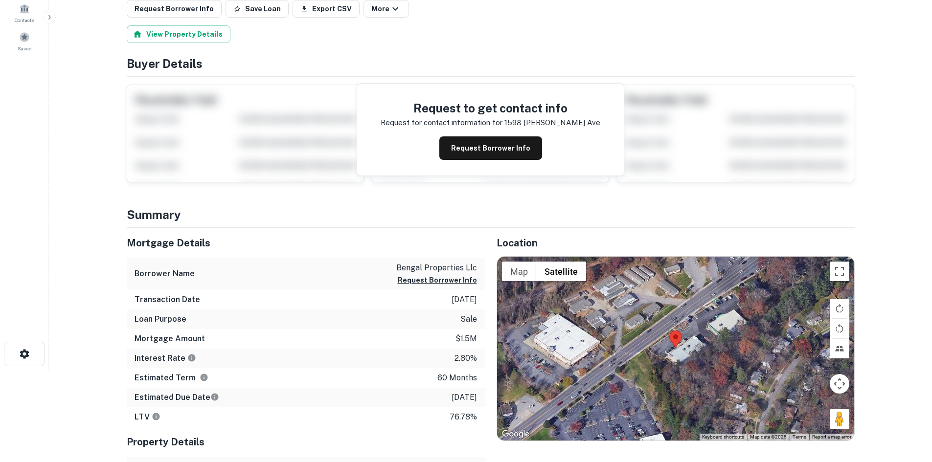
scroll to position [98, 0]
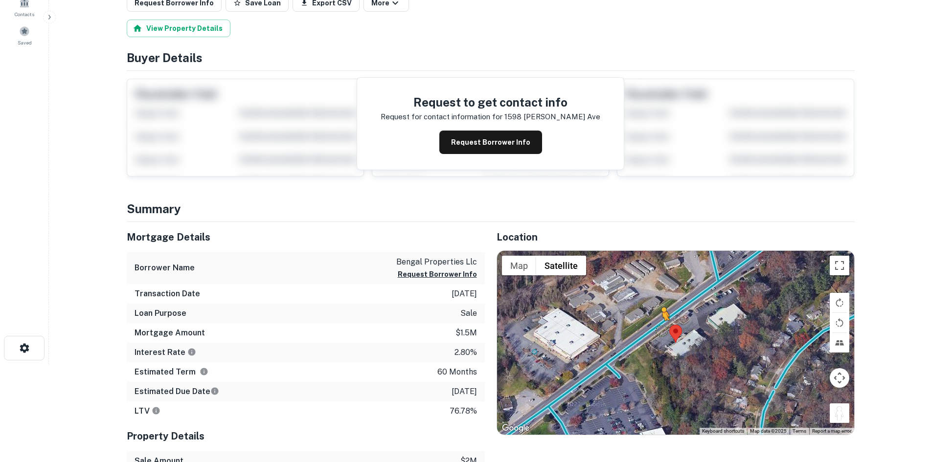
drag, startPoint x: 849, startPoint y: 417, endPoint x: 651, endPoint y: 330, distance: 215.6
click at [651, 330] on div "To activate drag with keyboard, press Alt + Enter. Once in keyboard drag state,…" at bounding box center [675, 343] width 357 height 184
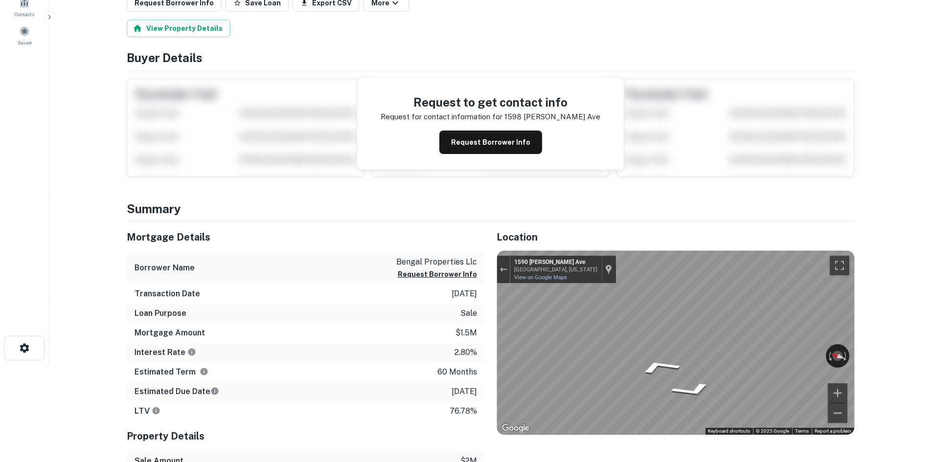
click at [483, 323] on div "Mortgage Details Borrower Name bengal properties llc Request Borrower Info Tran…" at bounding box center [485, 385] width 740 height 327
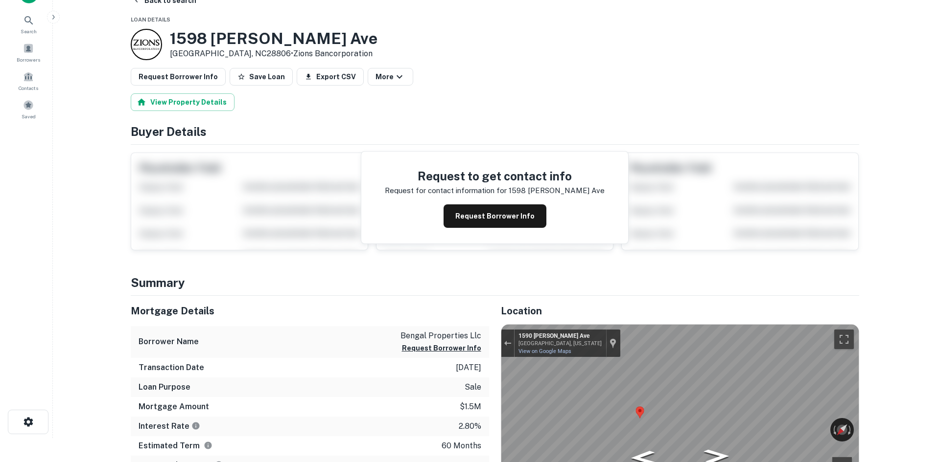
scroll to position [0, 0]
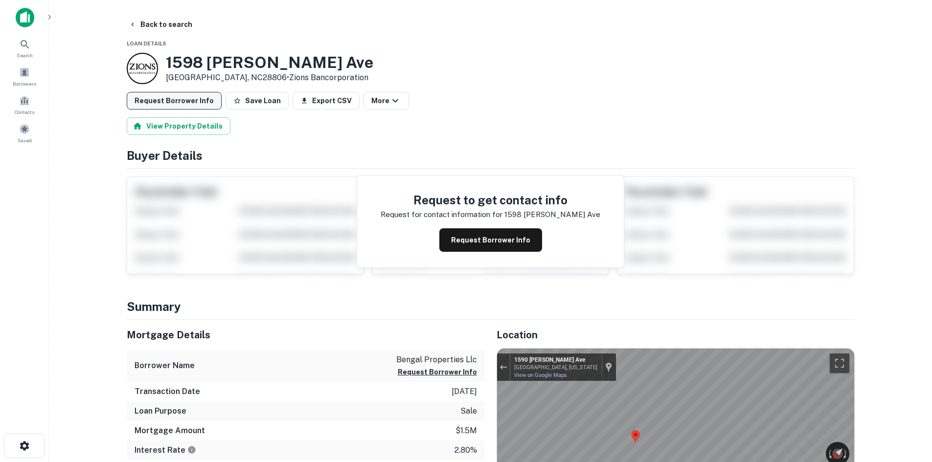
click at [187, 96] on button "Request Borrower Info" at bounding box center [174, 101] width 95 height 18
click at [185, 102] on div "Requesting... Save Loan Export CSV More" at bounding box center [491, 101] width 728 height 18
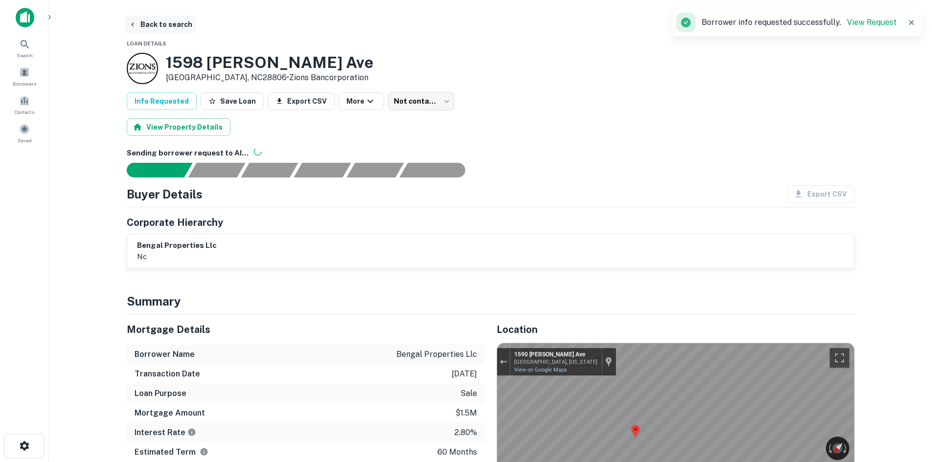
click at [172, 32] on button "Back to search" at bounding box center [160, 25] width 71 height 18
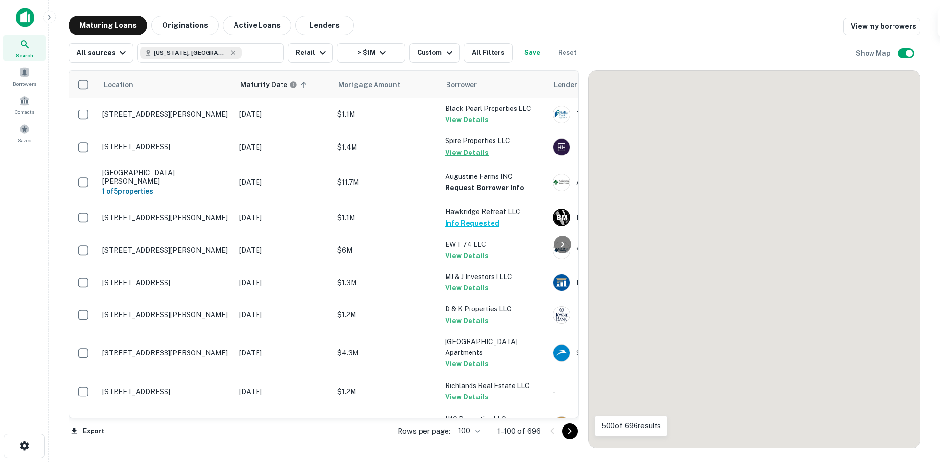
scroll to position [3133, 0]
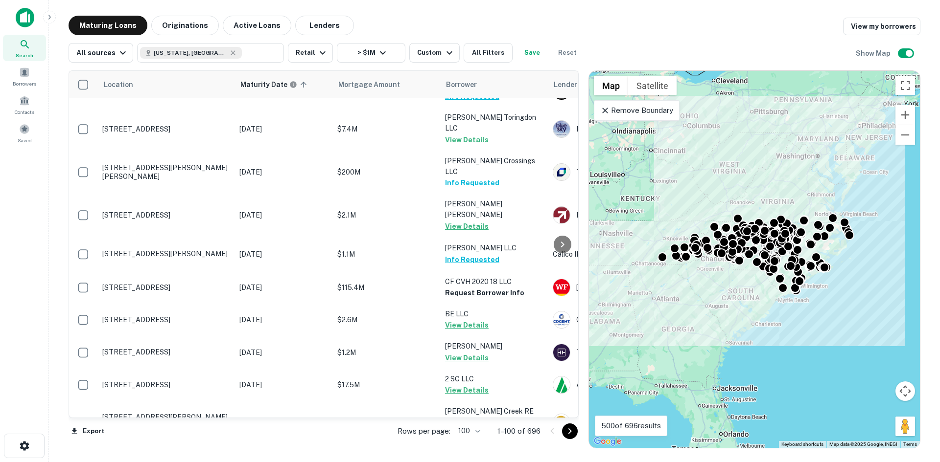
click at [565, 433] on icon "Go to next page" at bounding box center [570, 432] width 12 height 12
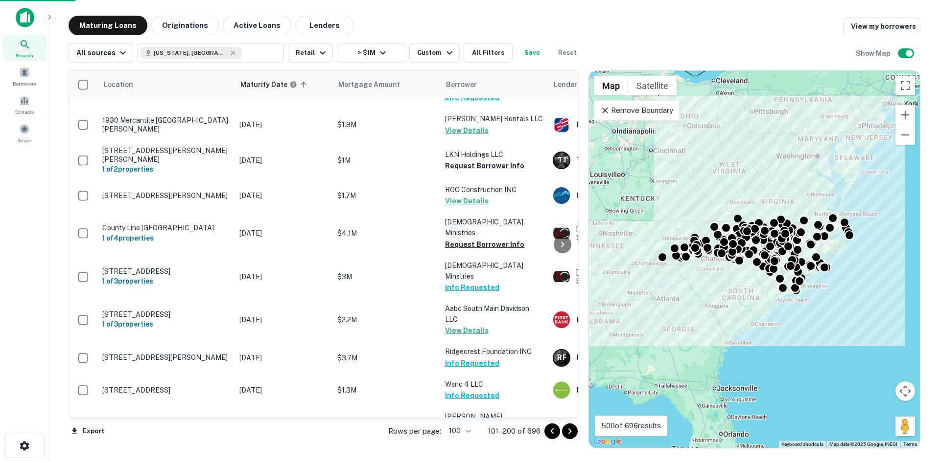
click at [564, 433] on icon "Go to next page" at bounding box center [570, 432] width 12 height 12
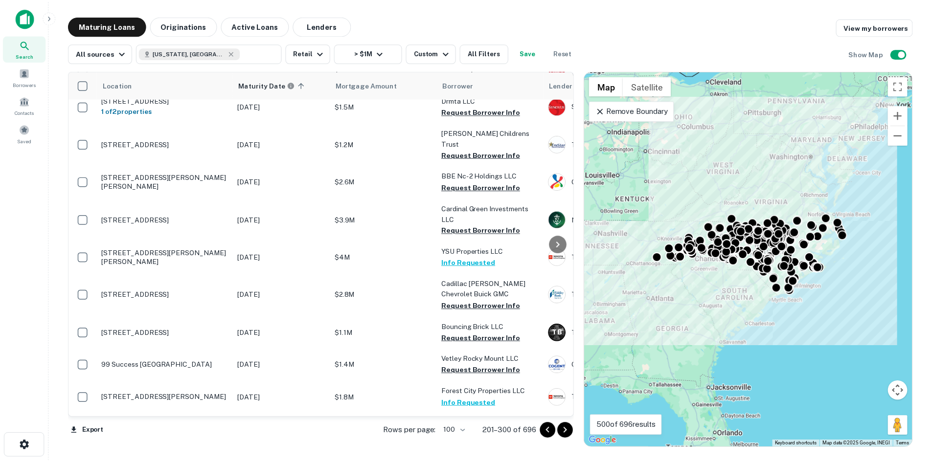
scroll to position [2958, 0]
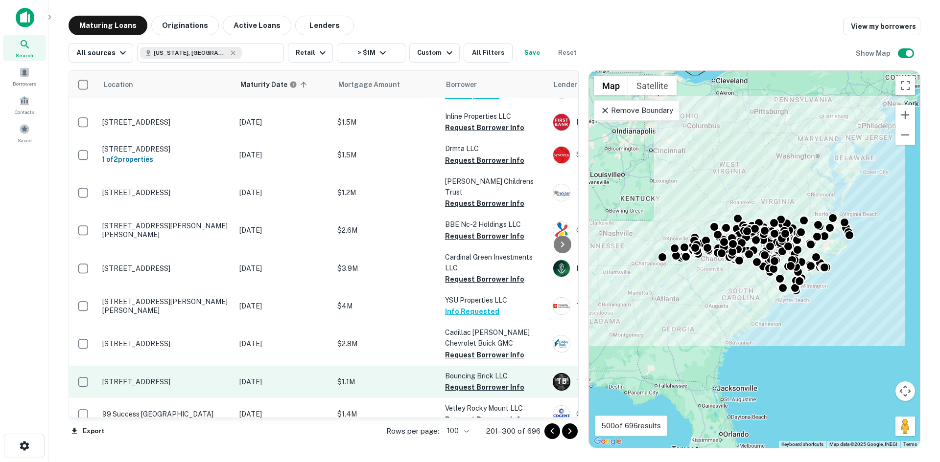
click at [202, 378] on p "1016 N Davidson St Charlotte, NC28206" at bounding box center [165, 382] width 127 height 9
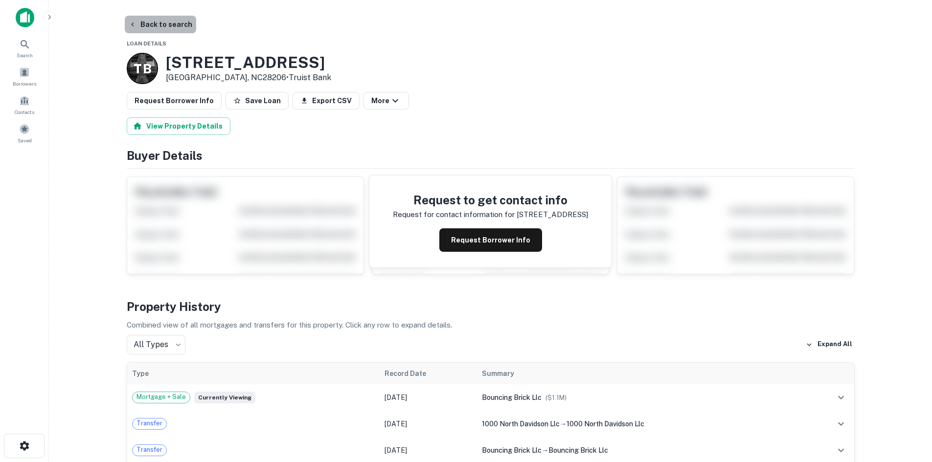
click at [172, 19] on button "Back to search" at bounding box center [160, 25] width 71 height 18
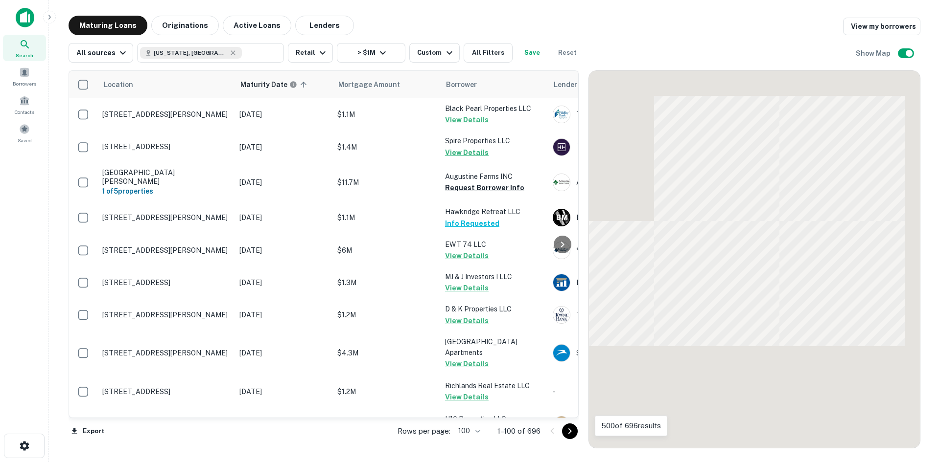
scroll to position [2958, 0]
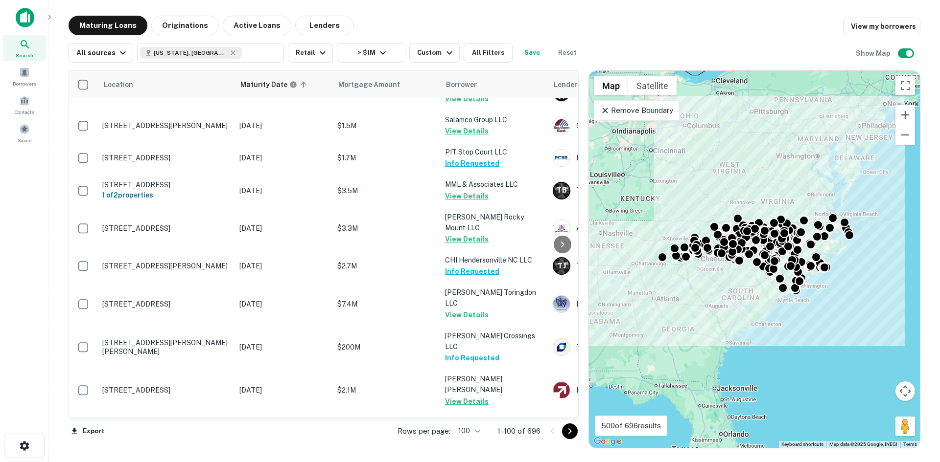
click at [577, 432] on div at bounding box center [560, 432] width 33 height 16
click at [574, 434] on icon "Go to next page" at bounding box center [570, 432] width 12 height 12
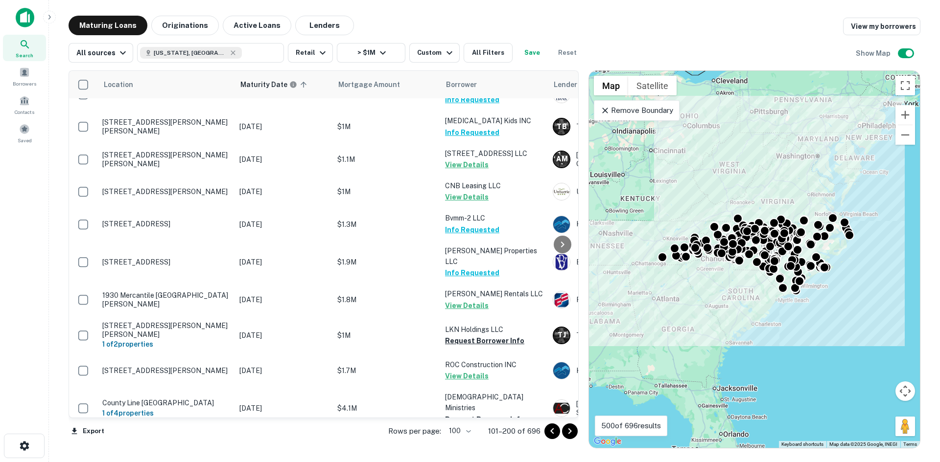
click at [566, 434] on icon "Go to next page" at bounding box center [570, 432] width 12 height 12
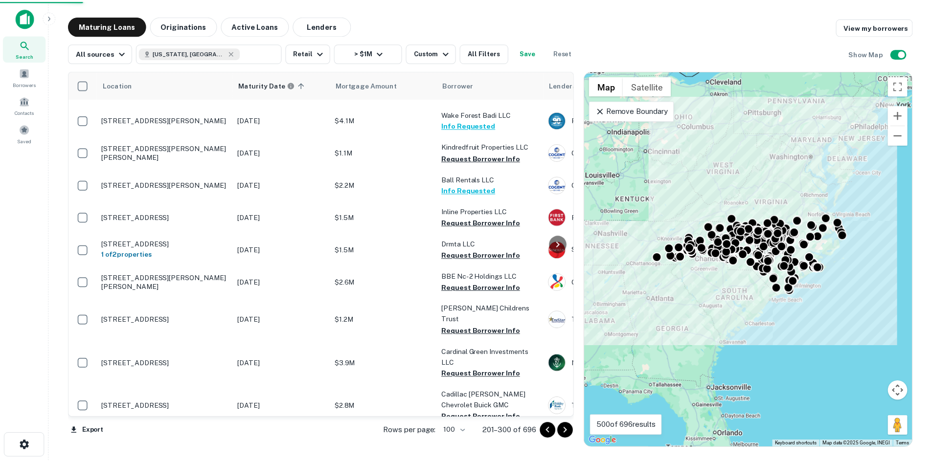
scroll to position [2860, 0]
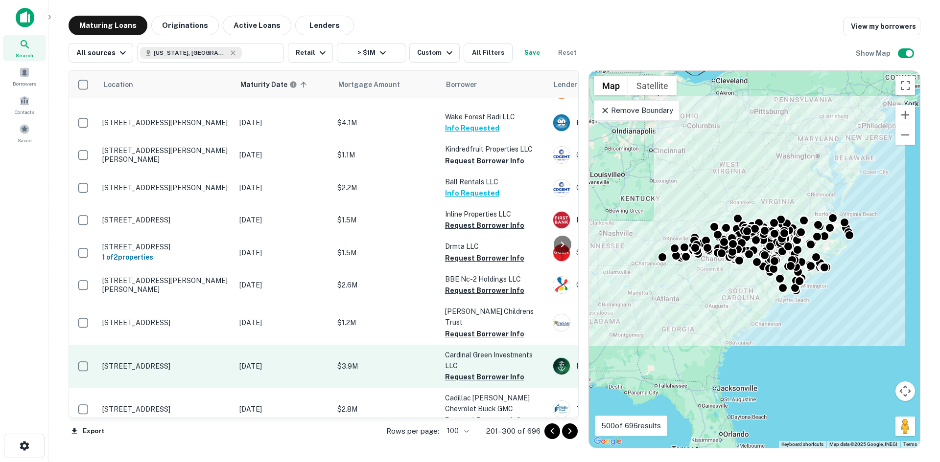
click at [174, 362] on p "735 Cabarrus Ave W Concord, NC28027" at bounding box center [165, 366] width 127 height 9
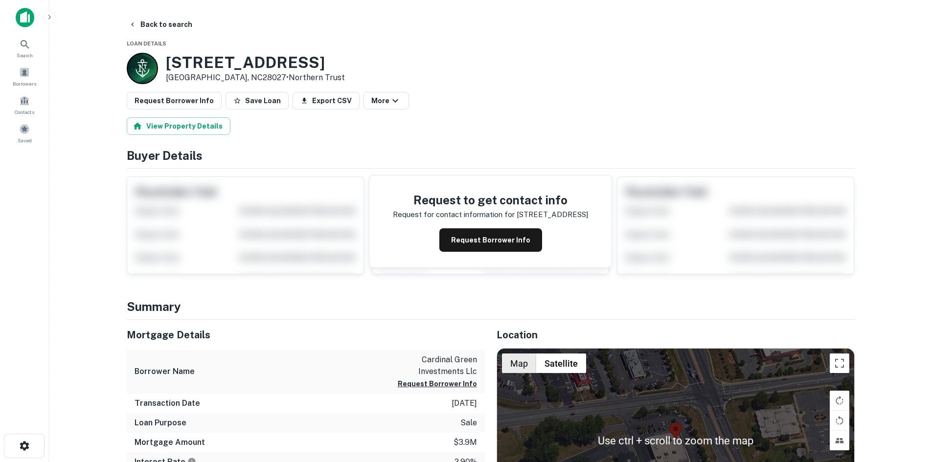
scroll to position [98, 0]
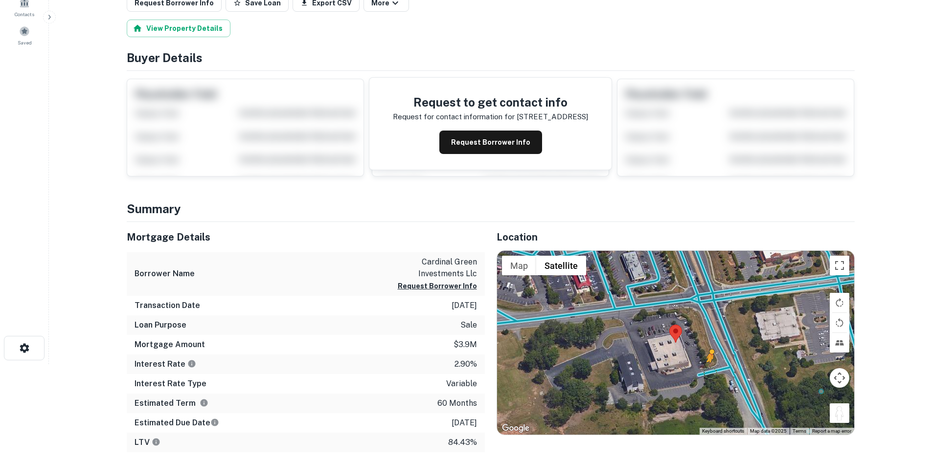
drag, startPoint x: 835, startPoint y: 414, endPoint x: 704, endPoint y: 368, distance: 139.3
click at [704, 368] on div "To activate drag with keyboard, press Alt + Enter. Once in keyboard drag state,…" at bounding box center [675, 343] width 357 height 184
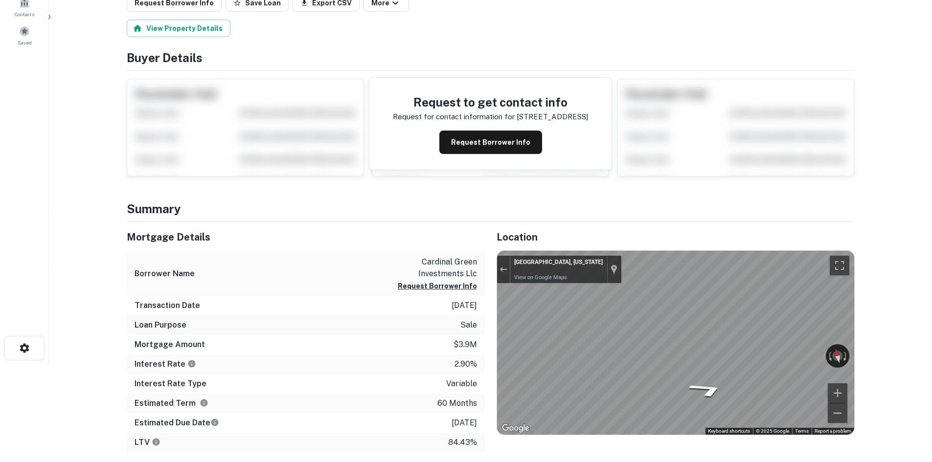
click at [430, 295] on div "Mortgage Details Borrower Name cardinal green investments llc Request Borrower …" at bounding box center [485, 391] width 740 height 339
click at [468, 296] on div "Mortgage Details Borrower Name cardinal green investments llc Request Borrower …" at bounding box center [485, 391] width 740 height 339
click at [227, 346] on div "Mortgage Details Borrower Name cardinal green investments llc Request Borrower …" at bounding box center [485, 391] width 740 height 339
click at [388, 315] on div "Mortgage Details Borrower Name cardinal green investments llc Request Borrower …" at bounding box center [485, 391] width 740 height 339
click at [794, 354] on div "← Move left → Move right ↑ Move up ↓ Move down + Zoom in - Zoom out 14 Warren C…" at bounding box center [675, 343] width 357 height 184
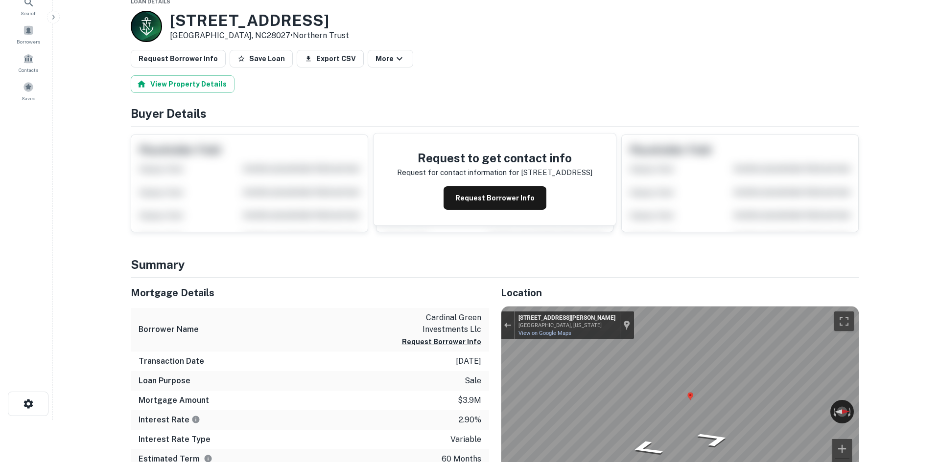
scroll to position [0, 0]
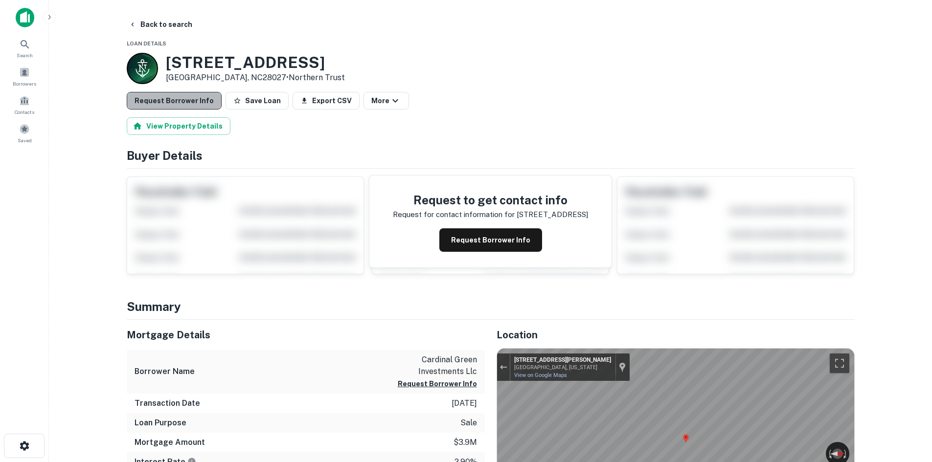
click at [200, 94] on button "Request Borrower Info" at bounding box center [174, 101] width 95 height 18
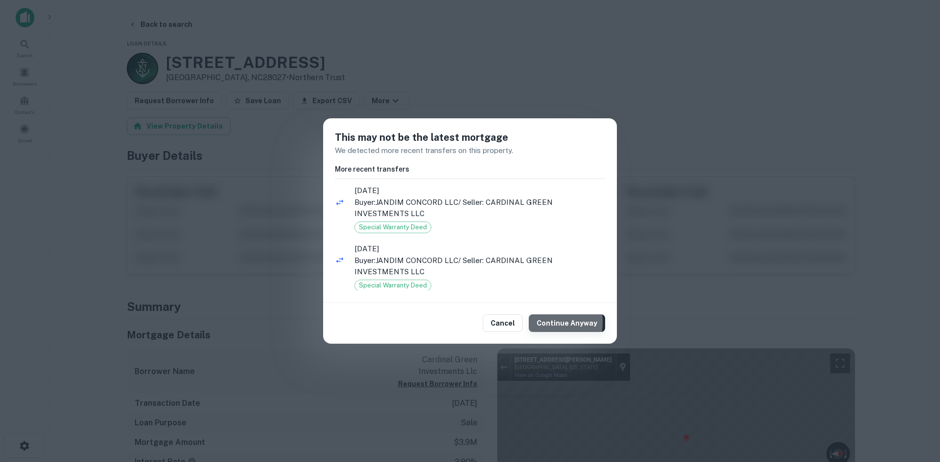
click at [538, 322] on button "Continue Anyway" at bounding box center [567, 324] width 76 height 18
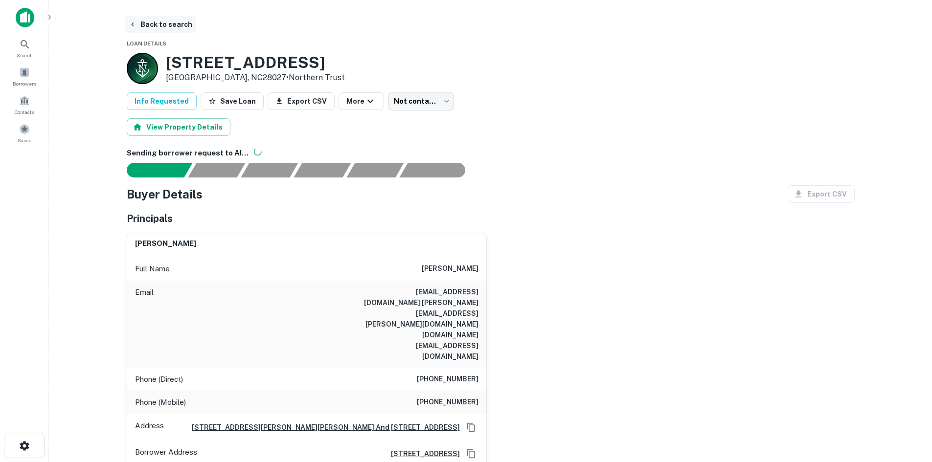
click at [141, 30] on button "Back to search" at bounding box center [160, 25] width 71 height 18
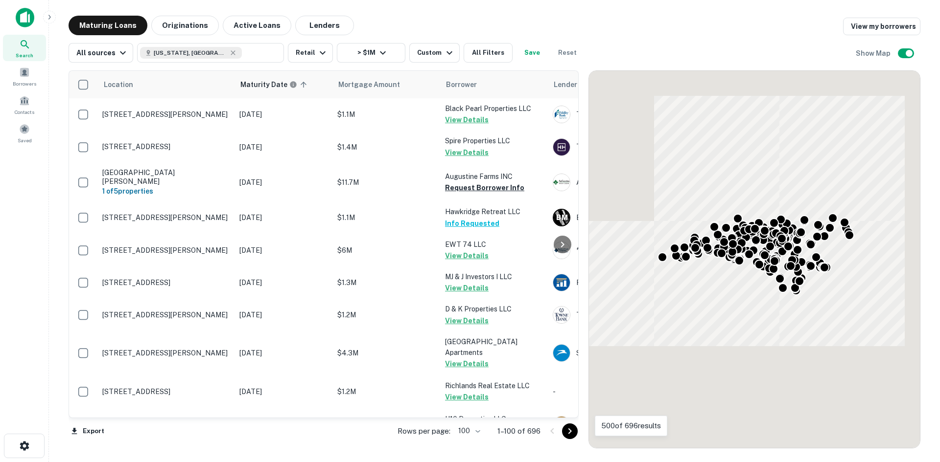
scroll to position [2860, 0]
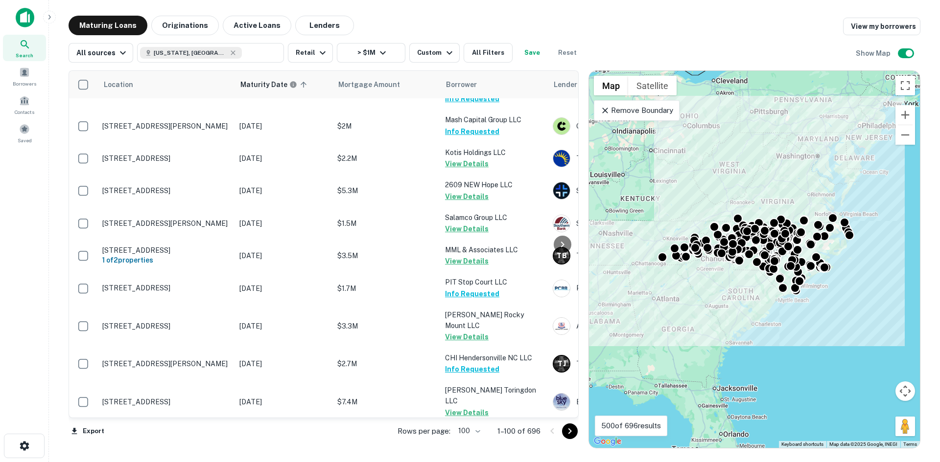
click at [566, 431] on icon "Go to next page" at bounding box center [570, 432] width 12 height 12
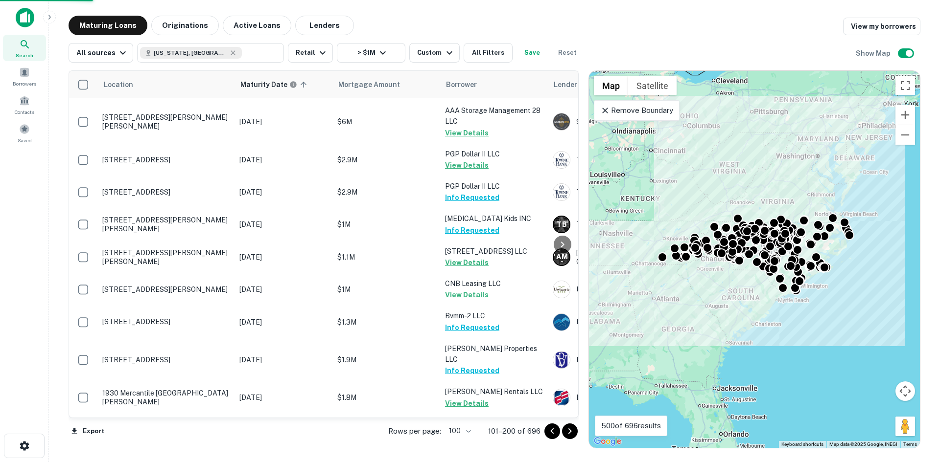
click at [568, 435] on icon "Go to next page" at bounding box center [570, 432] width 12 height 12
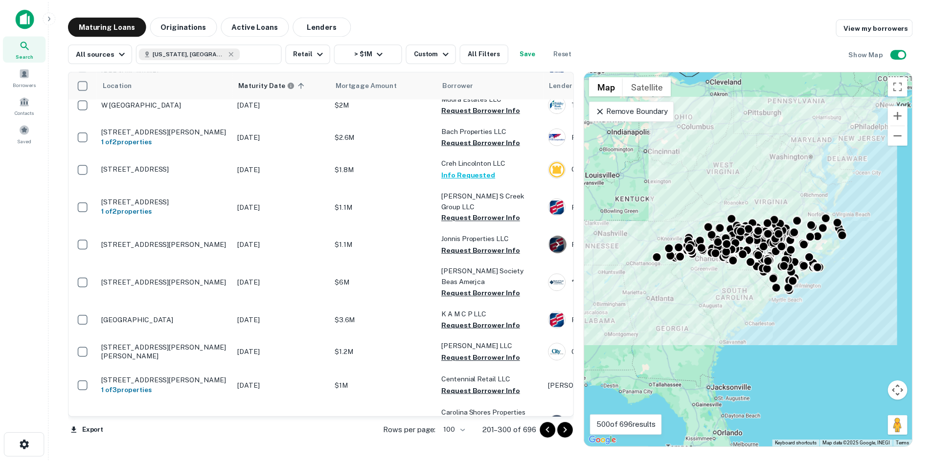
scroll to position [2283, 0]
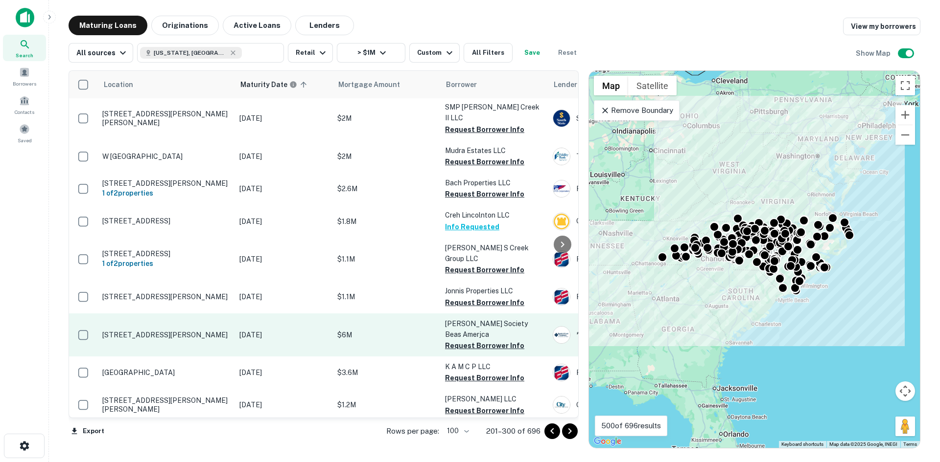
click at [213, 331] on p "4109 Gillespie St Fayetteville, NC28306" at bounding box center [165, 335] width 127 height 9
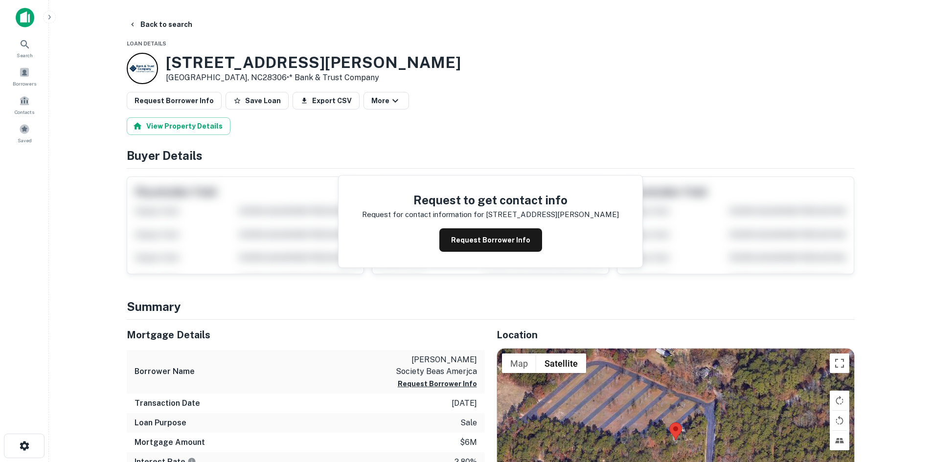
click at [171, 30] on button "Back to search" at bounding box center [160, 25] width 71 height 18
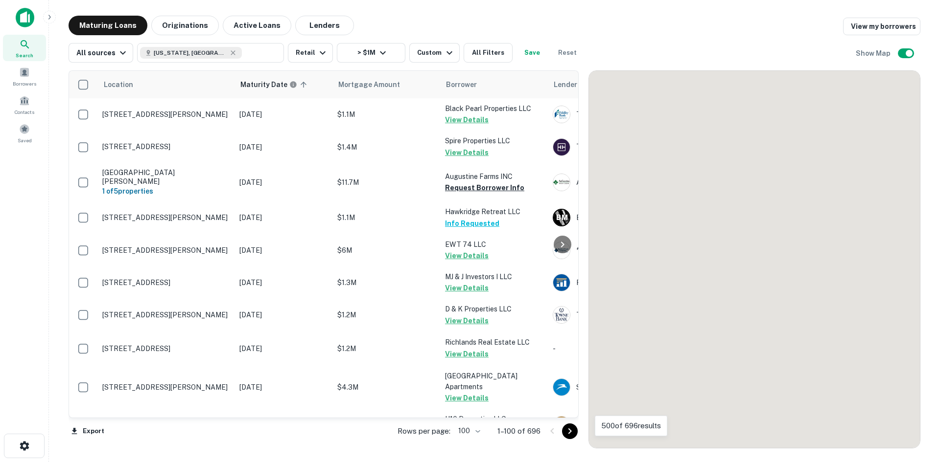
scroll to position [2283, 0]
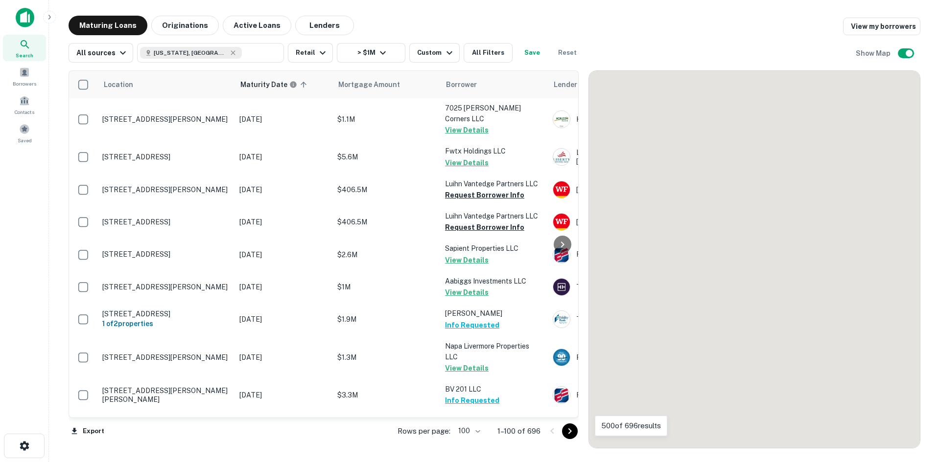
click at [566, 437] on button "Go to next page" at bounding box center [570, 432] width 16 height 16
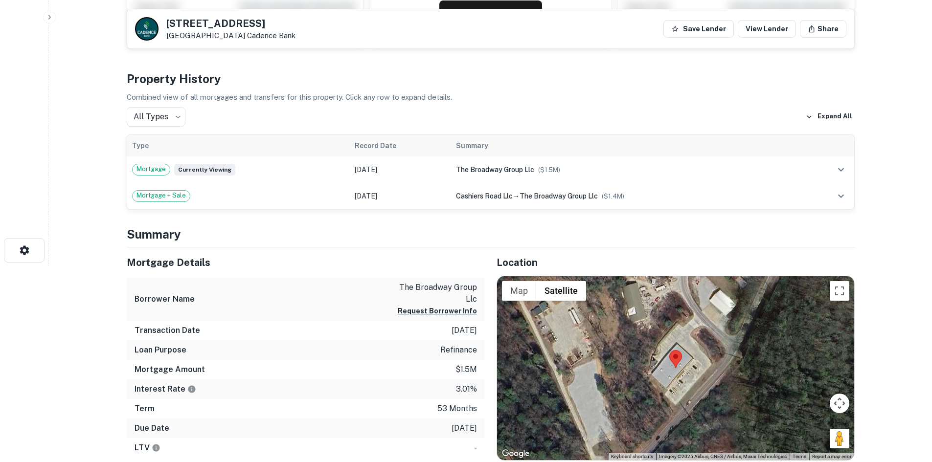
scroll to position [245, 0]
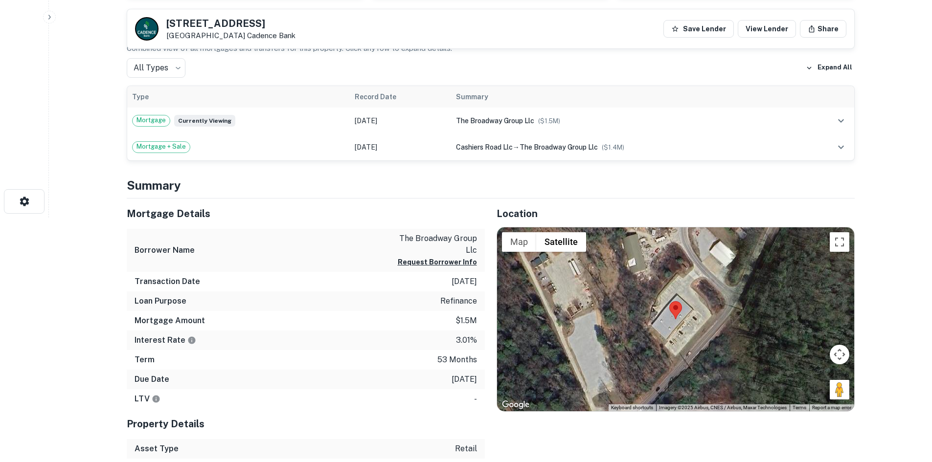
click at [719, 368] on div "Map Terrain Satellite Labels Keyboard shortcuts Map Data Imagery ©2025 Airbus, …" at bounding box center [675, 320] width 357 height 184
drag, startPoint x: 833, startPoint y: 391, endPoint x: 796, endPoint y: 375, distance: 40.4
click at [714, 360] on div "Map Terrain Satellite Labels Keyboard shortcuts Map Data Imagery ©2025 Airbus, …" at bounding box center [675, 320] width 357 height 184
drag, startPoint x: 840, startPoint y: 391, endPoint x: 706, endPoint y: 344, distance: 141.5
click at [706, 344] on div "To activate drag with keyboard, press Alt + Enter. Once in keyboard drag state,…" at bounding box center [675, 320] width 357 height 184
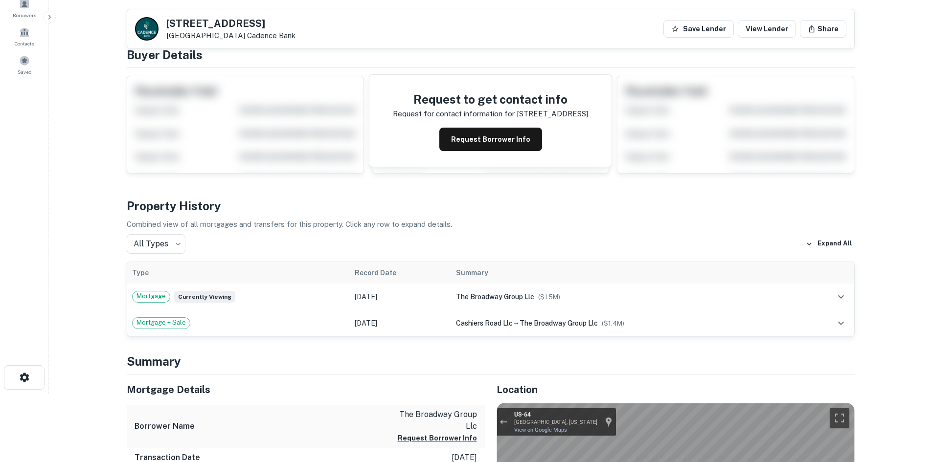
scroll to position [0, 0]
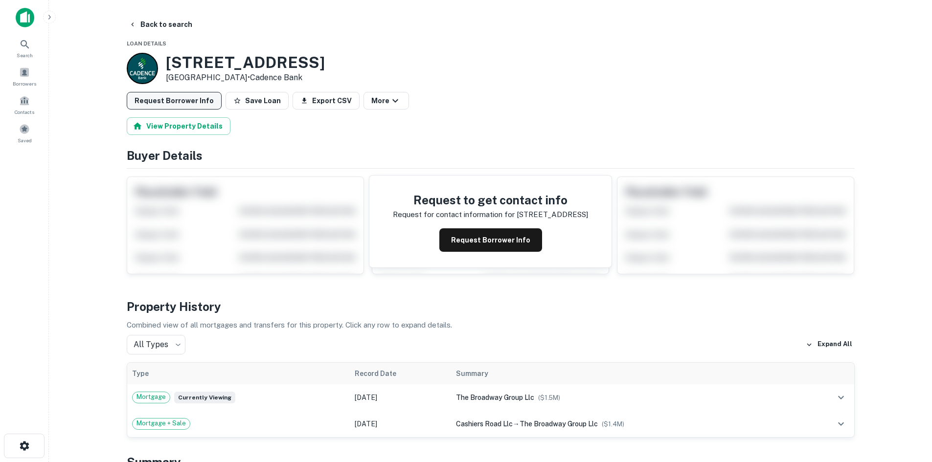
click at [187, 108] on button "Request Borrower Info" at bounding box center [174, 101] width 95 height 18
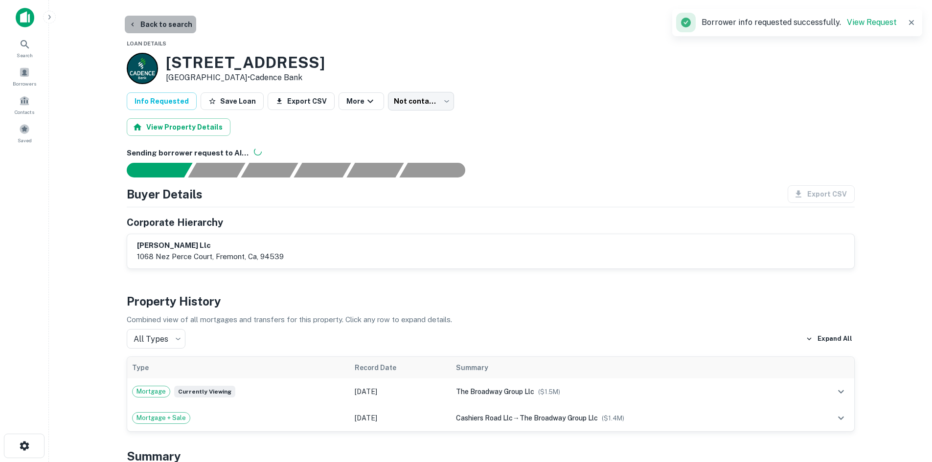
click at [172, 28] on button "Back to search" at bounding box center [160, 25] width 71 height 18
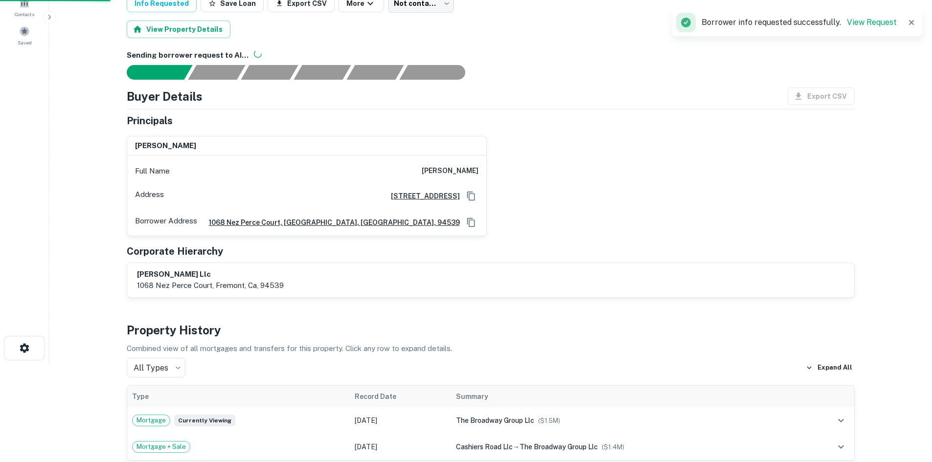
scroll to position [49, 0]
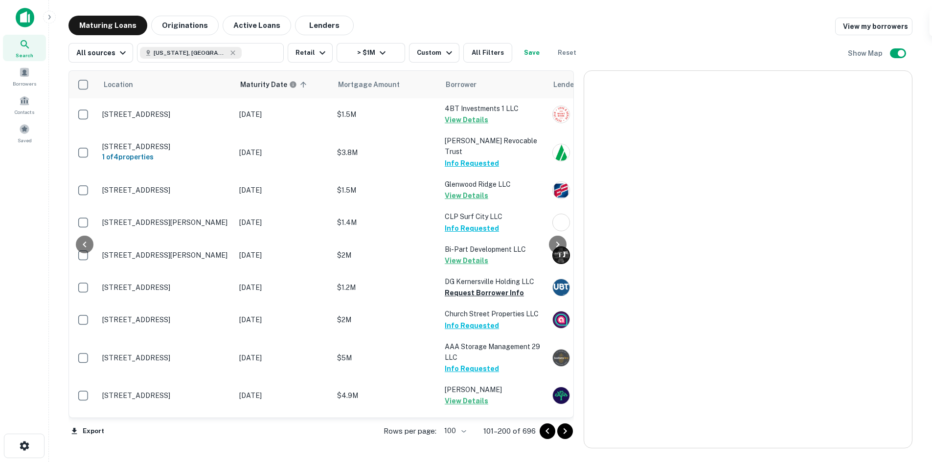
click at [571, 431] on icon "Go to next page" at bounding box center [565, 432] width 12 height 12
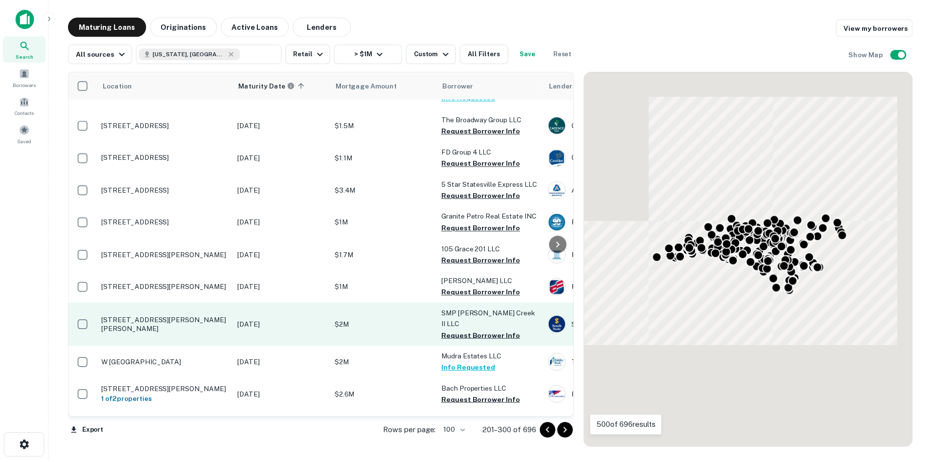
scroll to position [2077, 0]
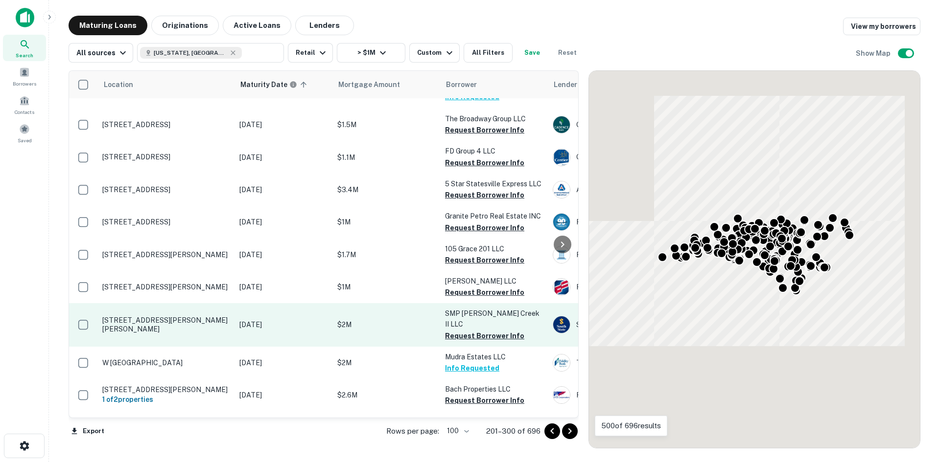
click at [196, 316] on p "[STREET_ADDRESS][PERSON_NAME][PERSON_NAME]" at bounding box center [165, 325] width 127 height 18
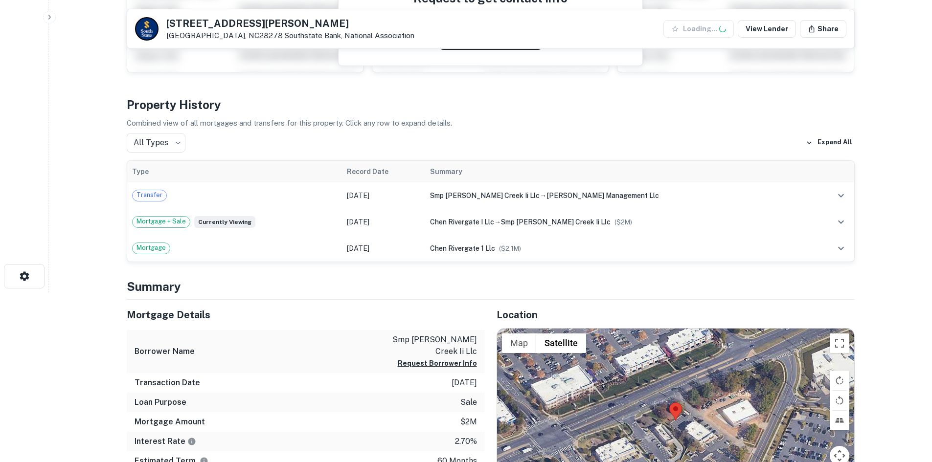
scroll to position [294, 0]
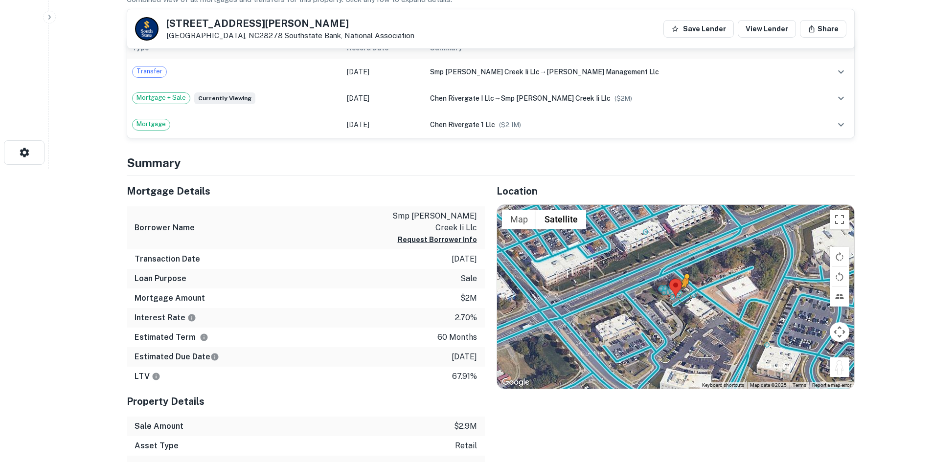
drag, startPoint x: 841, startPoint y: 373, endPoint x: 684, endPoint y: 298, distance: 174.0
click at [684, 298] on div "To activate drag with keyboard, press Alt + Enter. Once in keyboard drag state,…" at bounding box center [675, 297] width 357 height 184
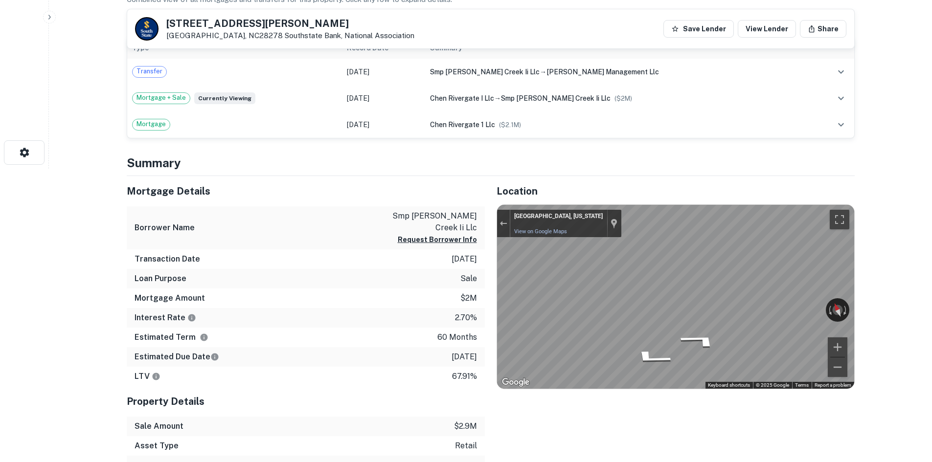
click at [487, 298] on div "Location ← Move left → Move right ↑ Move up ↓ Move down + Zoom in - Zoom out Ho…" at bounding box center [670, 345] width 370 height 339
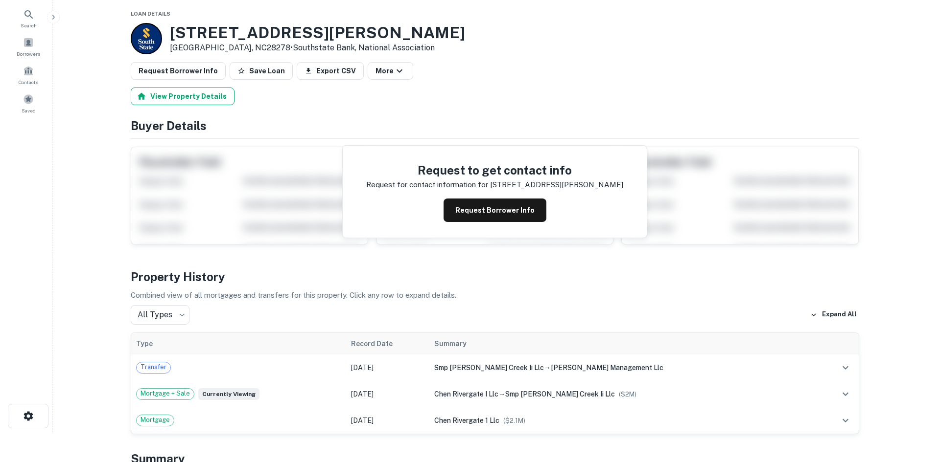
scroll to position [0, 0]
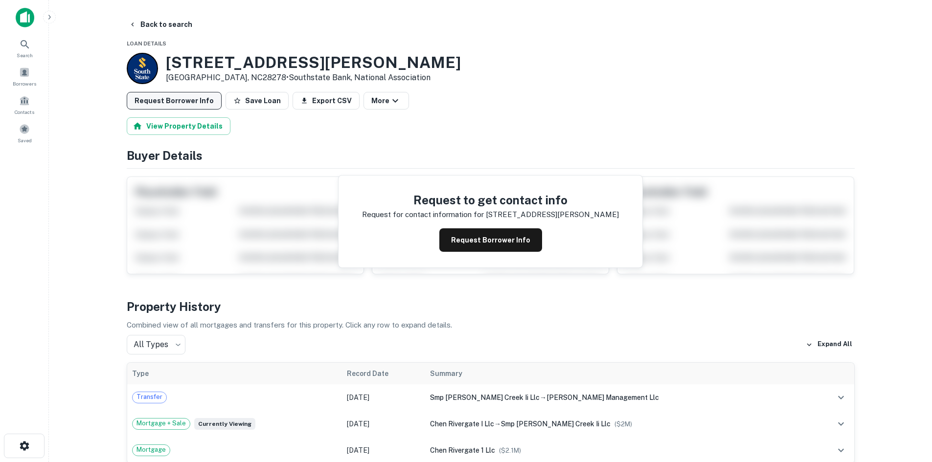
click at [177, 102] on button "Request Borrower Info" at bounding box center [174, 101] width 95 height 18
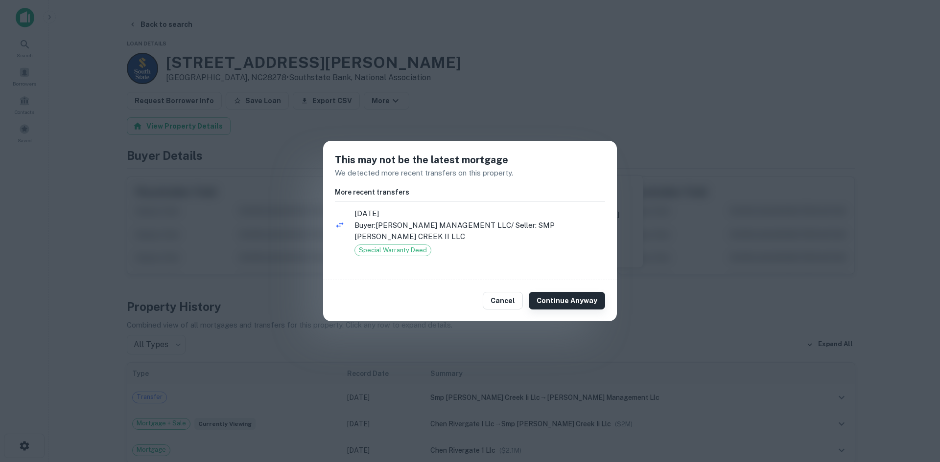
click at [589, 297] on button "Continue Anyway" at bounding box center [567, 301] width 76 height 18
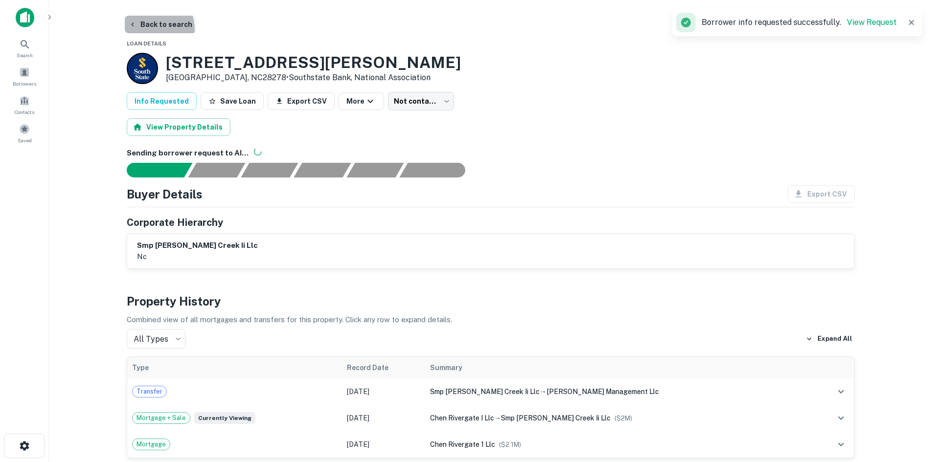
click at [142, 30] on button "Back to search" at bounding box center [160, 25] width 71 height 18
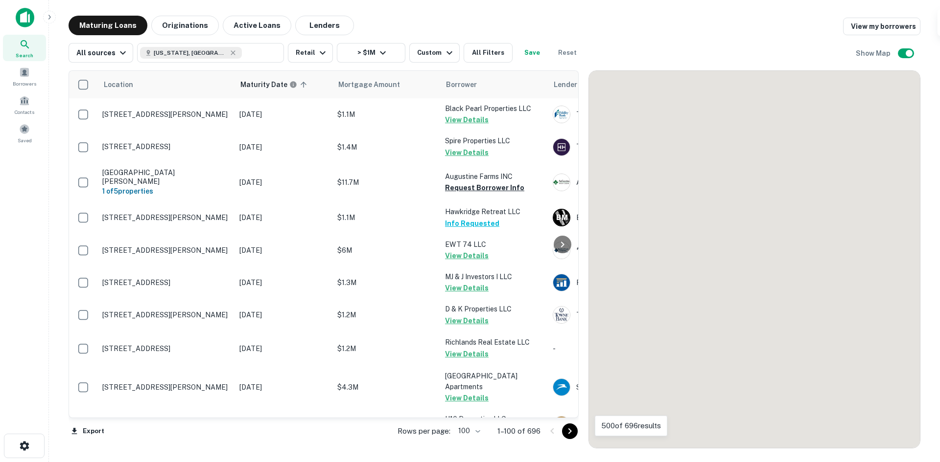
scroll to position [2077, 0]
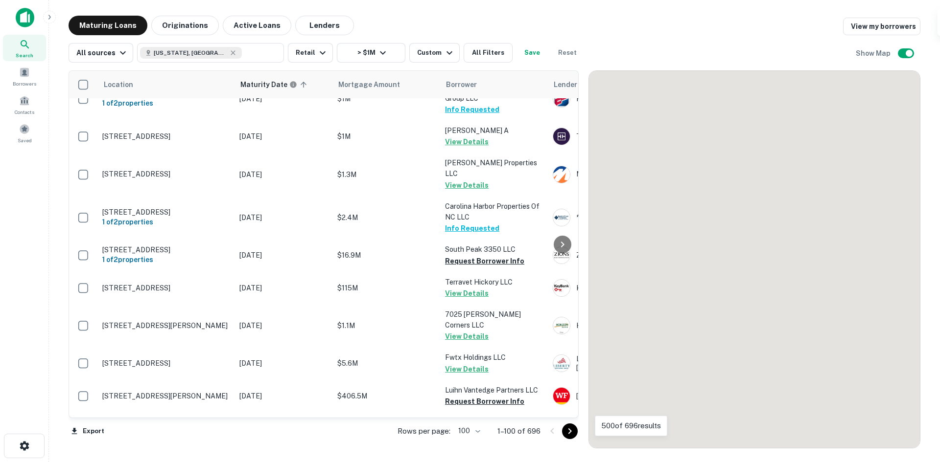
drag, startPoint x: 568, startPoint y: 430, endPoint x: 560, endPoint y: 450, distance: 21.4
click at [568, 430] on icon "Go to next page" at bounding box center [570, 432] width 12 height 12
click at [575, 428] on icon "Go to next page" at bounding box center [570, 432] width 12 height 12
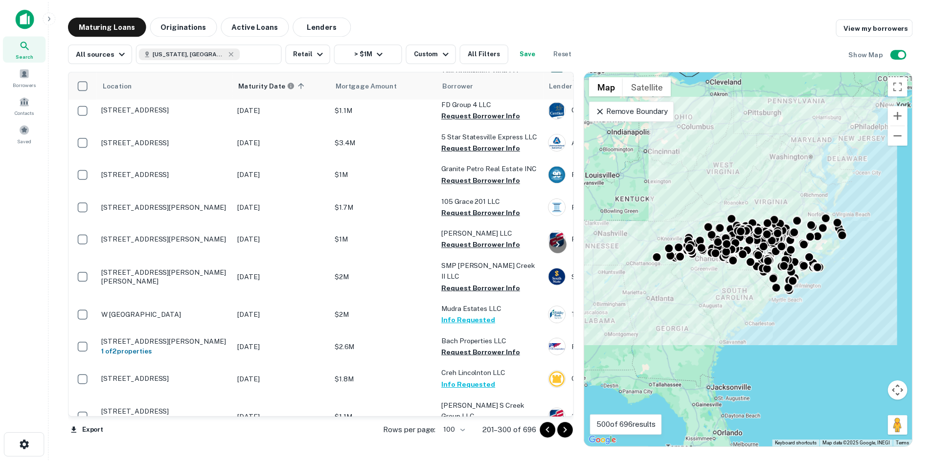
scroll to position [2273, 0]
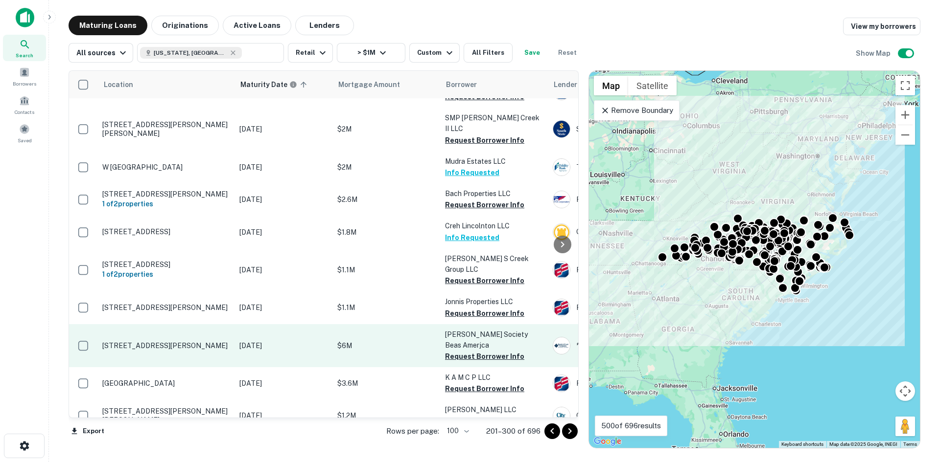
click at [205, 342] on p "[STREET_ADDRESS][PERSON_NAME]" at bounding box center [165, 346] width 127 height 9
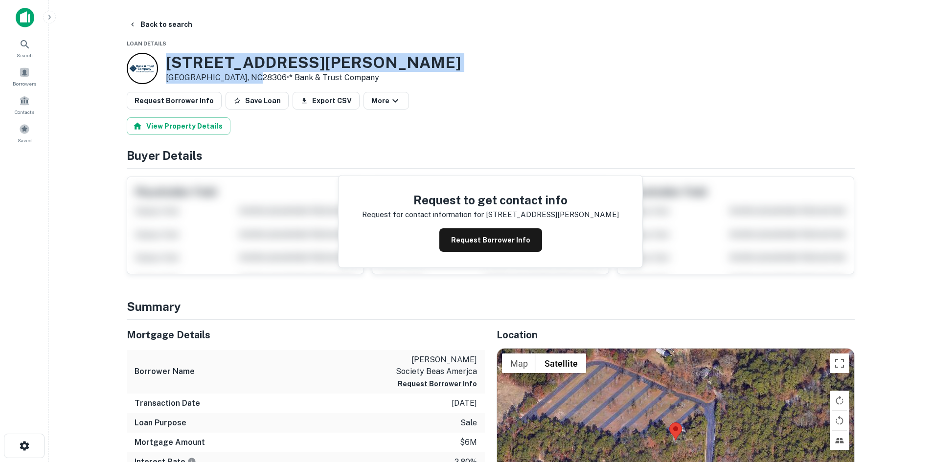
drag, startPoint x: 164, startPoint y: 60, endPoint x: 245, endPoint y: 75, distance: 81.6
click at [245, 75] on div "[STREET_ADDRESS][PERSON_NAME] • * Bank & Trust Company" at bounding box center [294, 68] width 334 height 31
copy div "[STREET_ADDRESS][PERSON_NAME]"
click at [147, 16] on button "Back to search" at bounding box center [160, 25] width 71 height 18
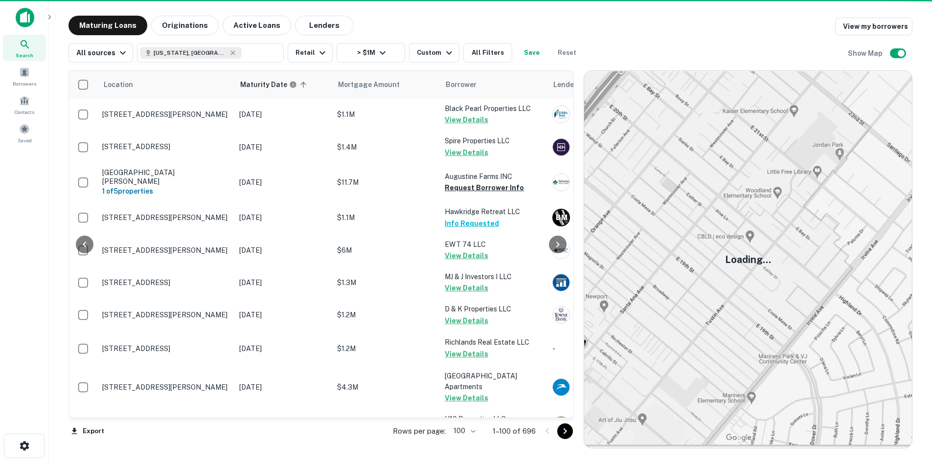
click at [568, 430] on icon "Go to next page" at bounding box center [565, 432] width 12 height 12
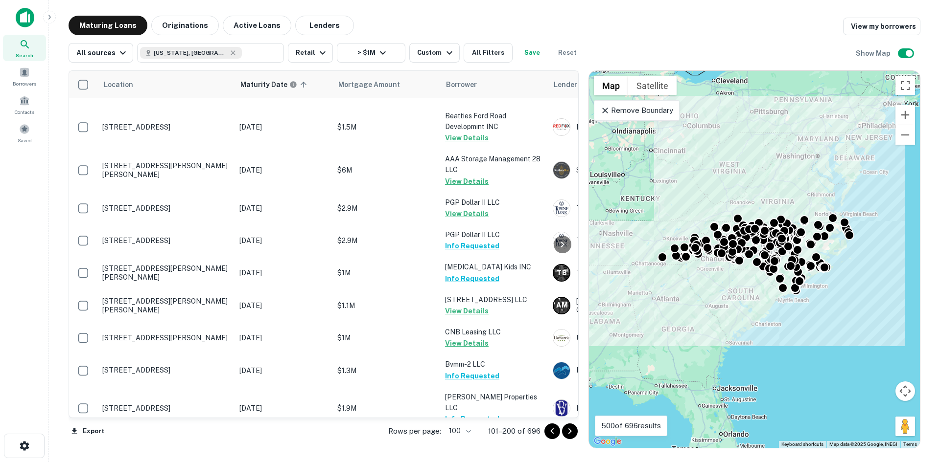
scroll to position [2811, 0]
click at [33, 49] on div "Search" at bounding box center [24, 48] width 43 height 26
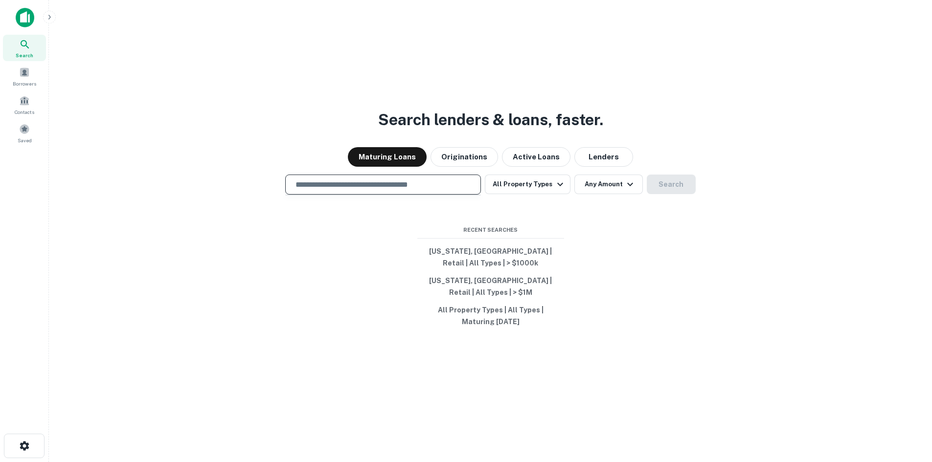
click at [336, 192] on div "​" at bounding box center [383, 185] width 196 height 20
type input "**********"
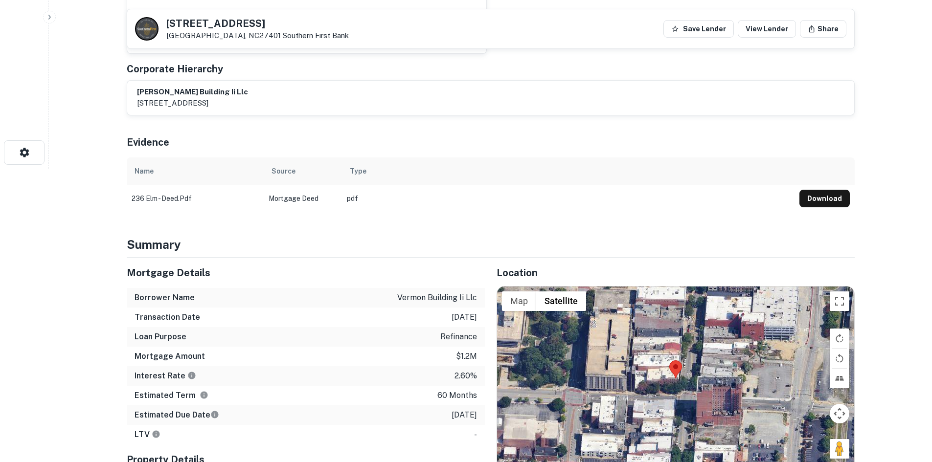
scroll to position [343, 0]
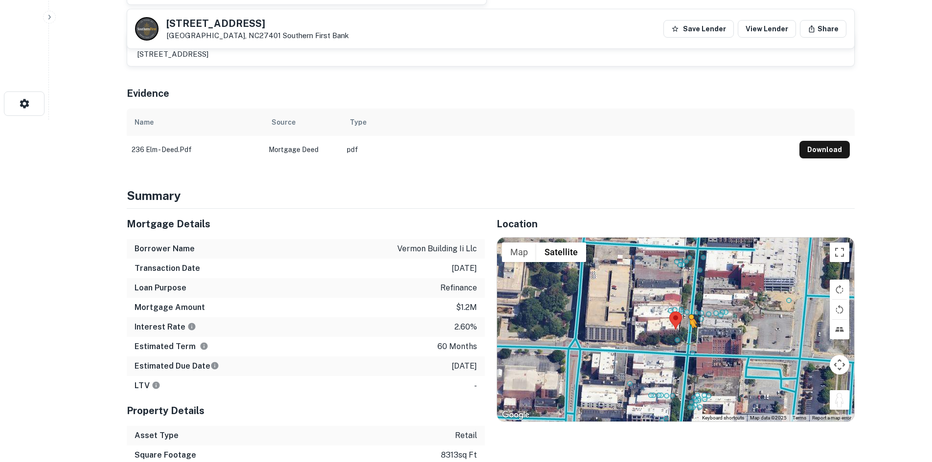
drag, startPoint x: 843, startPoint y: 400, endPoint x: 688, endPoint y: 336, distance: 168.3
click at [688, 336] on div "To activate drag with keyboard, press Alt + Enter. Once in keyboard drag state,…" at bounding box center [675, 330] width 357 height 184
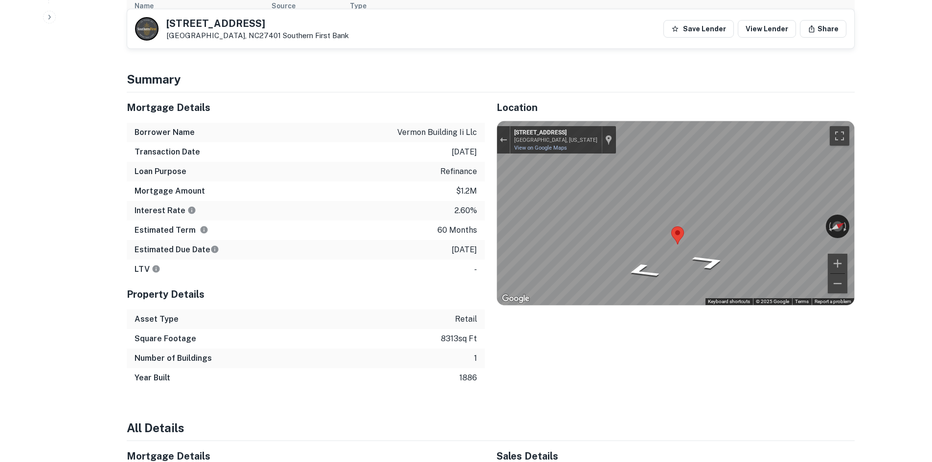
scroll to position [440, 0]
